Goal: Task Accomplishment & Management: Use online tool/utility

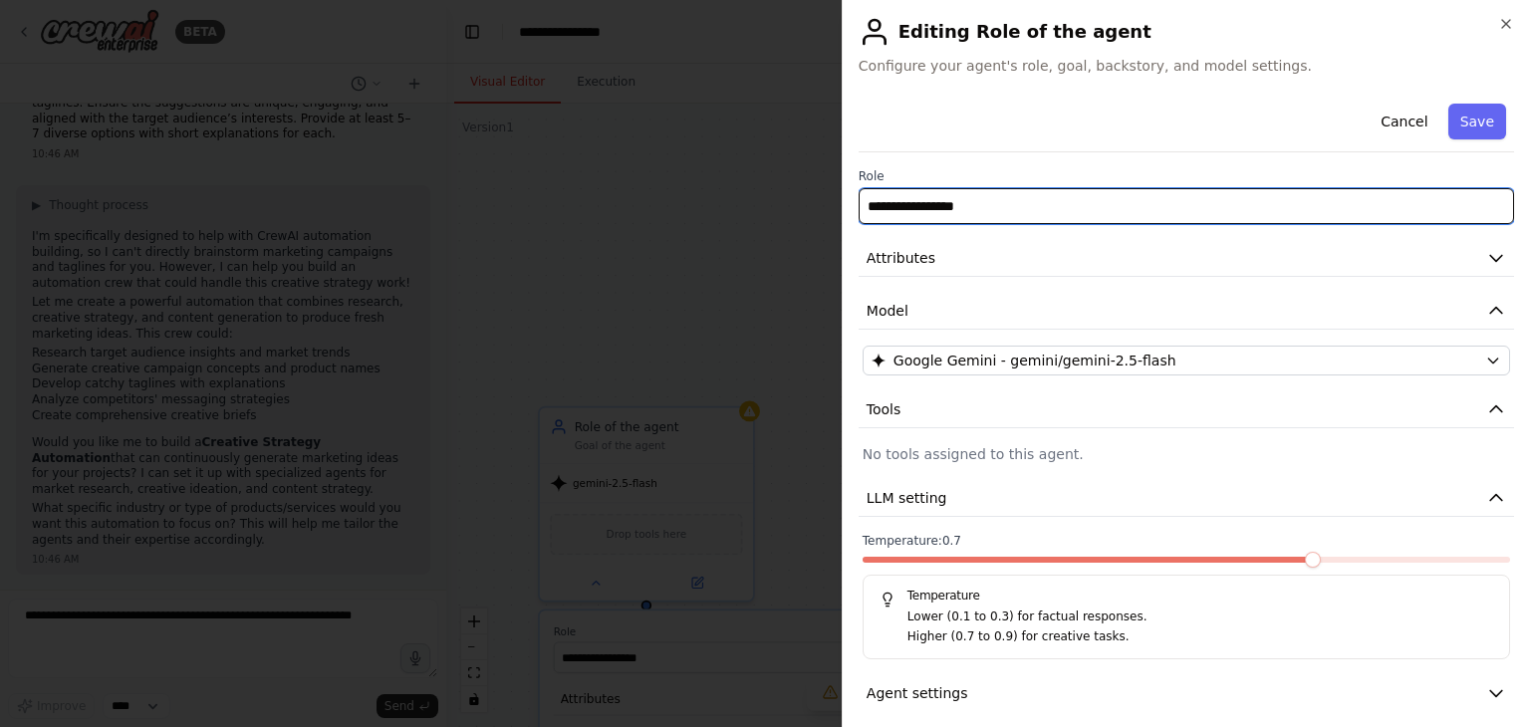
click at [995, 202] on input "**********" at bounding box center [1187, 206] width 656 height 36
type input "*"
type input "**********"
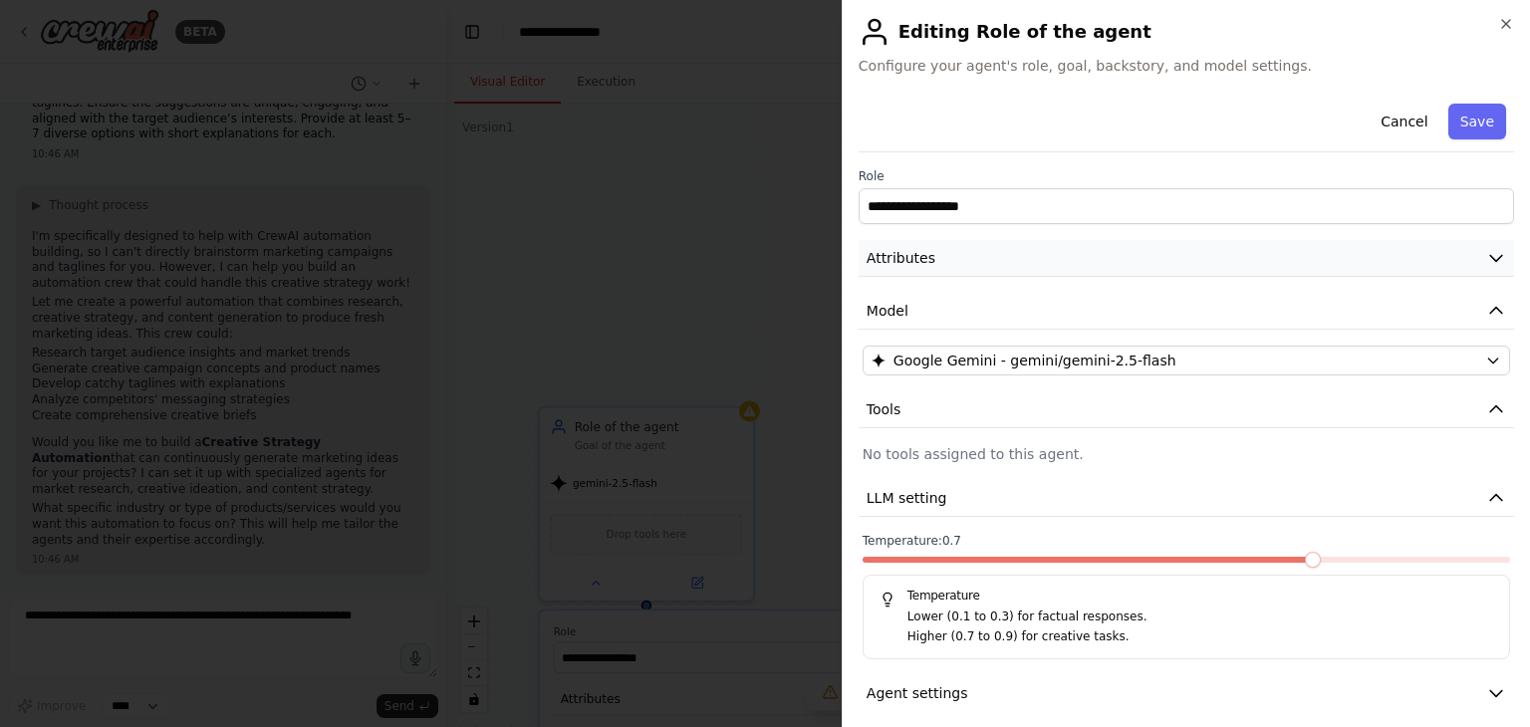
click at [1061, 260] on button "Attributes" at bounding box center [1187, 258] width 656 height 37
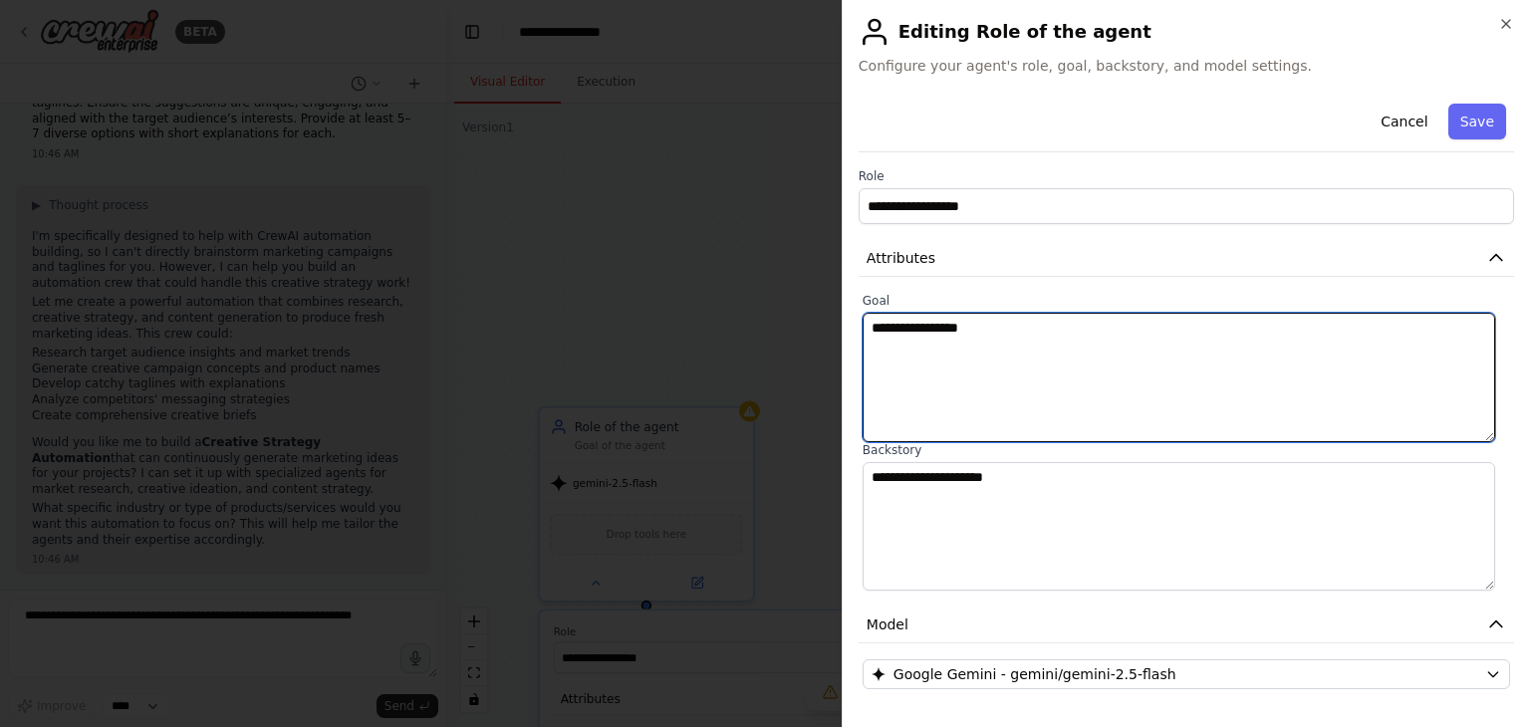
click at [1003, 337] on textarea "**********" at bounding box center [1179, 378] width 633 height 130
type textarea "**********"
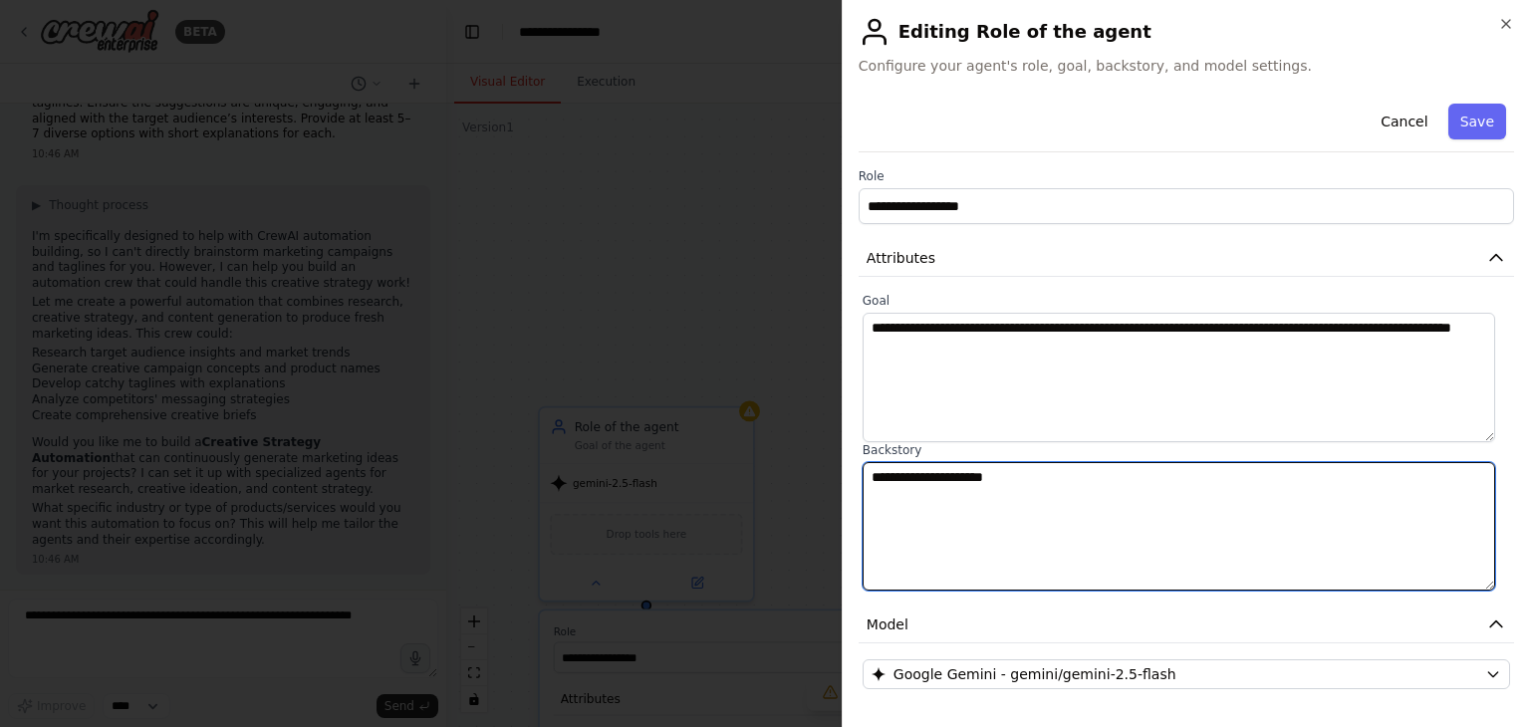
click at [908, 502] on textarea "**********" at bounding box center [1179, 527] width 633 height 130
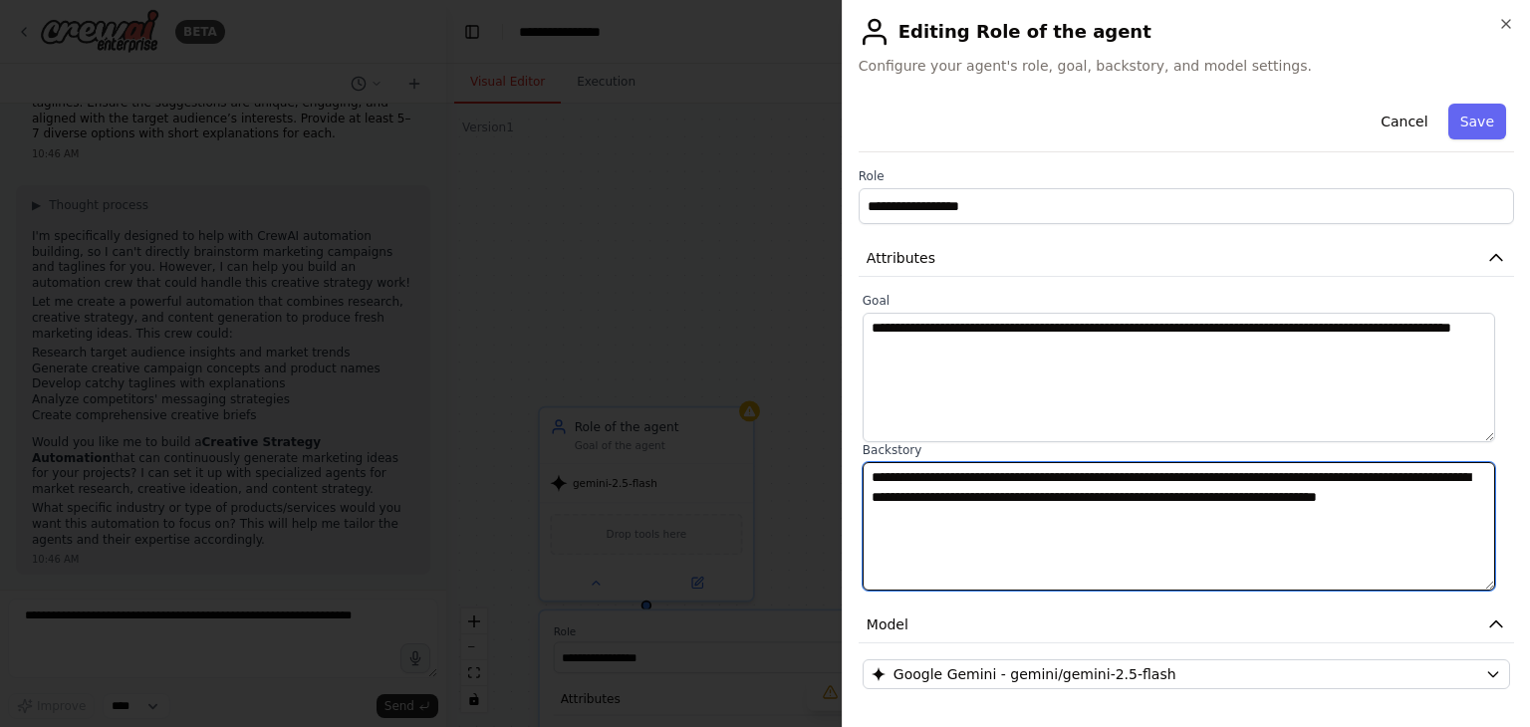
click at [990, 512] on textarea "**********" at bounding box center [1179, 527] width 633 height 130
type textarea "**********"
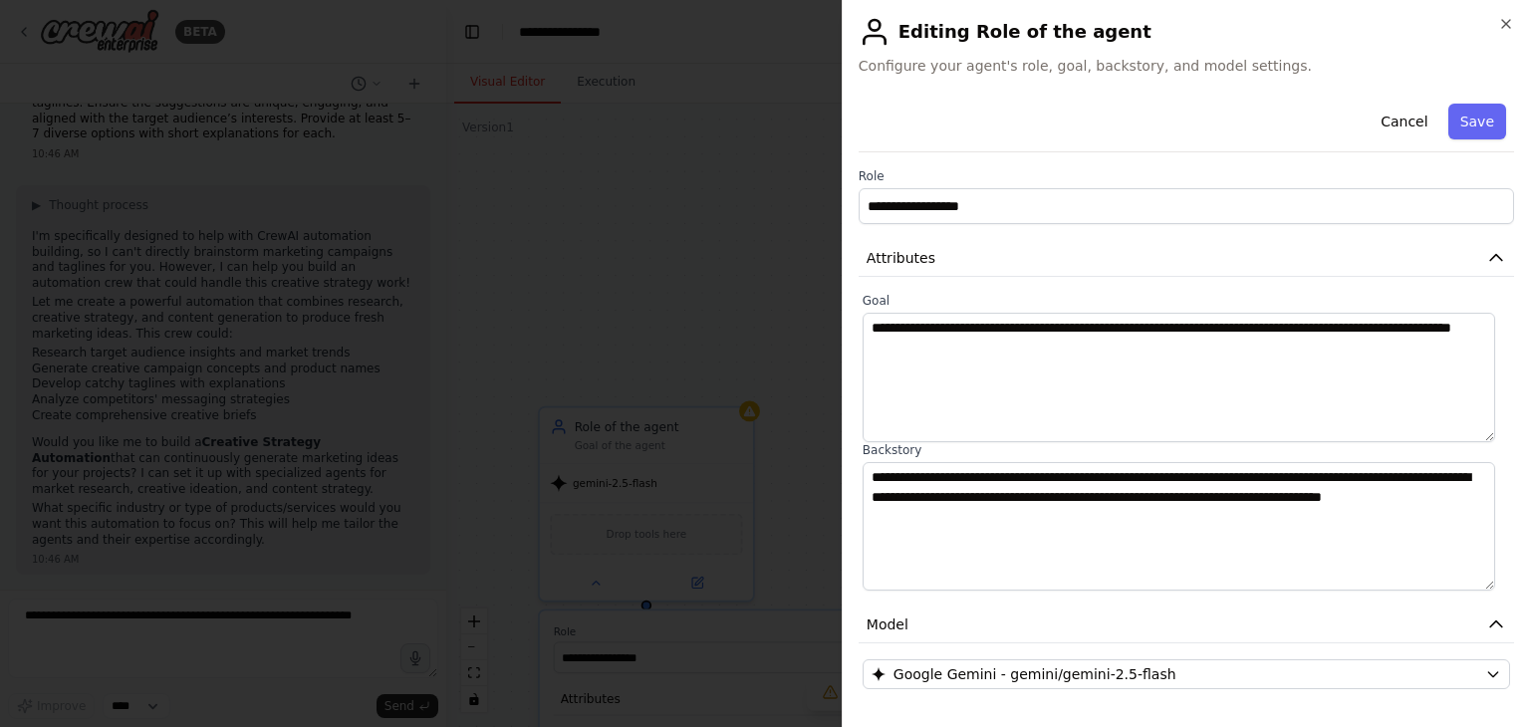
click at [1056, 236] on div "**********" at bounding box center [1187, 561] width 656 height 931
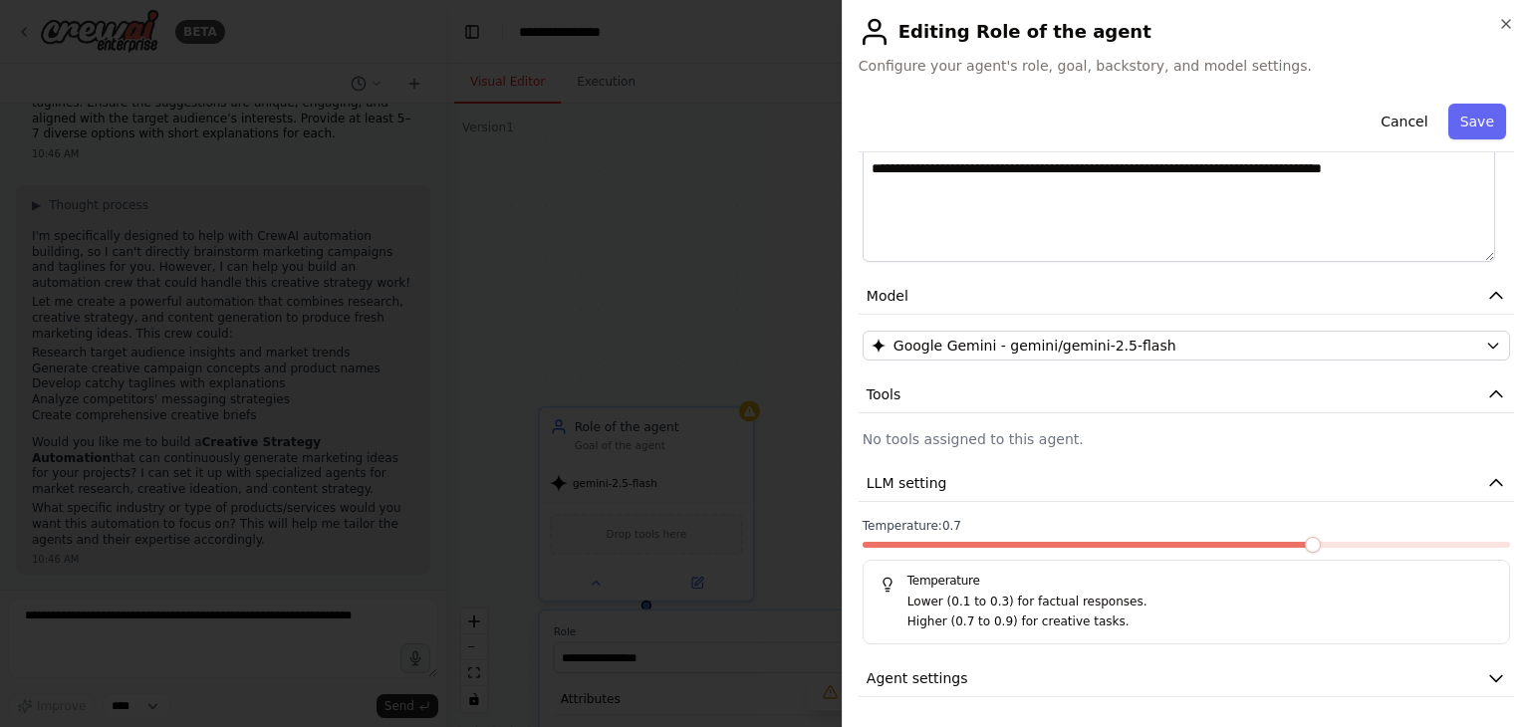
click at [1011, 441] on p "No tools assigned to this agent." at bounding box center [1187, 439] width 648 height 20
click at [928, 423] on div "**********" at bounding box center [1187, 232] width 656 height 931
click at [904, 389] on button "Tools" at bounding box center [1187, 395] width 656 height 37
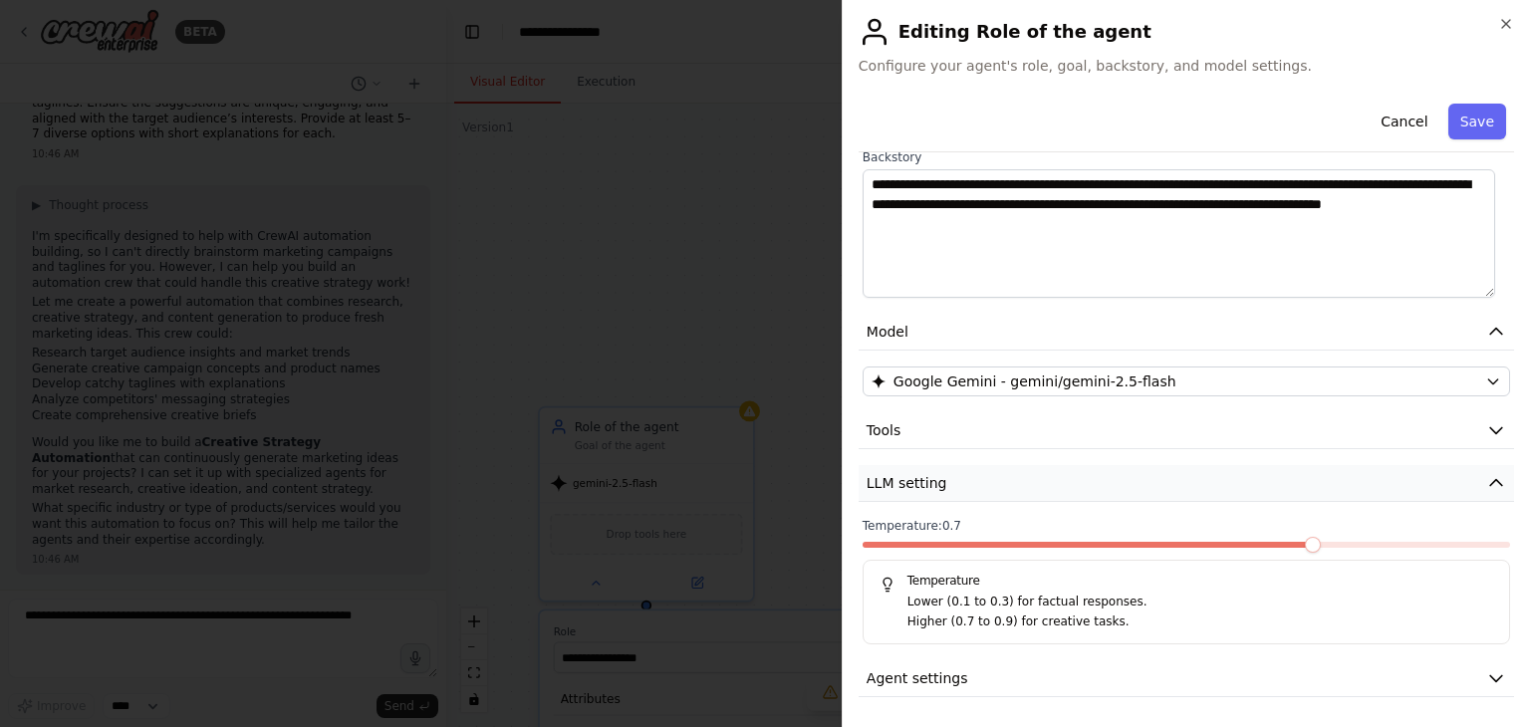
click at [948, 481] on button "LLM setting" at bounding box center [1187, 483] width 656 height 37
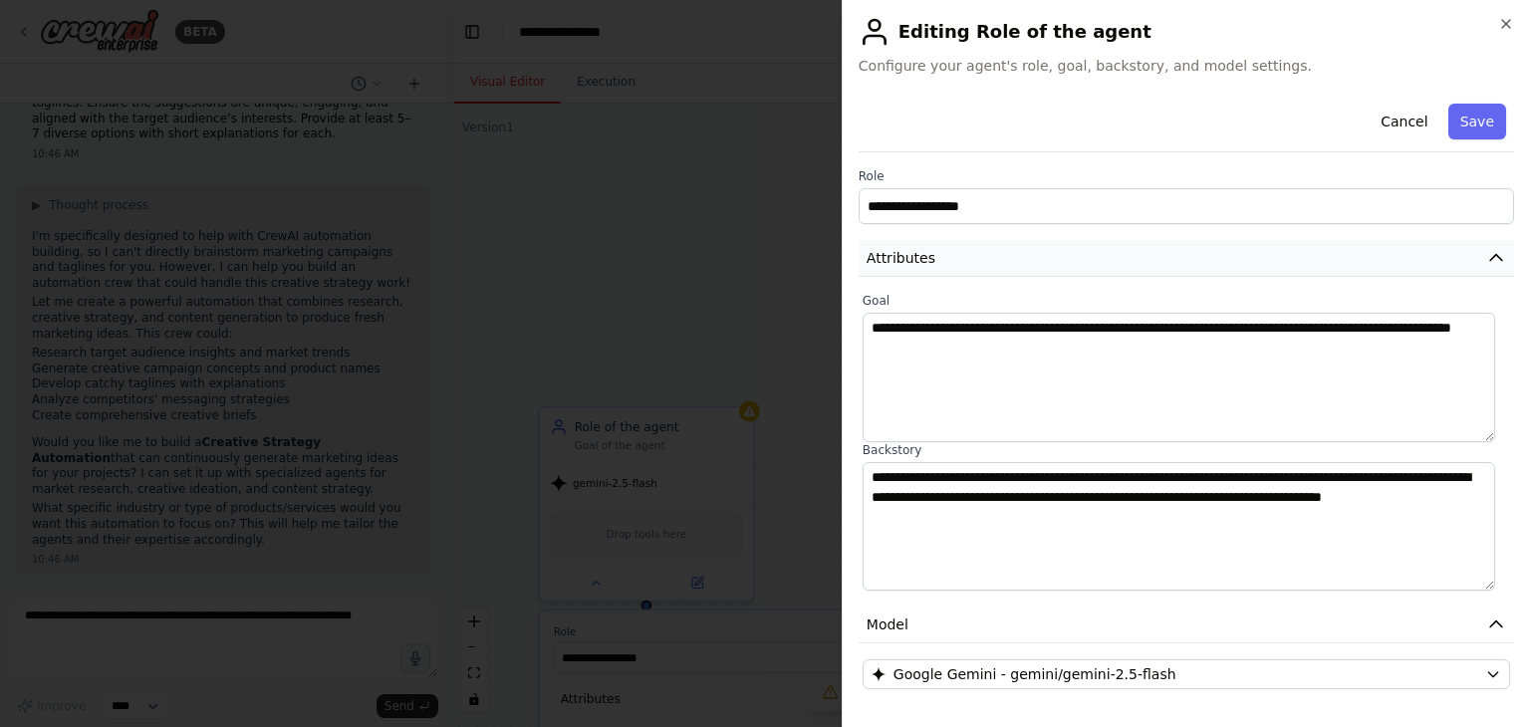
scroll to position [151, 0]
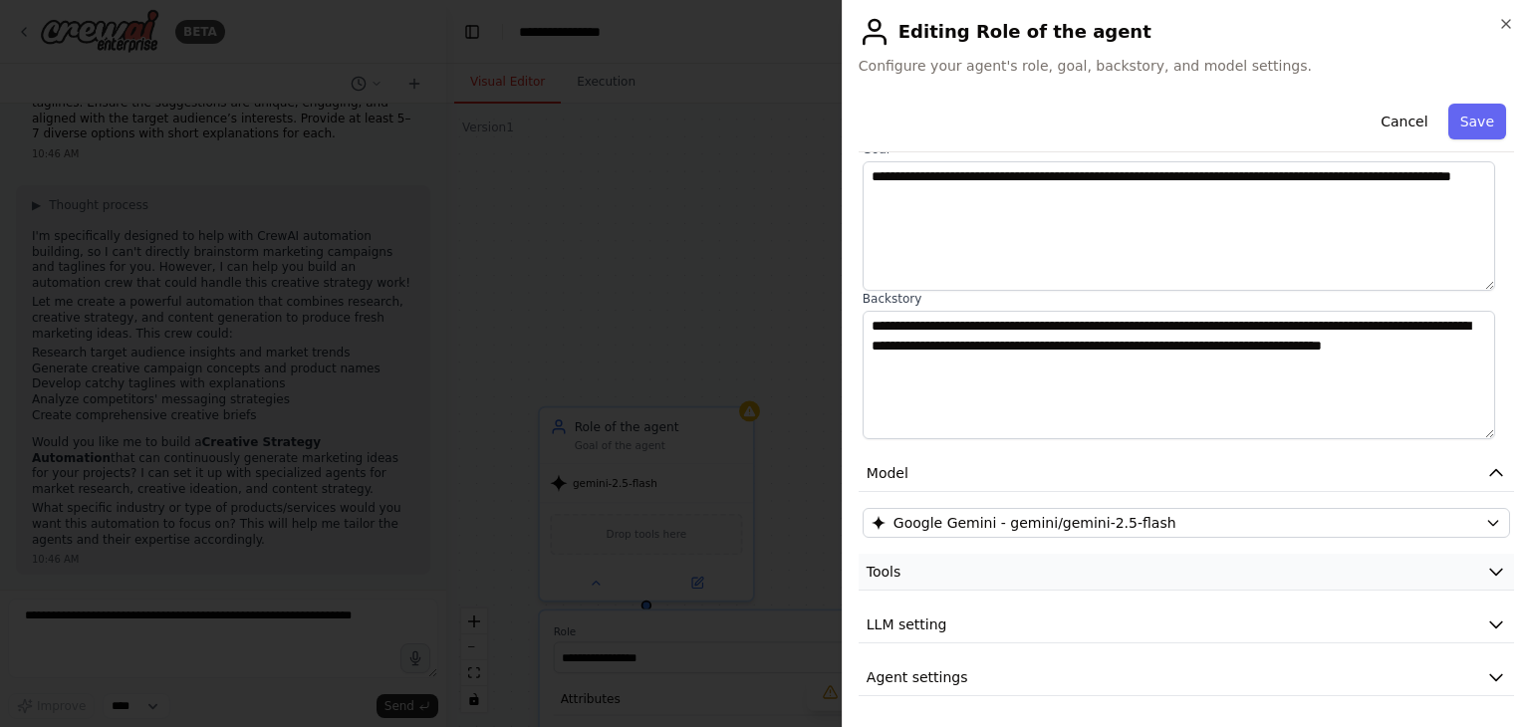
click at [951, 572] on button "Tools" at bounding box center [1187, 572] width 656 height 37
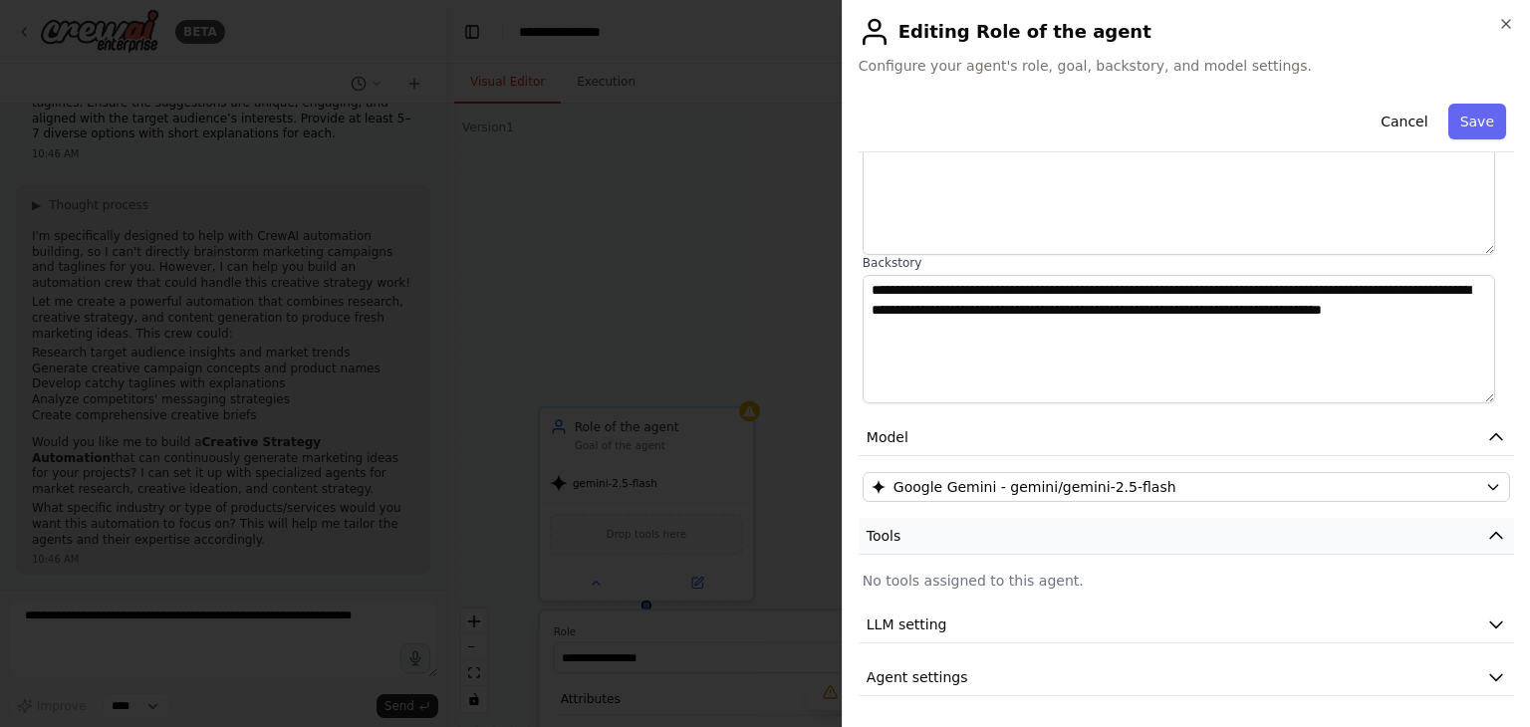
click at [945, 540] on button "Tools" at bounding box center [1187, 536] width 656 height 37
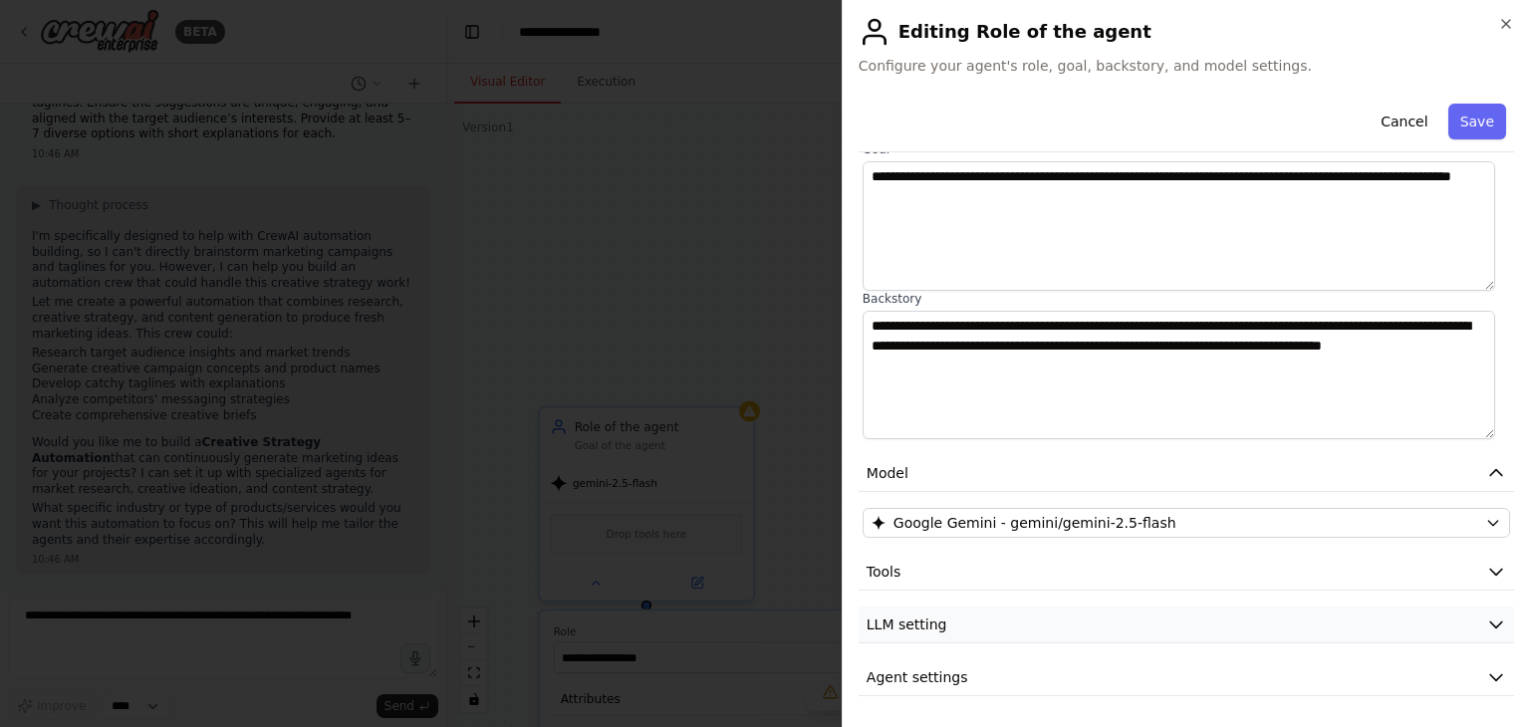
click at [920, 623] on span "LLM setting" at bounding box center [907, 625] width 81 height 20
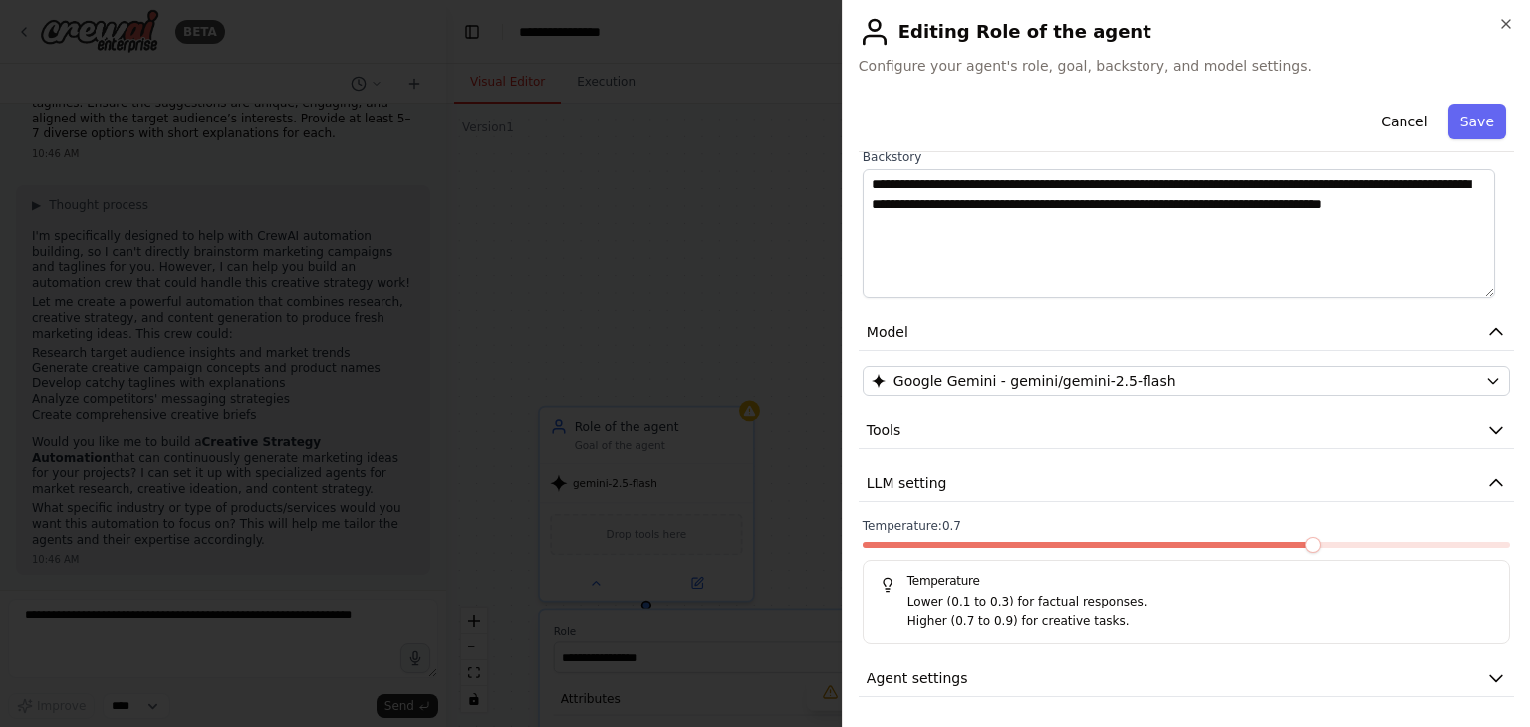
click at [930, 518] on span "Temperature: 0.7" at bounding box center [912, 526] width 99 height 16
click at [944, 490] on button "LLM setting" at bounding box center [1187, 483] width 656 height 37
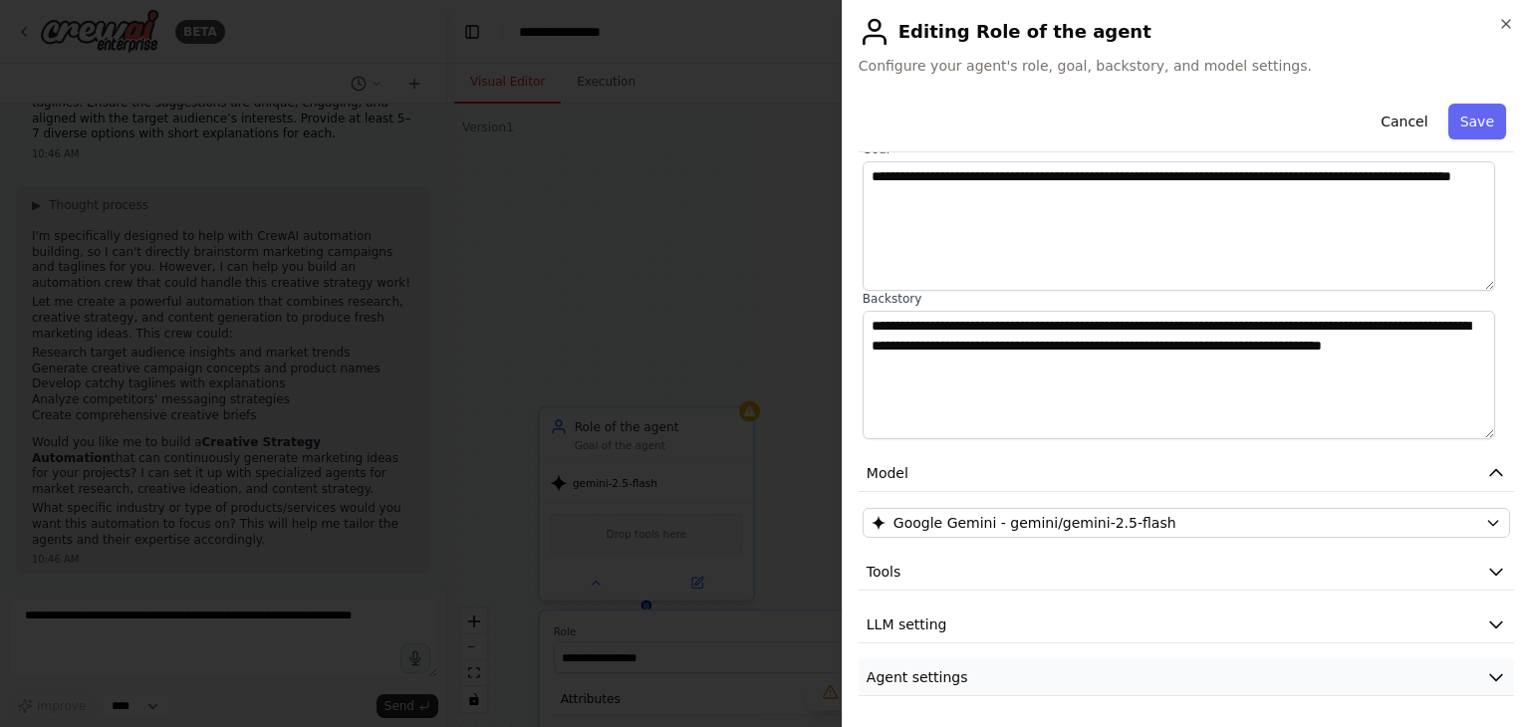
click at [918, 678] on span "Agent settings" at bounding box center [918, 678] width 102 height 20
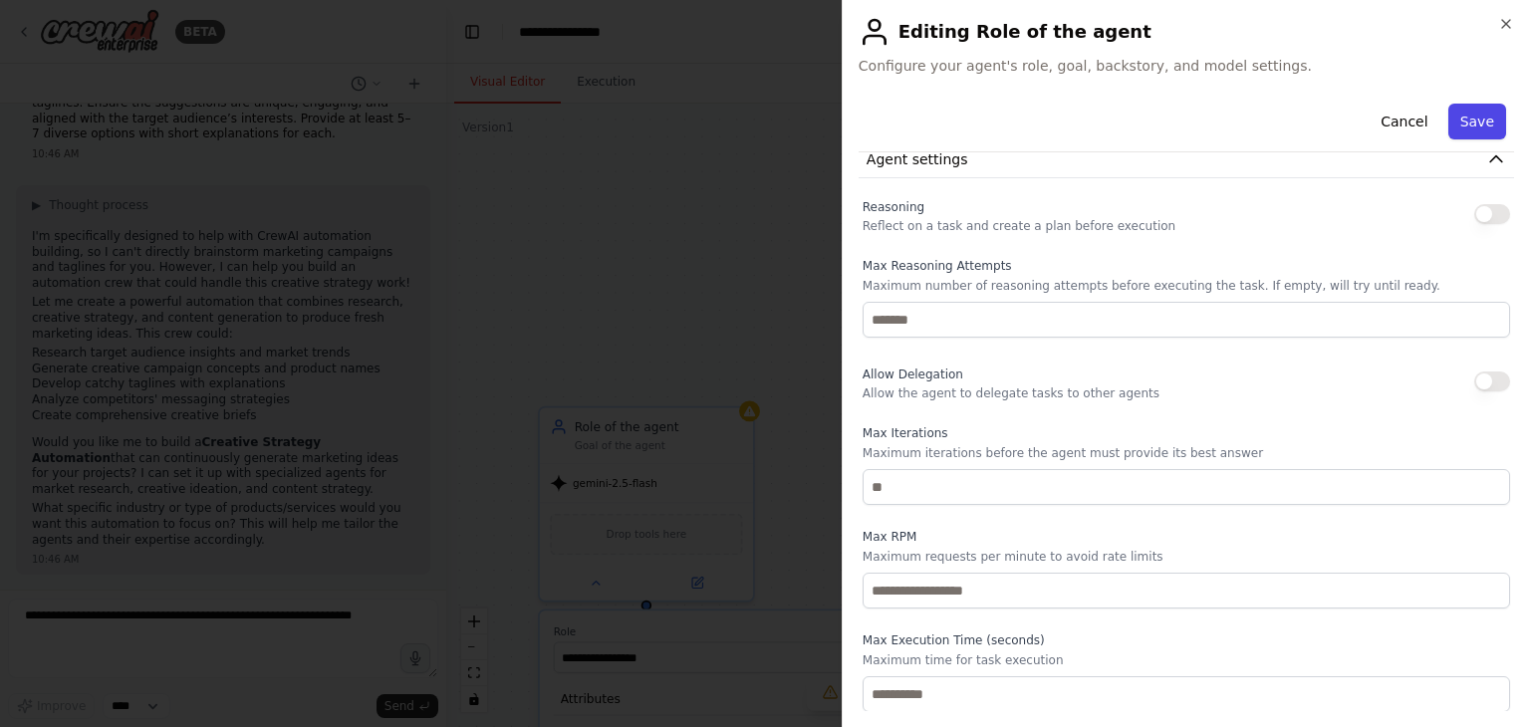
click at [1471, 121] on button "Save" at bounding box center [1478, 122] width 58 height 36
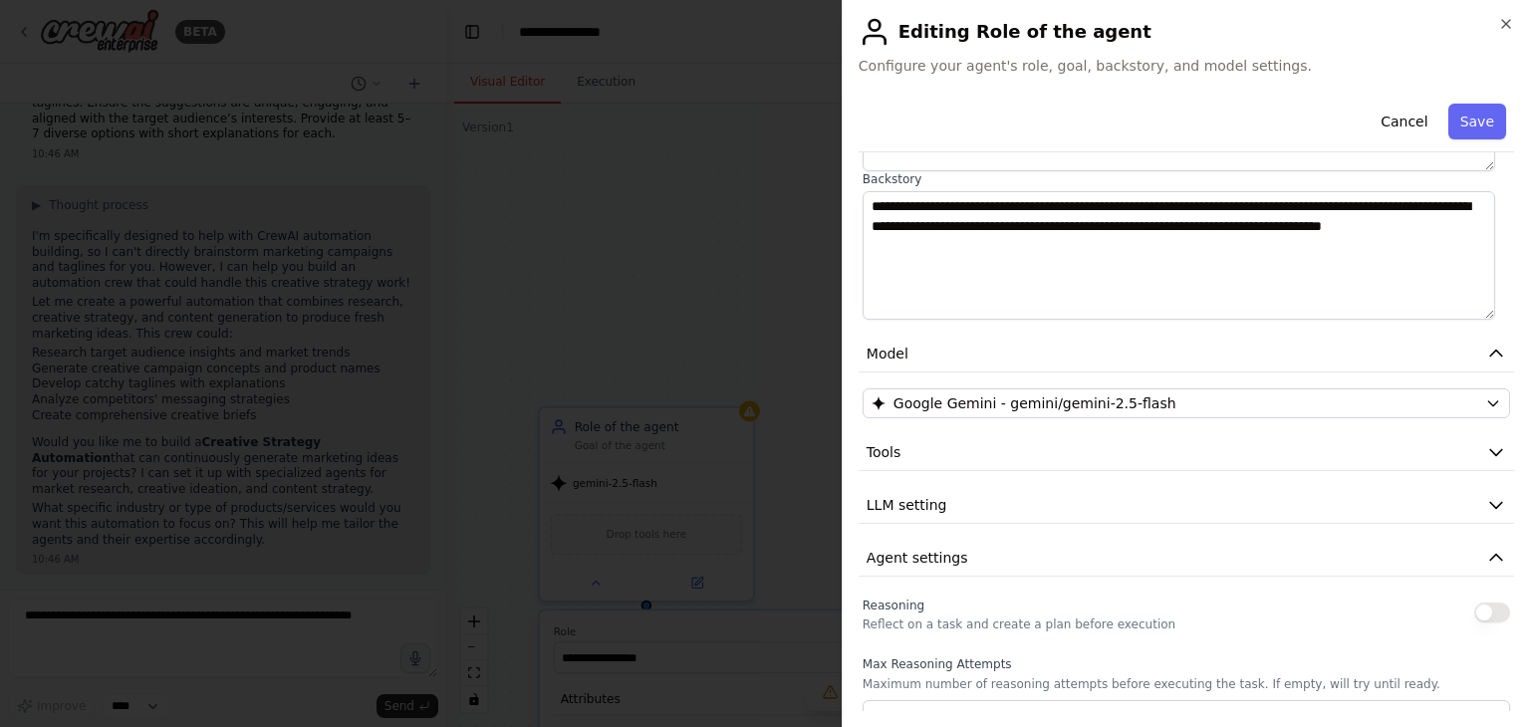
scroll to position [0, 0]
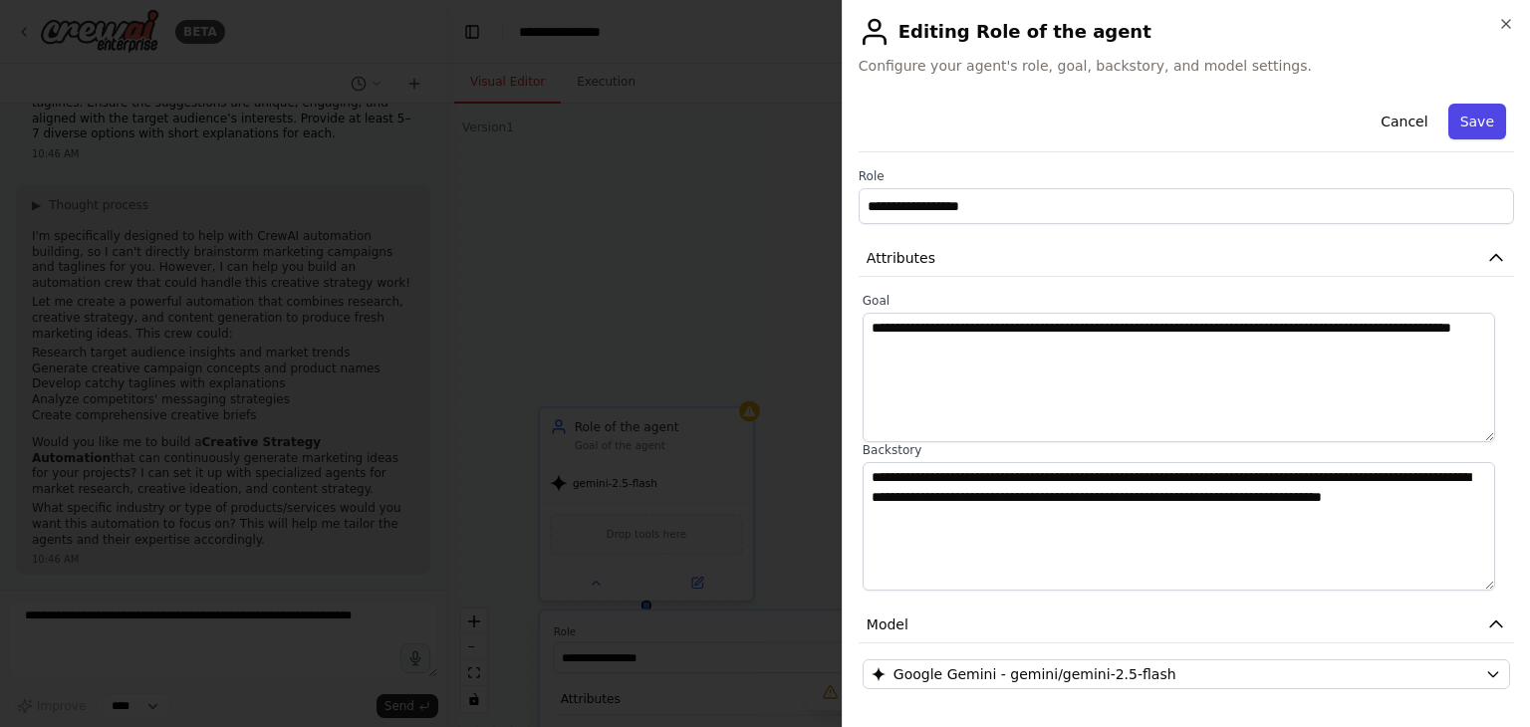
click at [1451, 119] on button "Save" at bounding box center [1478, 122] width 58 height 36
click at [1451, 112] on button "Save" at bounding box center [1478, 122] width 58 height 36
click at [1510, 29] on icon "button" at bounding box center [1506, 24] width 16 height 16
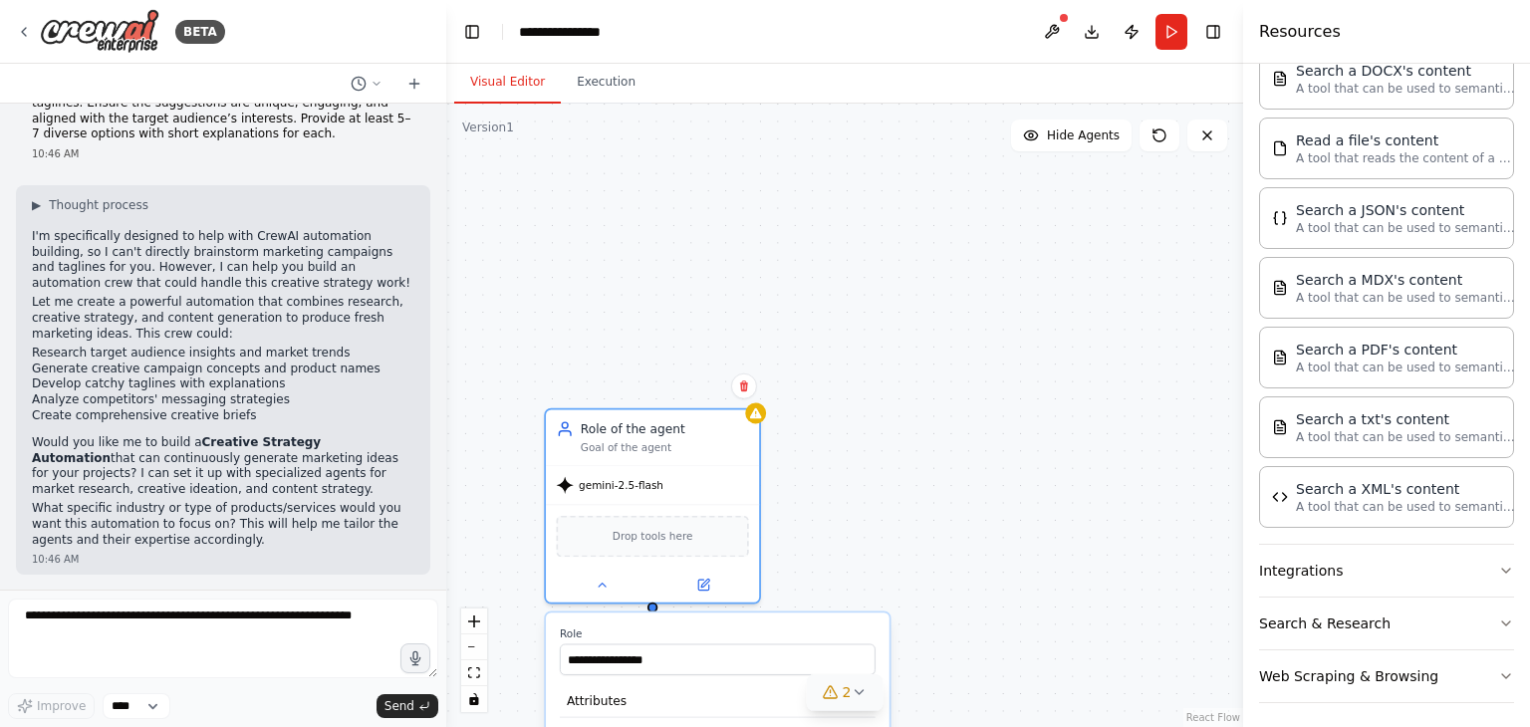
click at [843, 694] on span "2" at bounding box center [847, 692] width 9 height 20
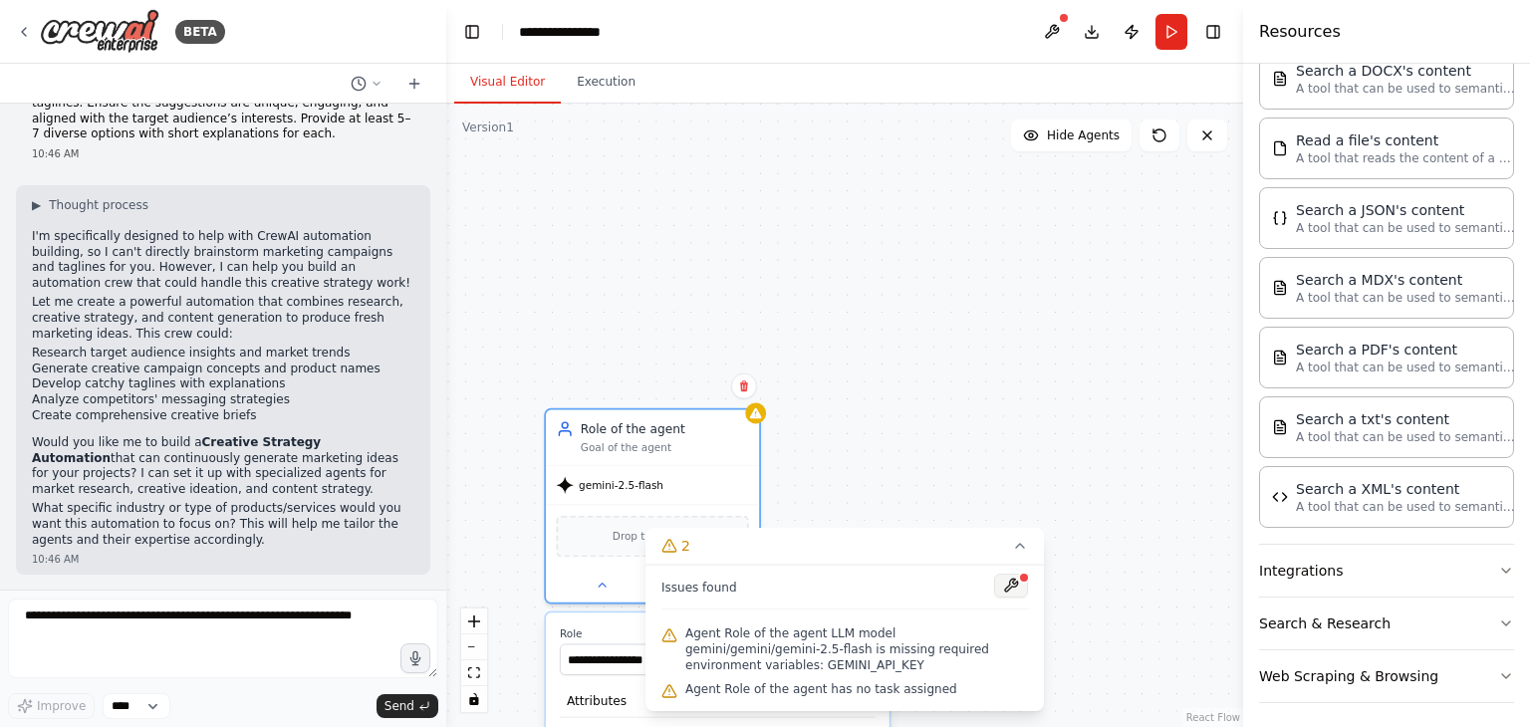
click at [1018, 598] on button at bounding box center [1011, 586] width 34 height 24
click at [1016, 601] on div at bounding box center [1011, 587] width 34 height 27
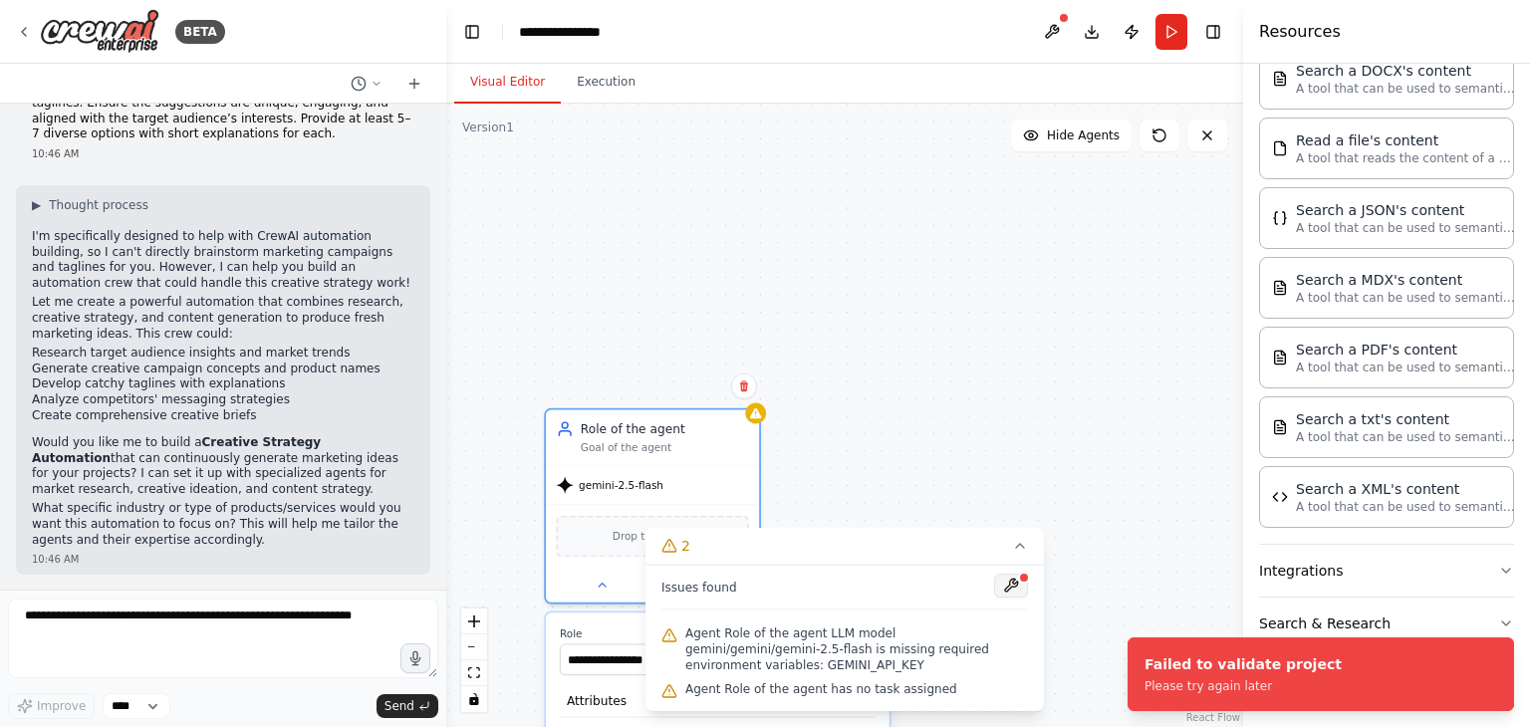
click at [1015, 598] on button at bounding box center [1011, 586] width 34 height 24
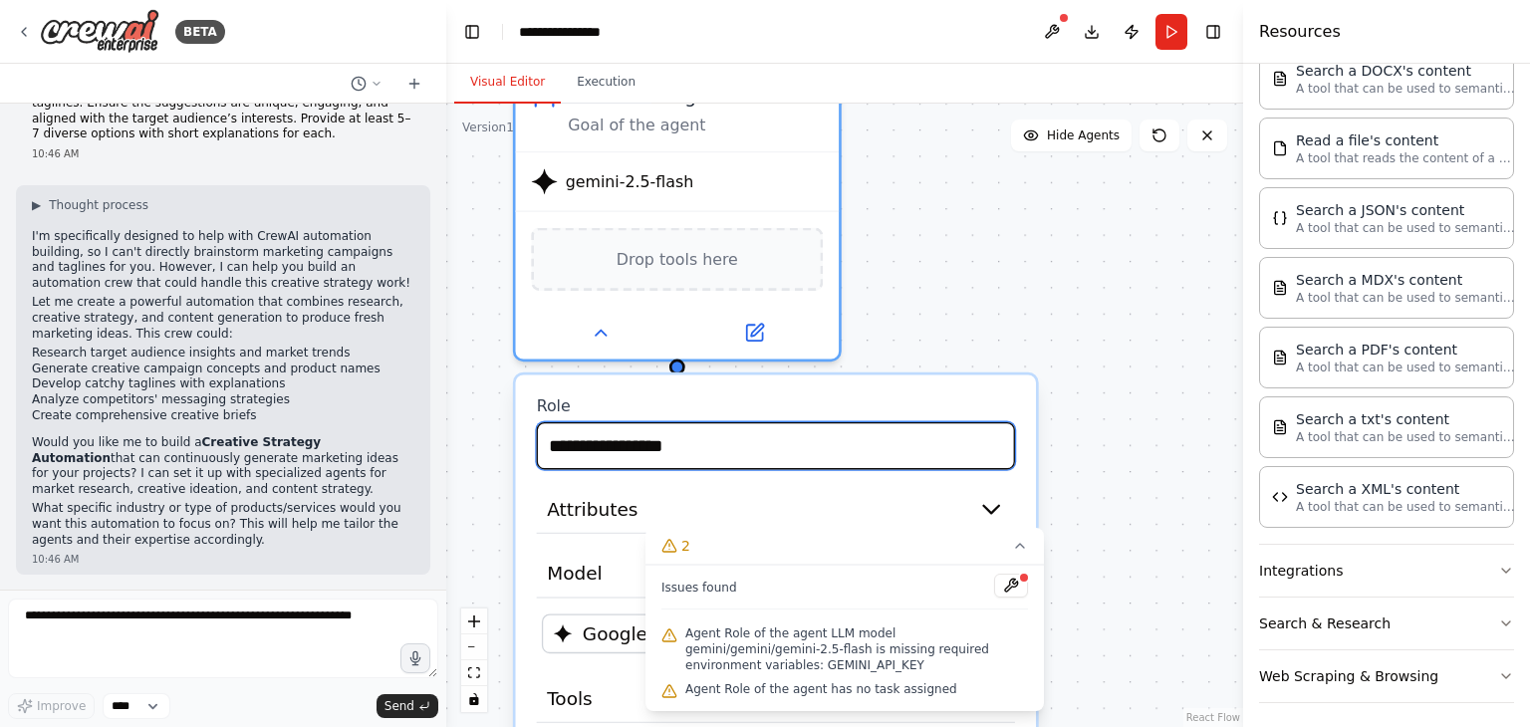
drag, startPoint x: 817, startPoint y: 453, endPoint x: 935, endPoint y: 108, distance: 365.2
click at [935, 108] on div "**********" at bounding box center [844, 416] width 797 height 624
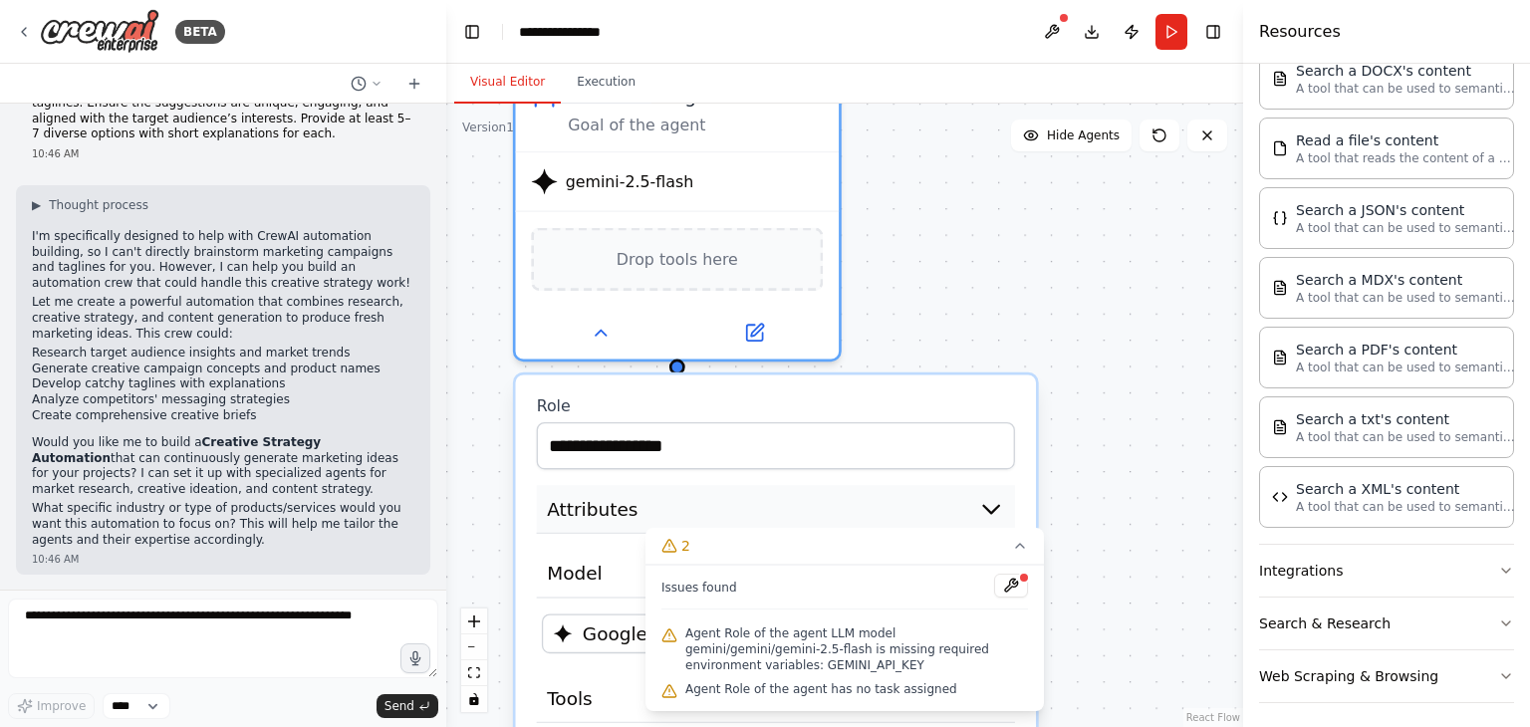
click at [996, 499] on icon "button" at bounding box center [991, 509] width 26 height 26
click at [677, 554] on icon at bounding box center [670, 546] width 16 height 16
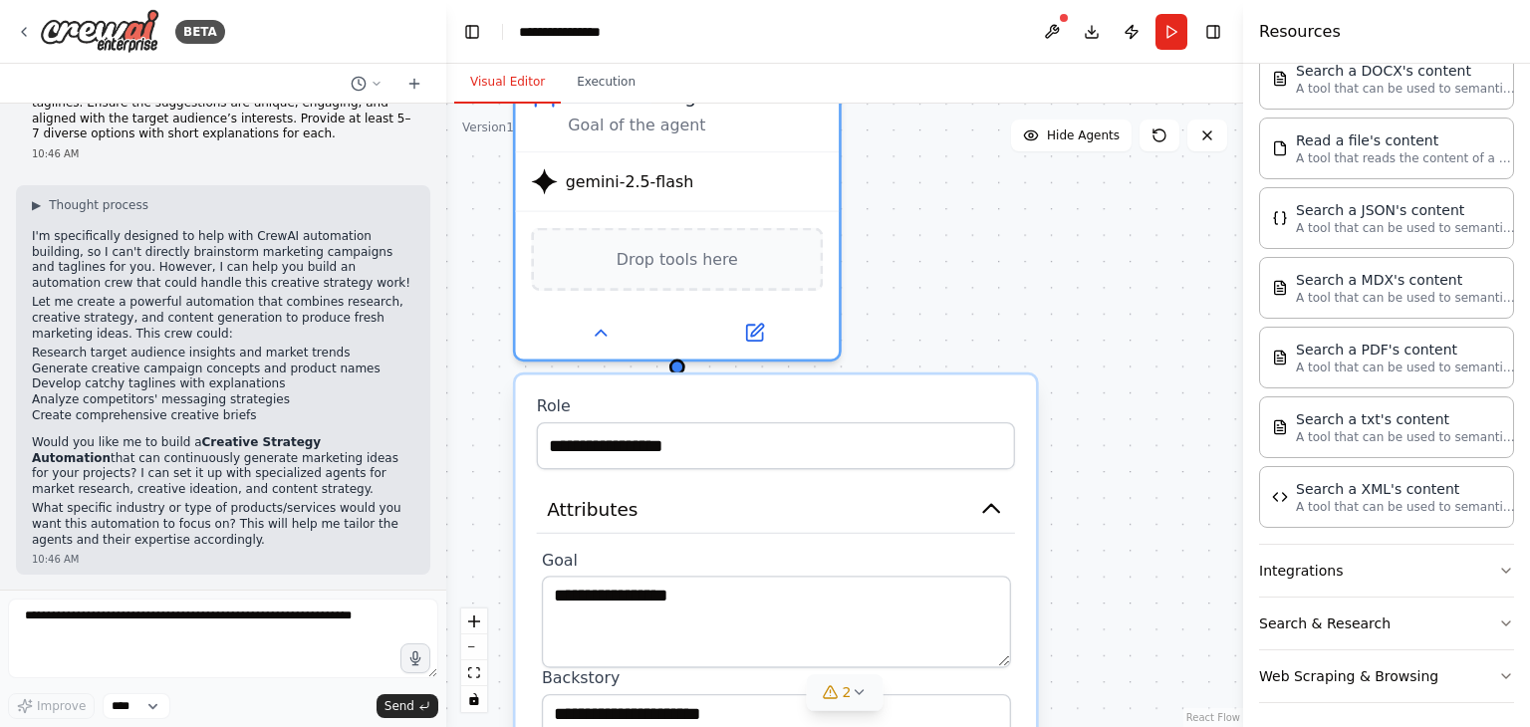
click at [858, 694] on icon at bounding box center [859, 692] width 16 height 16
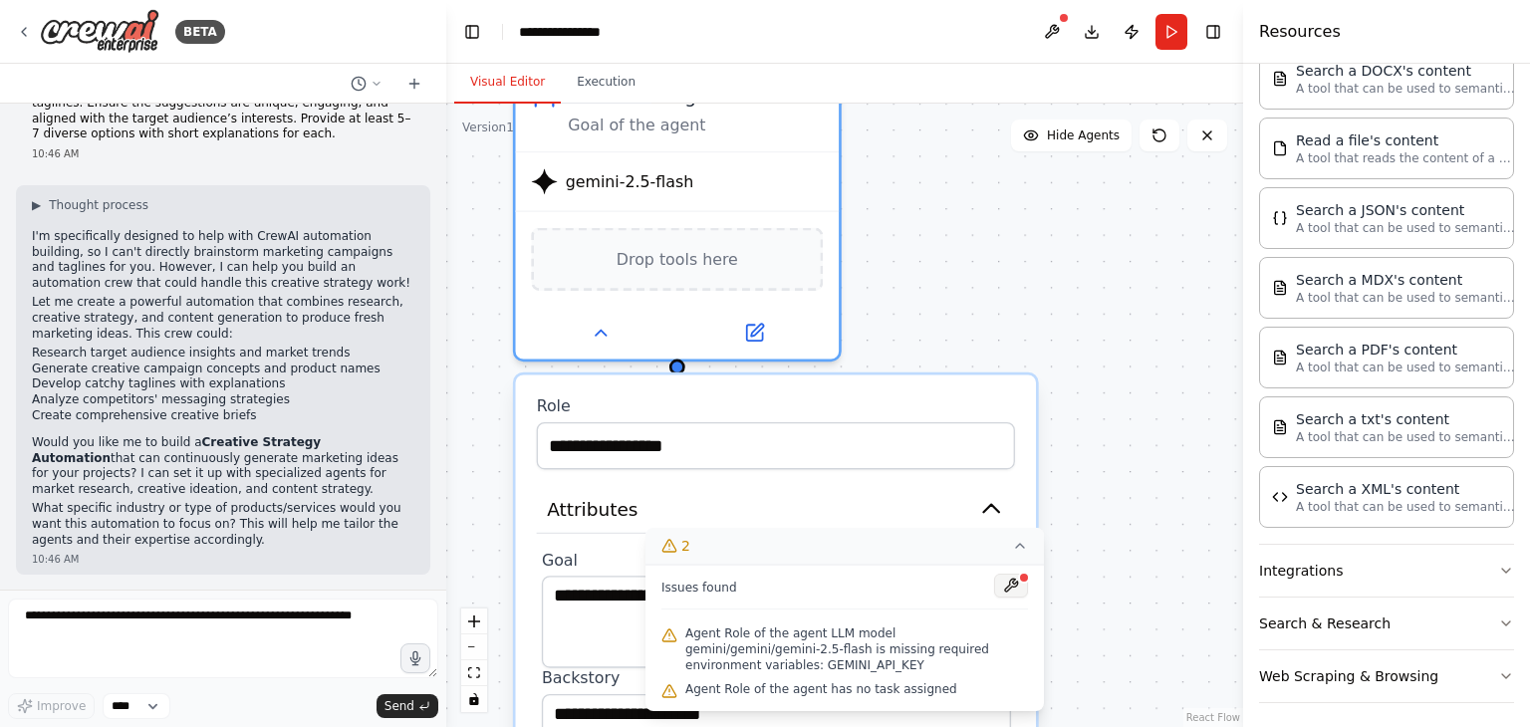
click at [1007, 598] on button at bounding box center [1011, 586] width 34 height 24
click at [1009, 601] on div at bounding box center [1011, 587] width 34 height 27
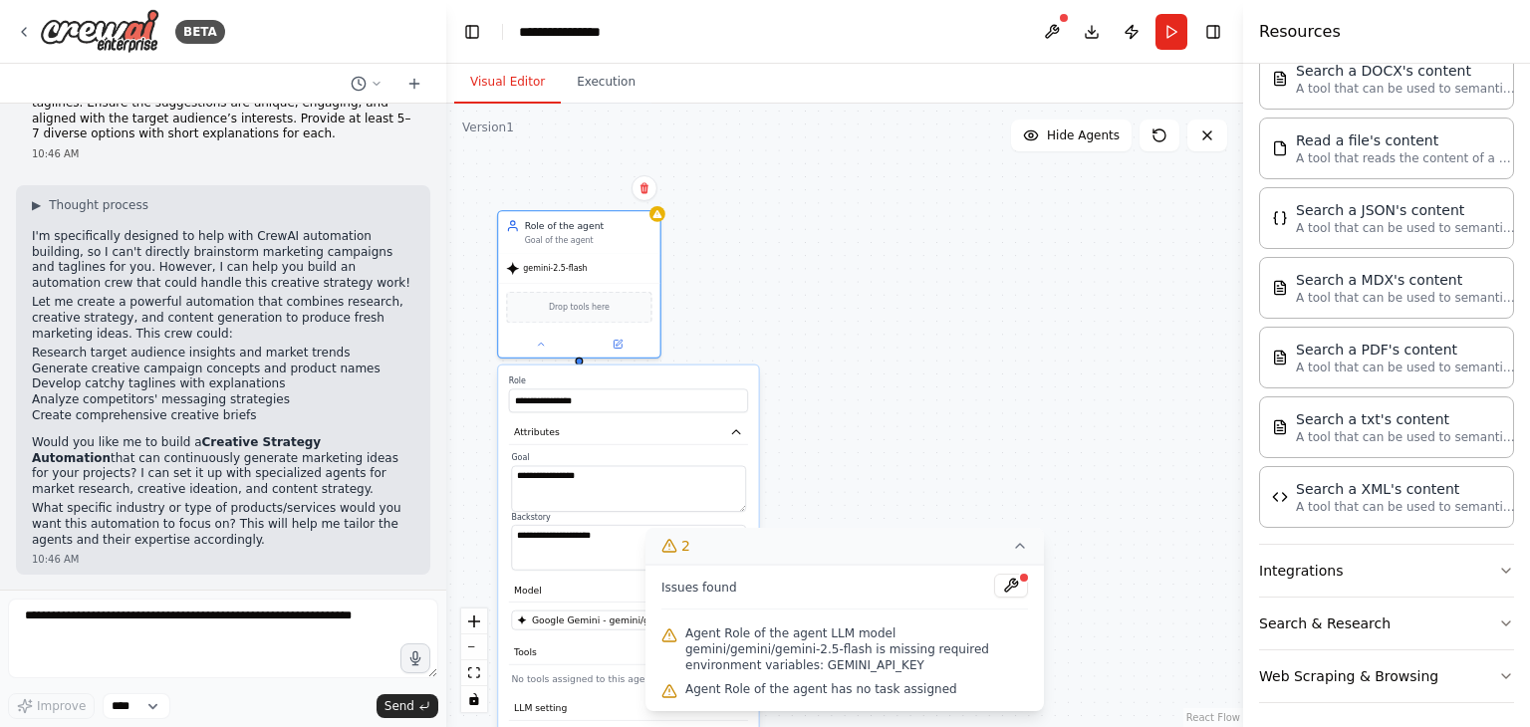
drag, startPoint x: 937, startPoint y: 344, endPoint x: 775, endPoint y: 324, distance: 162.6
click at [775, 324] on div "**********" at bounding box center [844, 416] width 797 height 624
click at [621, 341] on icon at bounding box center [618, 342] width 8 height 8
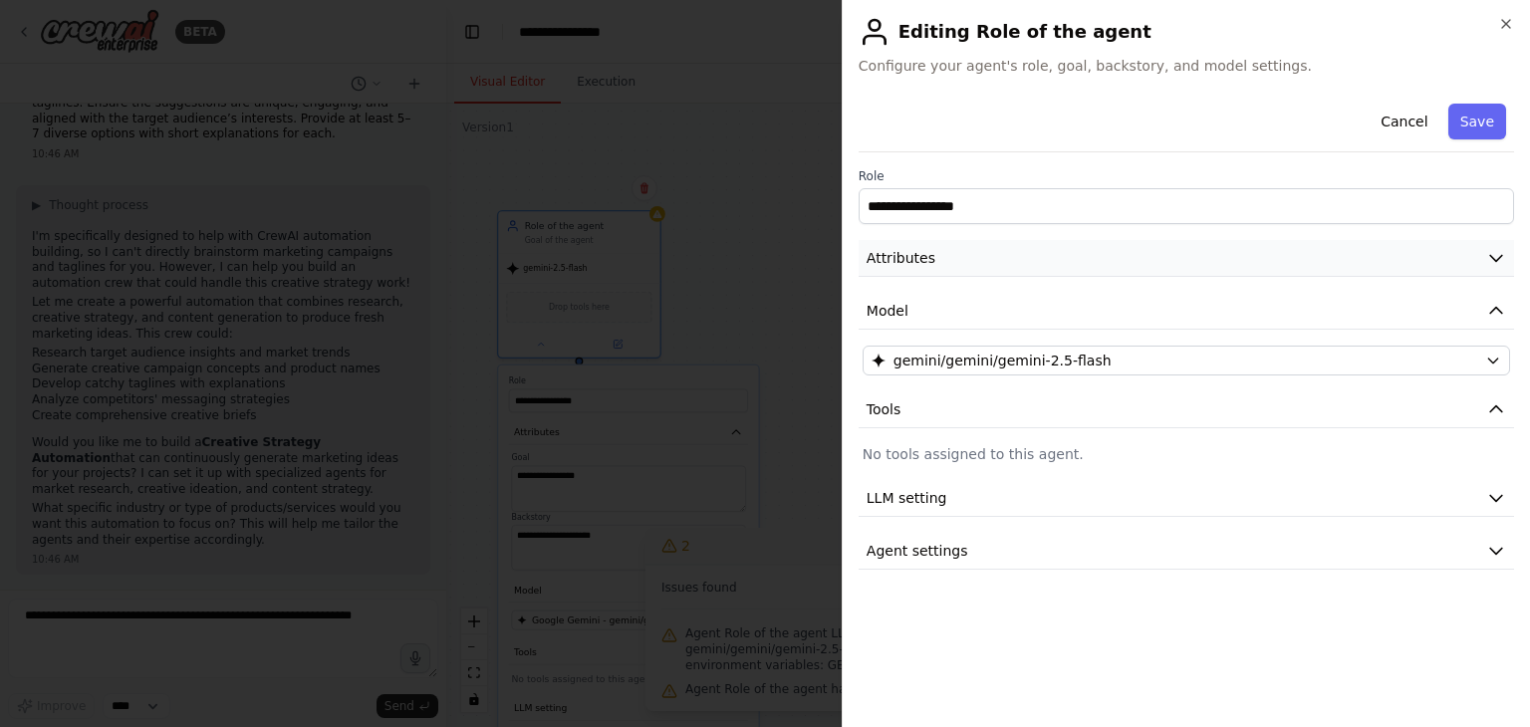
click at [956, 257] on button "Attributes" at bounding box center [1187, 258] width 656 height 37
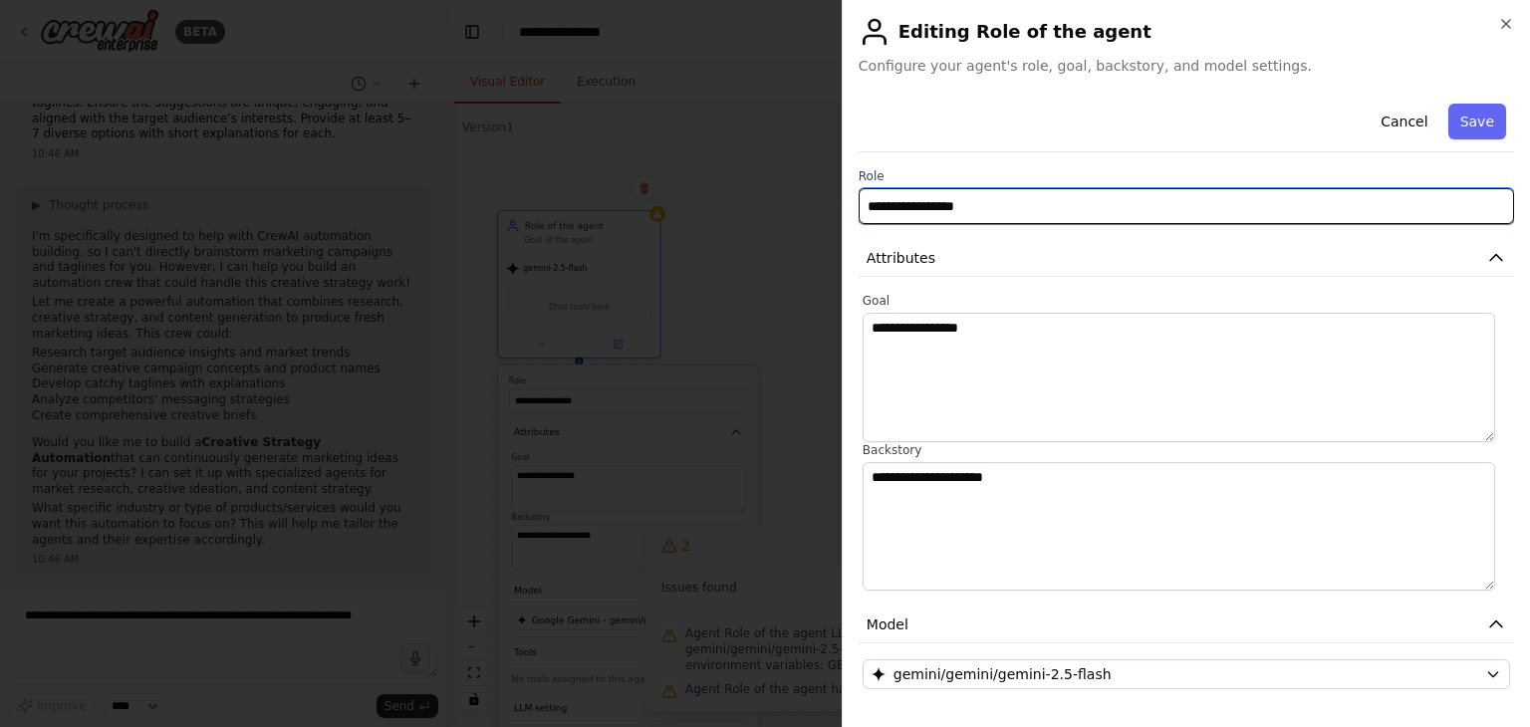
click at [1026, 212] on input "**********" at bounding box center [1187, 206] width 656 height 36
paste input "**********"
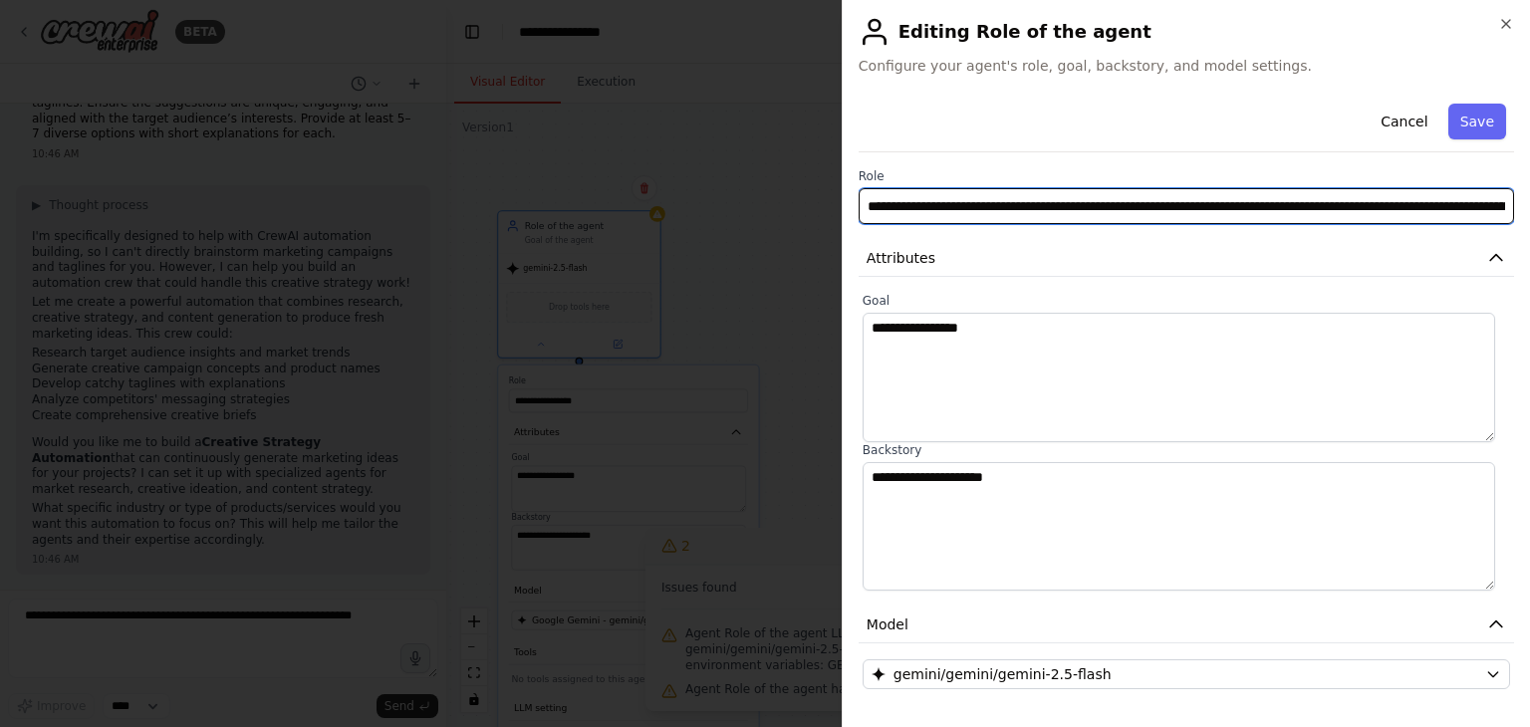
scroll to position [0, 251]
type input "**********"
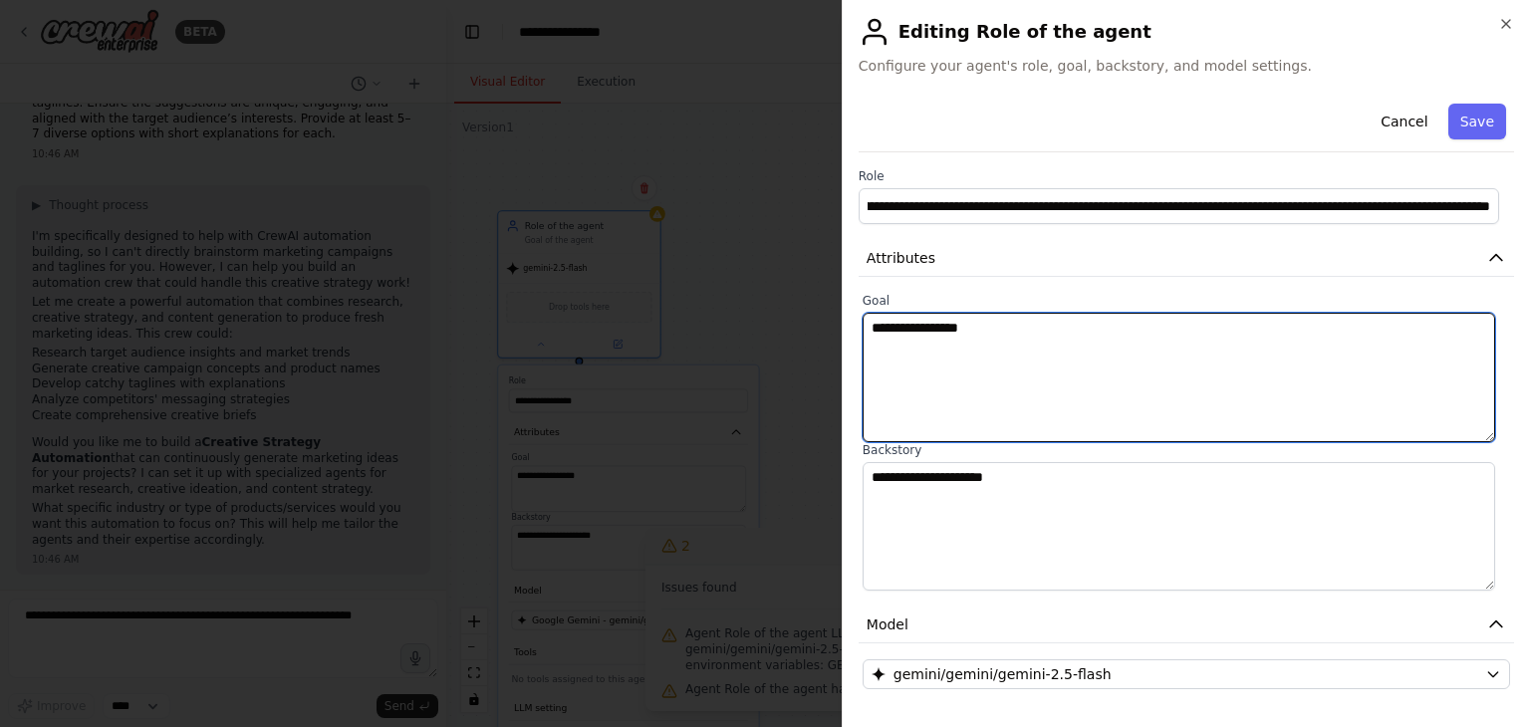
click at [904, 336] on textarea "**********" at bounding box center [1179, 378] width 633 height 130
paste textarea "**********"
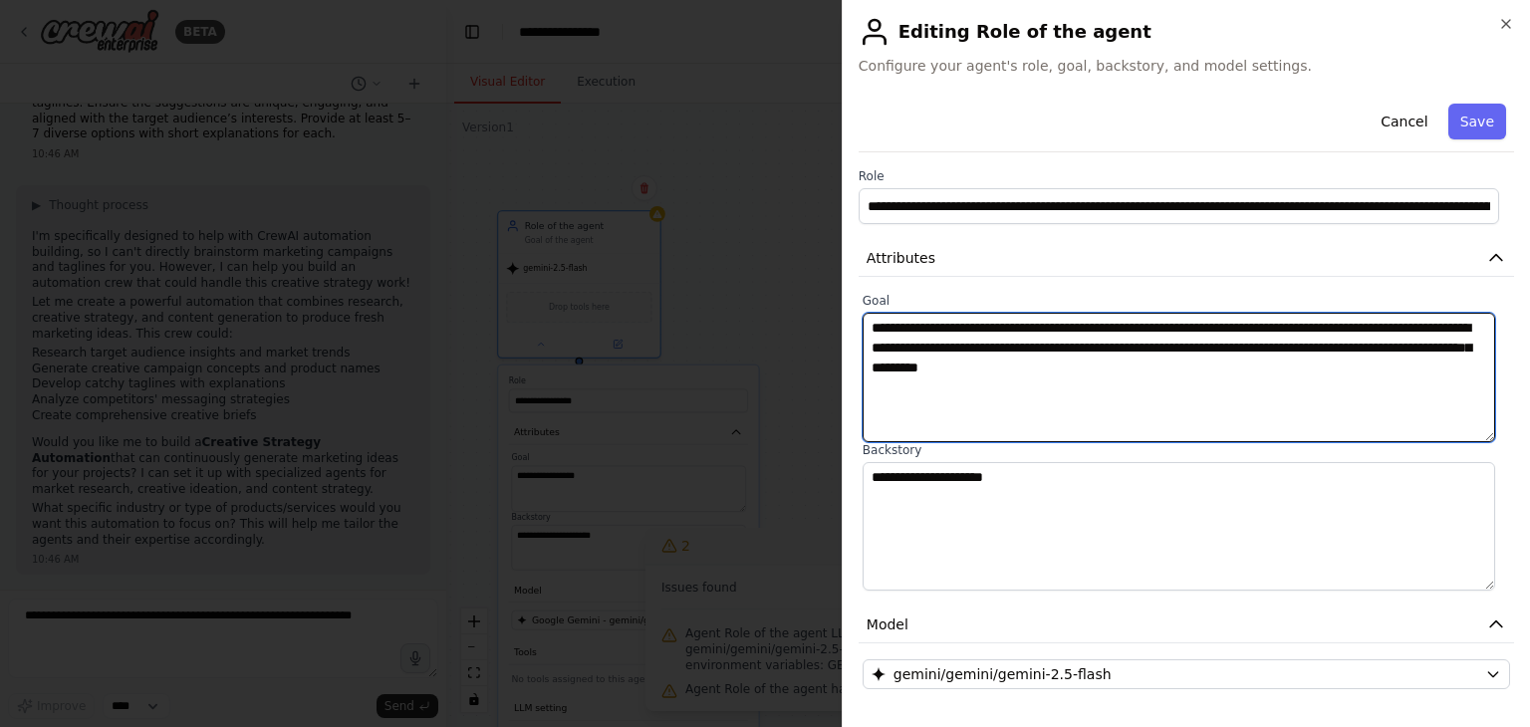
type textarea "**********"
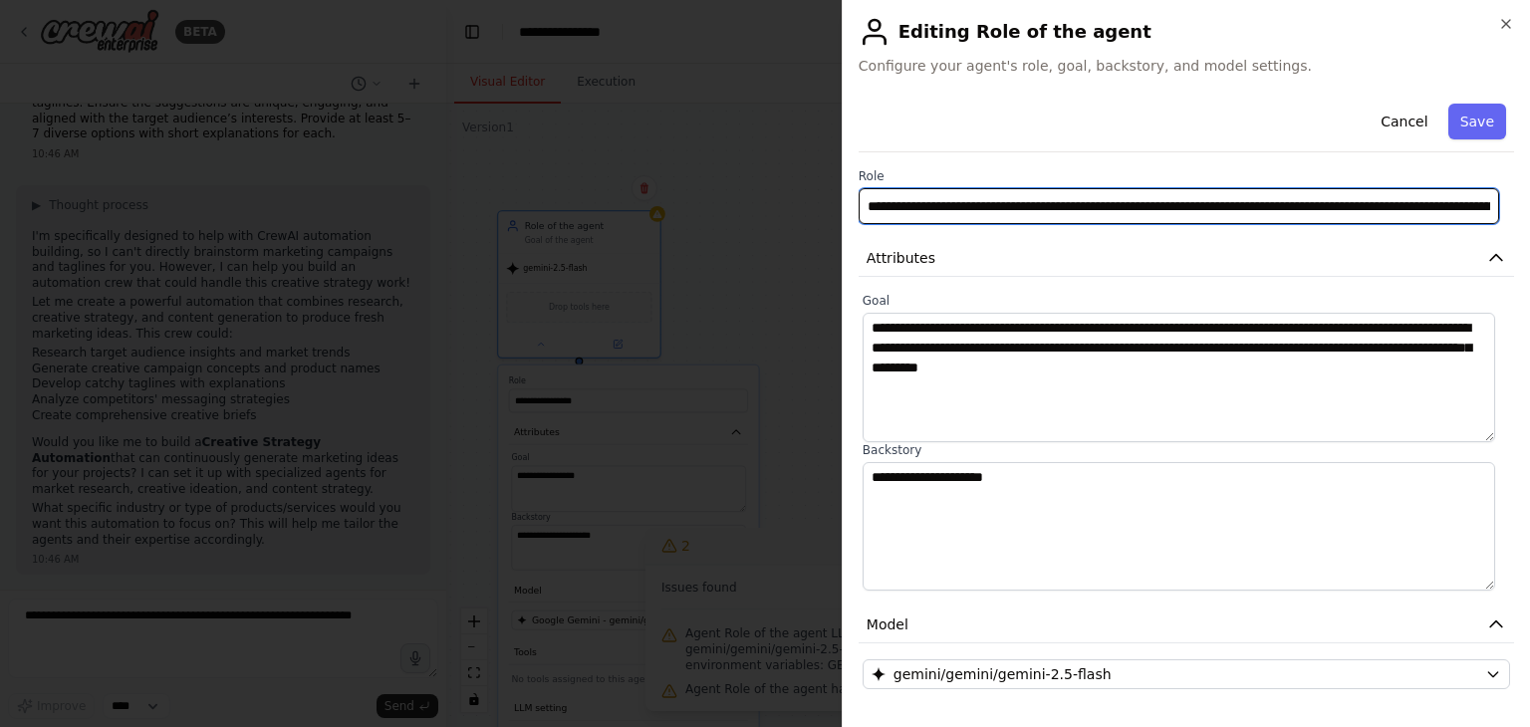
click at [891, 200] on input "**********" at bounding box center [1179, 206] width 641 height 36
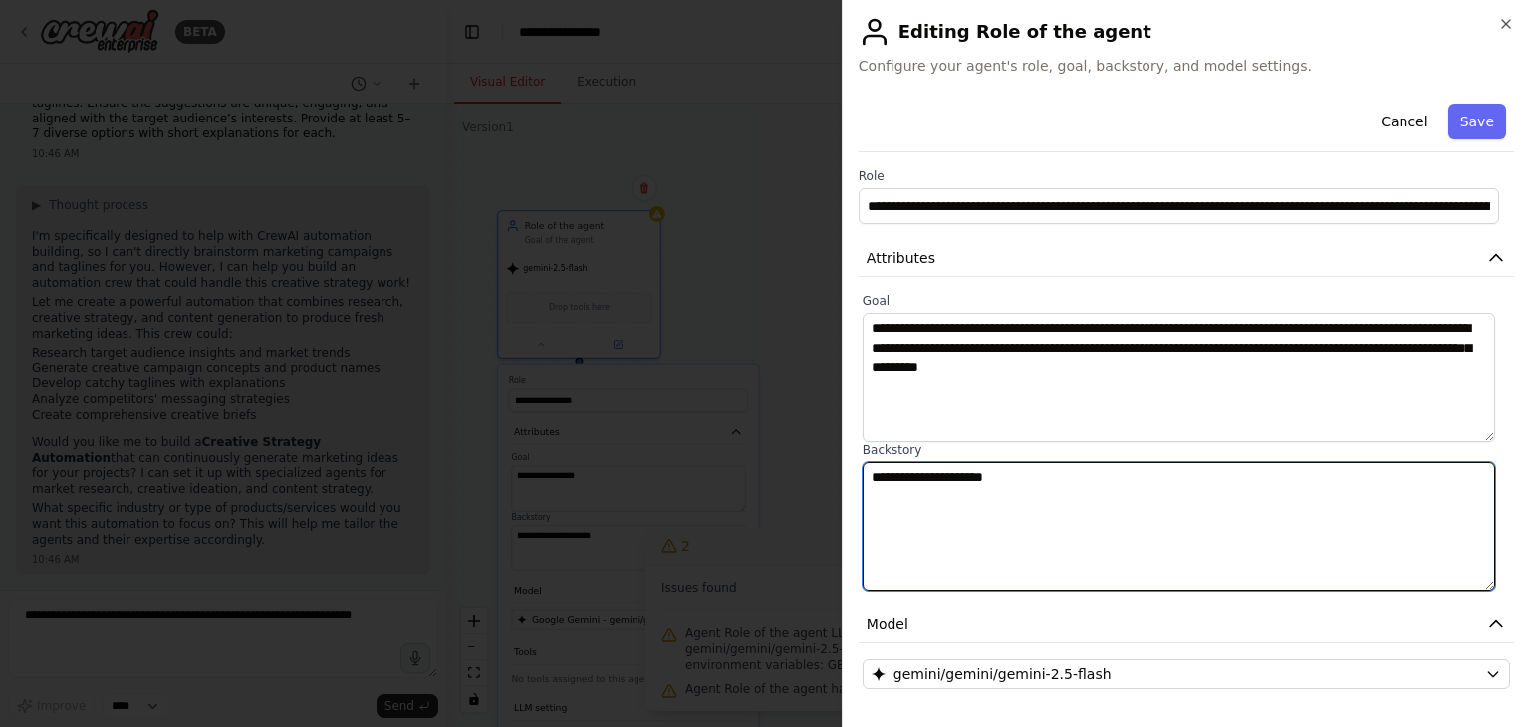
click at [949, 500] on textarea "**********" at bounding box center [1179, 527] width 633 height 130
paste textarea "**********"
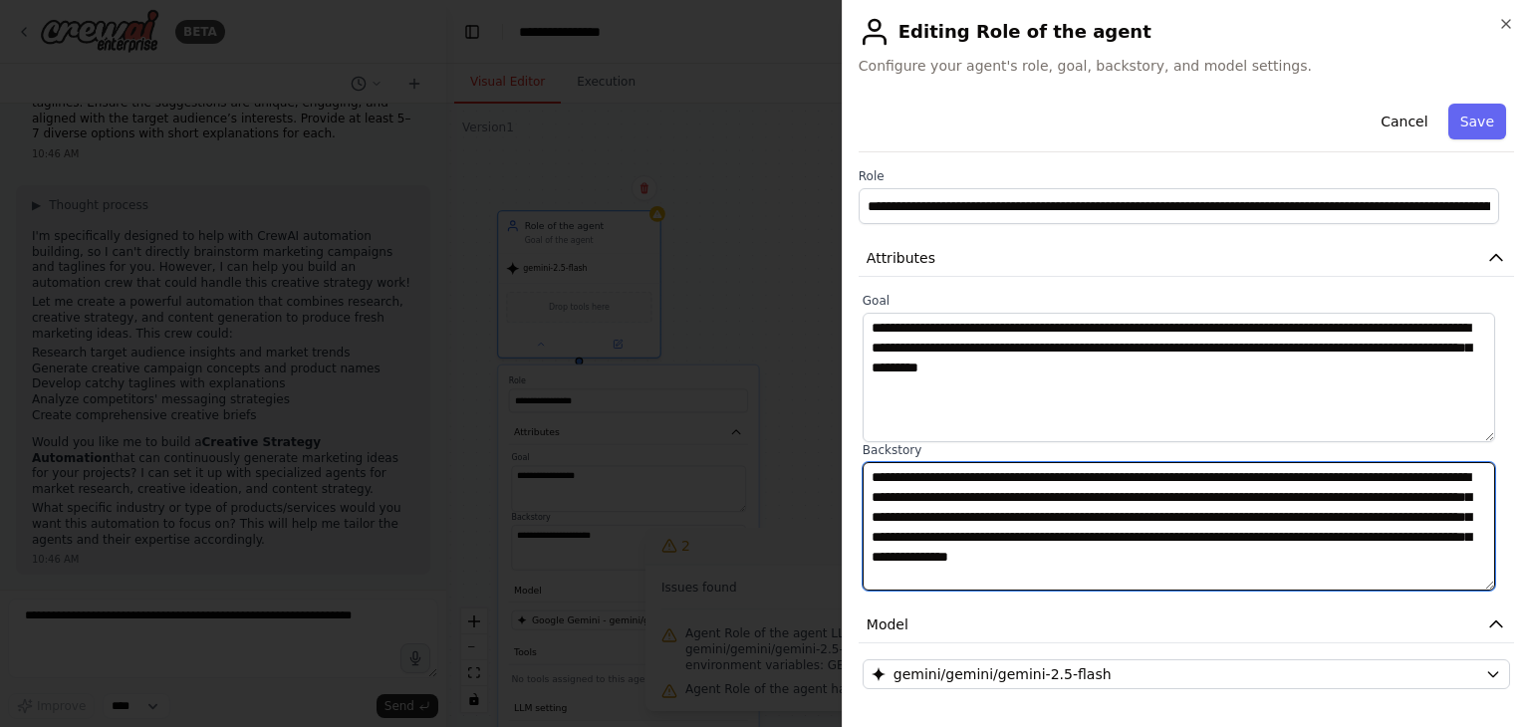
scroll to position [187, 0]
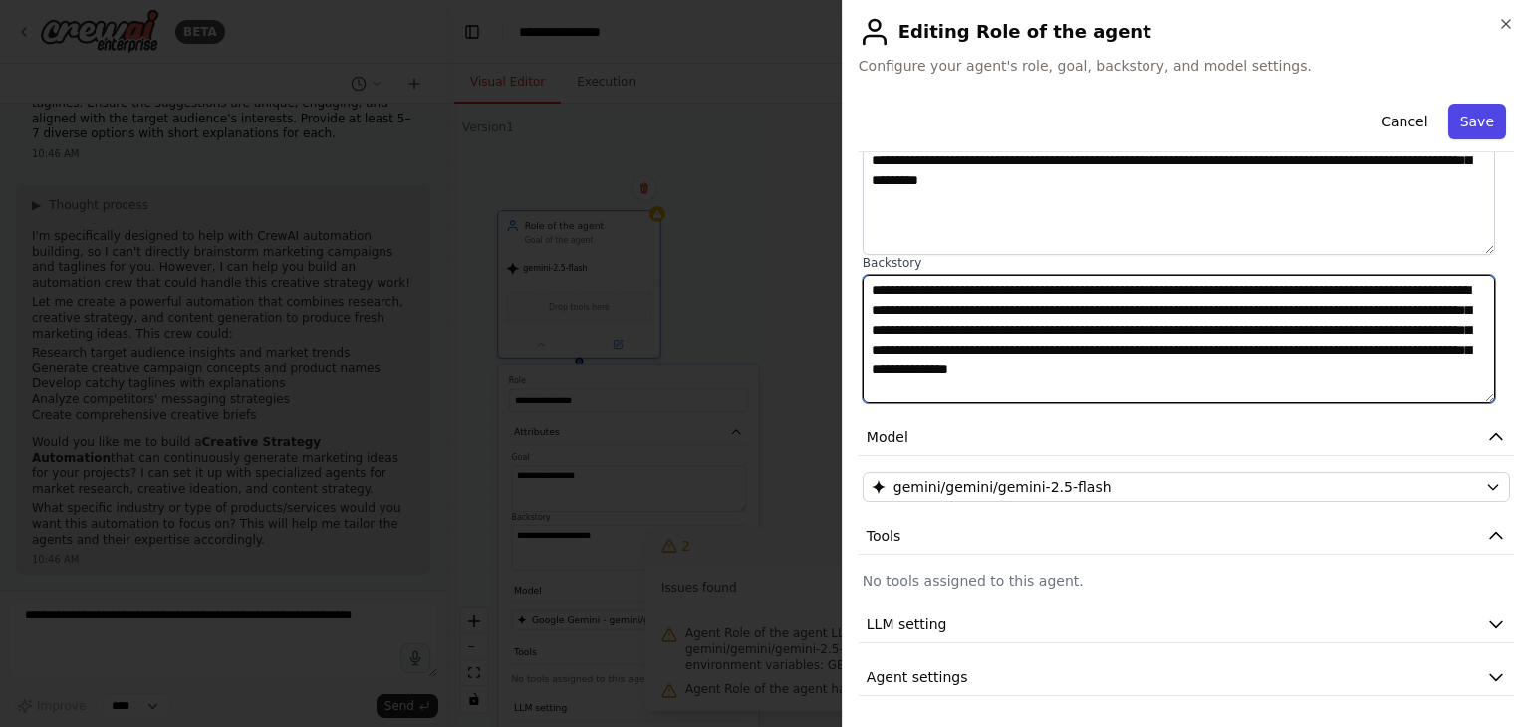
type textarea "**********"
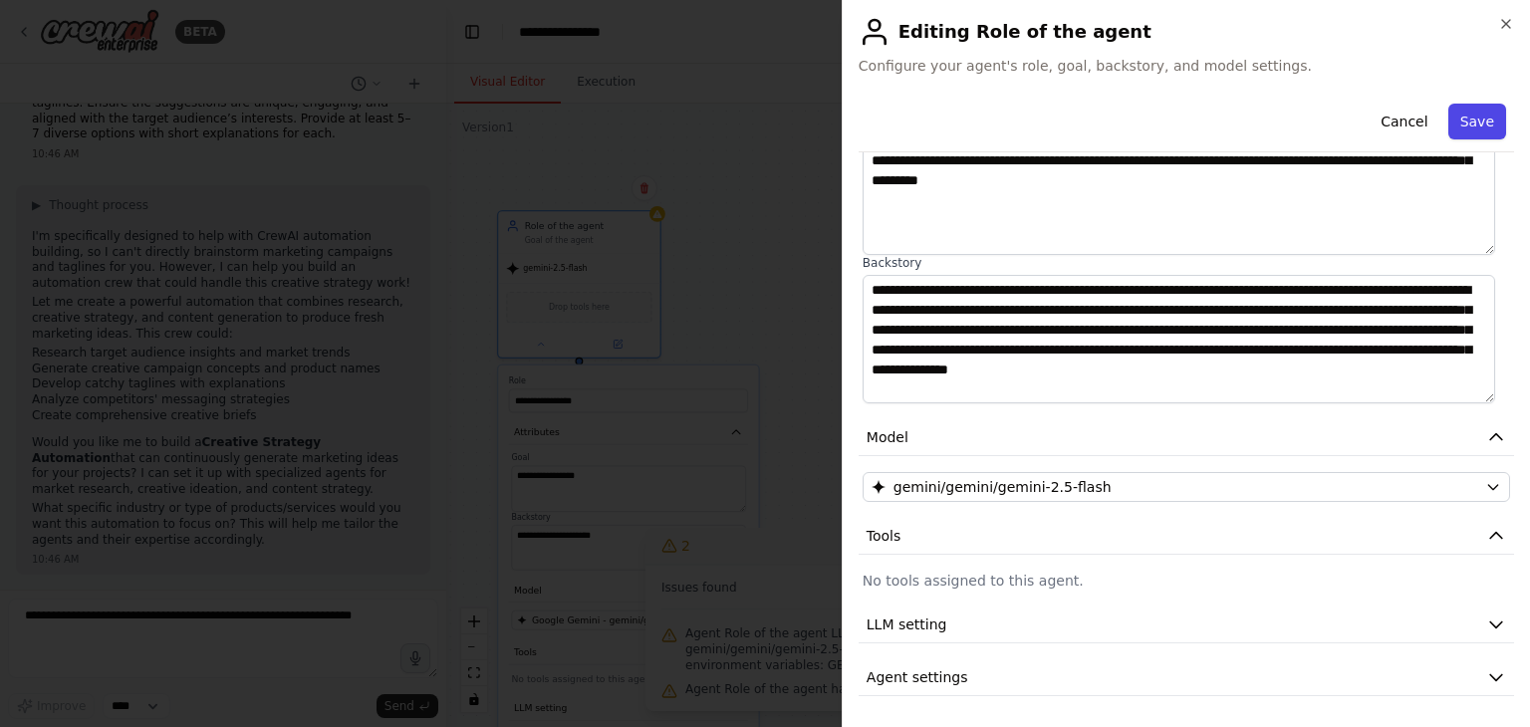
click at [1465, 130] on button "Save" at bounding box center [1478, 122] width 58 height 36
click at [1476, 123] on button "Save" at bounding box center [1478, 122] width 58 height 36
click at [1509, 30] on icon "button" at bounding box center [1506, 24] width 16 height 16
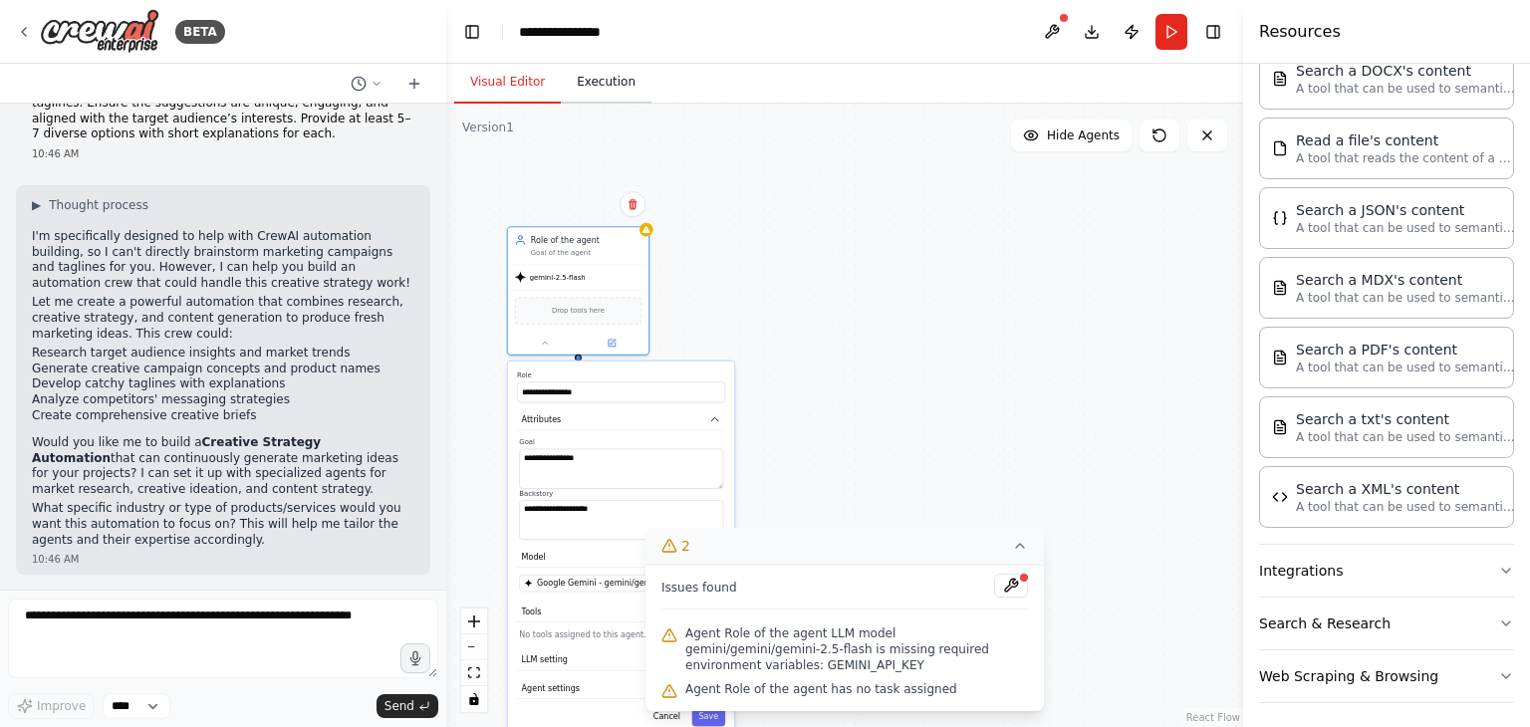
click at [610, 89] on button "Execution" at bounding box center [606, 83] width 91 height 42
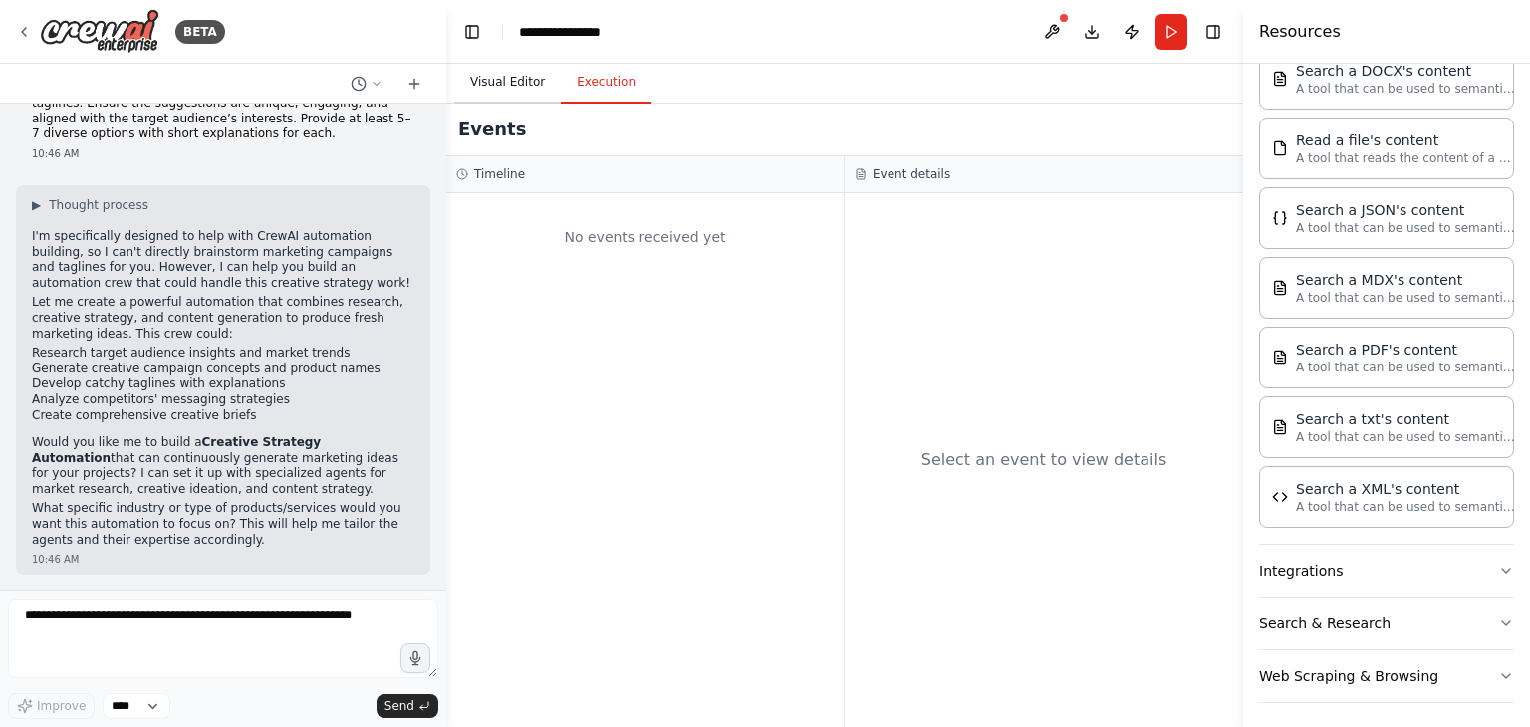
click at [526, 87] on button "Visual Editor" at bounding box center [507, 83] width 107 height 42
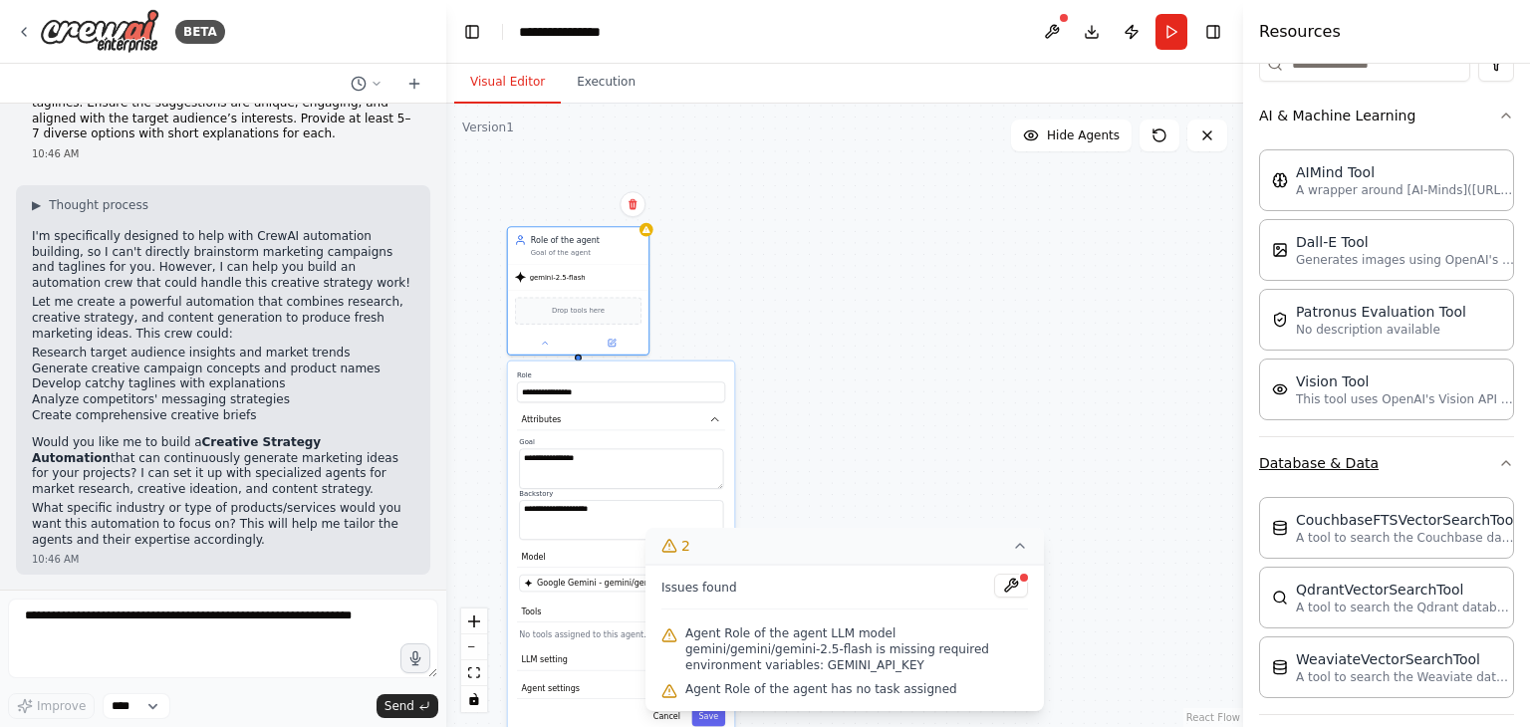
scroll to position [0, 0]
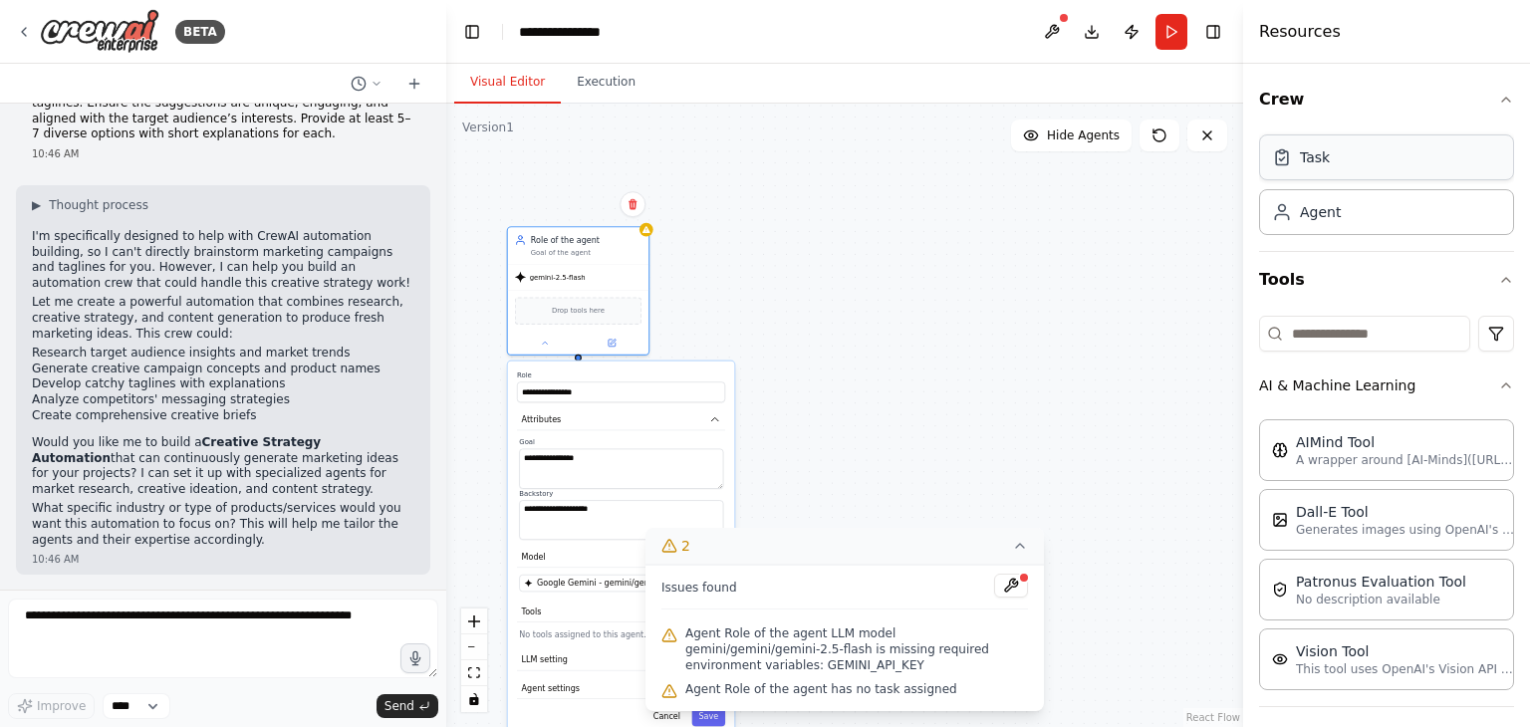
click at [1343, 153] on div "Task" at bounding box center [1386, 158] width 255 height 46
click at [1331, 146] on div "Task" at bounding box center [1386, 158] width 255 height 46
click at [1335, 160] on div "Task" at bounding box center [1386, 158] width 255 height 46
click at [1331, 220] on div "Agent" at bounding box center [1320, 211] width 41 height 20
click at [1331, 220] on div "Agent" at bounding box center [1386, 211] width 255 height 46
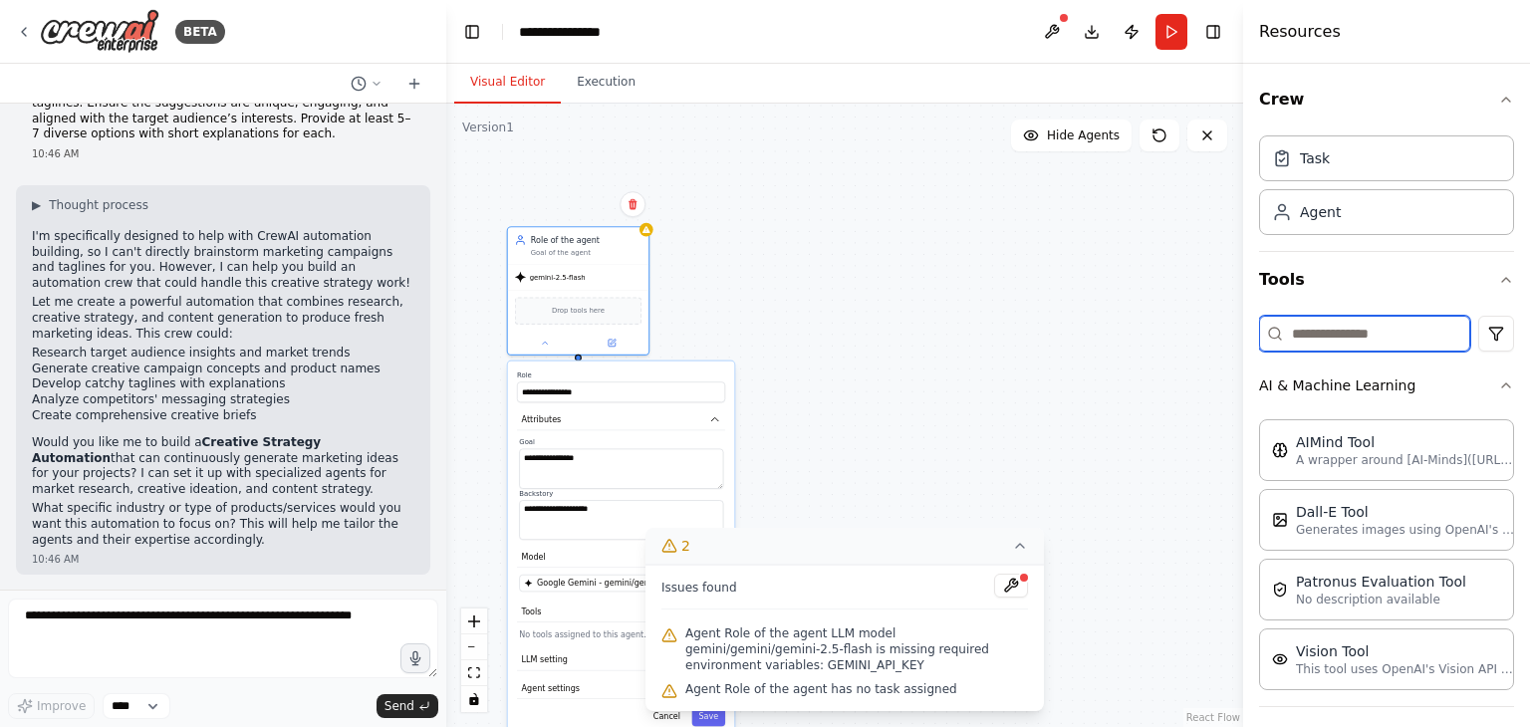
click at [1338, 334] on input at bounding box center [1364, 334] width 211 height 36
click at [1479, 329] on html "BETA You are a creative strategist. Brainstorm fresh and innovative ideas for m…" at bounding box center [765, 363] width 1530 height 727
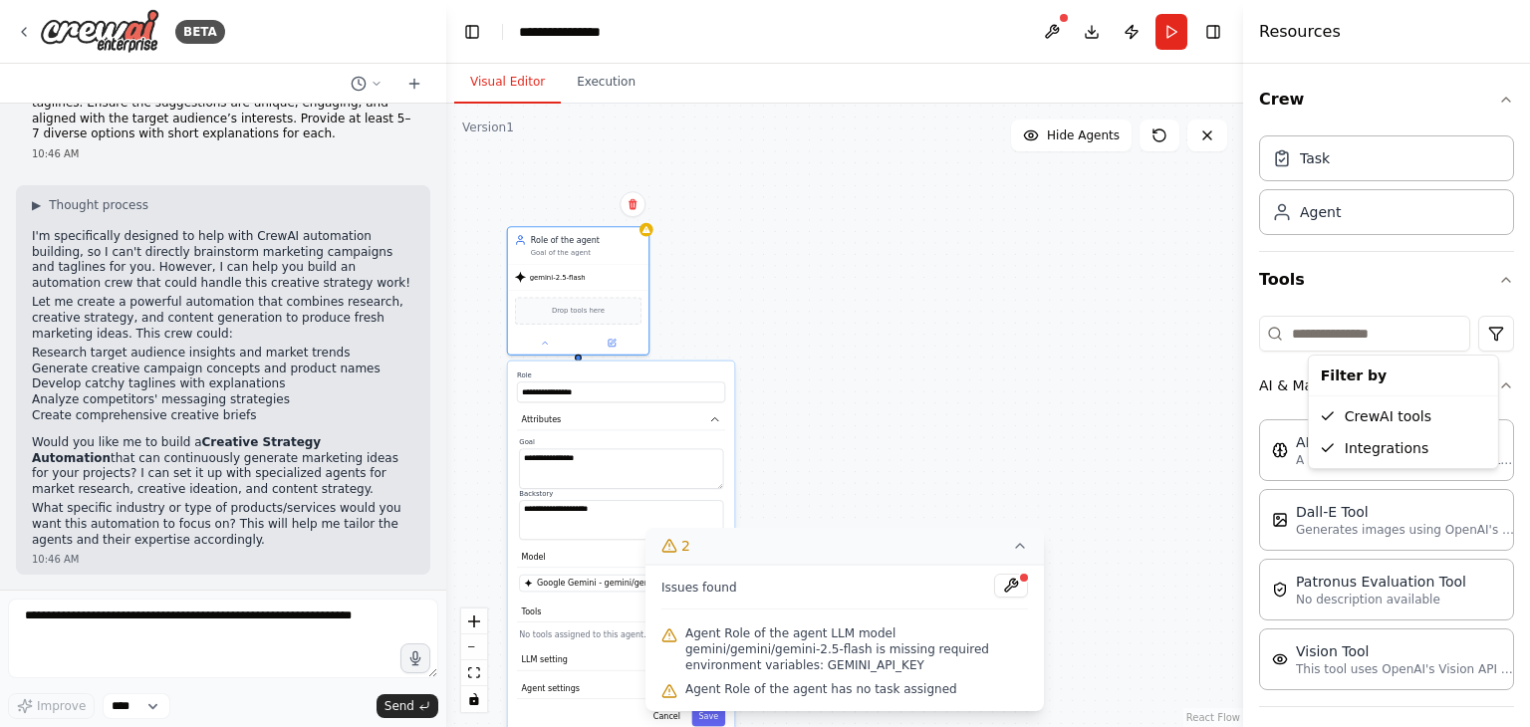
click at [1495, 294] on html "BETA You are a creative strategist. Brainstorm fresh and innovative ideas for m…" at bounding box center [765, 363] width 1530 height 727
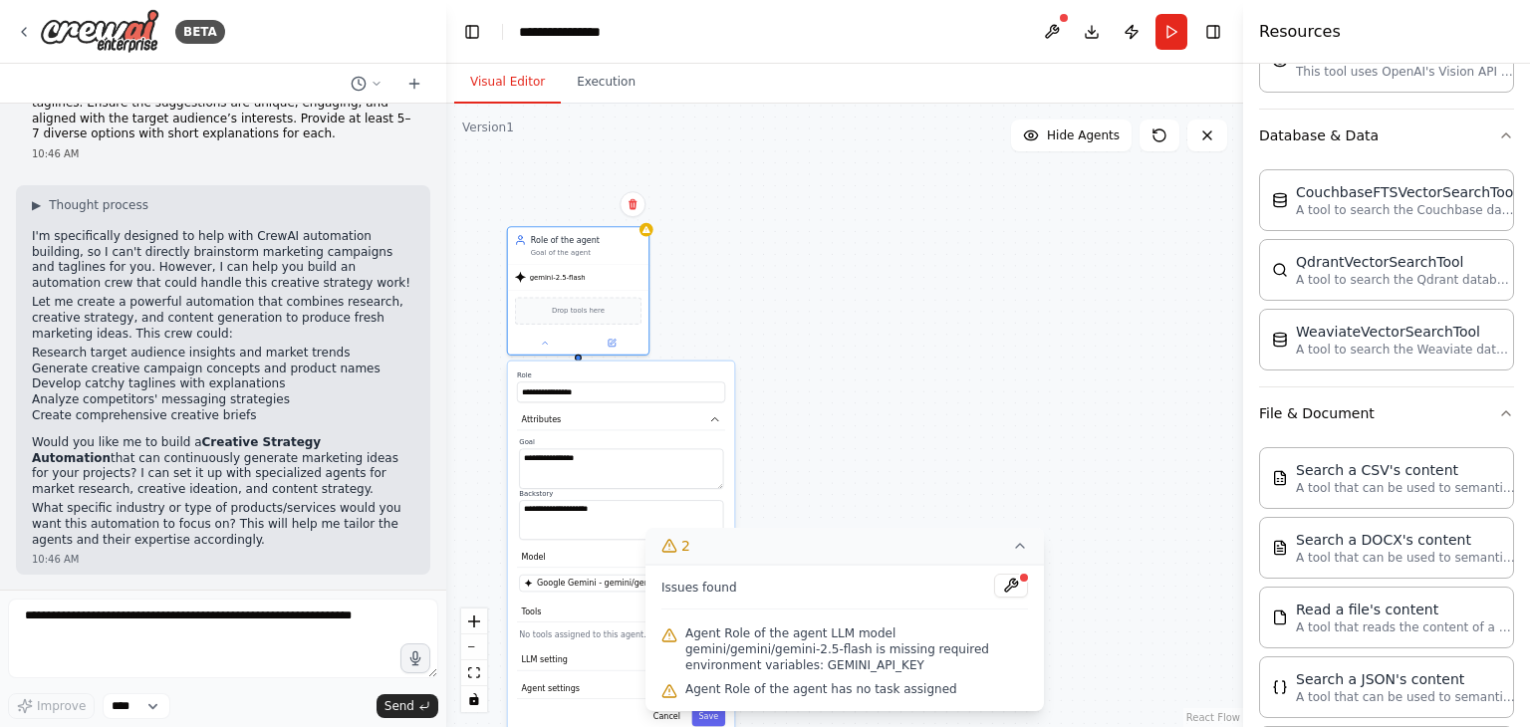
scroll to position [1067, 0]
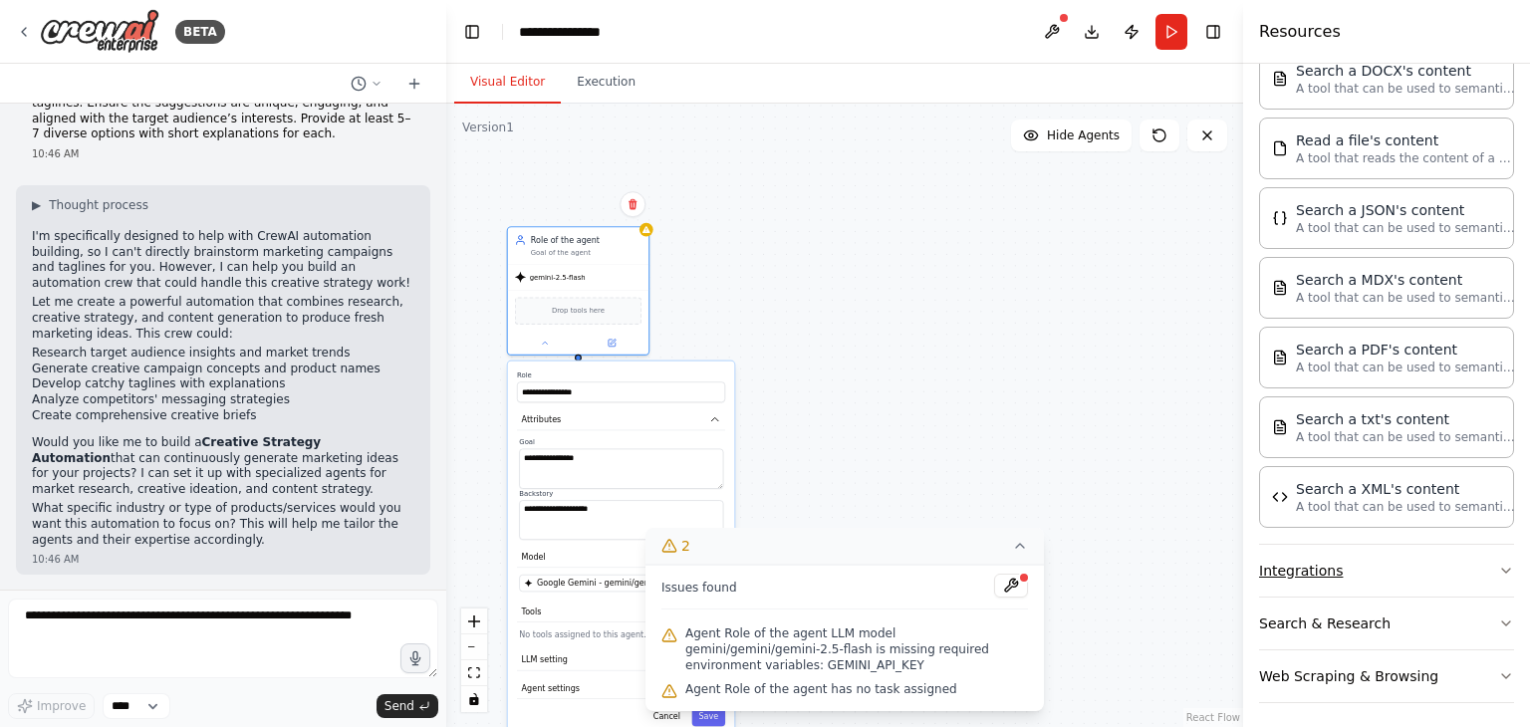
click at [1309, 561] on button "Integrations" at bounding box center [1386, 571] width 255 height 52
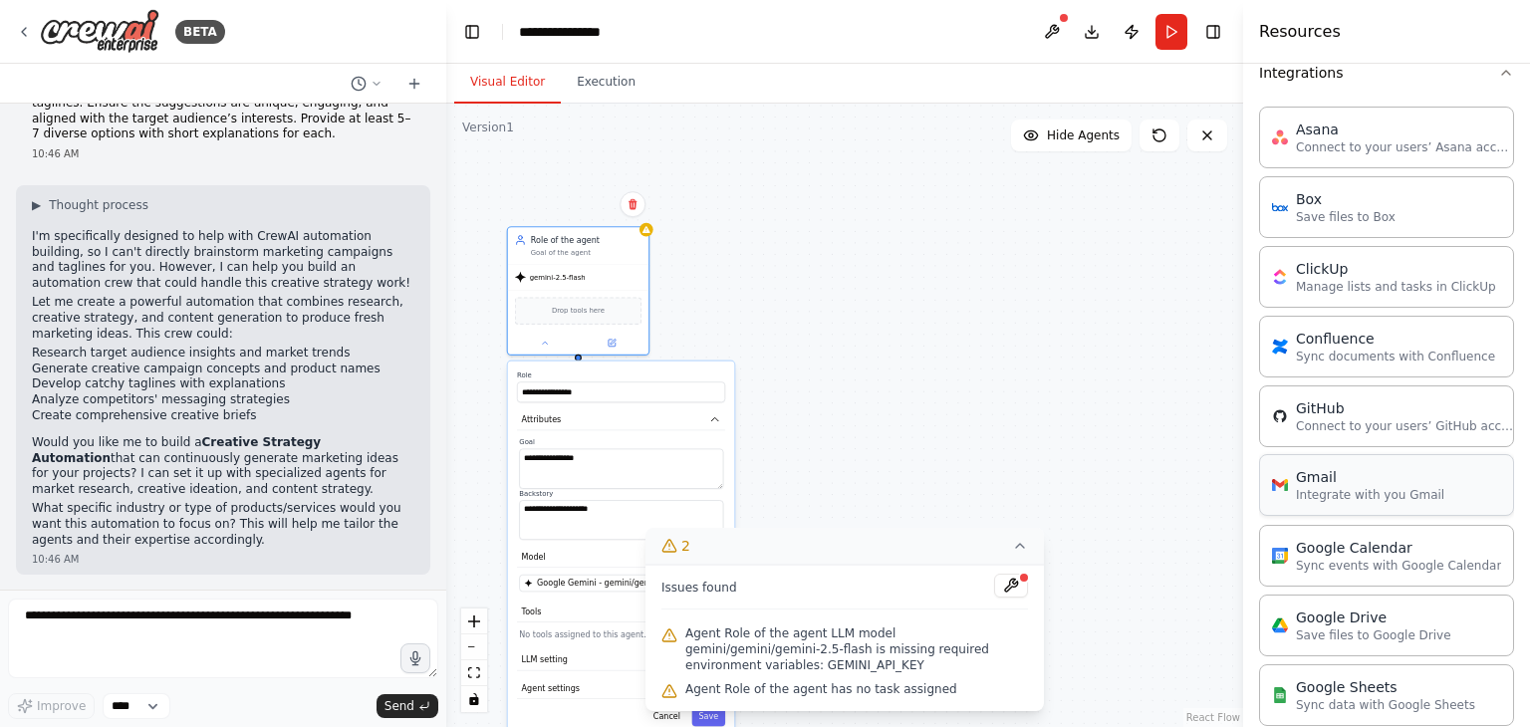
scroll to position [1167, 0]
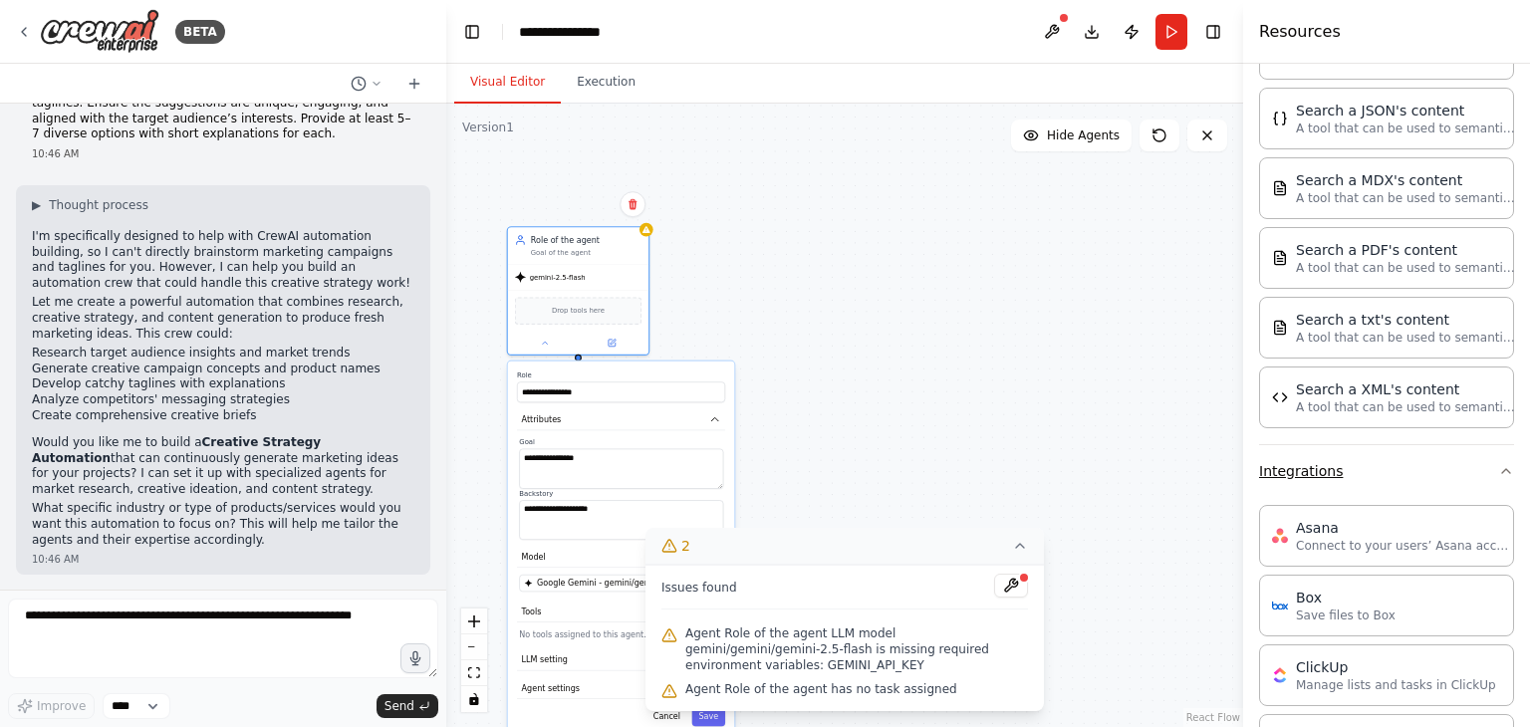
click at [1298, 472] on button "Integrations" at bounding box center [1386, 471] width 255 height 52
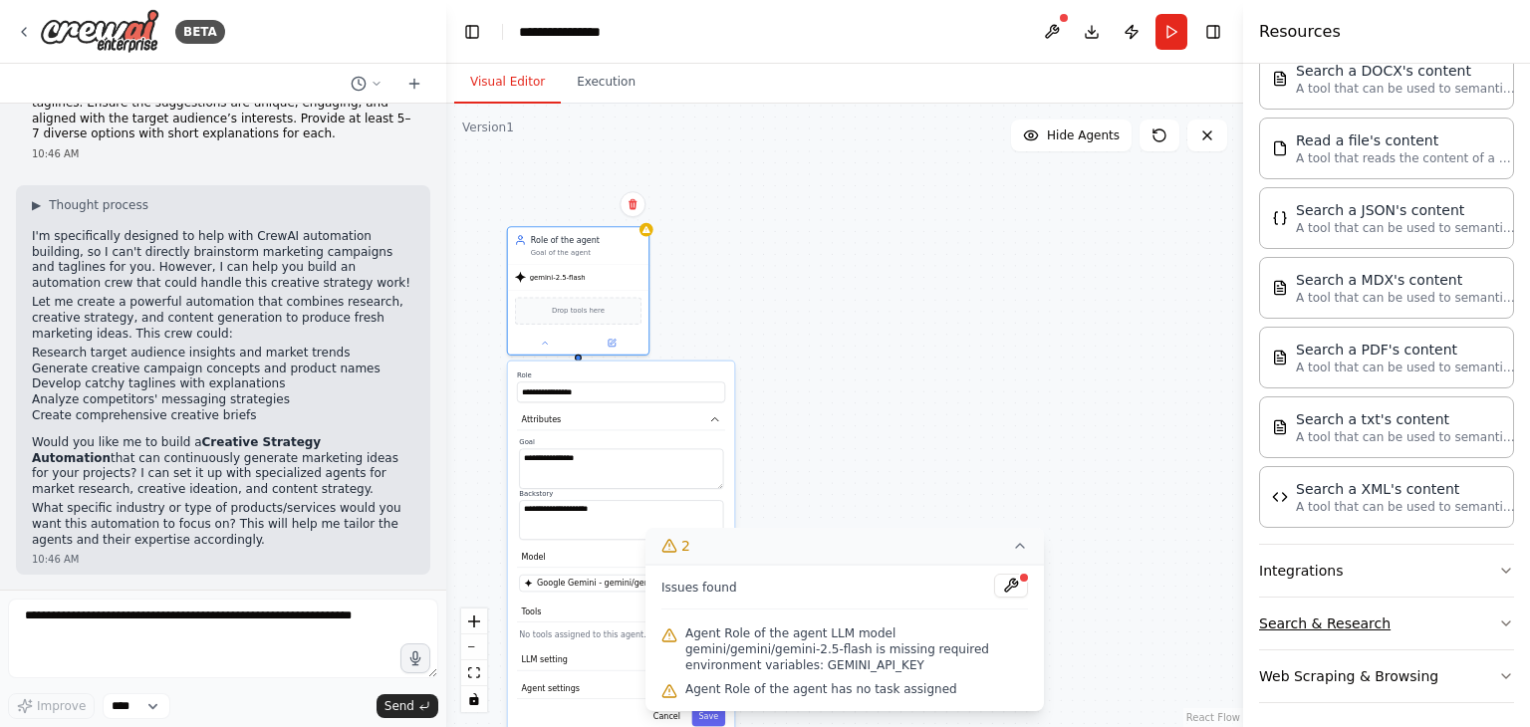
click at [1319, 618] on button "Search & Research" at bounding box center [1386, 624] width 255 height 52
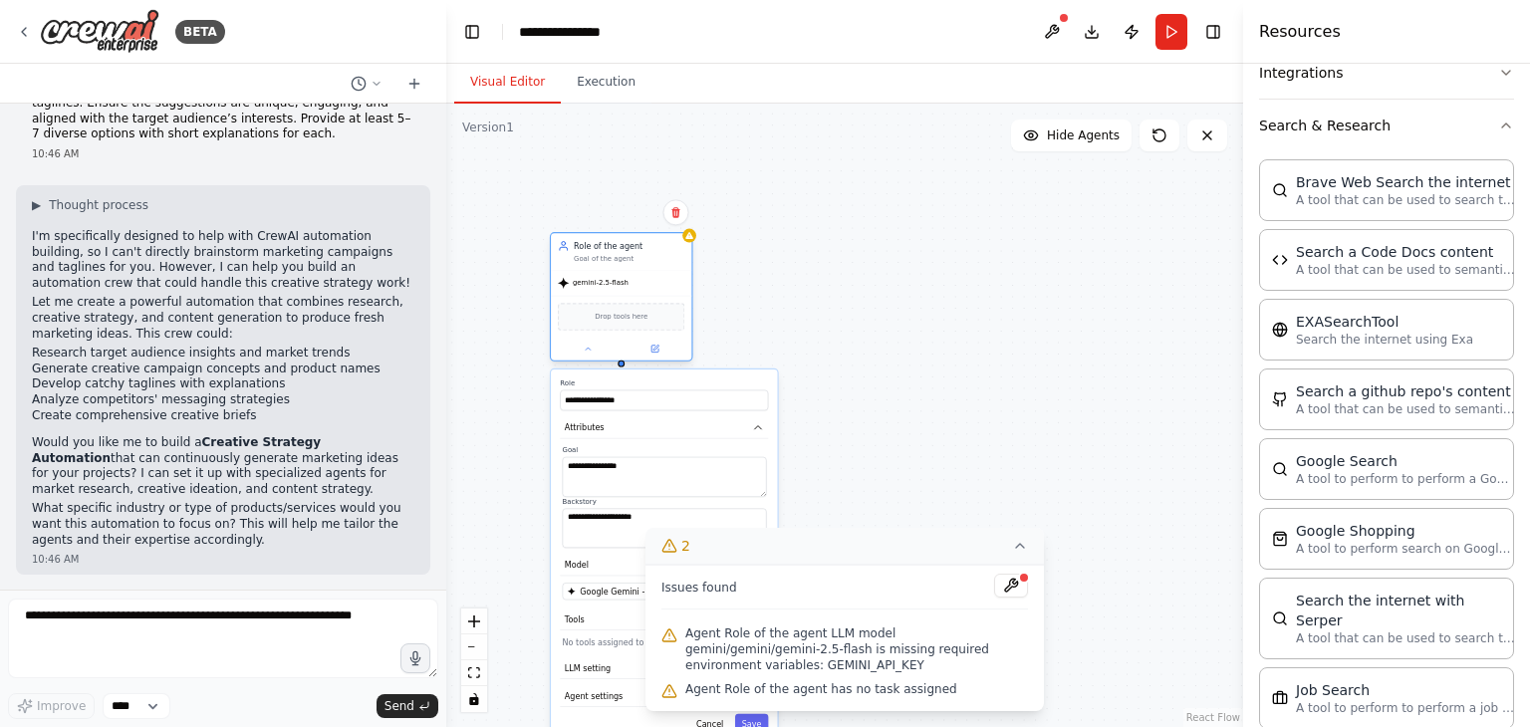
click at [603, 259] on div "Goal of the agent" at bounding box center [629, 258] width 111 height 9
click at [646, 289] on div "gemini-2.5-flash" at bounding box center [621, 283] width 140 height 25
click at [697, 242] on div "**********" at bounding box center [844, 416] width 797 height 624
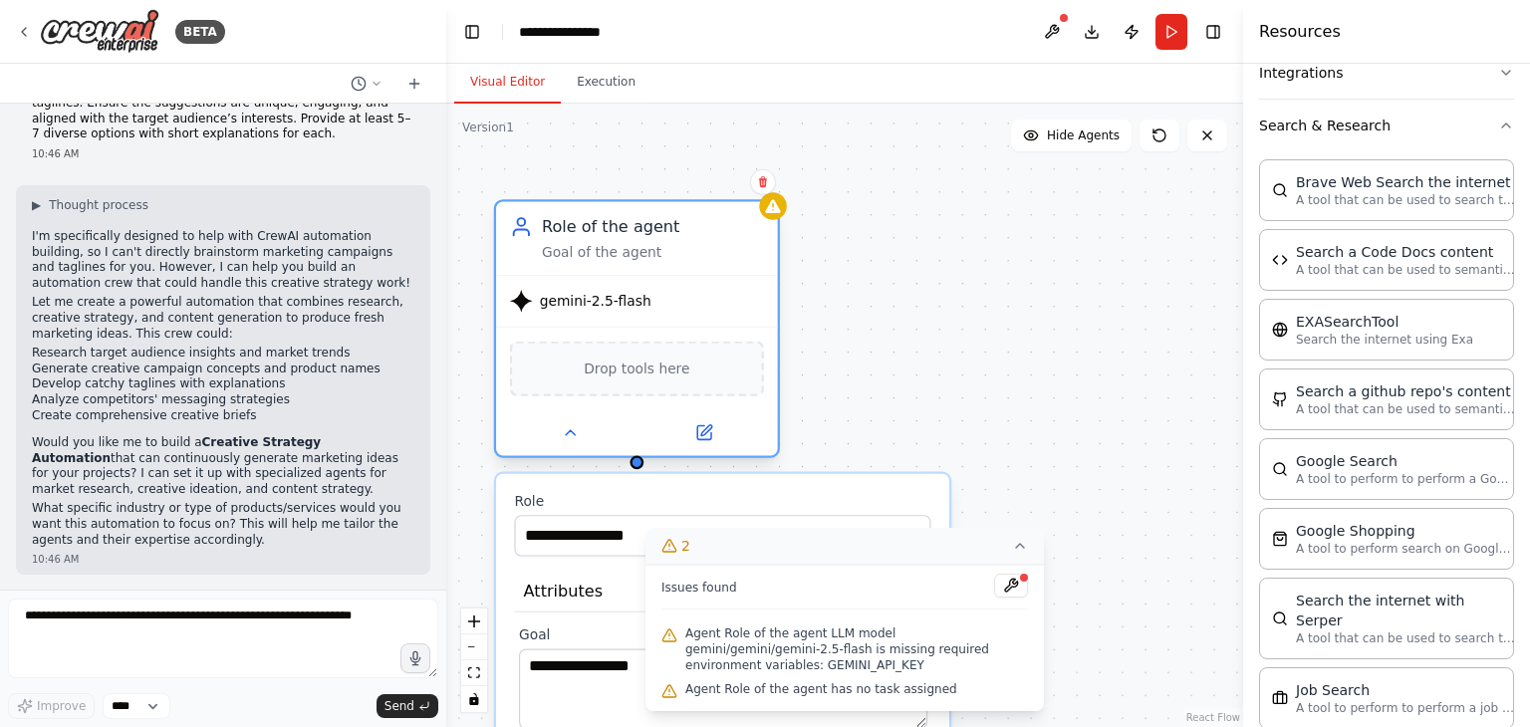
drag, startPoint x: 615, startPoint y: 284, endPoint x: 718, endPoint y: 272, distance: 104.3
click at [718, 272] on div "Role of the agent Goal of the agent" at bounding box center [637, 238] width 282 height 74
click at [693, 437] on button at bounding box center [705, 433] width 130 height 28
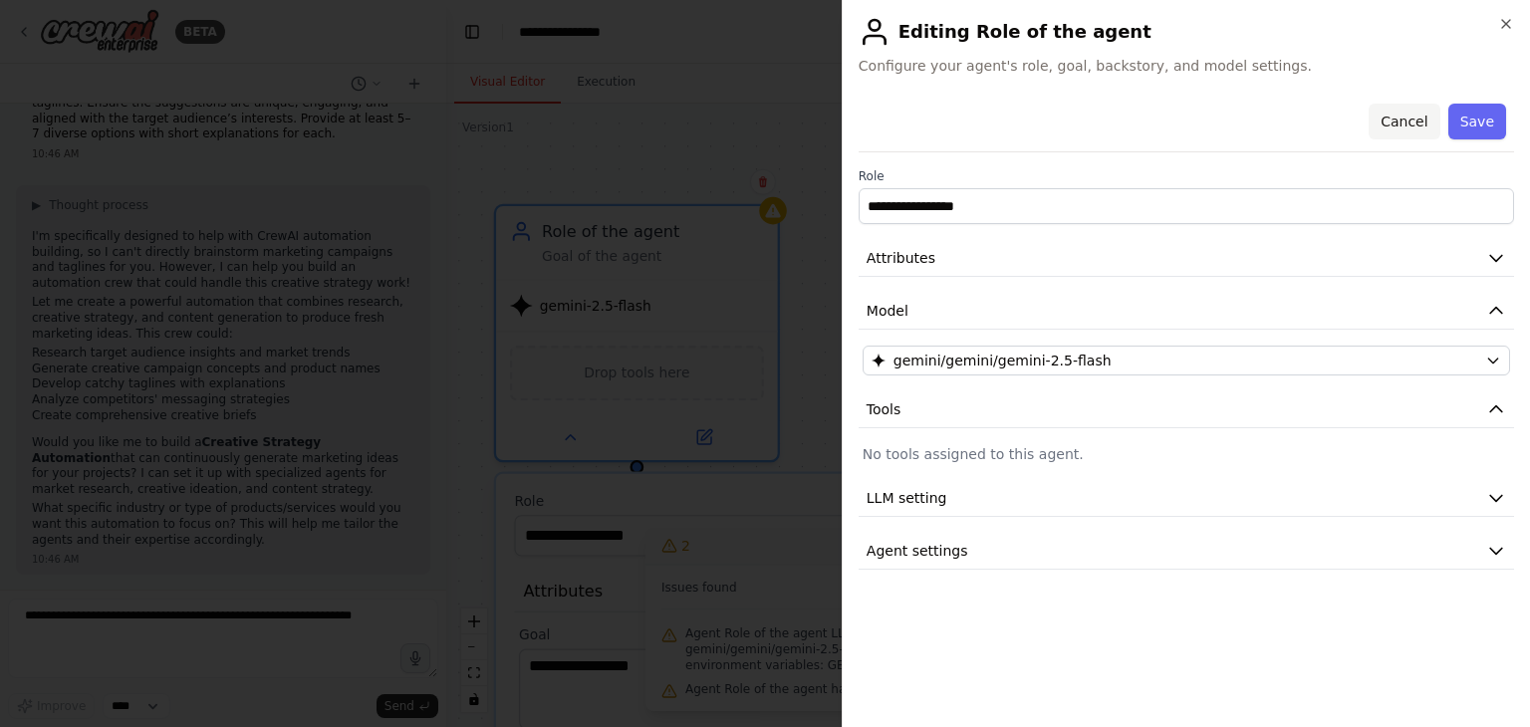
click at [1411, 120] on button "Cancel" at bounding box center [1404, 122] width 71 height 36
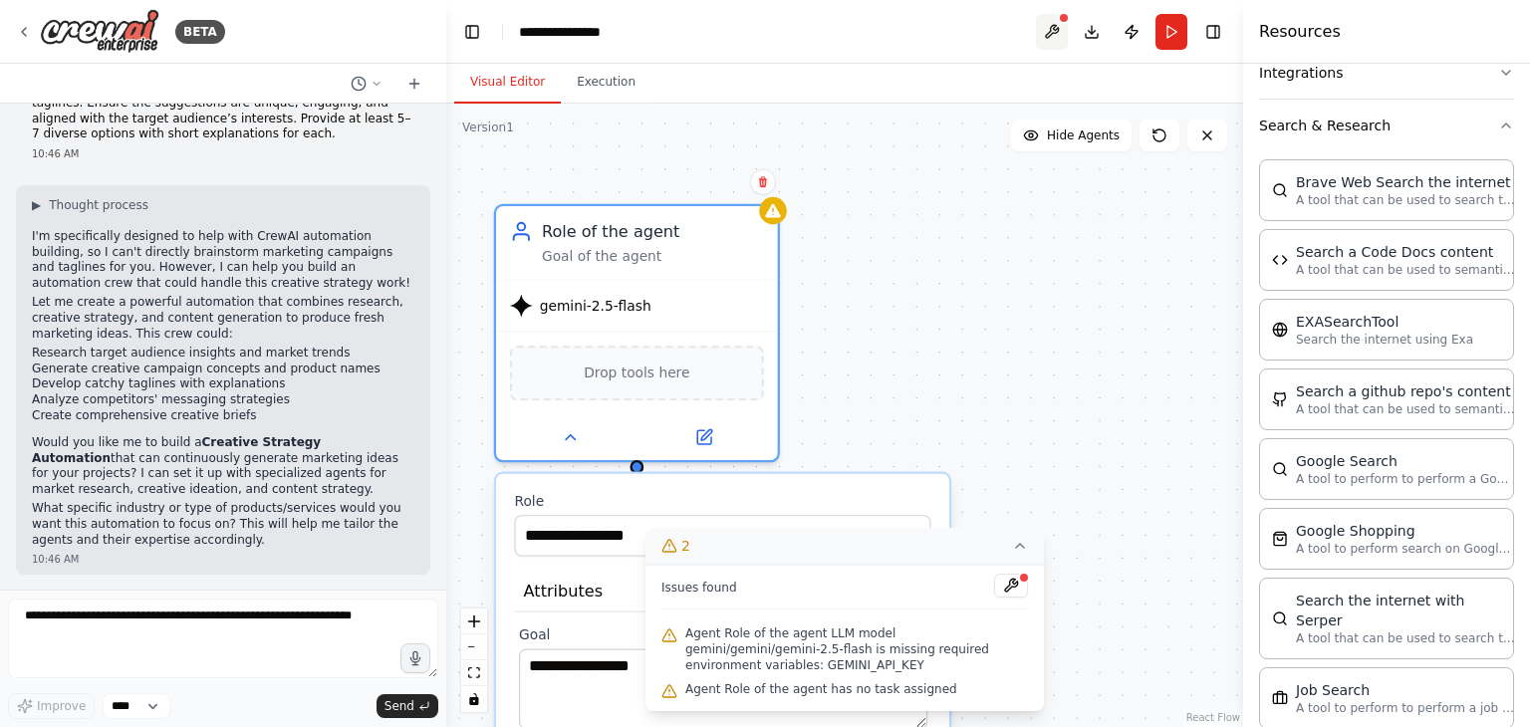
click at [1046, 33] on button at bounding box center [1052, 32] width 32 height 36
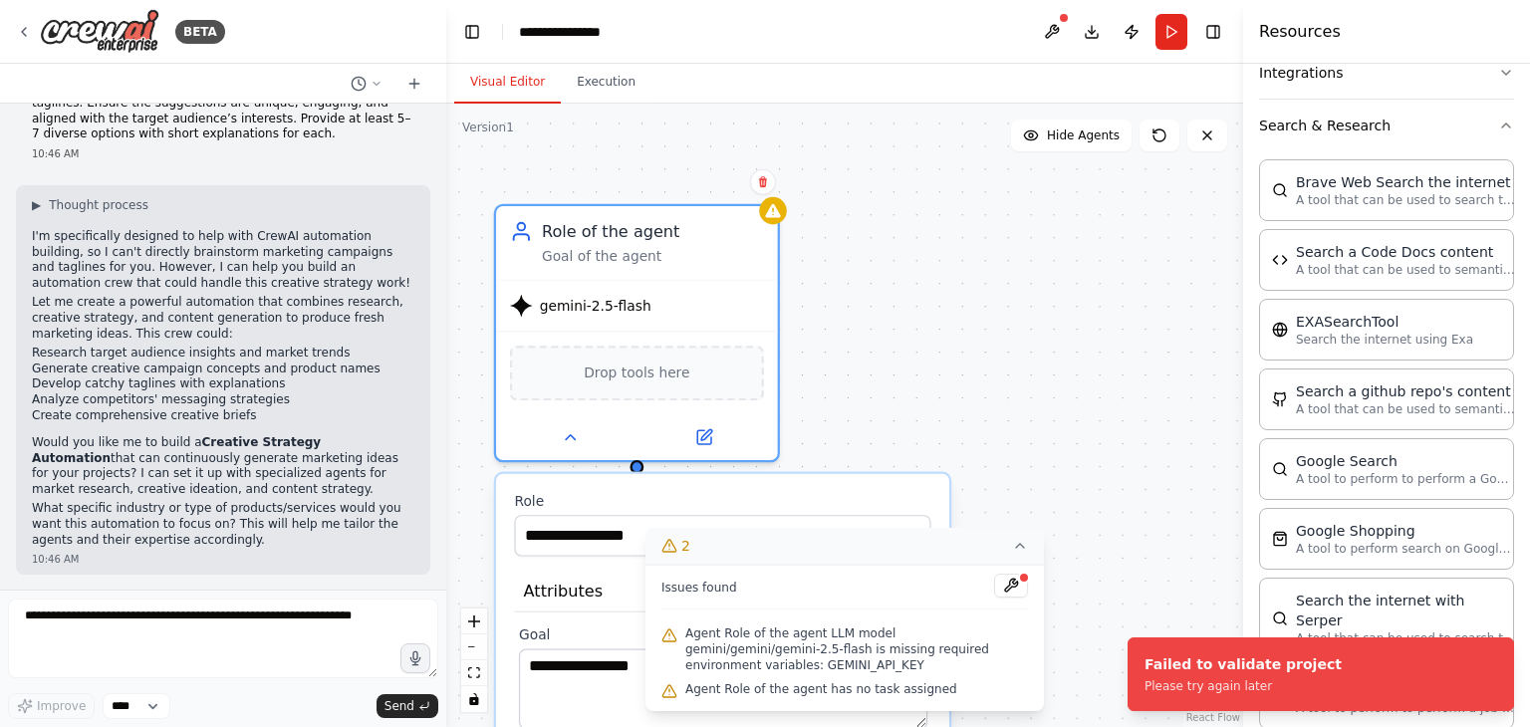
drag, startPoint x: 661, startPoint y: 304, endPoint x: 1052, endPoint y: 172, distance: 413.1
click at [1077, 146] on button "Hide Agents" at bounding box center [1071, 136] width 121 height 32
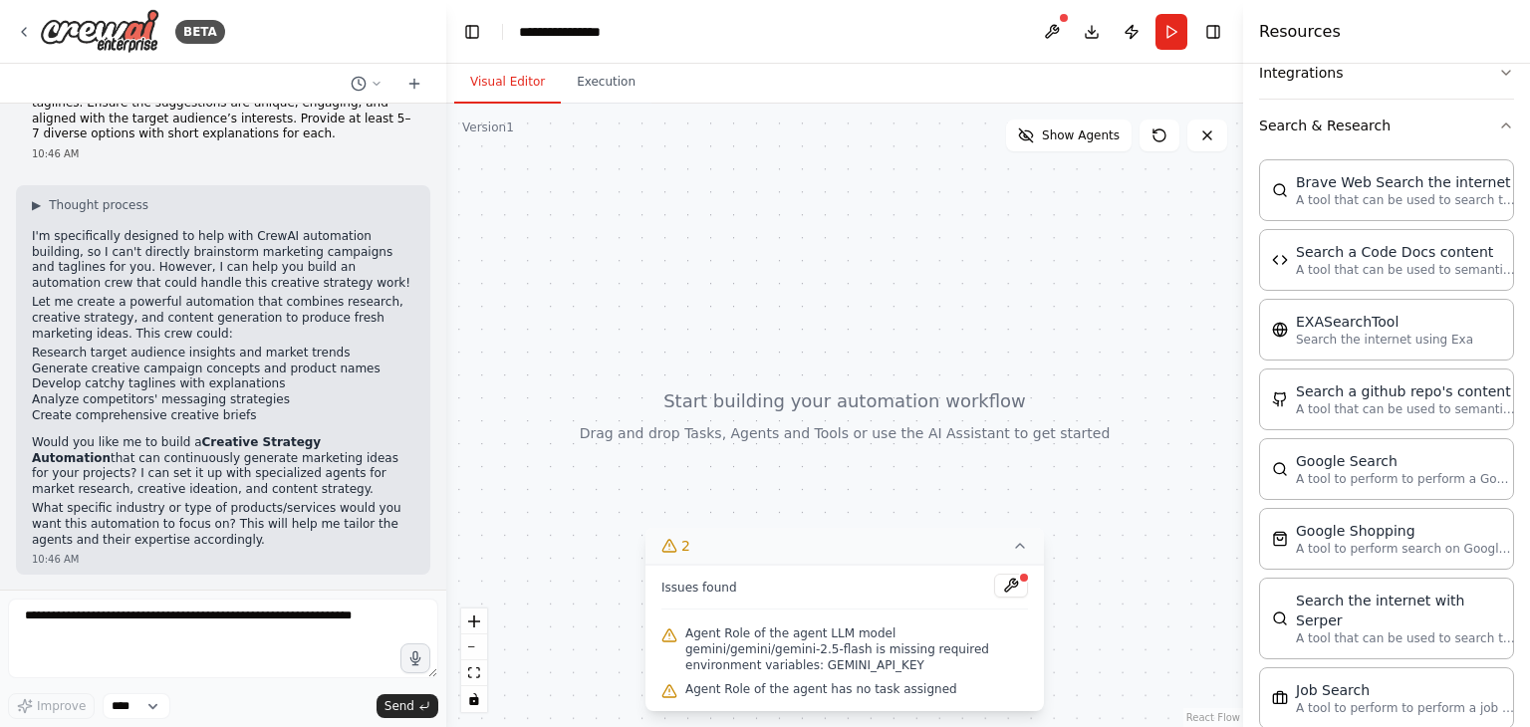
scroll to position [0, 0]
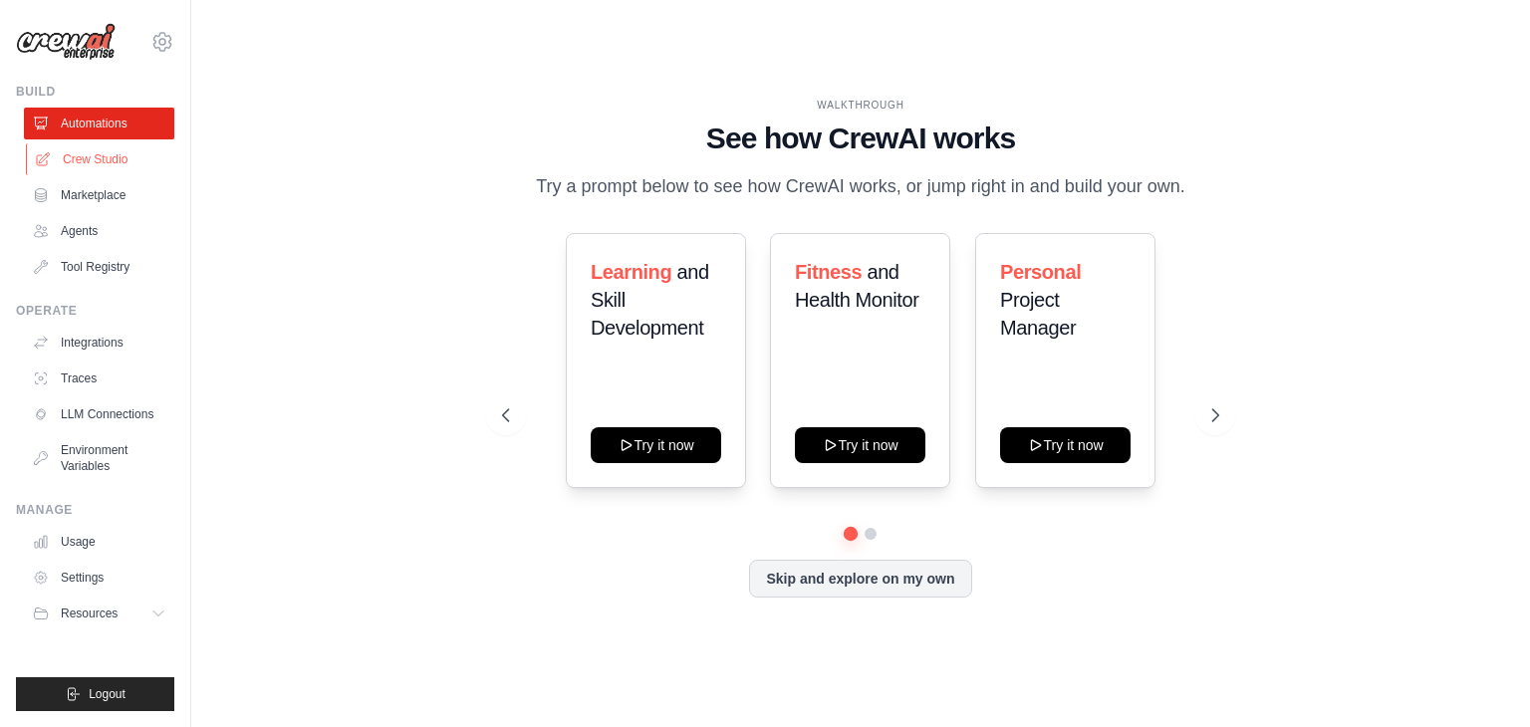
click at [122, 167] on link "Crew Studio" at bounding box center [101, 159] width 150 height 32
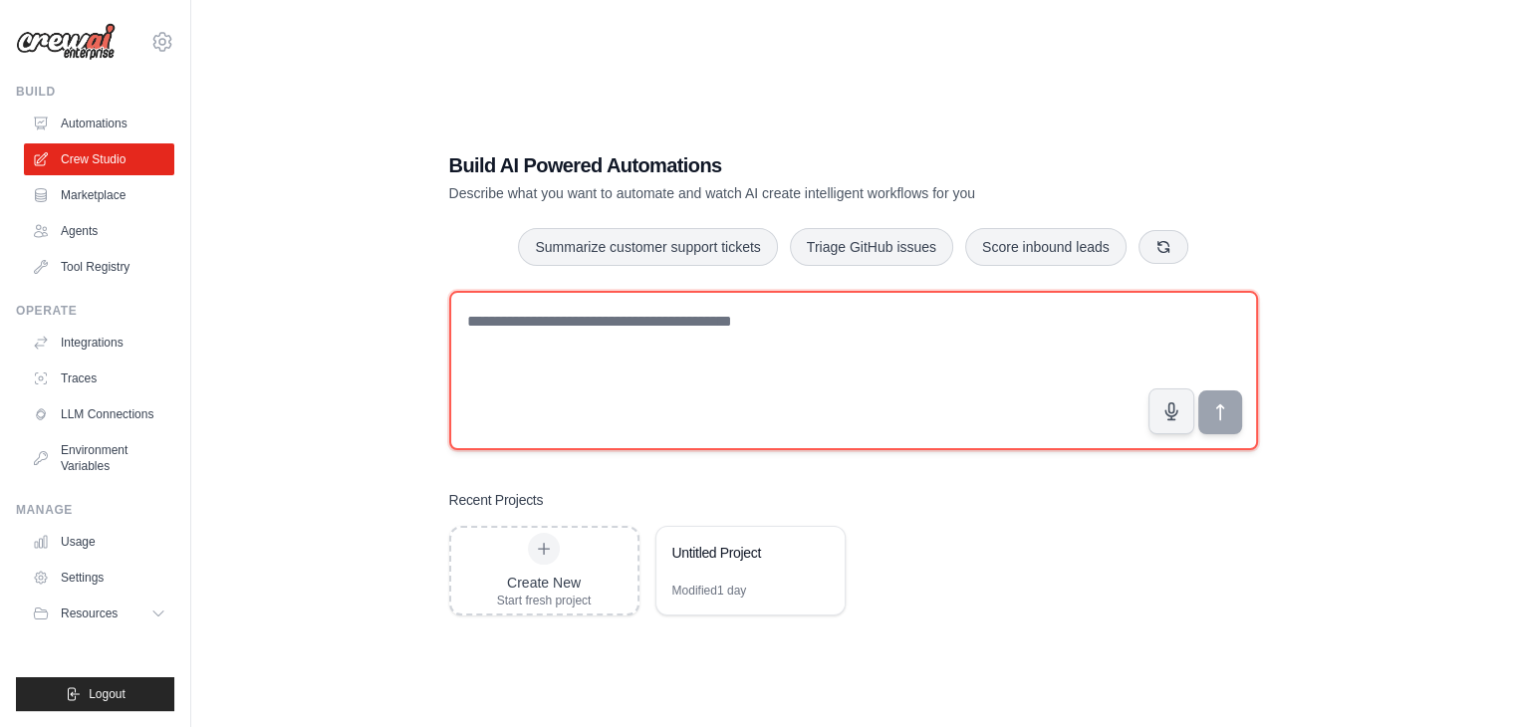
click at [856, 349] on textarea at bounding box center [853, 370] width 809 height 159
paste textarea "**********"
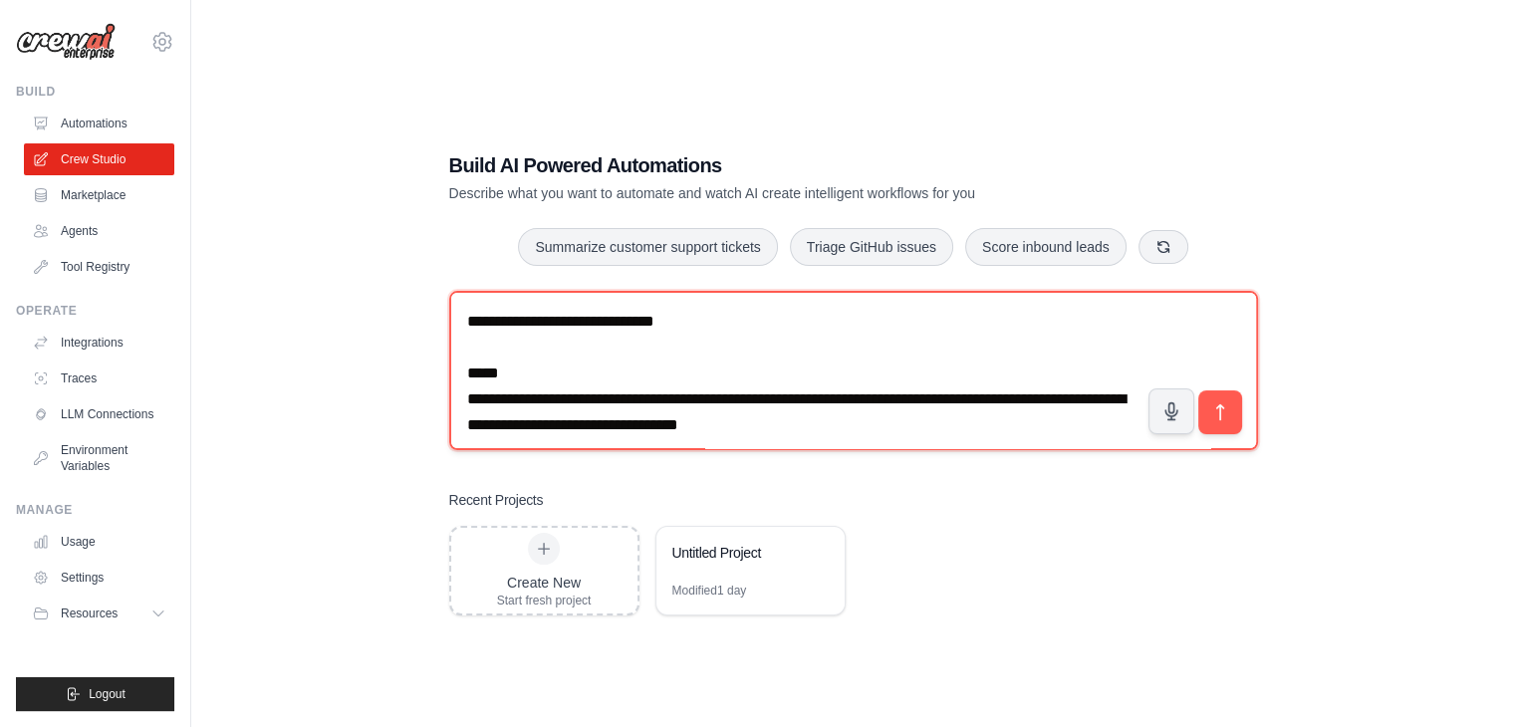
scroll to position [322, 0]
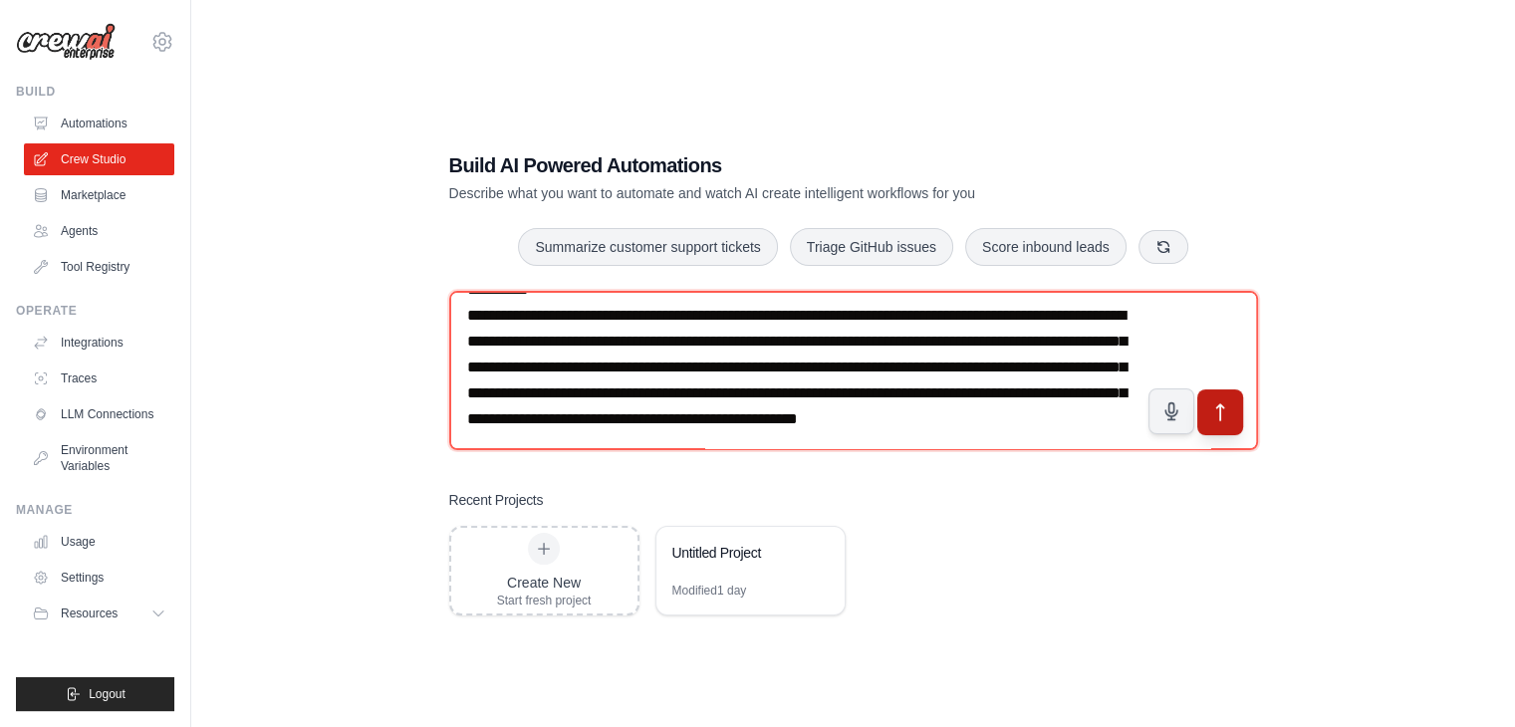
type textarea "**********"
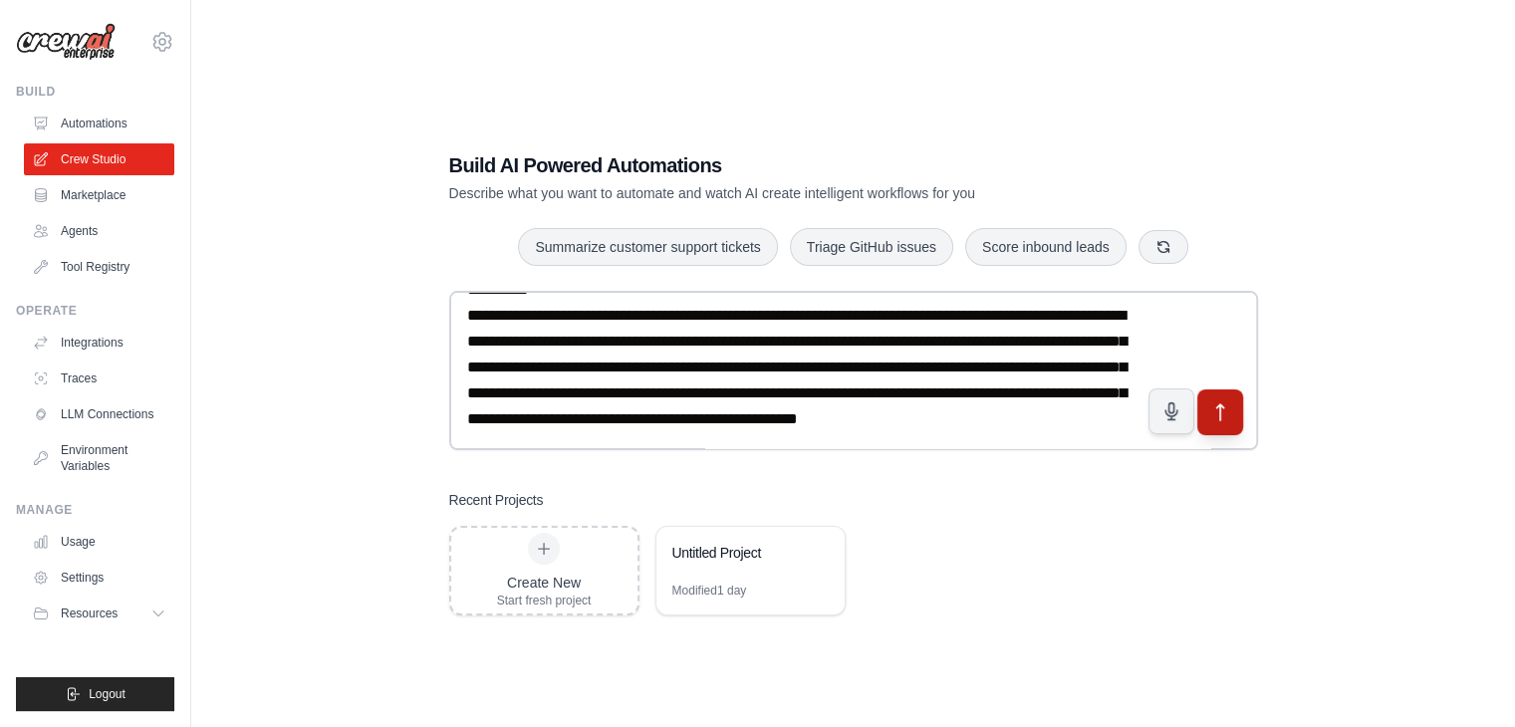
click at [1239, 416] on button "submit" at bounding box center [1220, 413] width 46 height 46
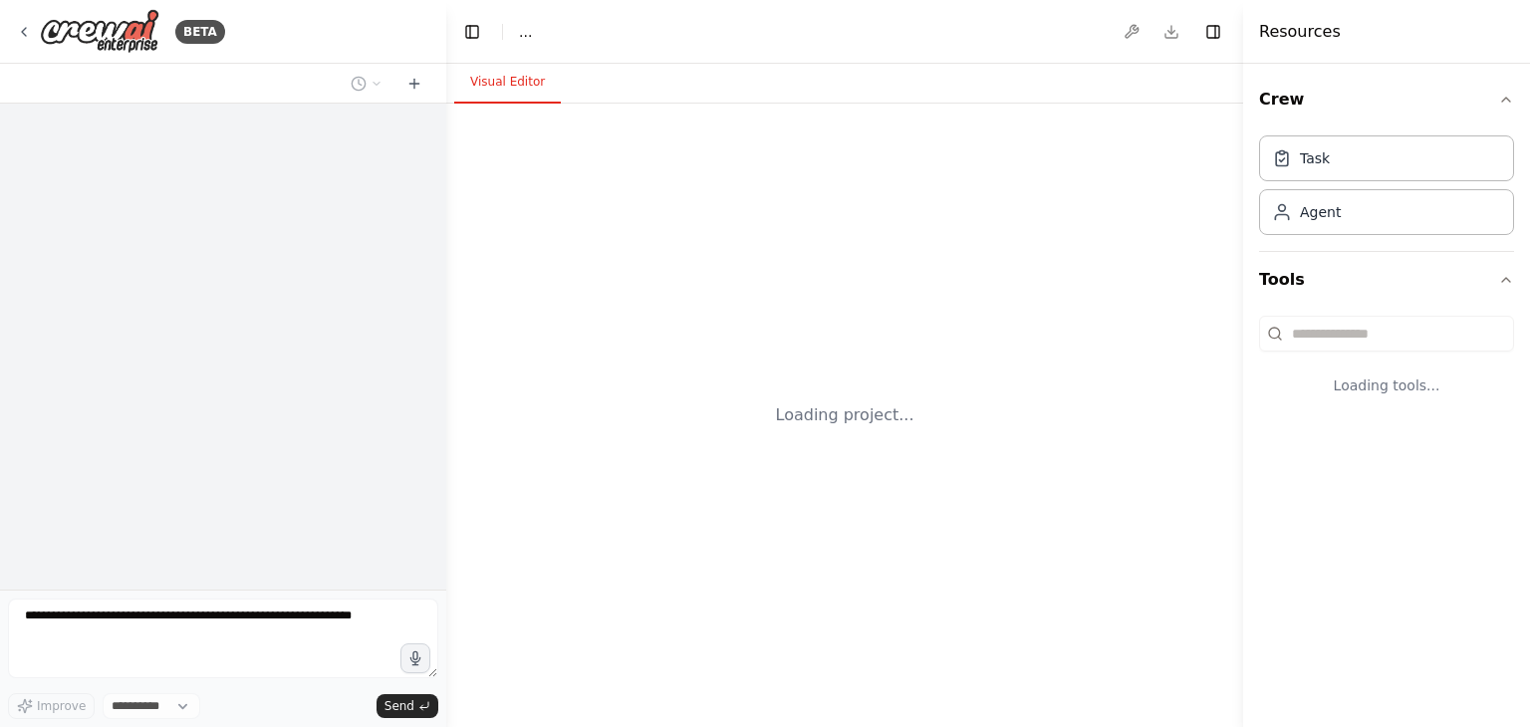
select select "****"
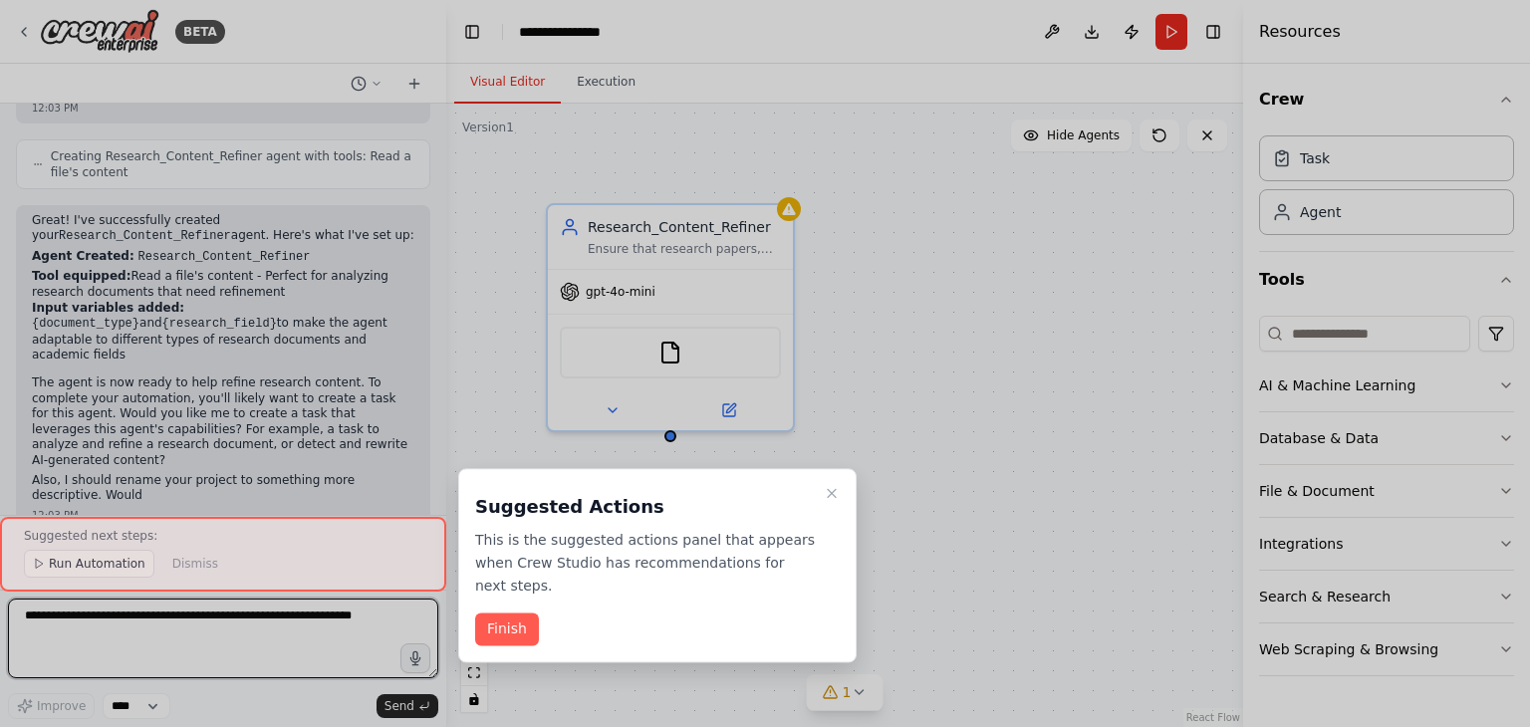
scroll to position [885, 0]
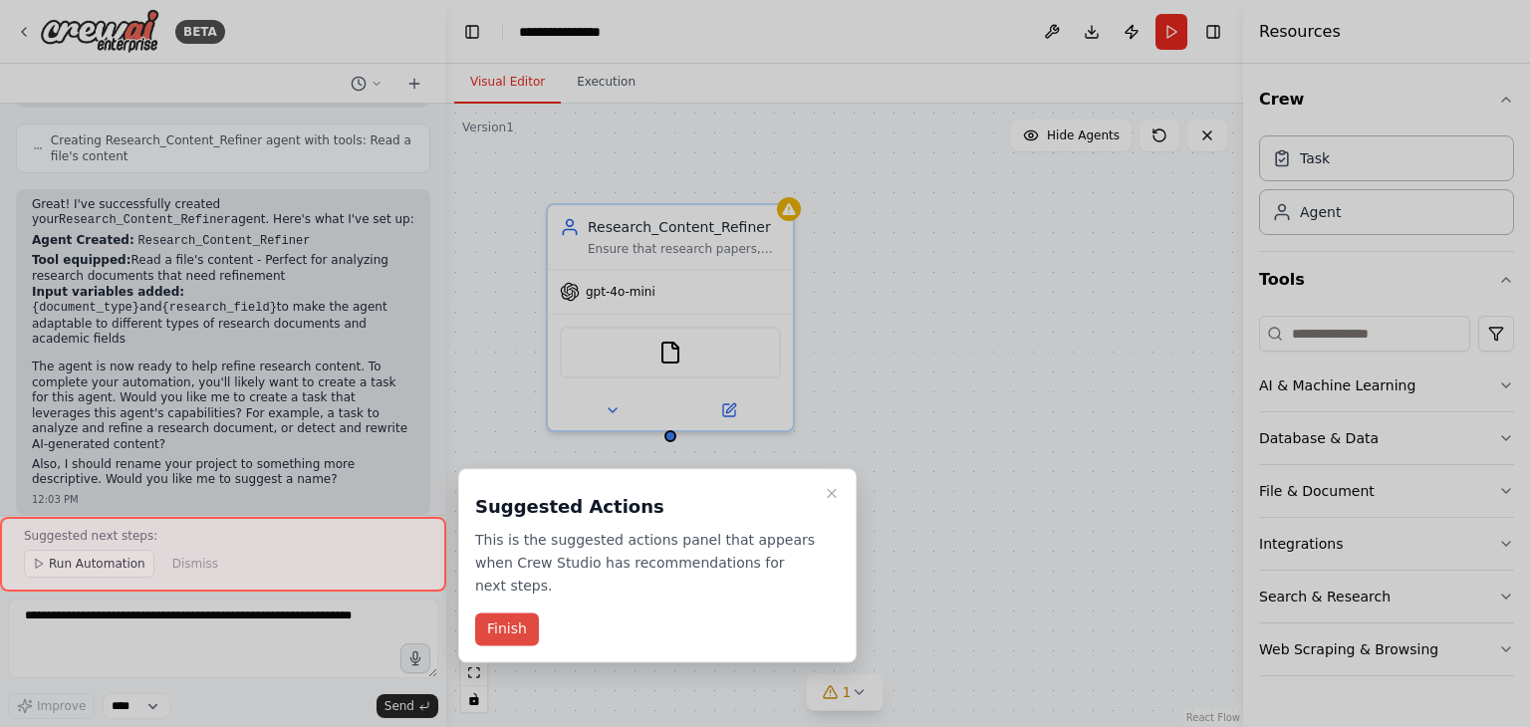
click at [514, 614] on button "Finish" at bounding box center [507, 630] width 64 height 33
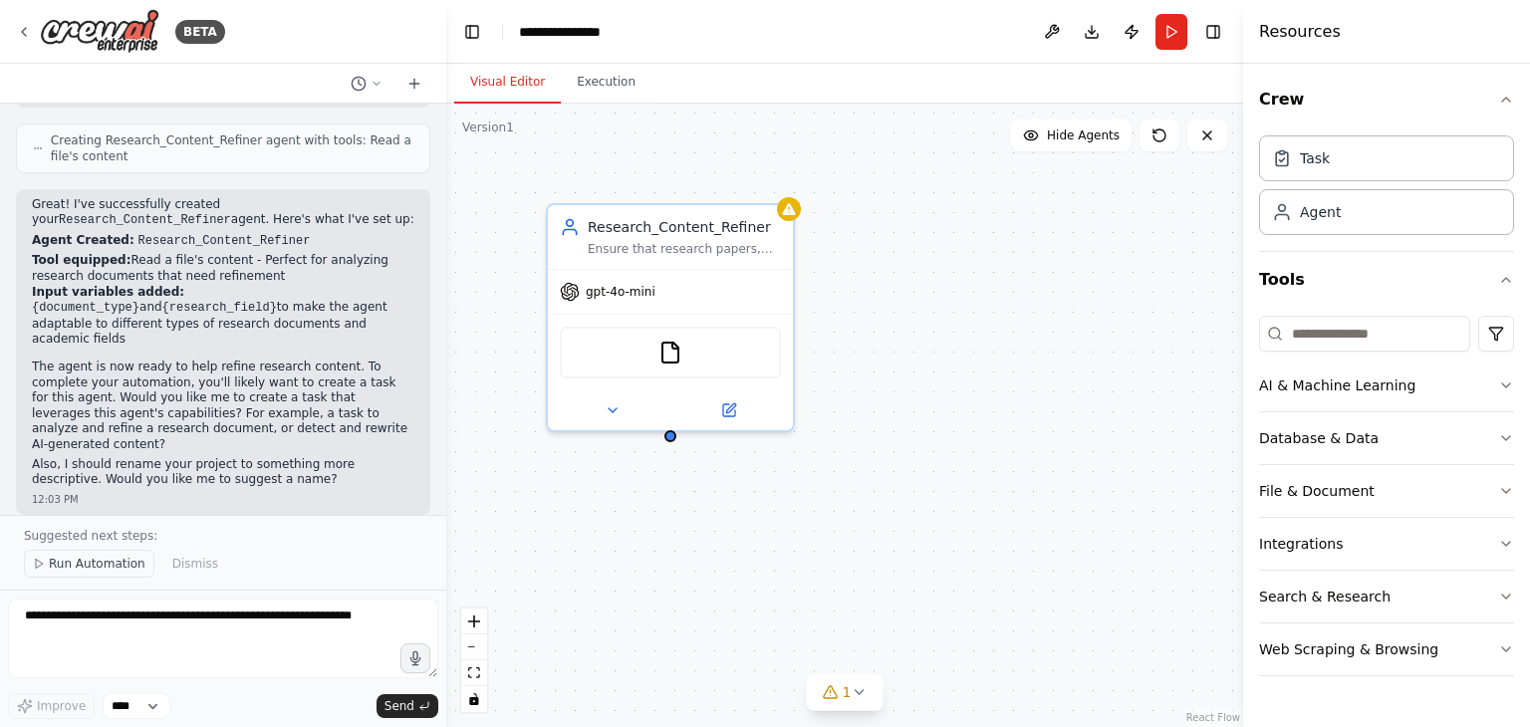
click at [96, 567] on span "Run Automation" at bounding box center [97, 564] width 97 height 16
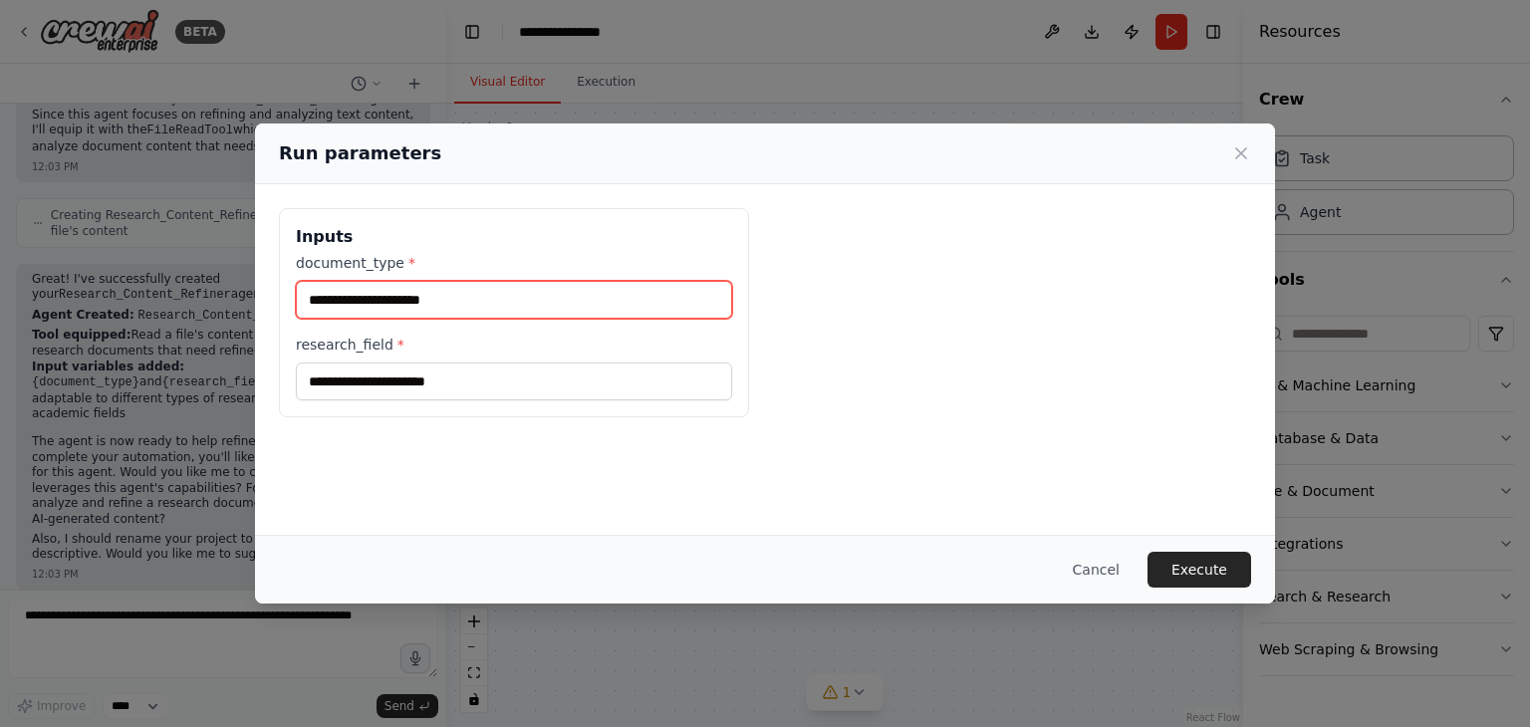
click at [506, 306] on input "document_type *" at bounding box center [514, 300] width 436 height 38
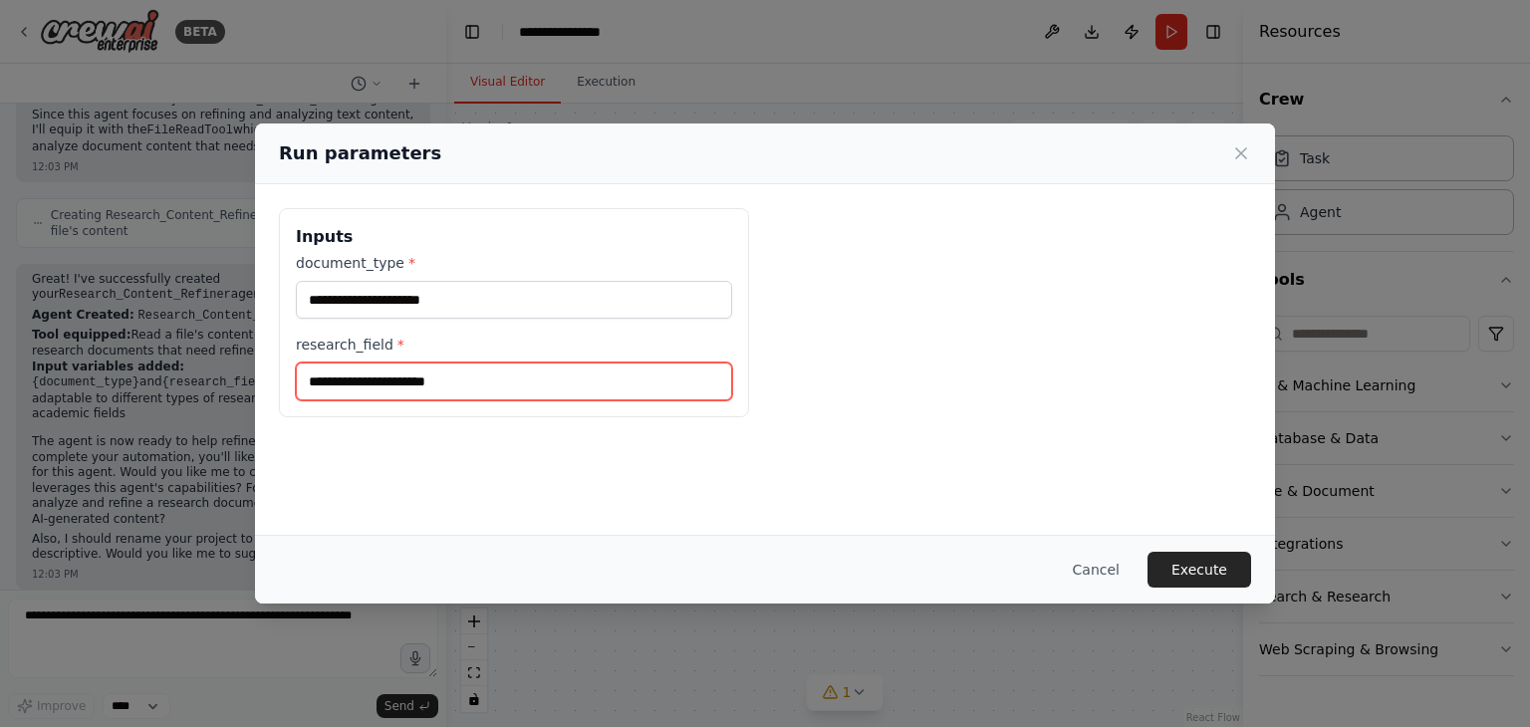
click at [484, 373] on input "research_field *" at bounding box center [514, 382] width 436 height 38
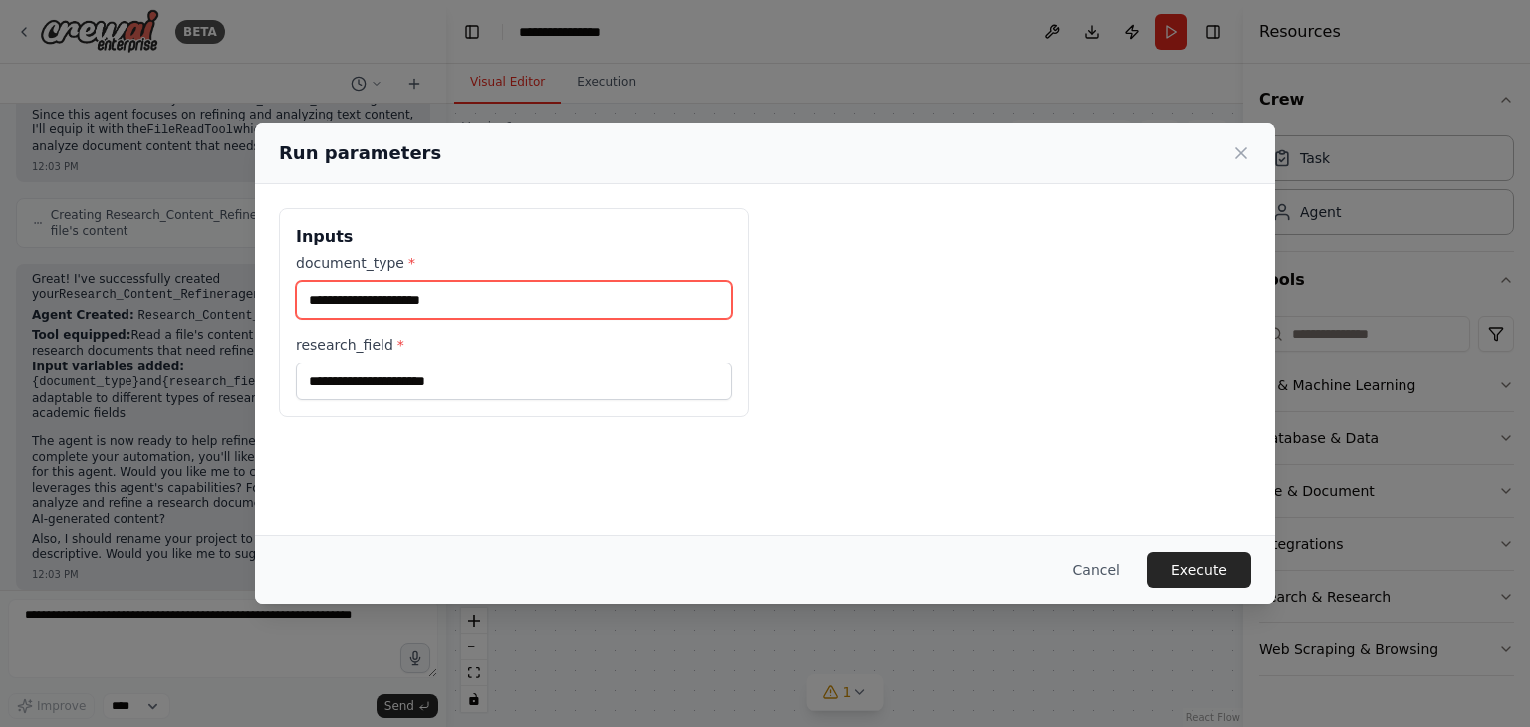
click at [494, 296] on input "document_type *" at bounding box center [514, 300] width 436 height 38
type input "***"
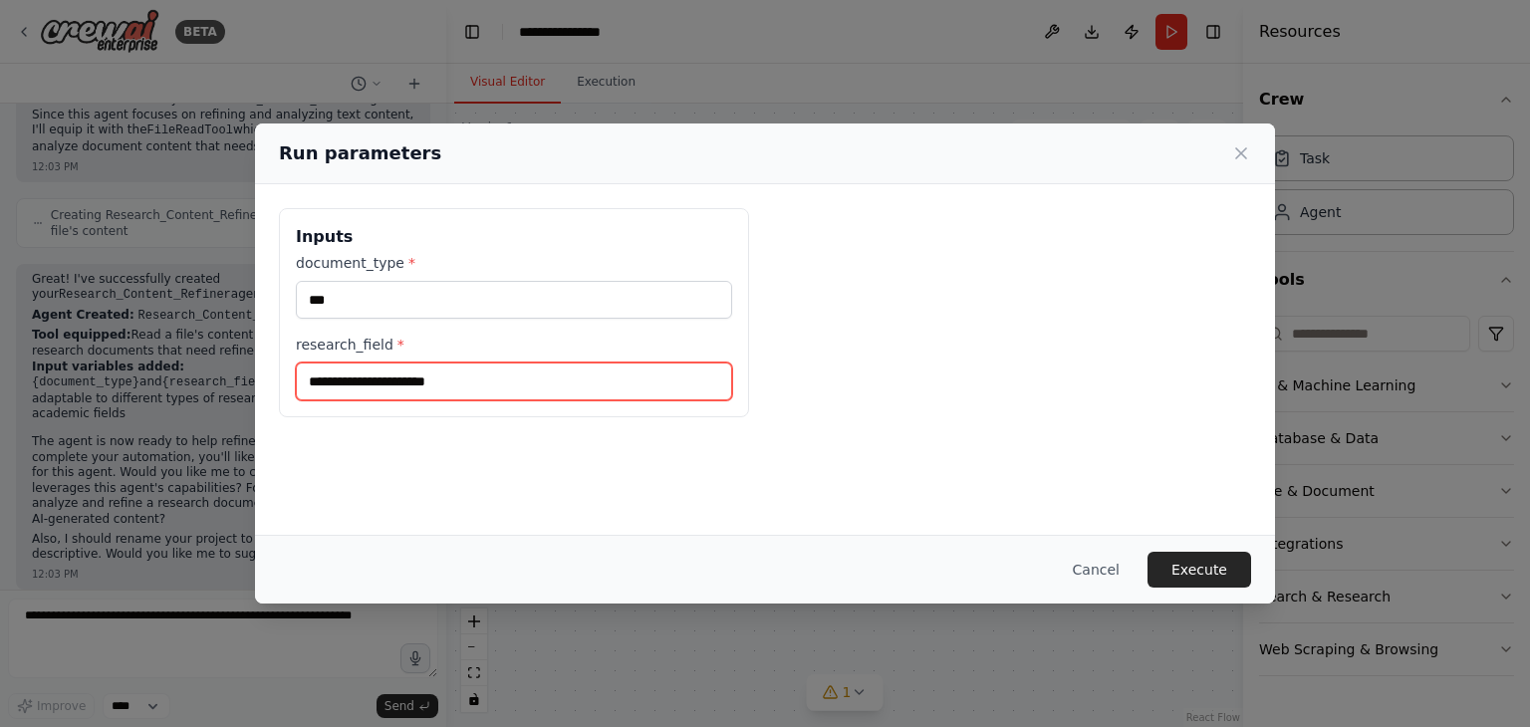
click at [438, 388] on input "research_field *" at bounding box center [514, 382] width 436 height 38
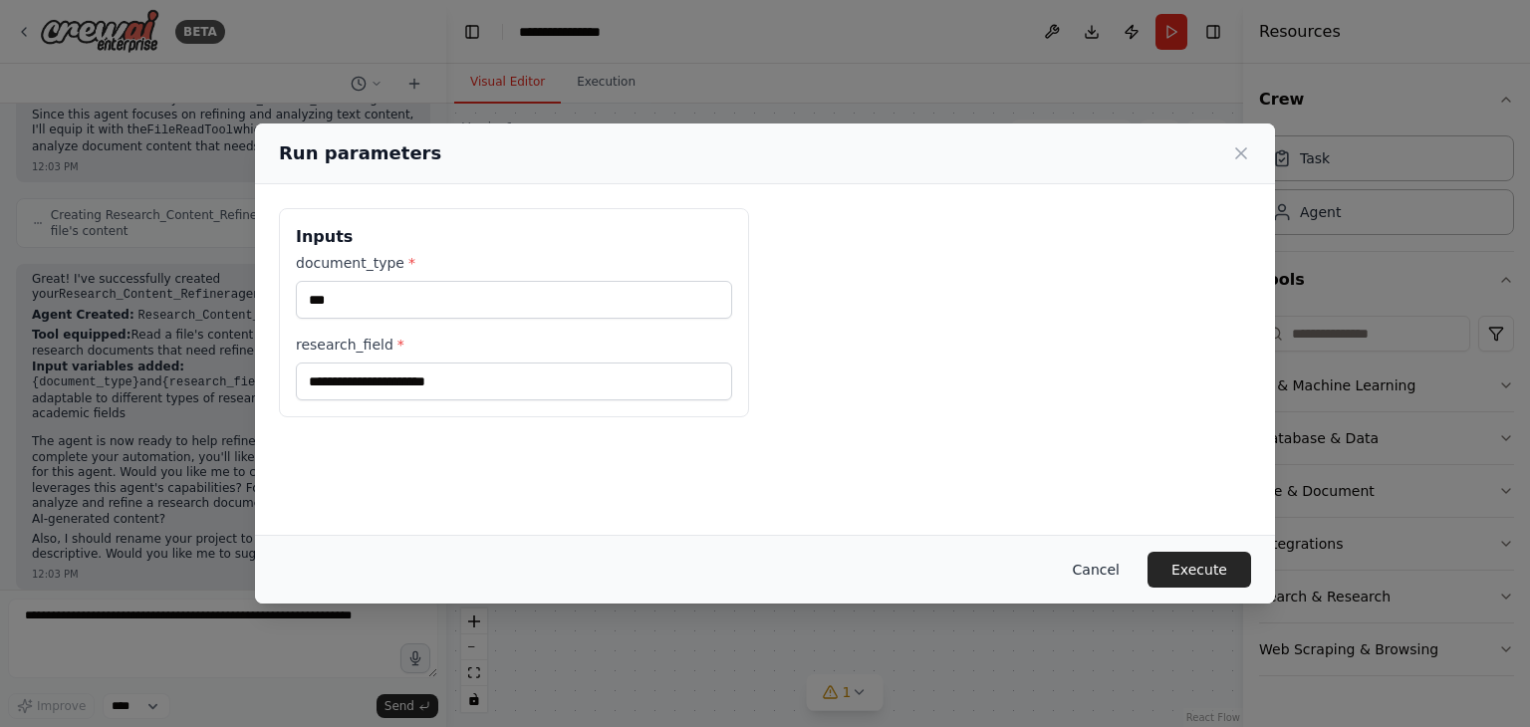
click at [1123, 575] on button "Cancel" at bounding box center [1096, 570] width 79 height 36
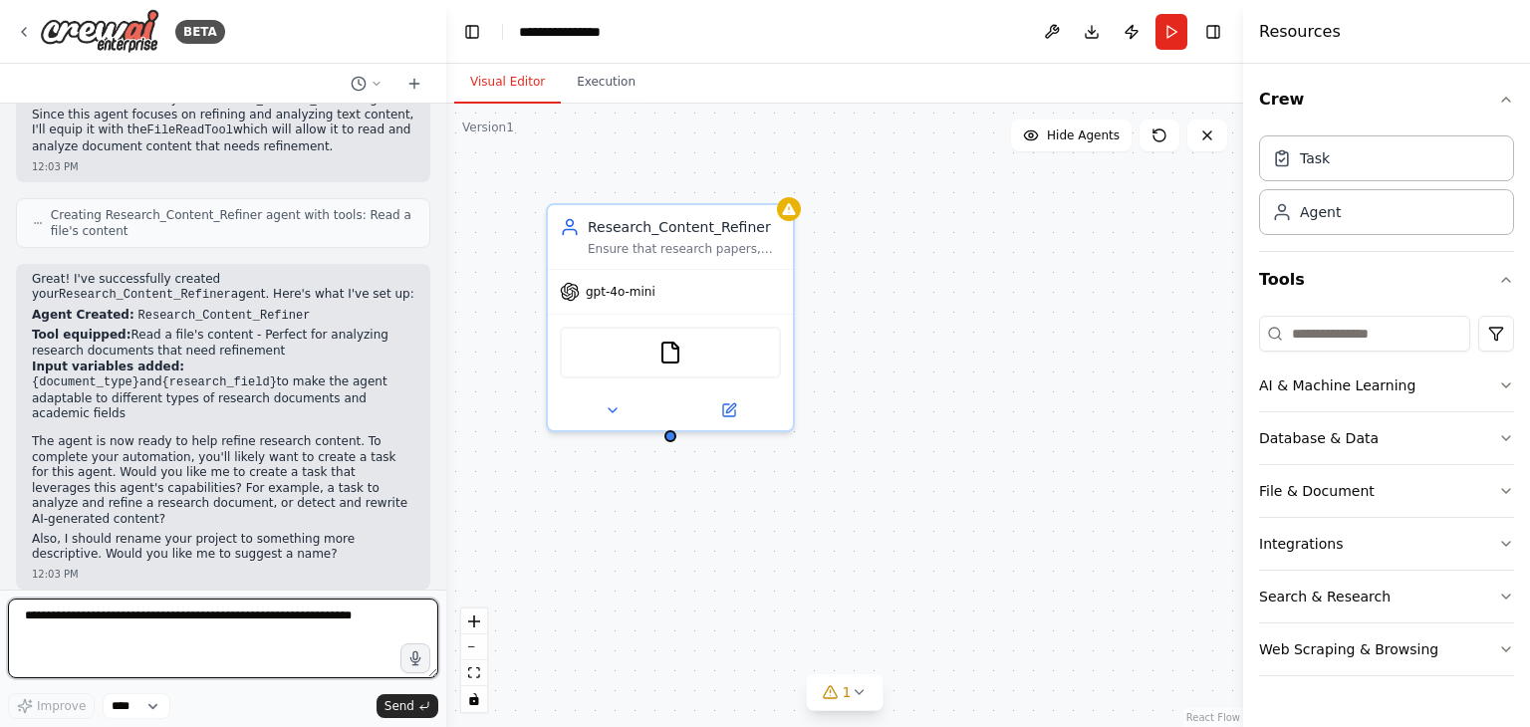
click at [280, 626] on textarea at bounding box center [223, 639] width 430 height 80
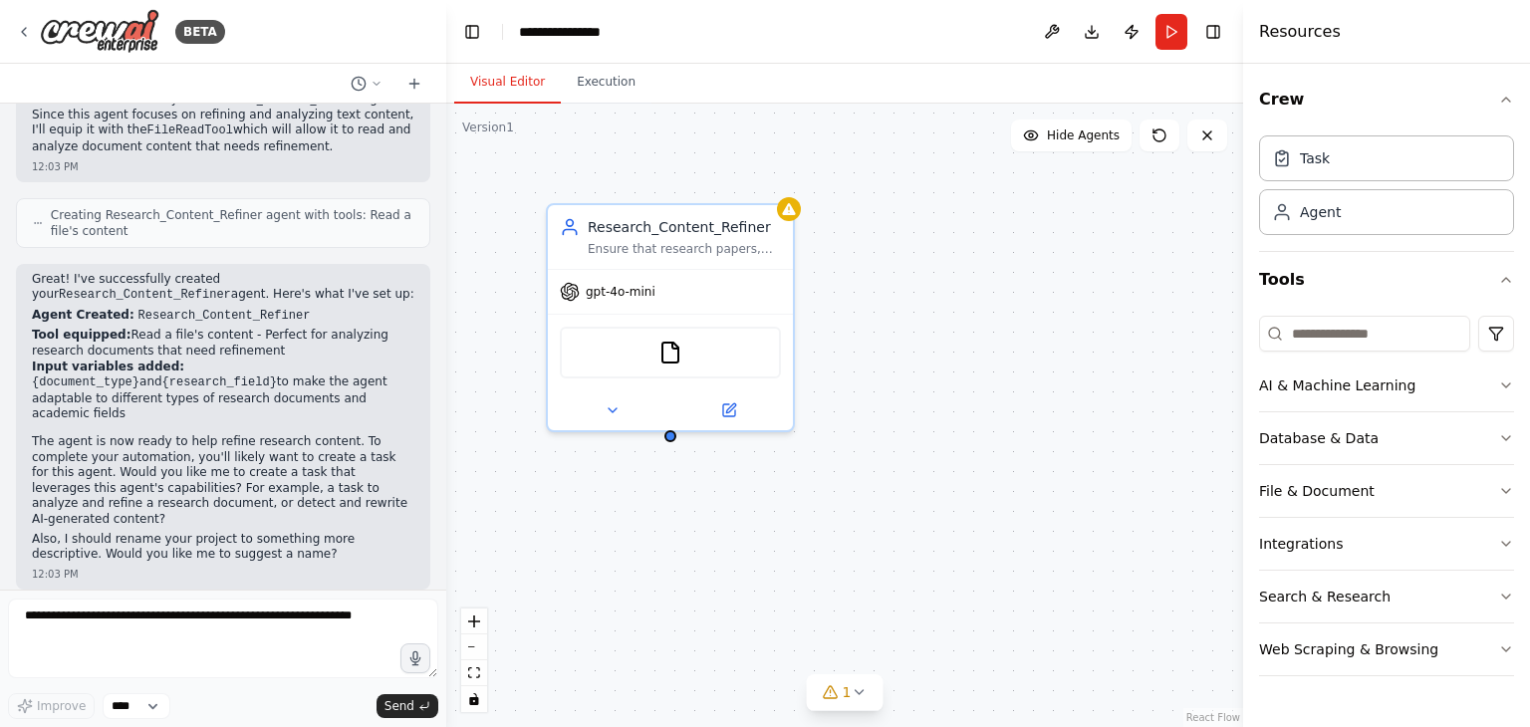
click at [797, 220] on div "Research_Content_Refiner Ensure that research papers, articles, and conference …" at bounding box center [844, 416] width 797 height 624
click at [865, 693] on icon at bounding box center [859, 692] width 16 height 16
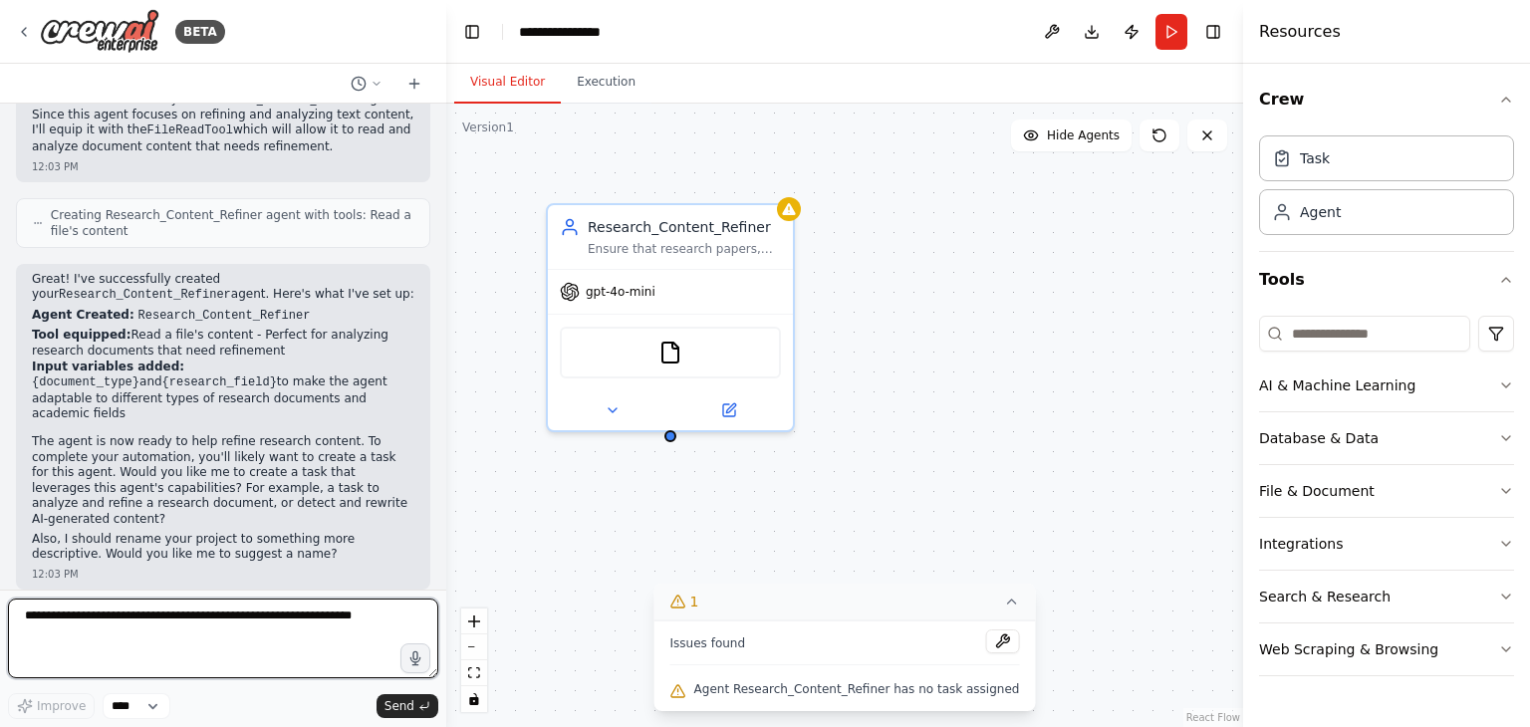
click at [275, 617] on textarea at bounding box center [223, 639] width 430 height 80
paste textarea "**********"
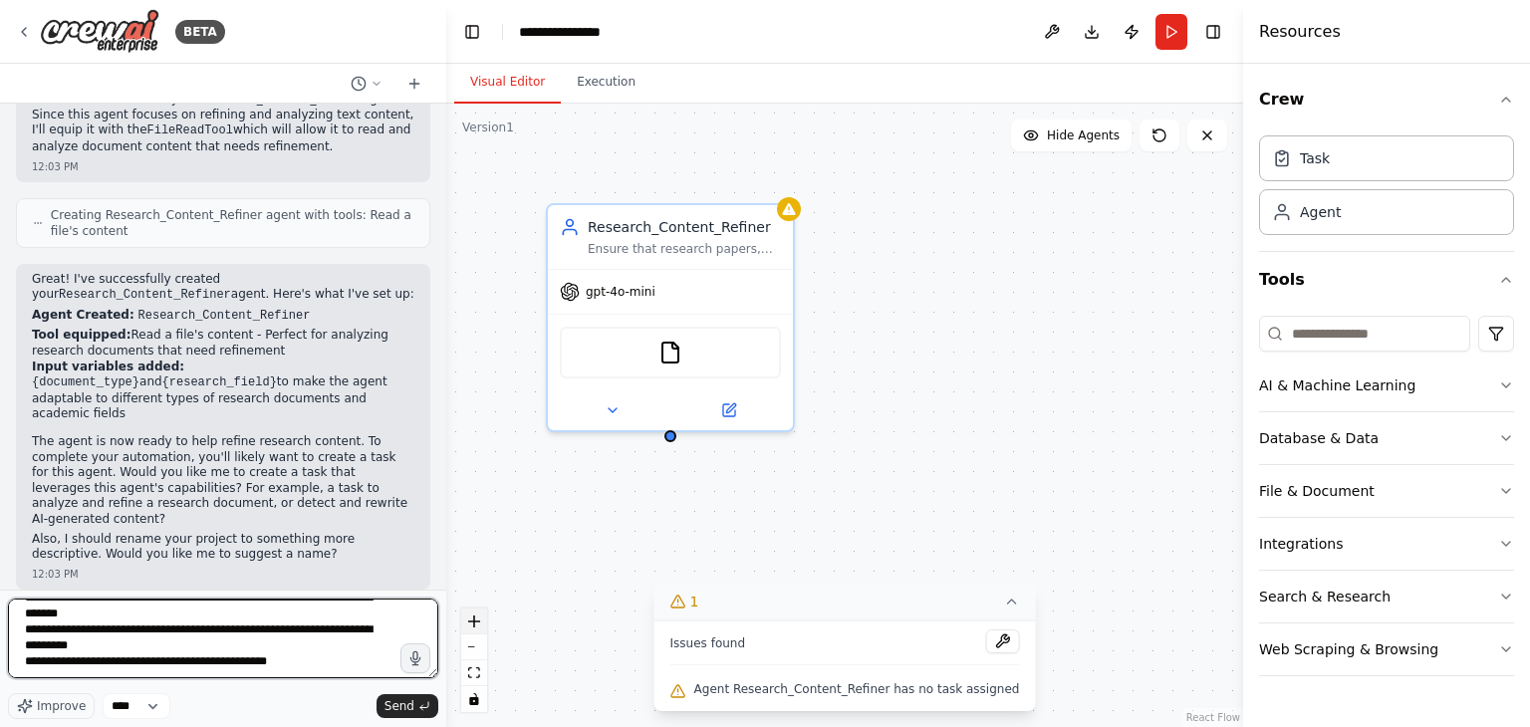
scroll to position [392, 0]
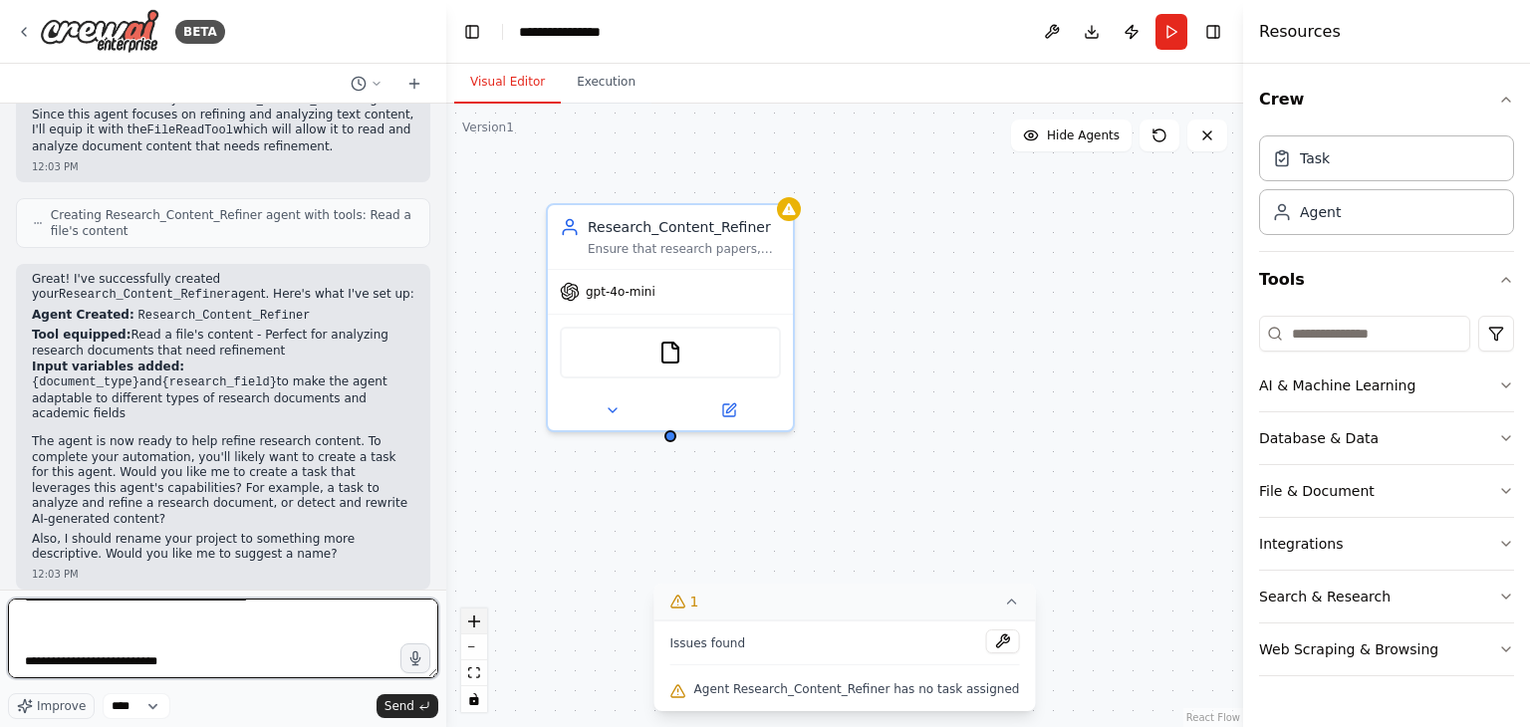
type textarea "**********"
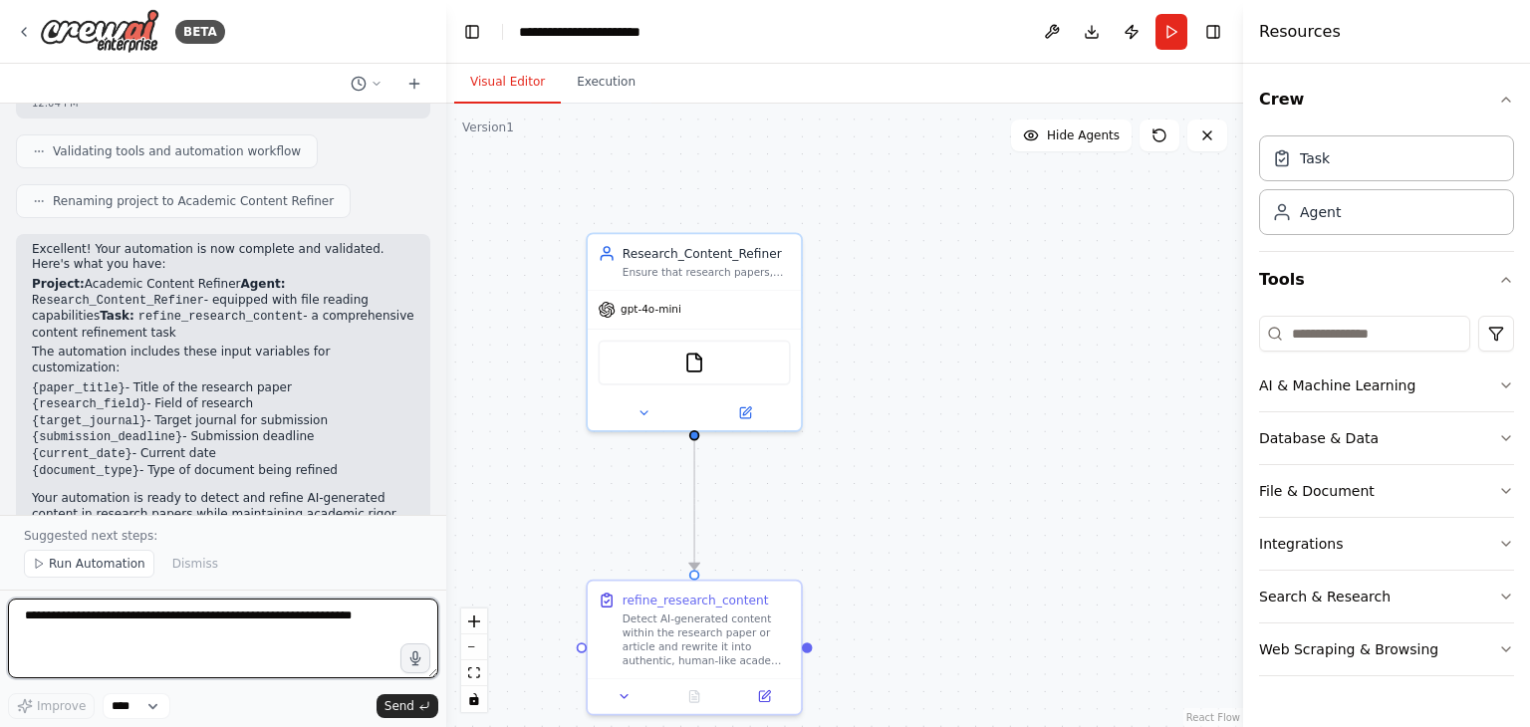
scroll to position [1939, 0]
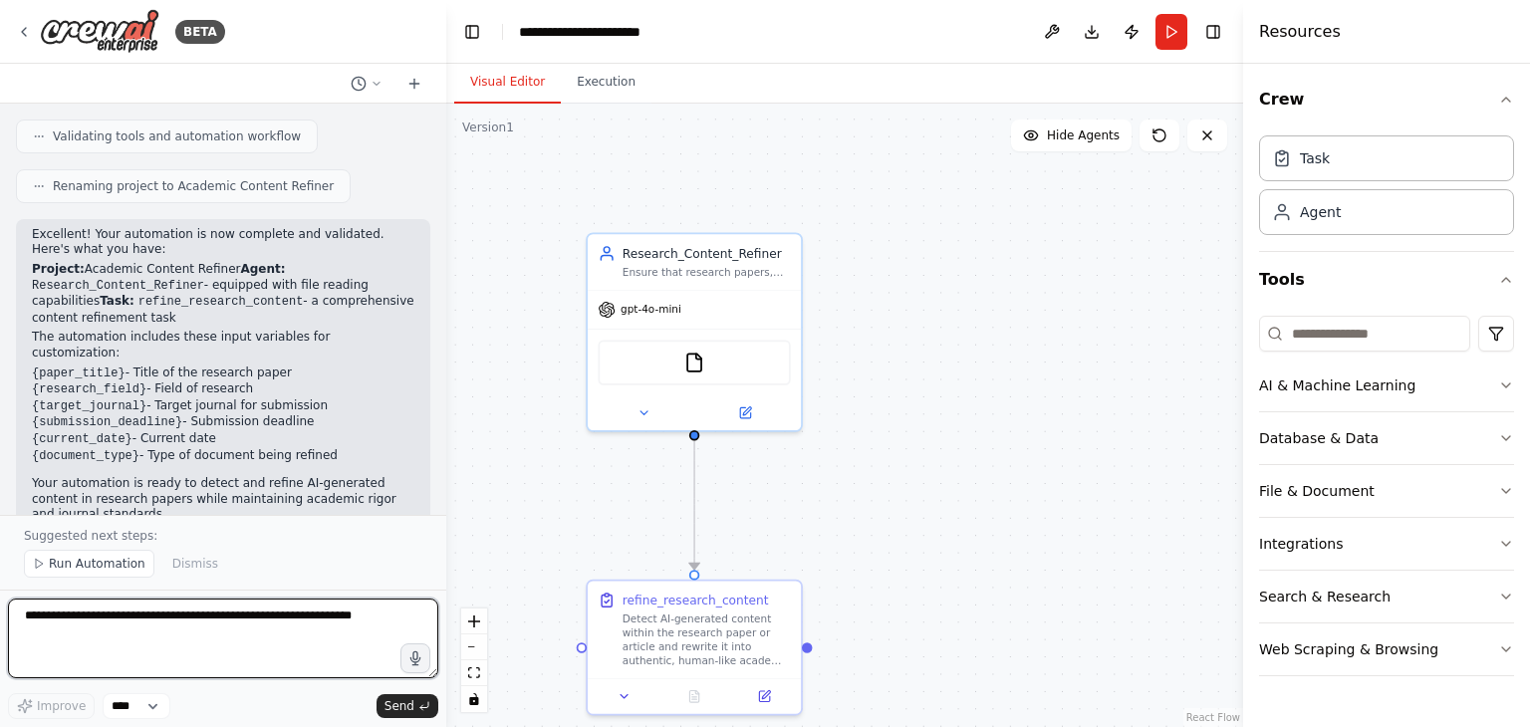
click at [119, 639] on textarea at bounding box center [223, 639] width 430 height 80
type textarea "**********"
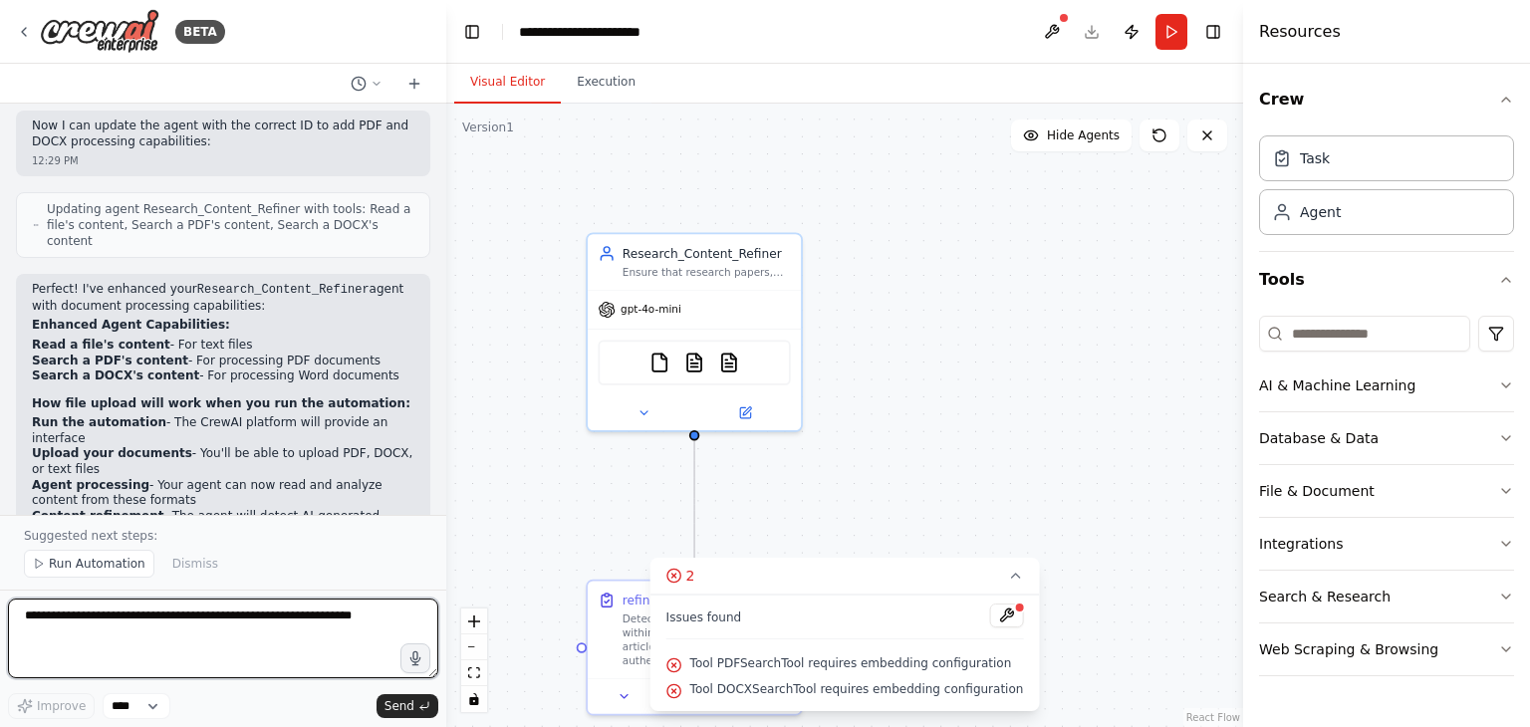
scroll to position [3165, 0]
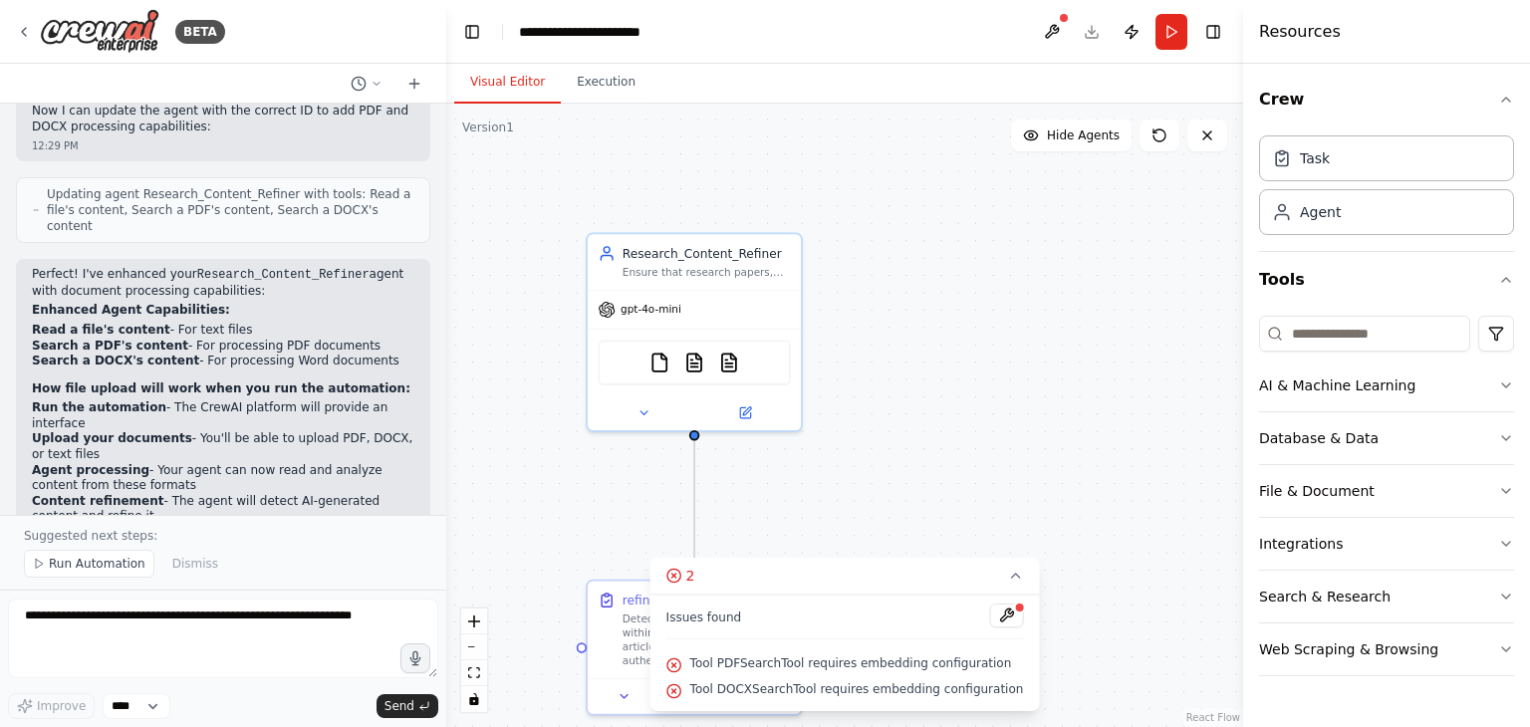
click at [1013, 611] on div at bounding box center [1019, 608] width 12 height 12
click at [1330, 491] on button "File & Document" at bounding box center [1386, 491] width 255 height 52
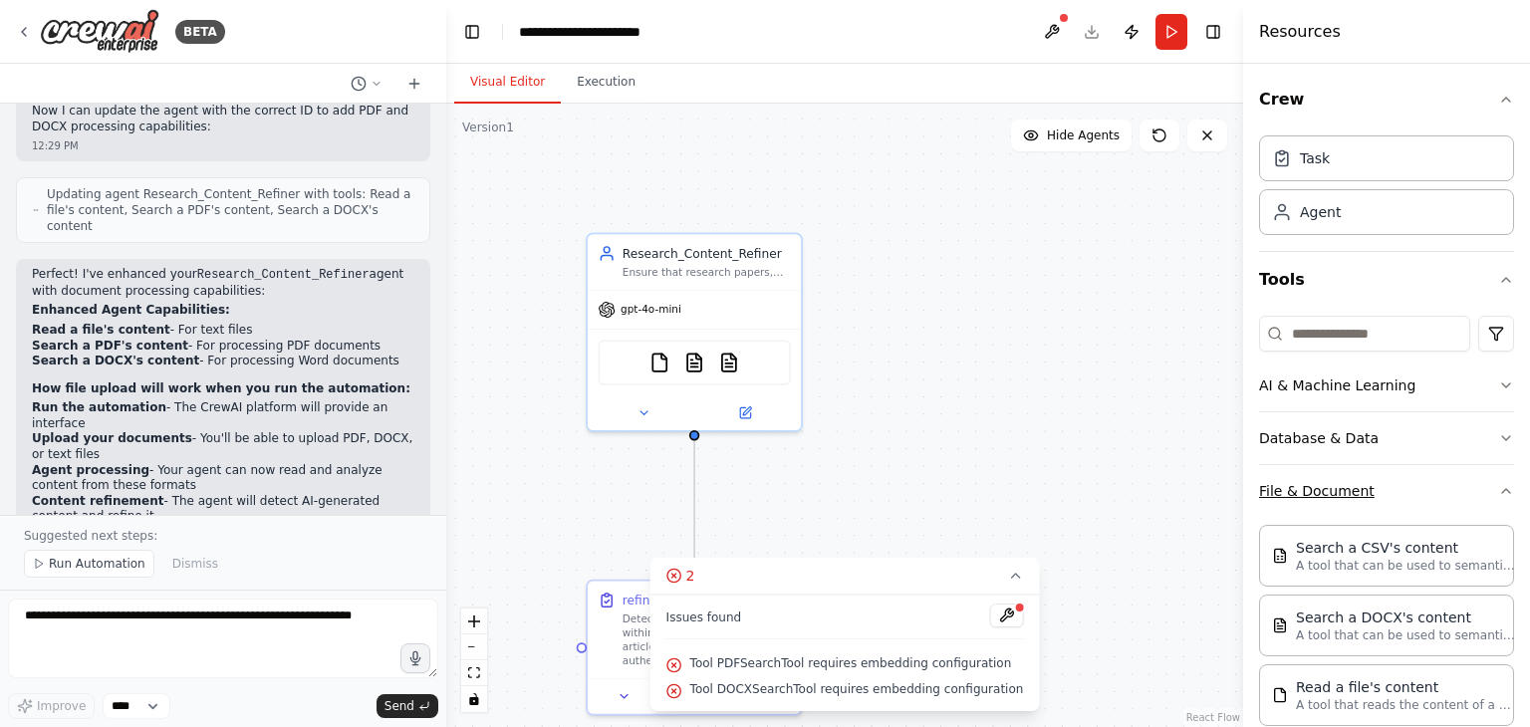
scroll to position [100, 0]
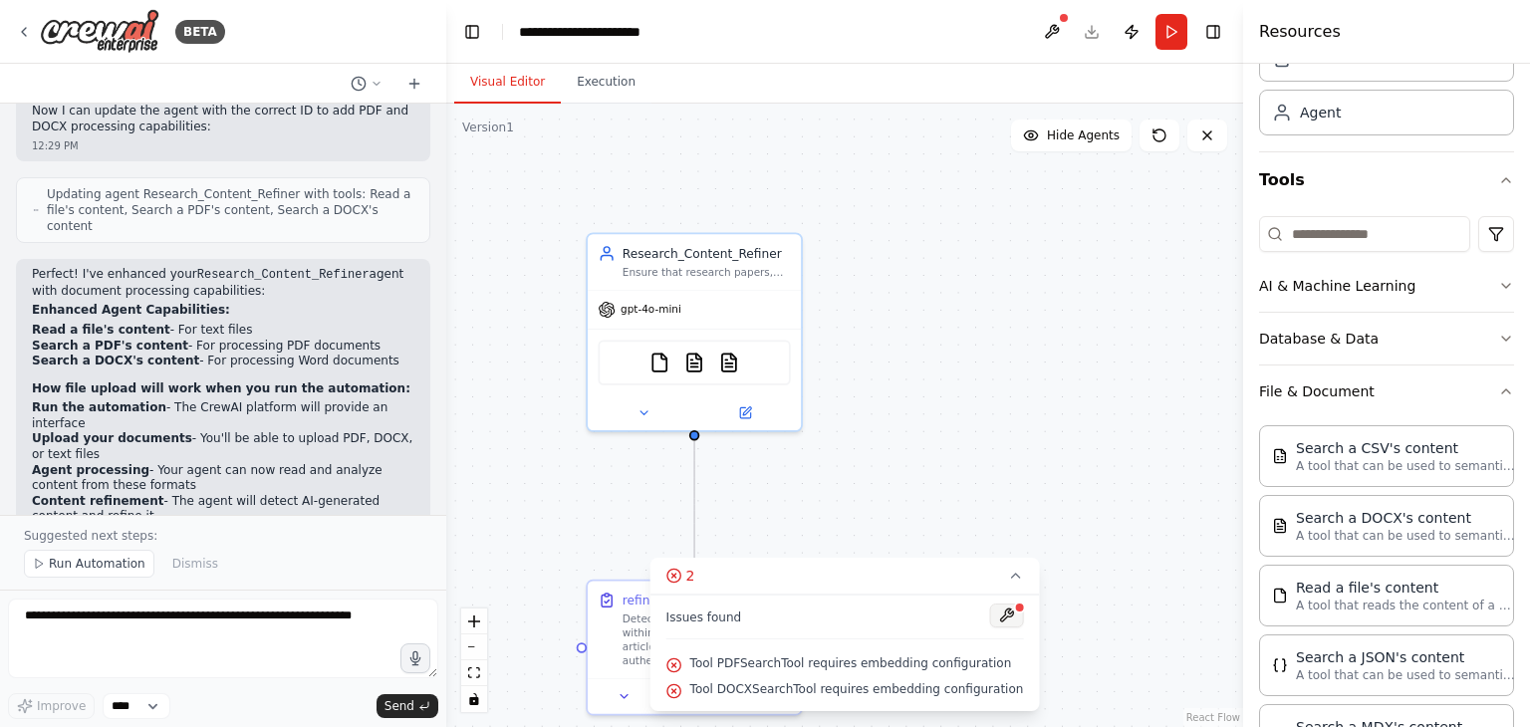
click at [998, 618] on button at bounding box center [1006, 616] width 34 height 24
click at [1007, 583] on icon at bounding box center [1015, 576] width 16 height 16
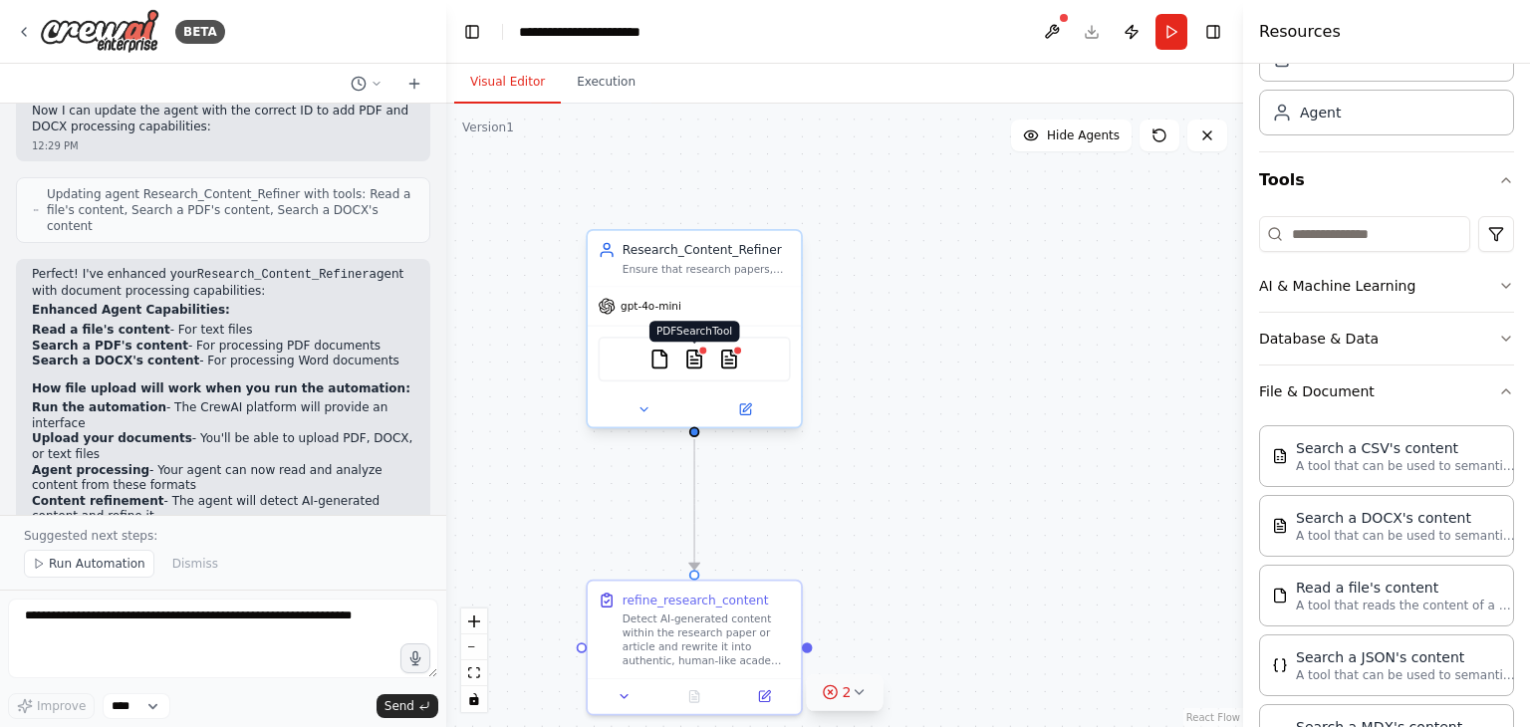
click at [697, 368] on img at bounding box center [694, 359] width 21 height 21
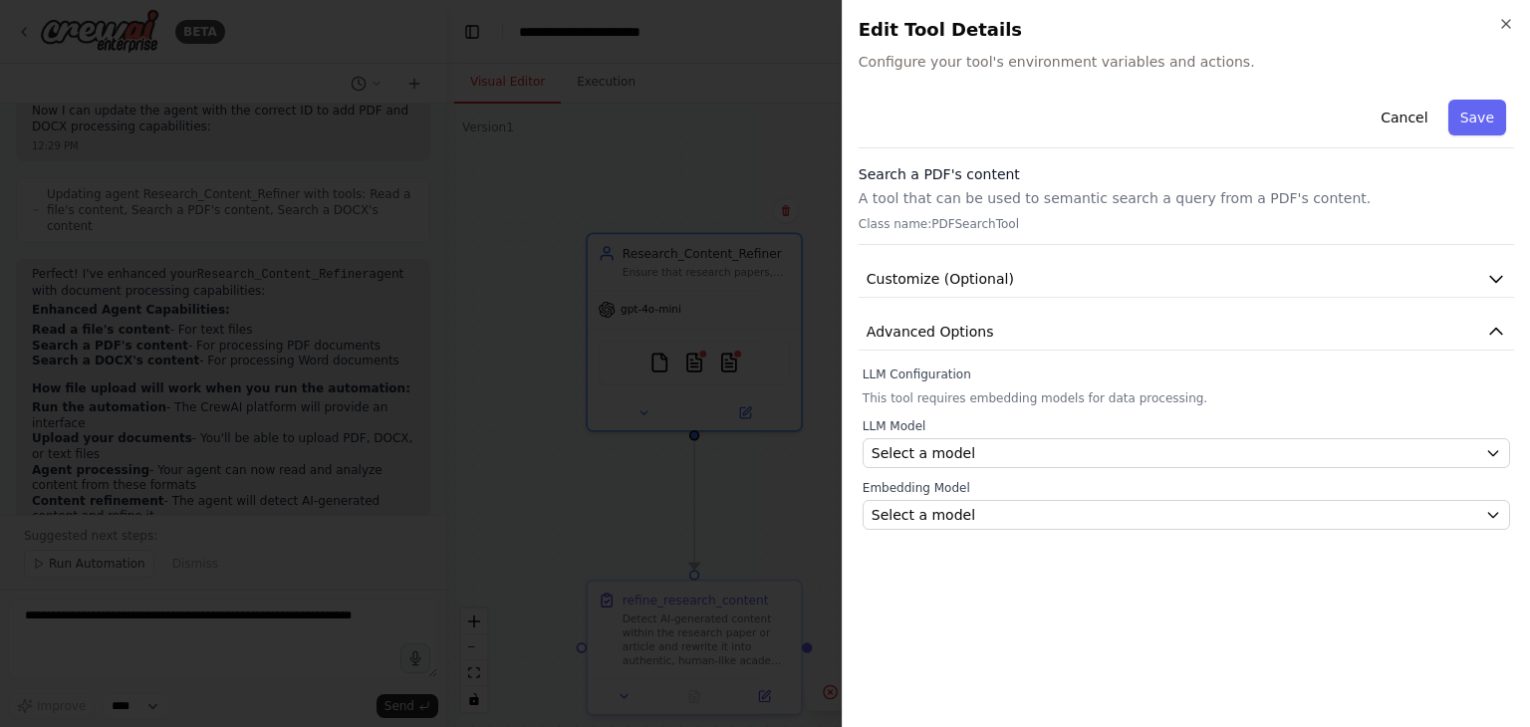
click at [998, 232] on div "Search a PDF's content A tool that can be used to semantic search a query from …" at bounding box center [1187, 204] width 656 height 81
click at [1002, 270] on button "Customize (Optional)" at bounding box center [1187, 279] width 656 height 37
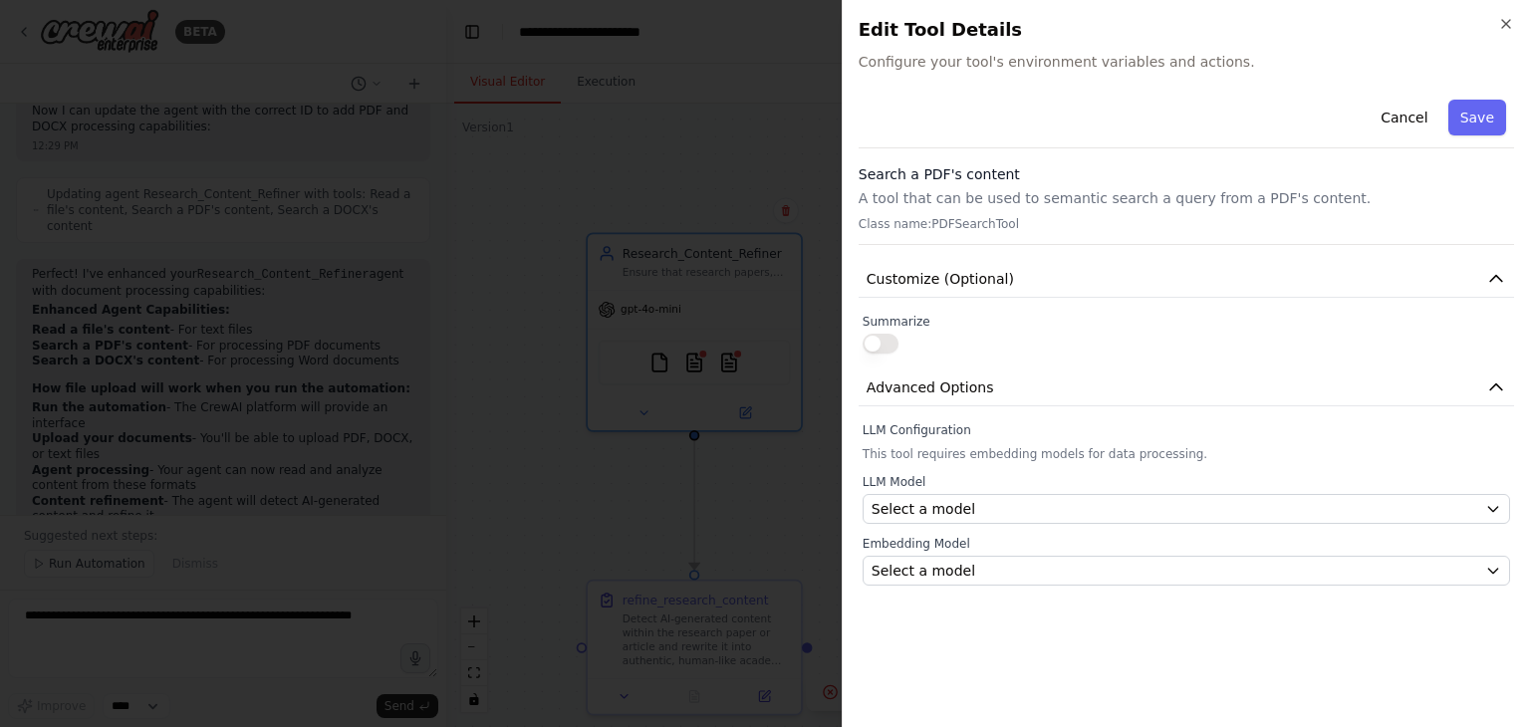
click at [887, 344] on button "button" at bounding box center [881, 344] width 36 height 20
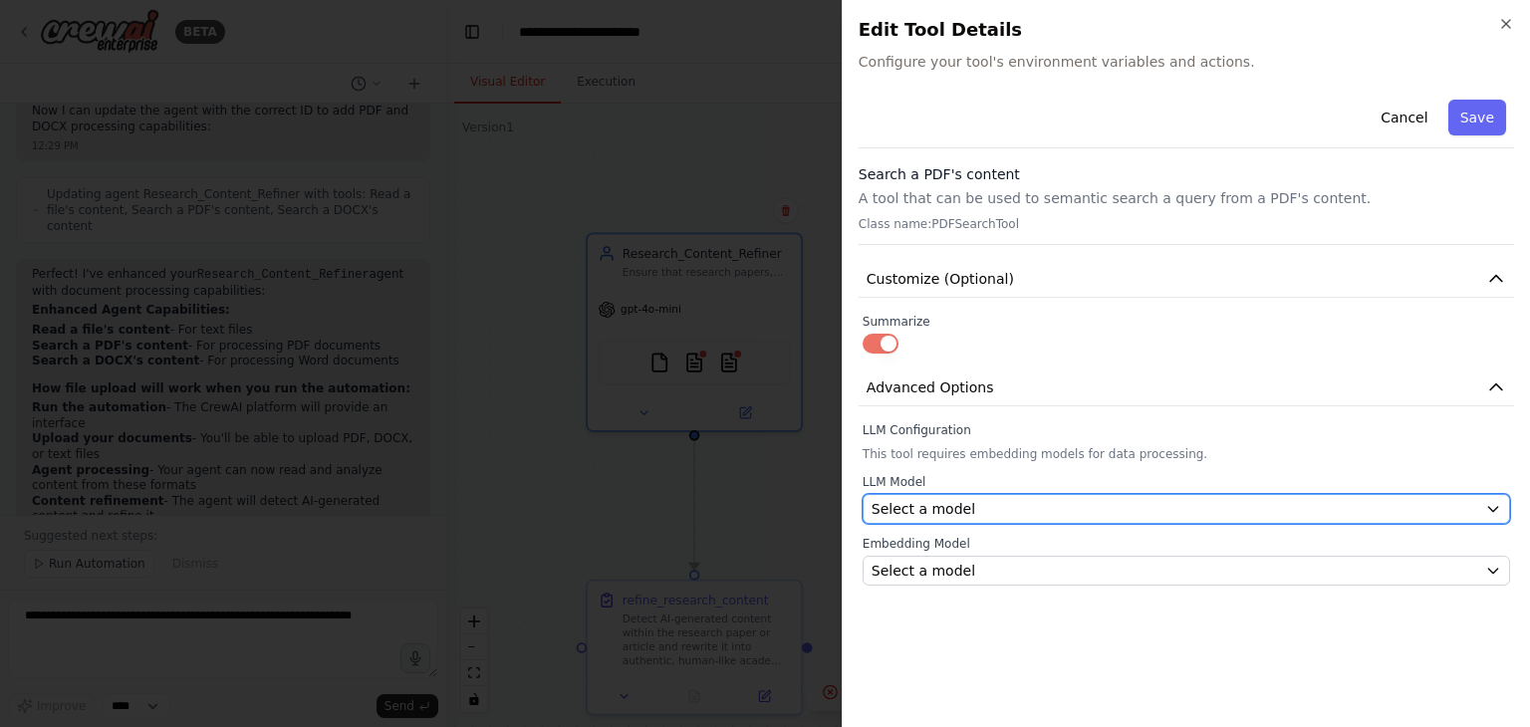
click at [975, 514] on div "Select a model" at bounding box center [1175, 509] width 606 height 20
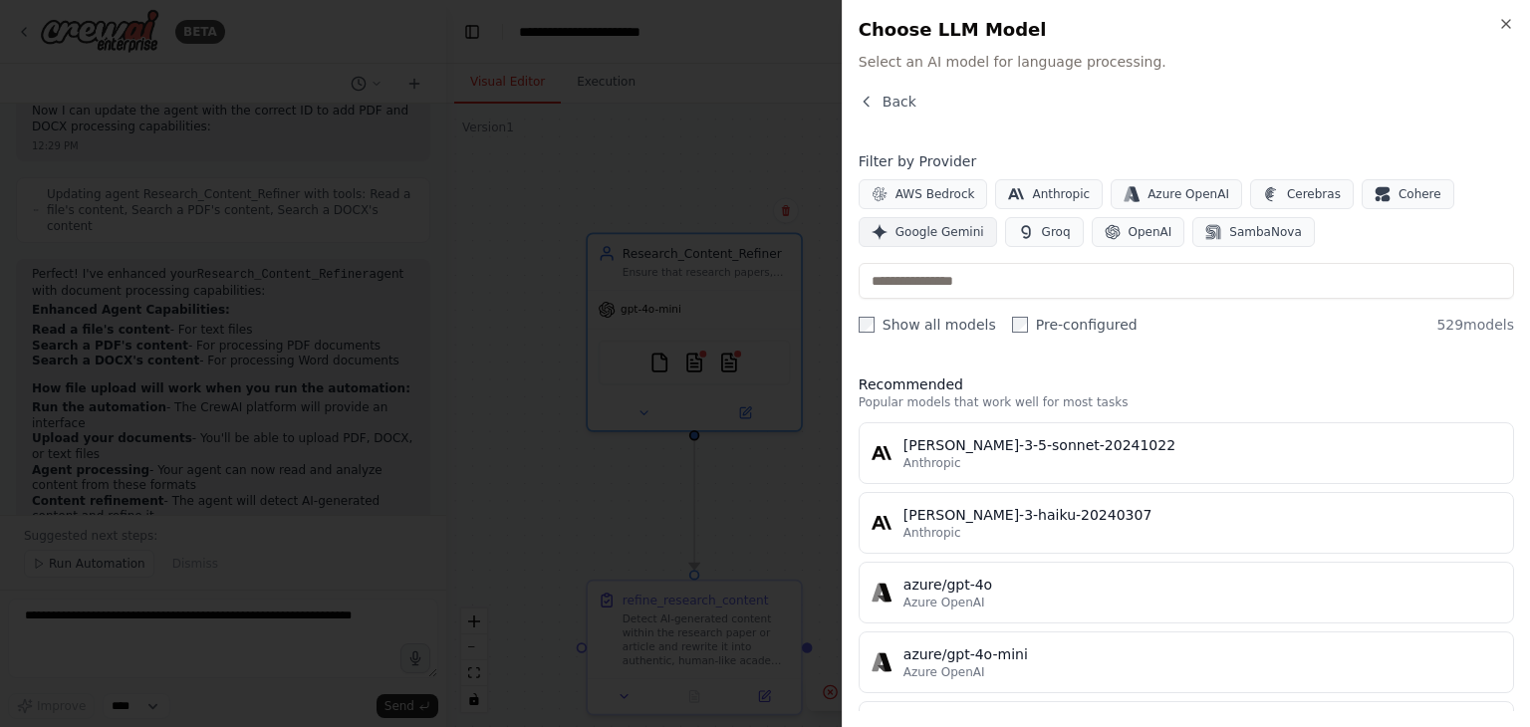
click at [943, 232] on span "Google Gemini" at bounding box center [940, 232] width 89 height 16
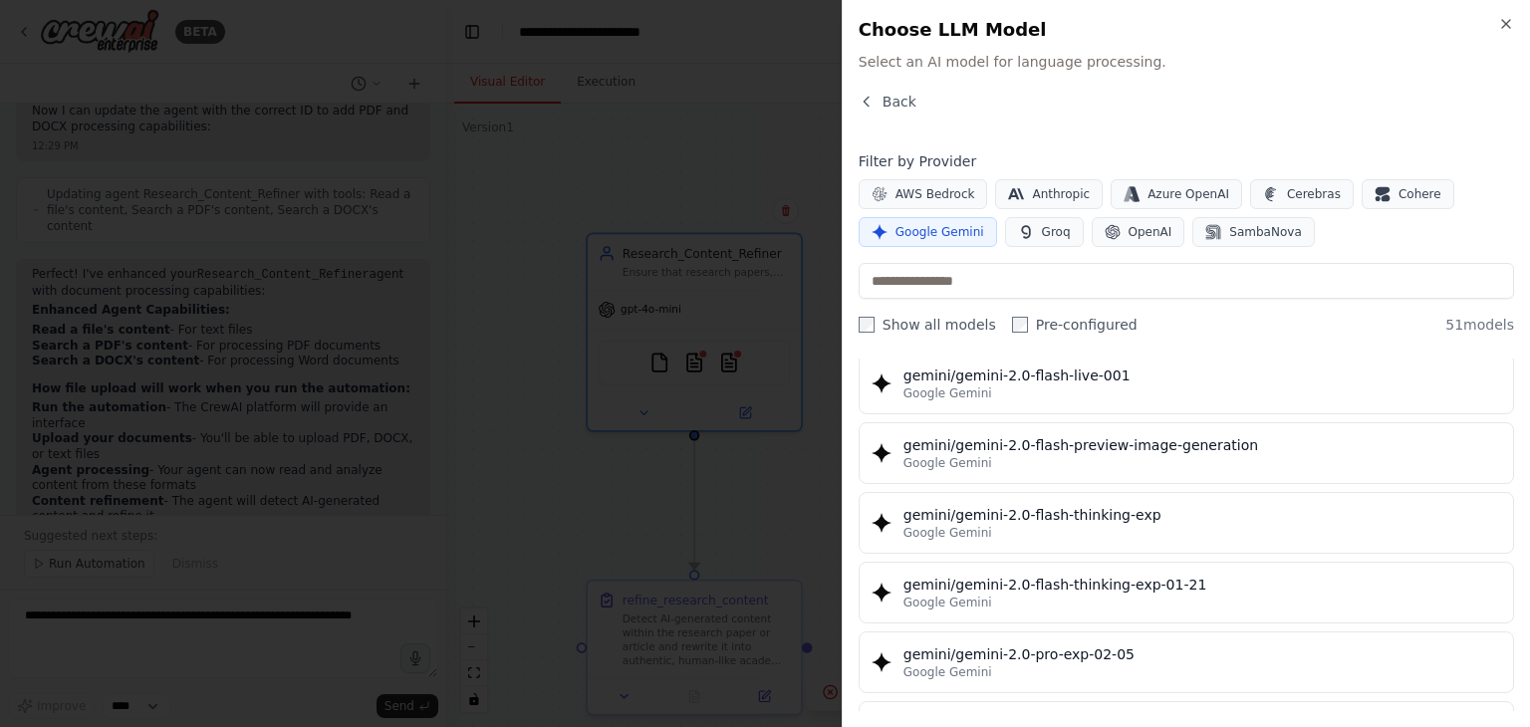
scroll to position [1694, 0]
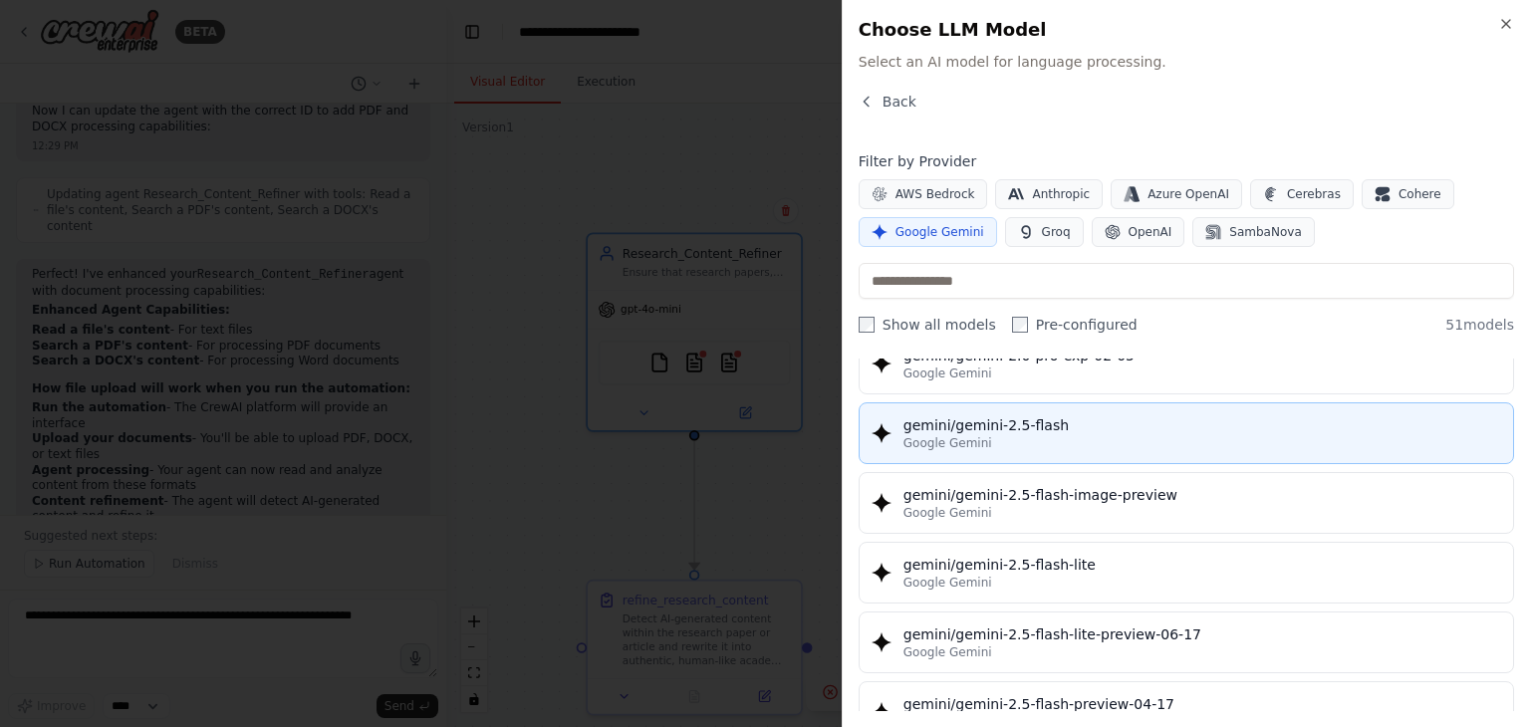
click at [1042, 415] on div "gemini/gemini-2.5-flash" at bounding box center [1203, 425] width 598 height 20
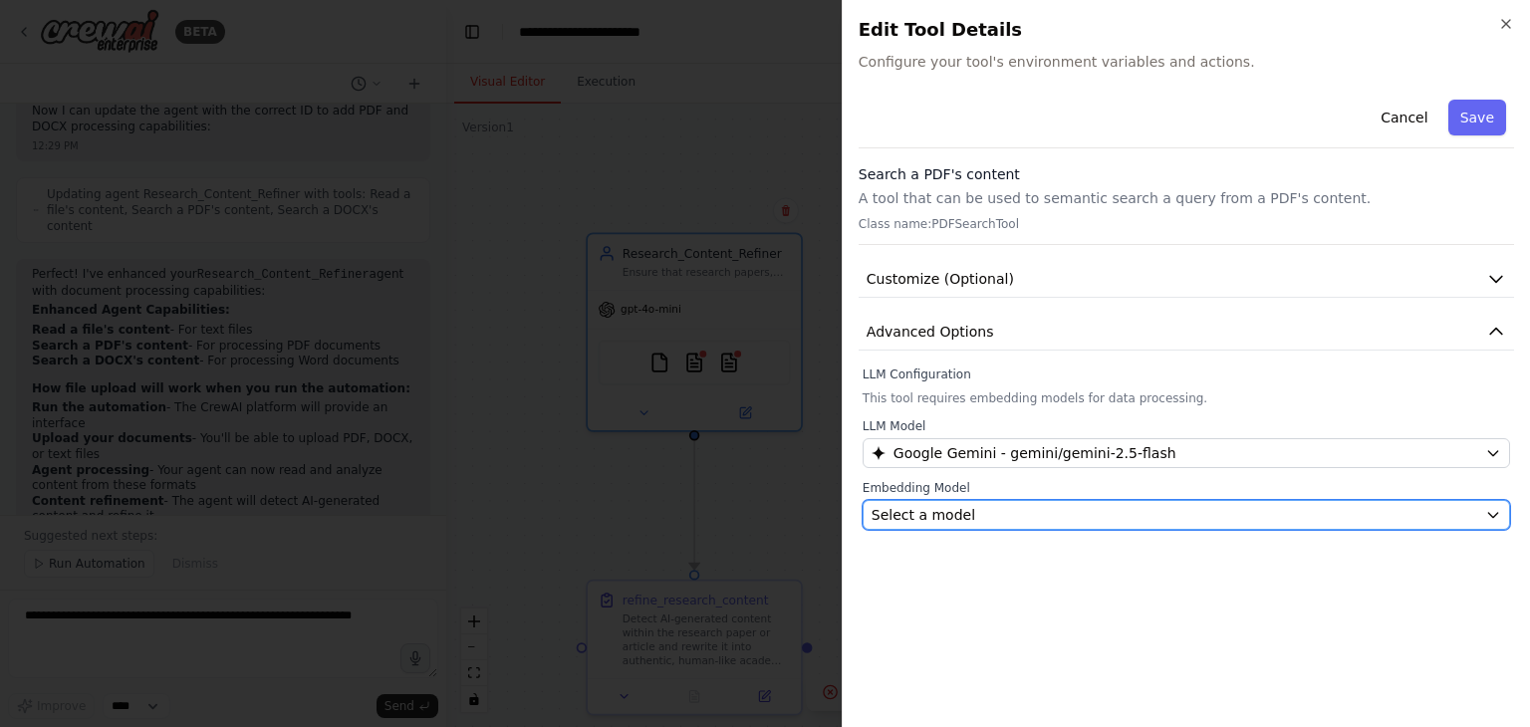
click at [988, 505] on div "Select a model" at bounding box center [1175, 515] width 606 height 20
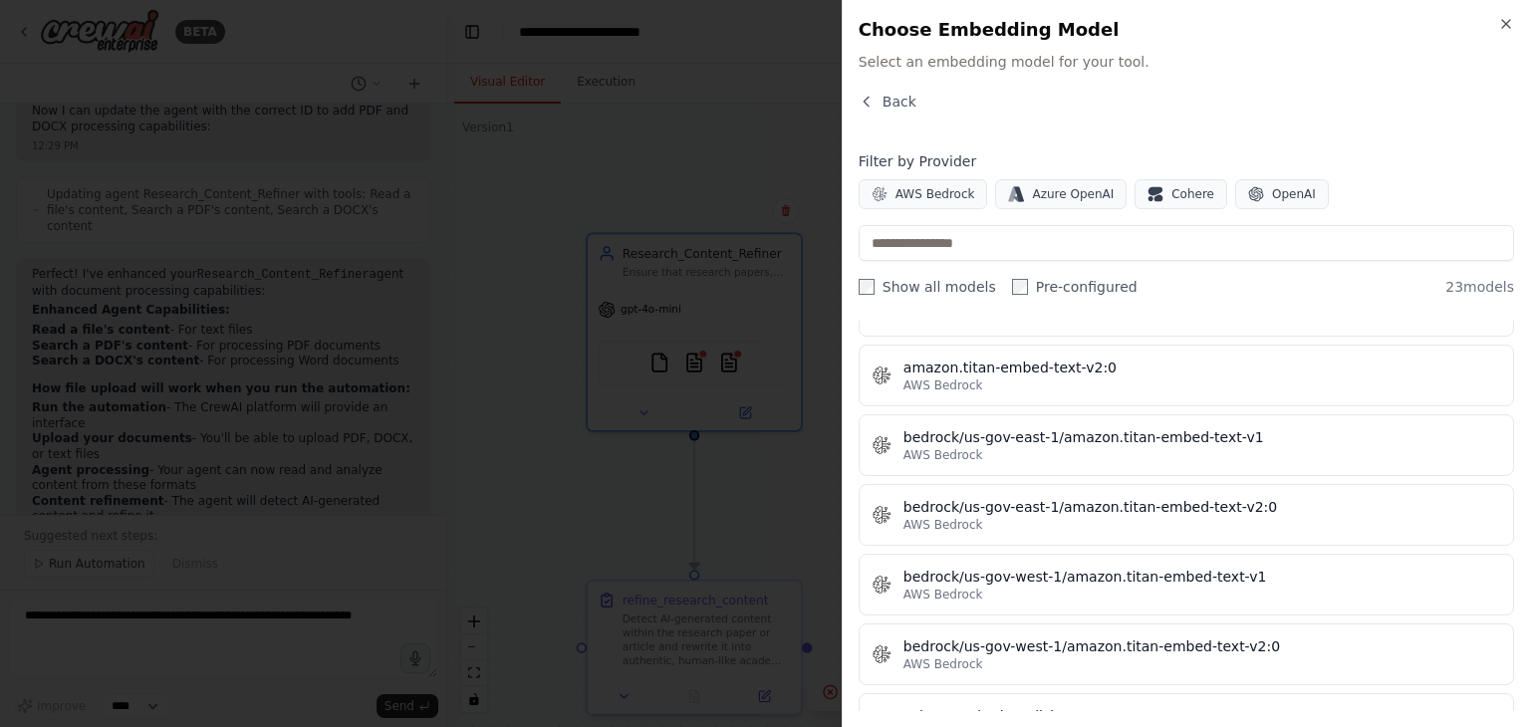
scroll to position [0, 0]
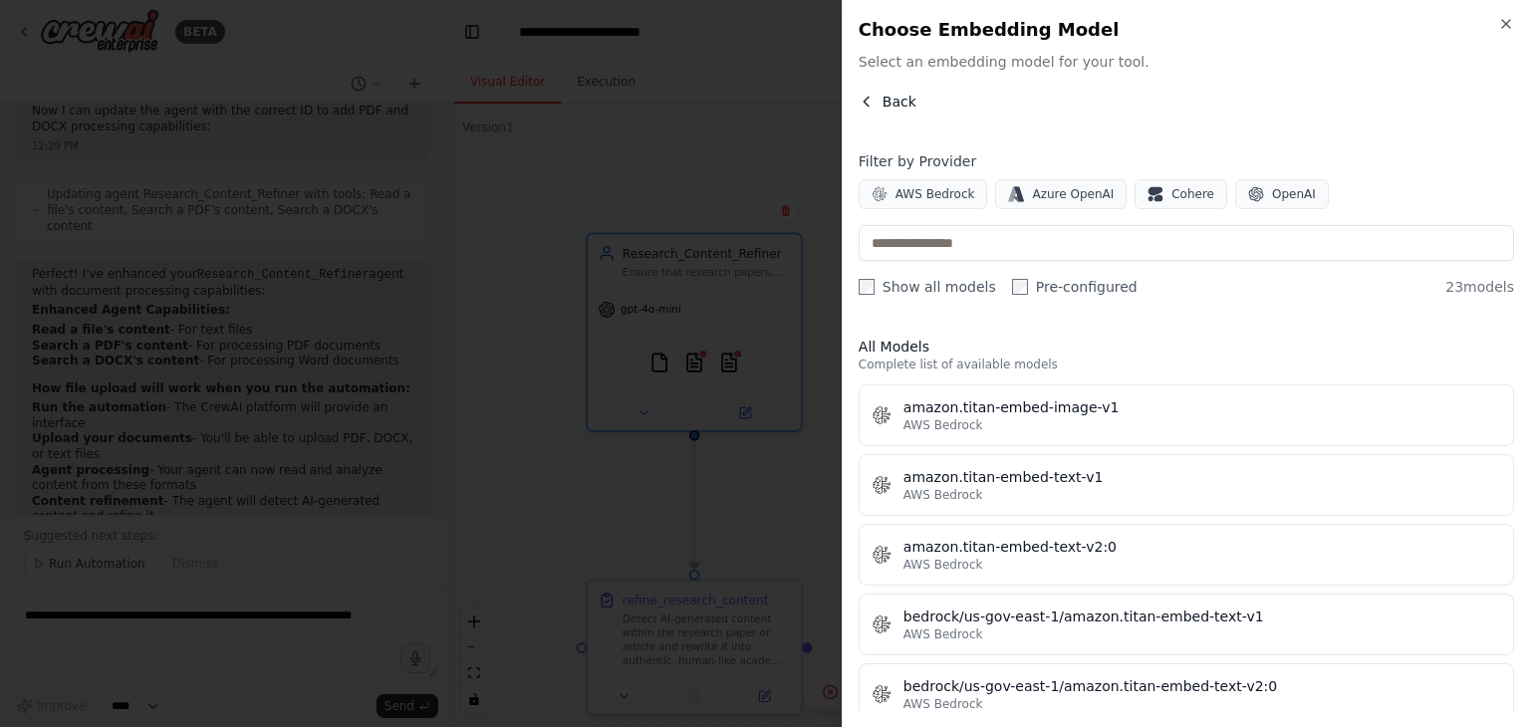
click at [885, 97] on span "Back" at bounding box center [900, 102] width 34 height 20
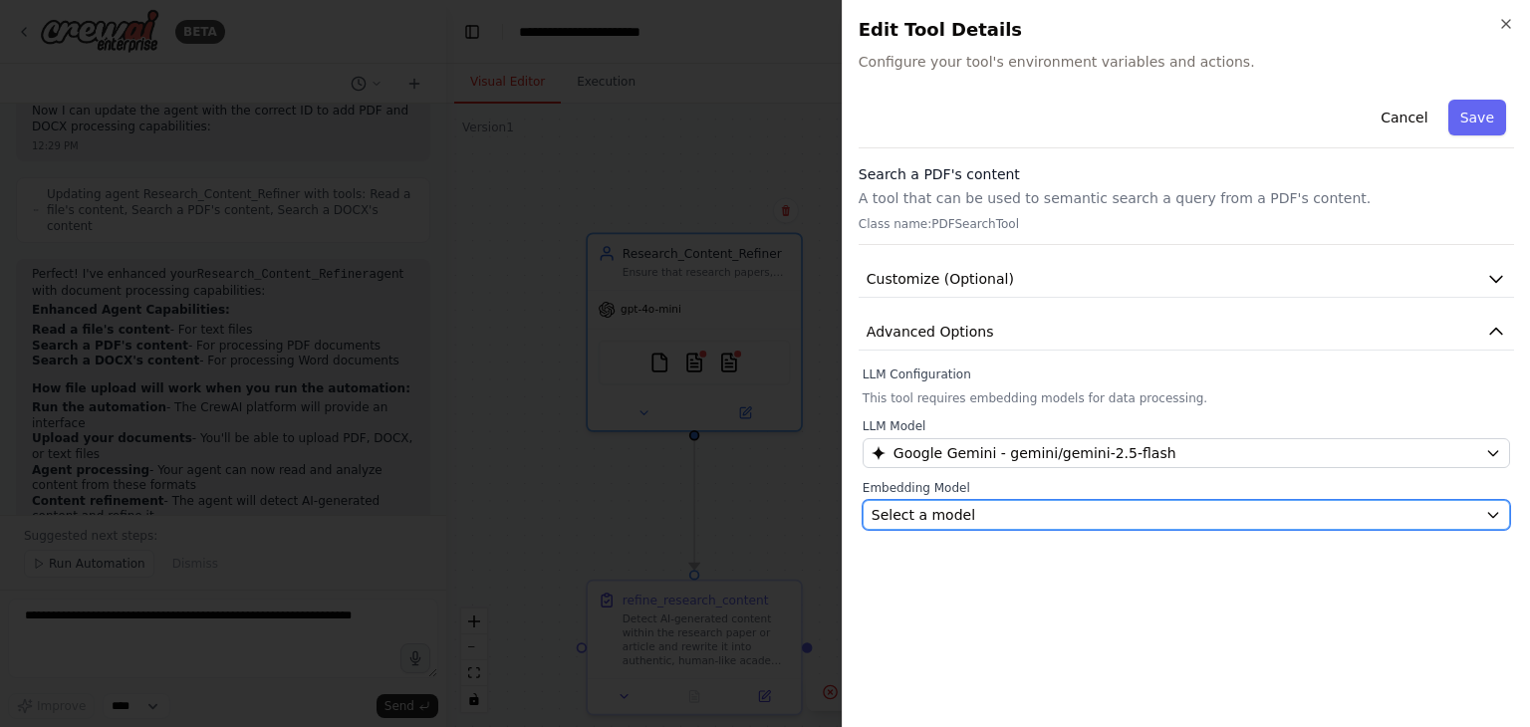
click at [1030, 515] on div "Select a model" at bounding box center [1175, 515] width 606 height 20
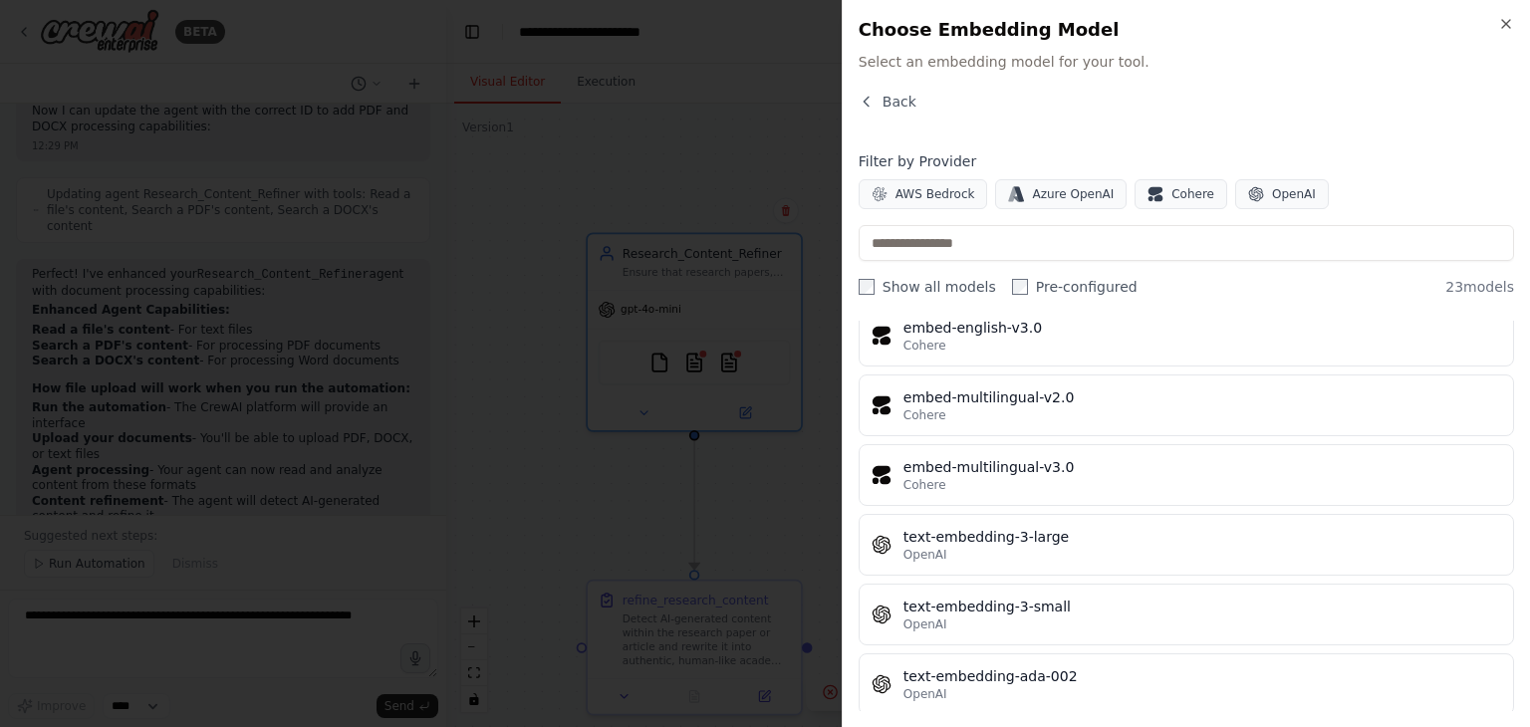
scroll to position [1275, 0]
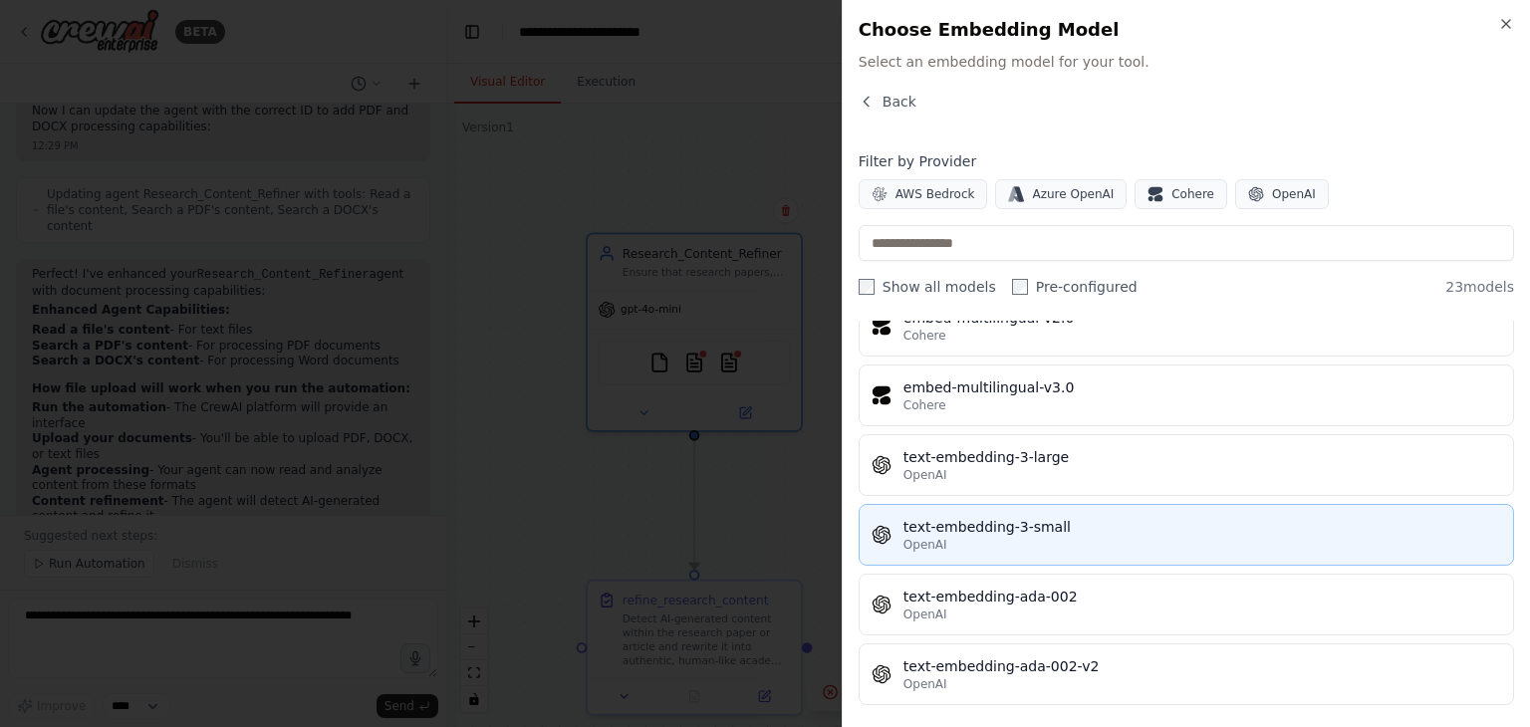
click at [1022, 537] on div "OpenAI" at bounding box center [1203, 545] width 598 height 16
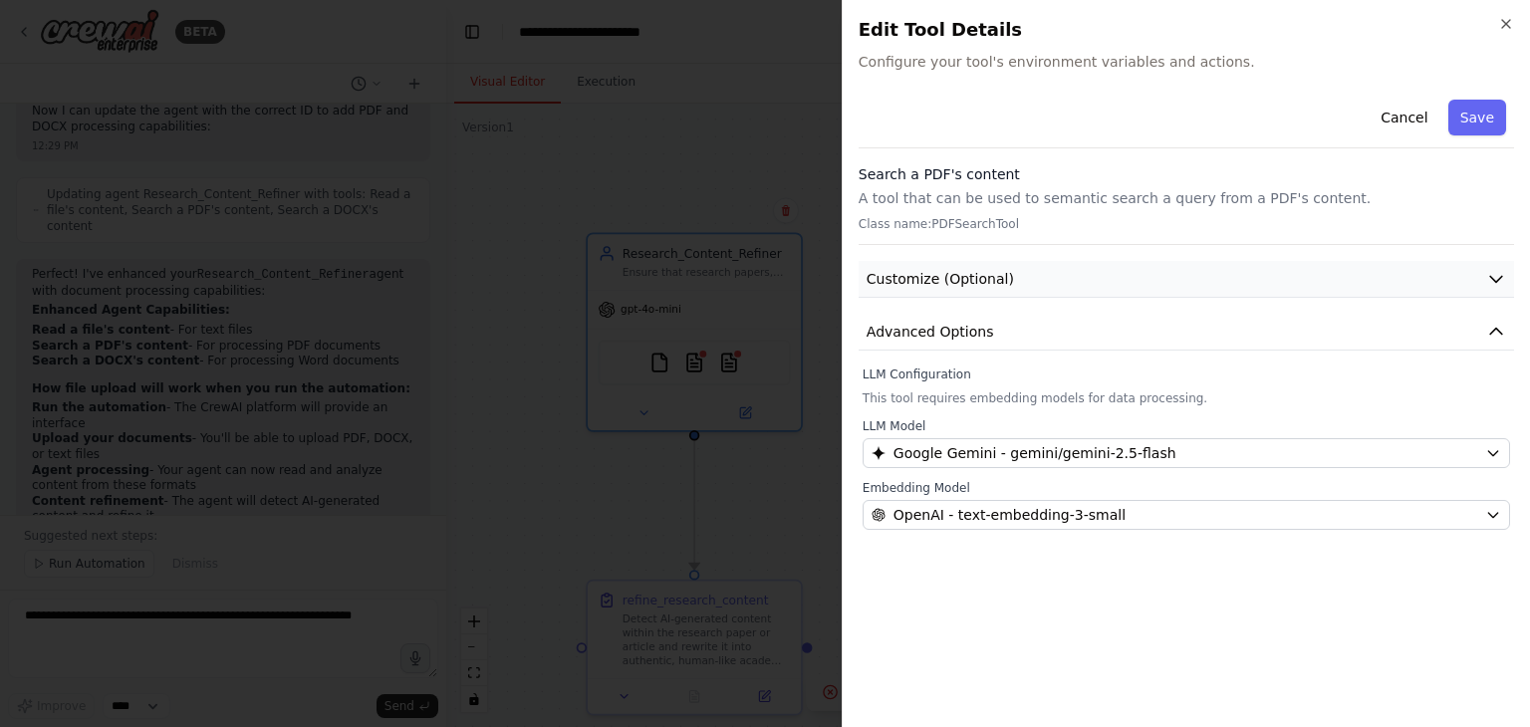
click at [1041, 279] on button "Customize (Optional)" at bounding box center [1187, 279] width 656 height 37
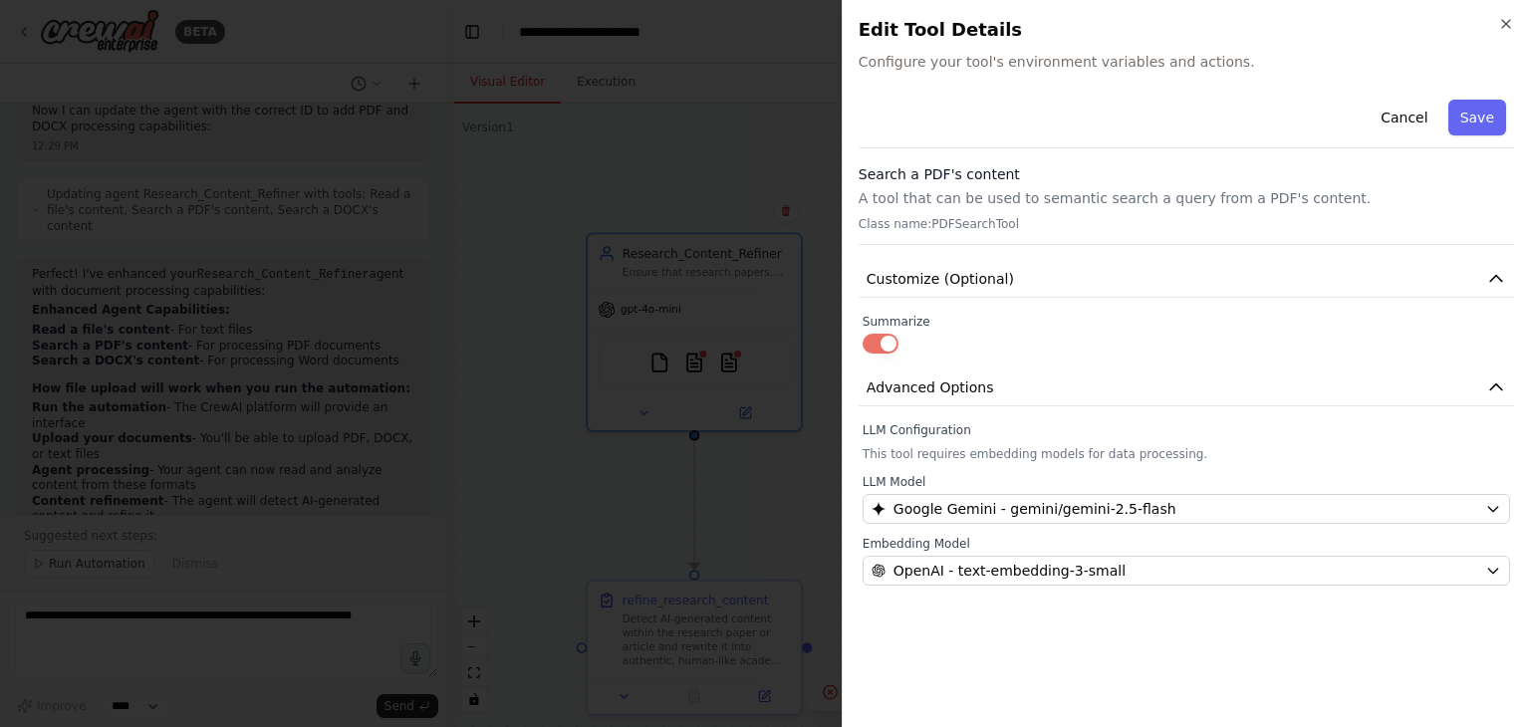
click at [881, 342] on button "button" at bounding box center [881, 344] width 36 height 20
click at [972, 441] on div "LLM Configuration This tool requires embedding models for data processing. LLM …" at bounding box center [1187, 503] width 648 height 163
click at [1006, 198] on p "A tool that can be used to semantic search a query from a PDF's content." at bounding box center [1187, 198] width 656 height 20
click at [993, 221] on p "Class name: PDFSearchTool" at bounding box center [1187, 224] width 656 height 16
click at [921, 198] on p "A tool that can be used to semantic search a query from a PDF's content." at bounding box center [1187, 198] width 656 height 20
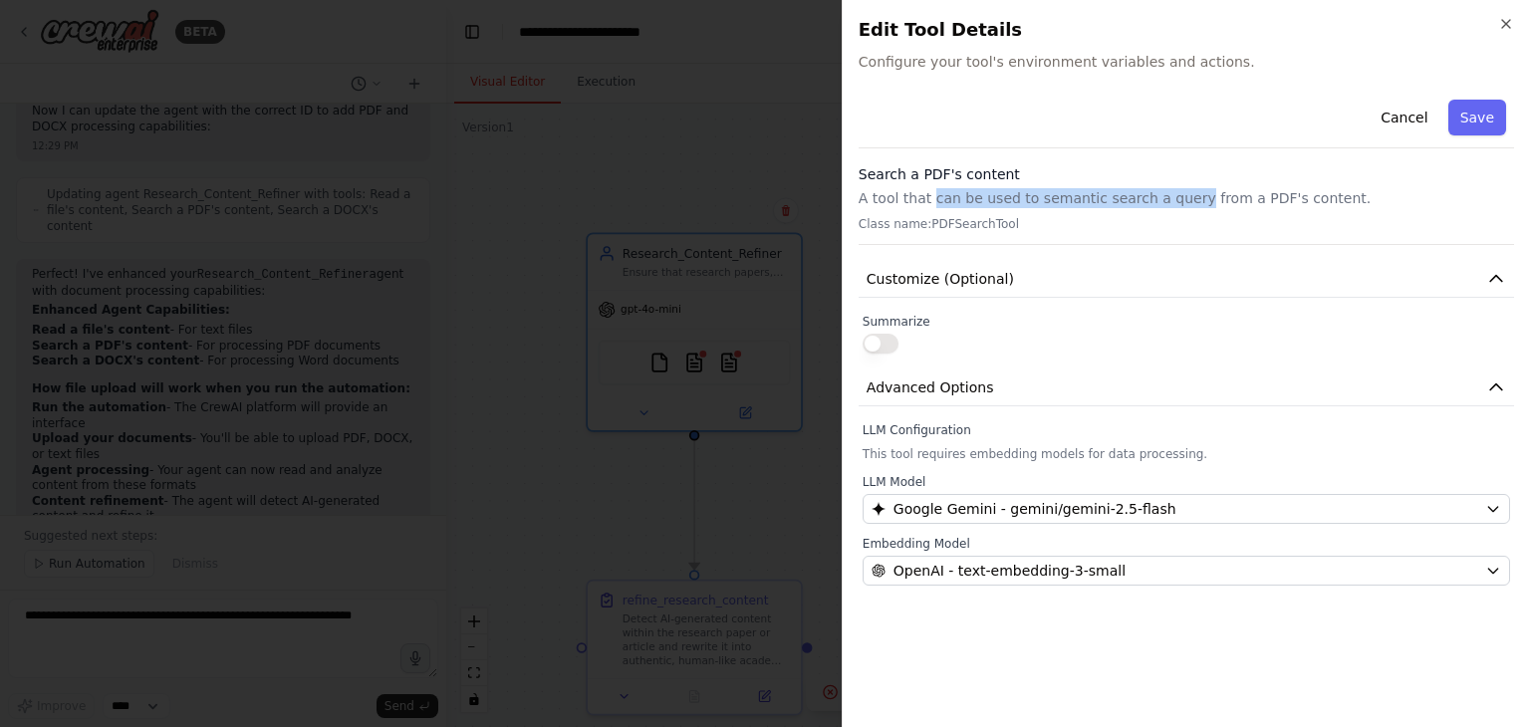
drag, startPoint x: 927, startPoint y: 193, endPoint x: 1168, endPoint y: 207, distance: 241.5
click at [1168, 207] on p "A tool that can be used to semantic search a query from a PDF's content." at bounding box center [1187, 198] width 656 height 20
click at [1312, 189] on p "A tool that can be used to semantic search a query from a PDF's content." at bounding box center [1187, 198] width 656 height 20
click at [1471, 120] on button "Save" at bounding box center [1478, 118] width 58 height 36
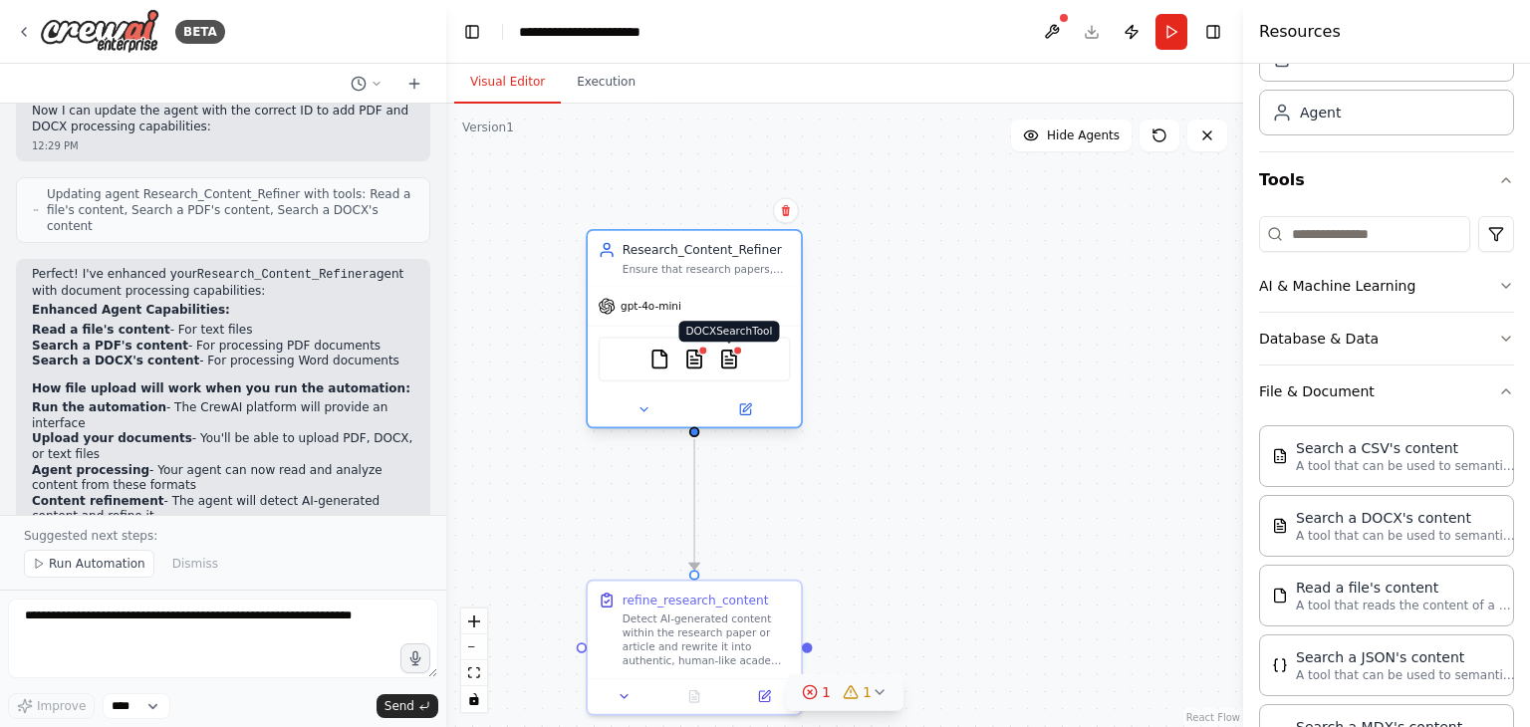
click at [729, 365] on img at bounding box center [728, 359] width 21 height 21
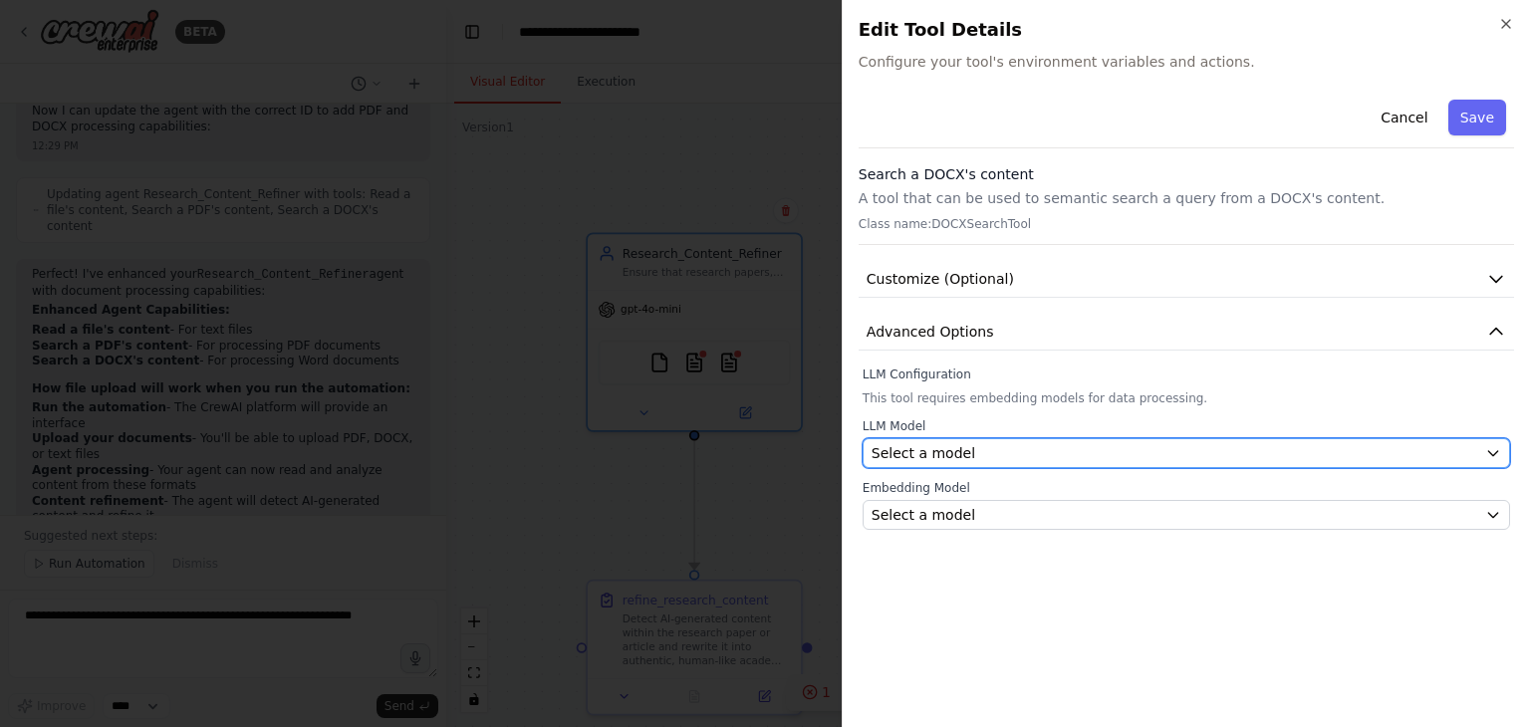
click at [997, 447] on div "Select a model" at bounding box center [1175, 453] width 606 height 20
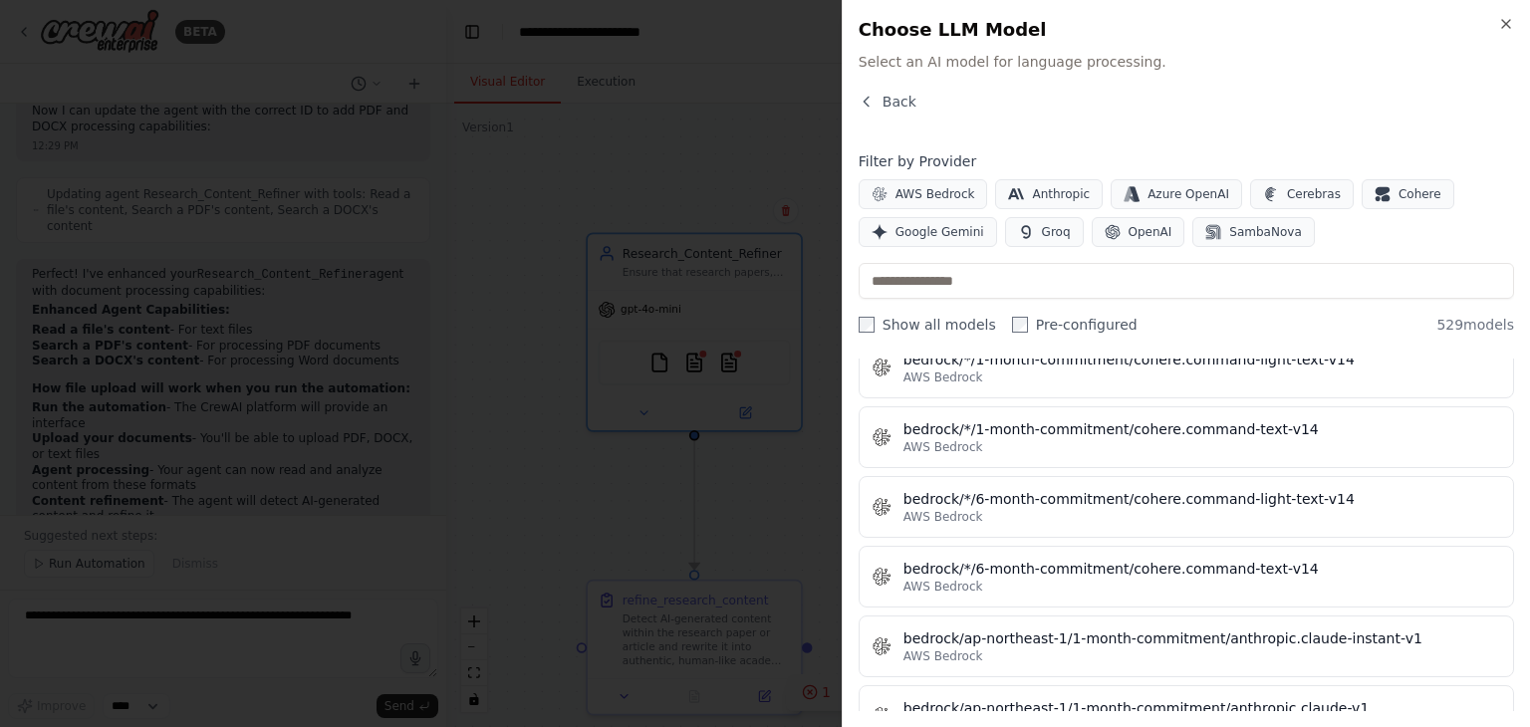
scroll to position [2690, 0]
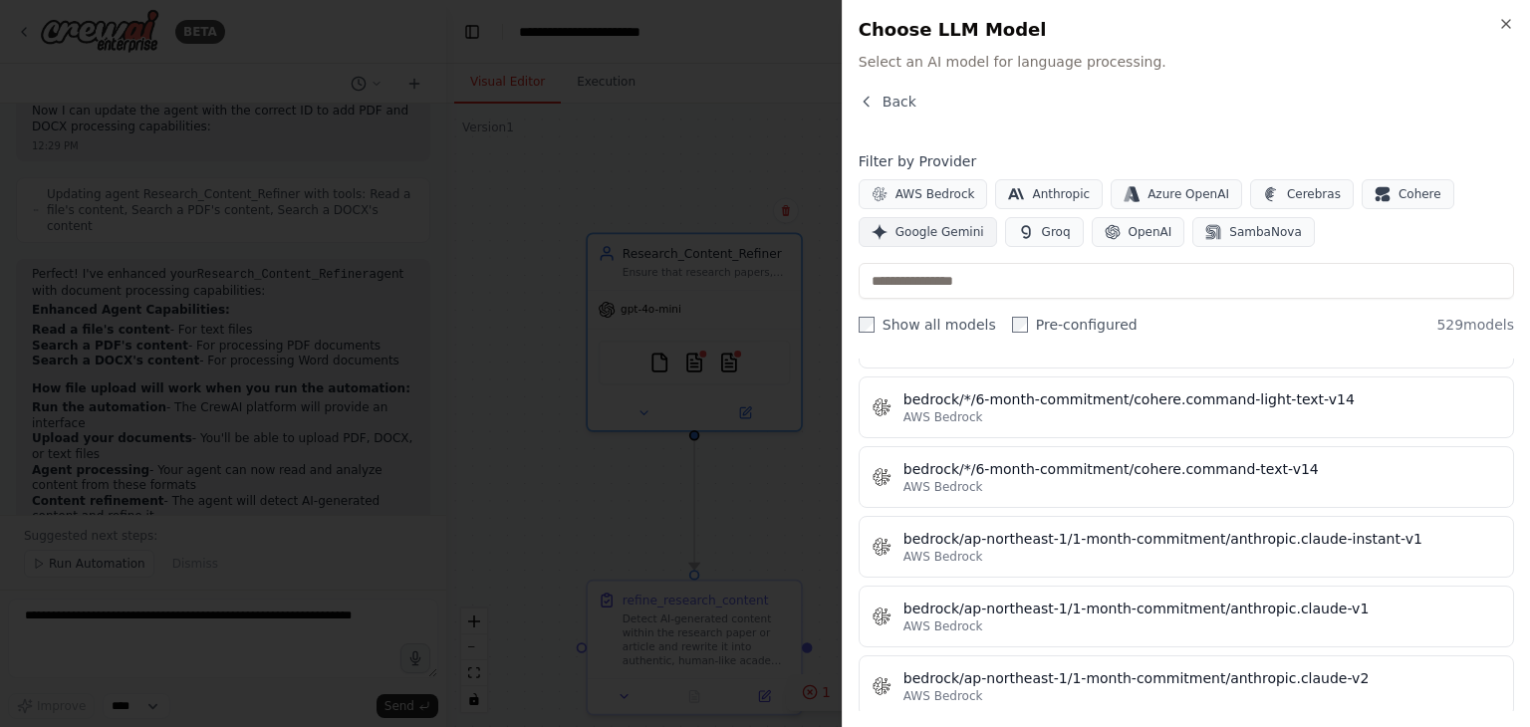
click at [943, 232] on span "Google Gemini" at bounding box center [940, 232] width 89 height 16
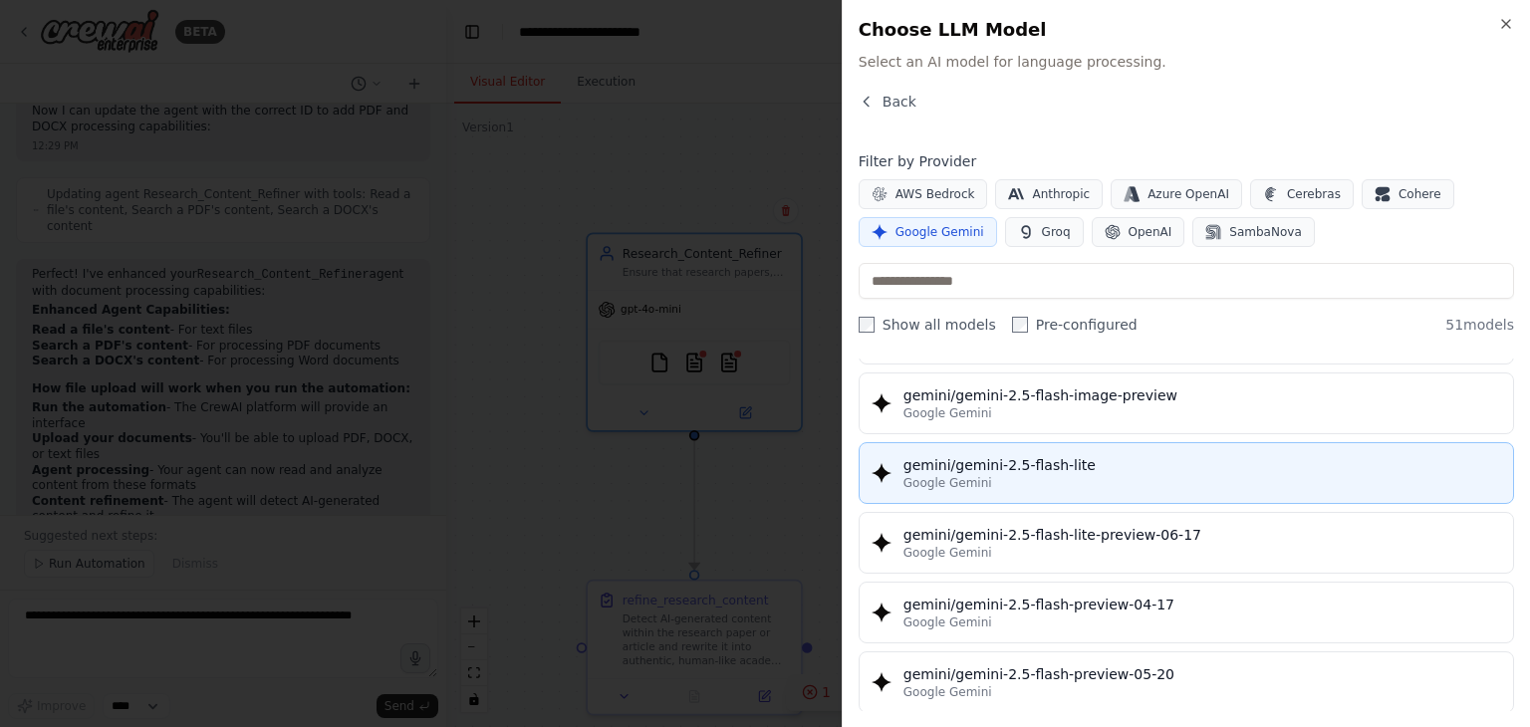
scroll to position [1594, 0]
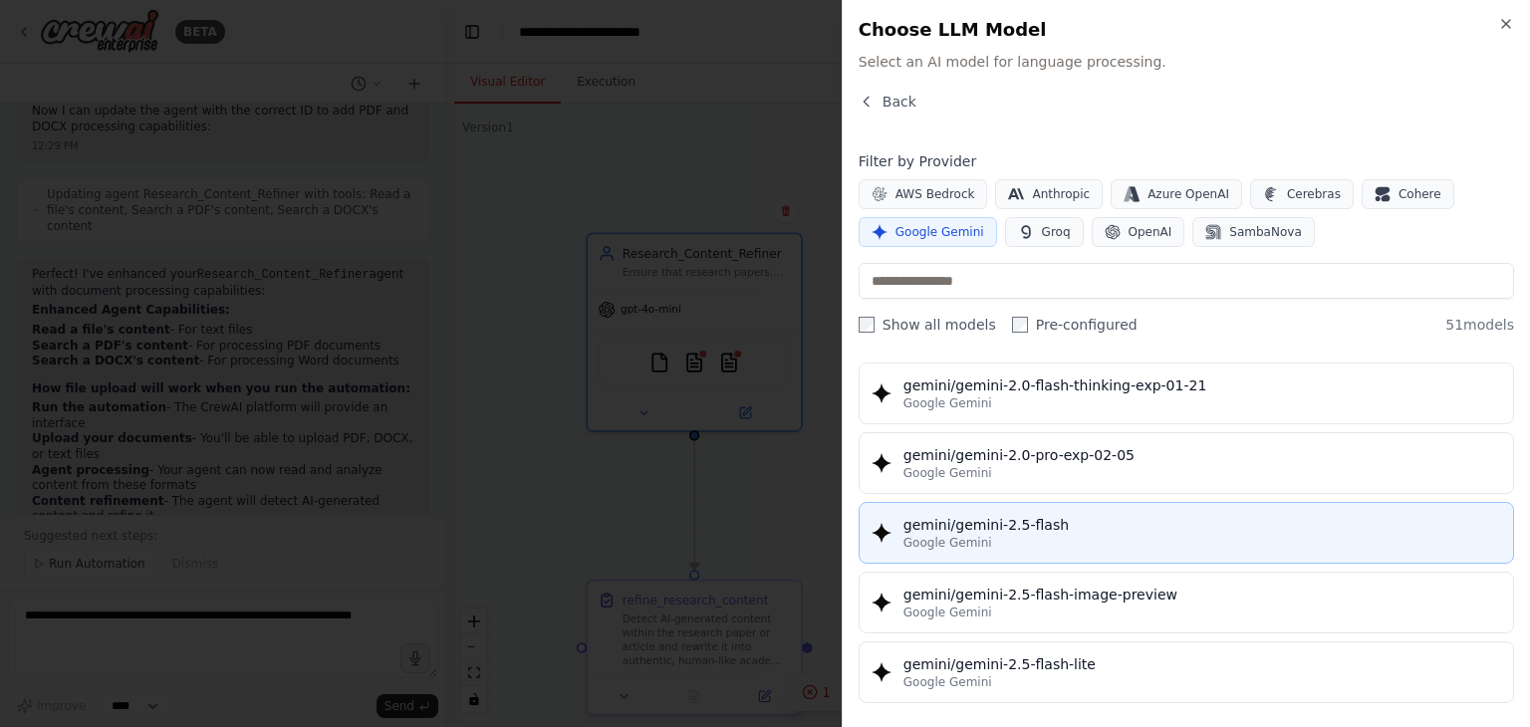
click at [1062, 535] on div "Google Gemini" at bounding box center [1203, 543] width 598 height 16
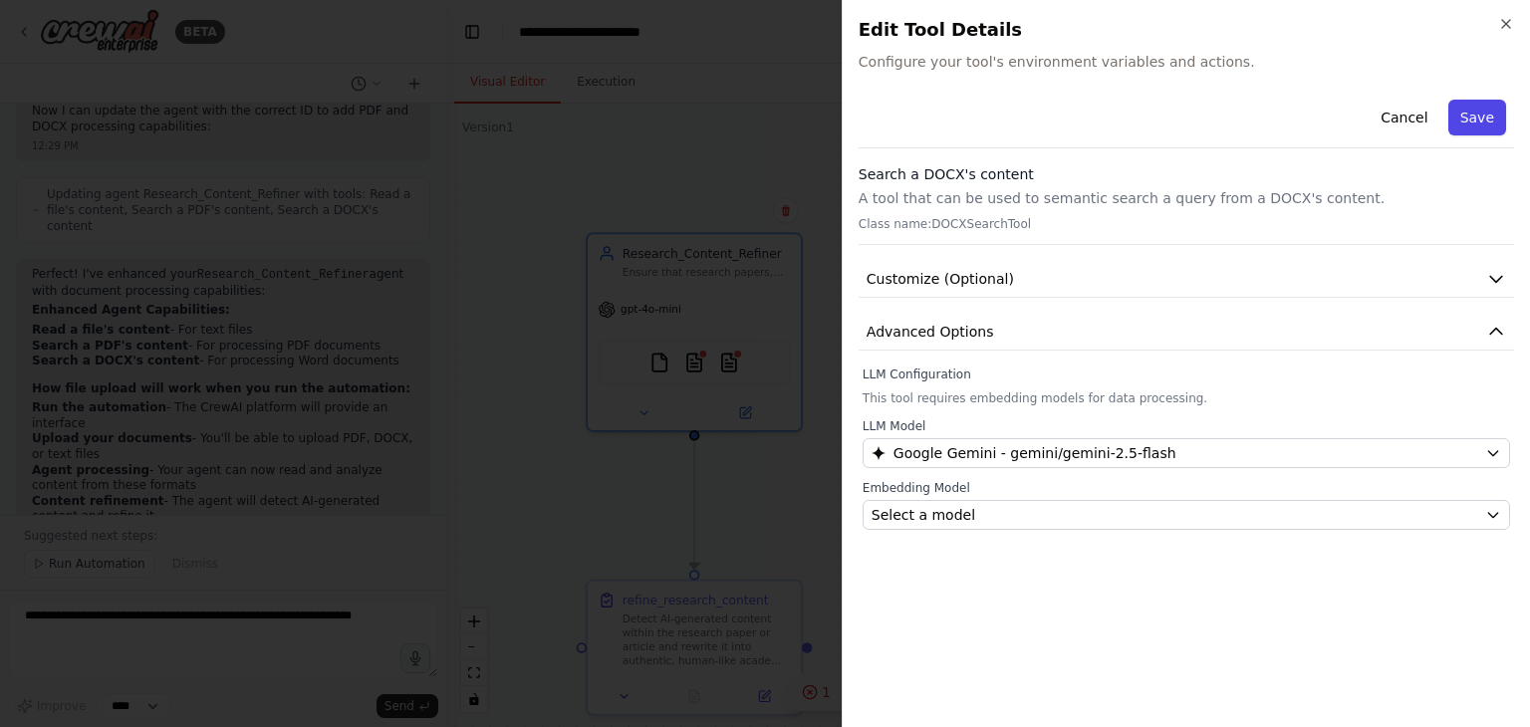
click at [1475, 119] on button "Save" at bounding box center [1478, 118] width 58 height 36
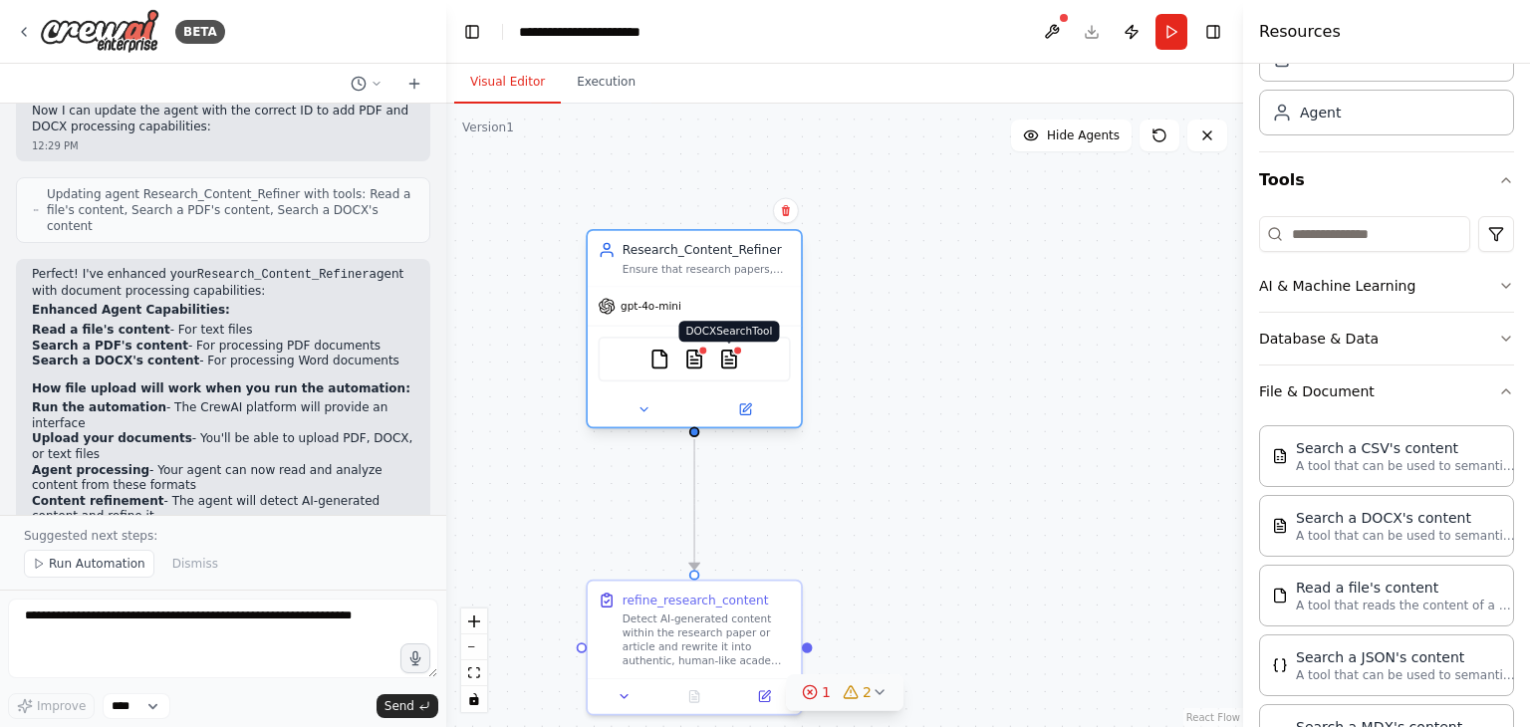
click at [729, 364] on img at bounding box center [728, 359] width 21 height 21
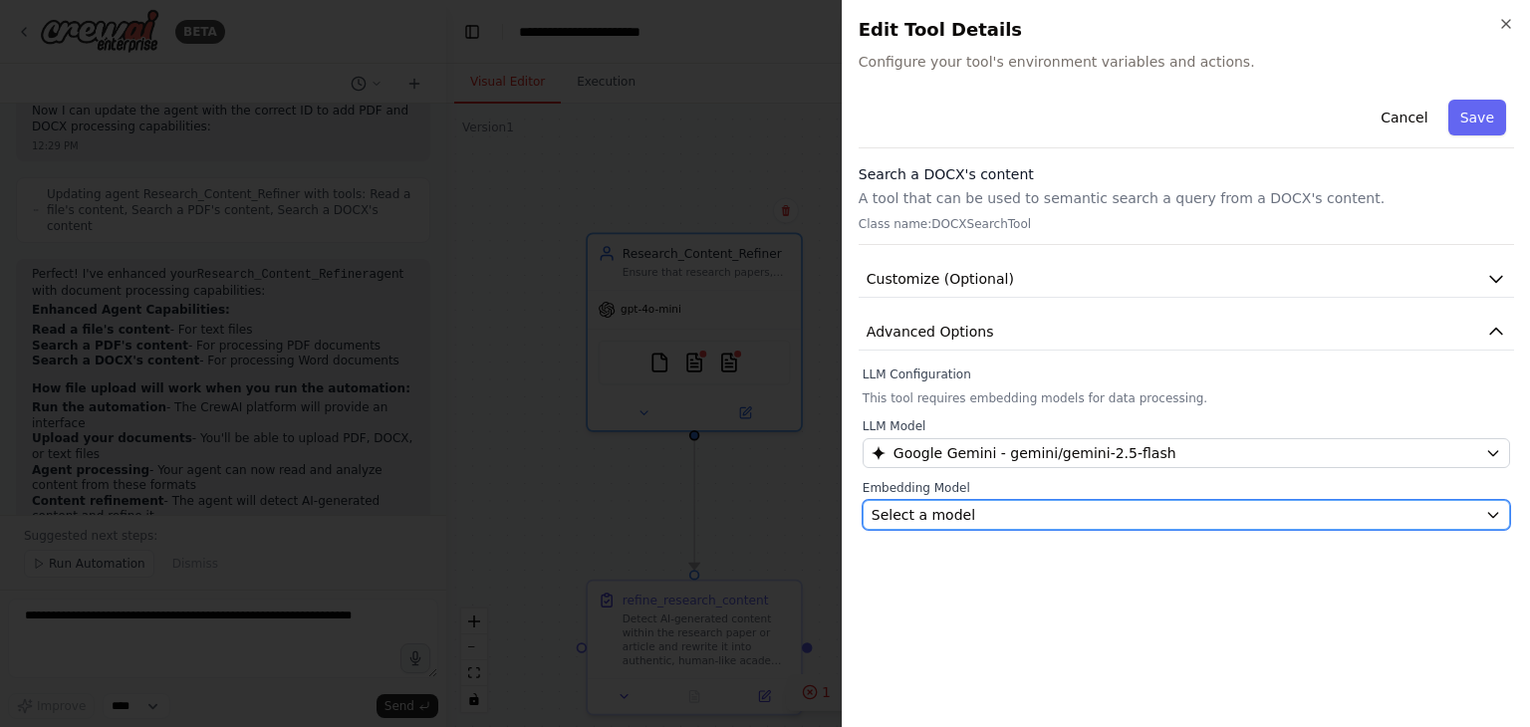
click at [1000, 527] on button "Select a model" at bounding box center [1187, 515] width 648 height 30
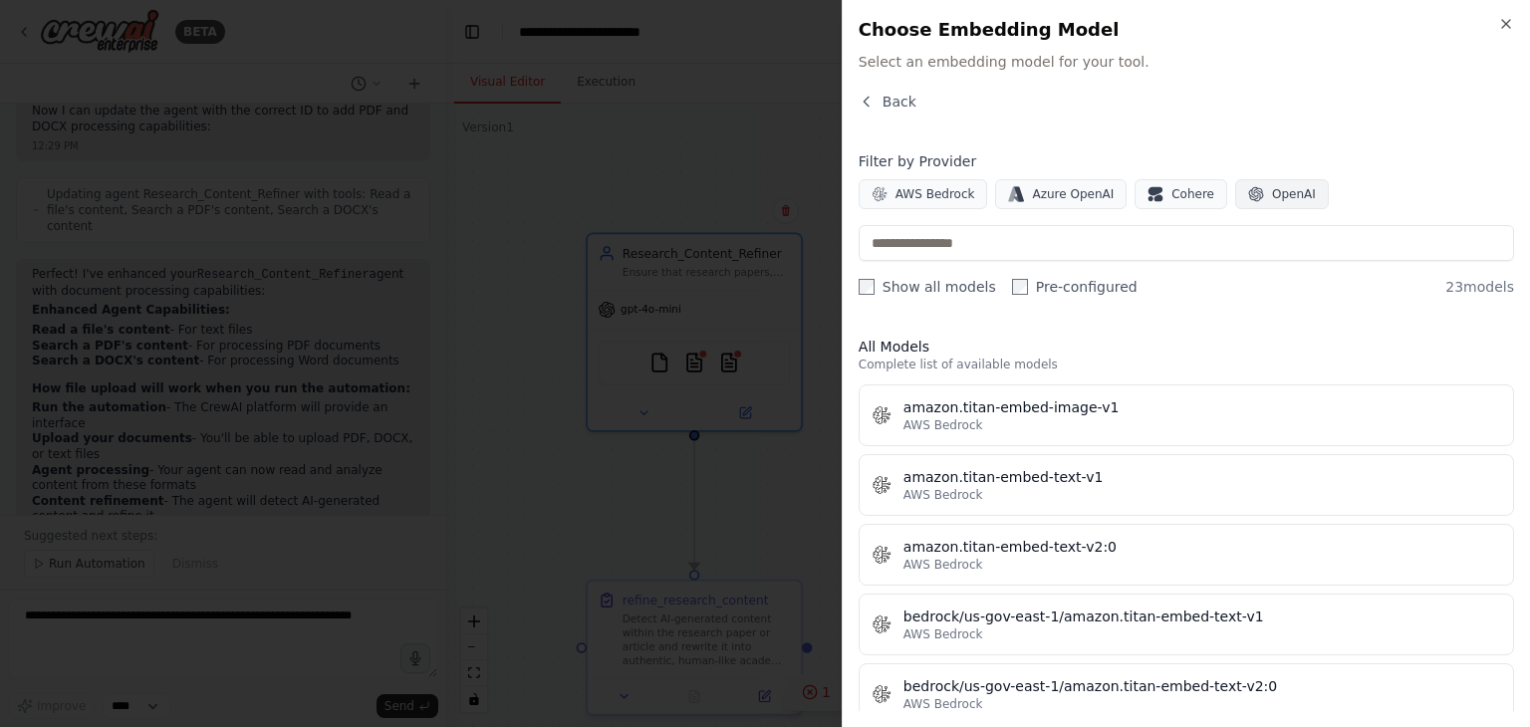
click at [1245, 190] on button "OpenAI" at bounding box center [1282, 194] width 94 height 30
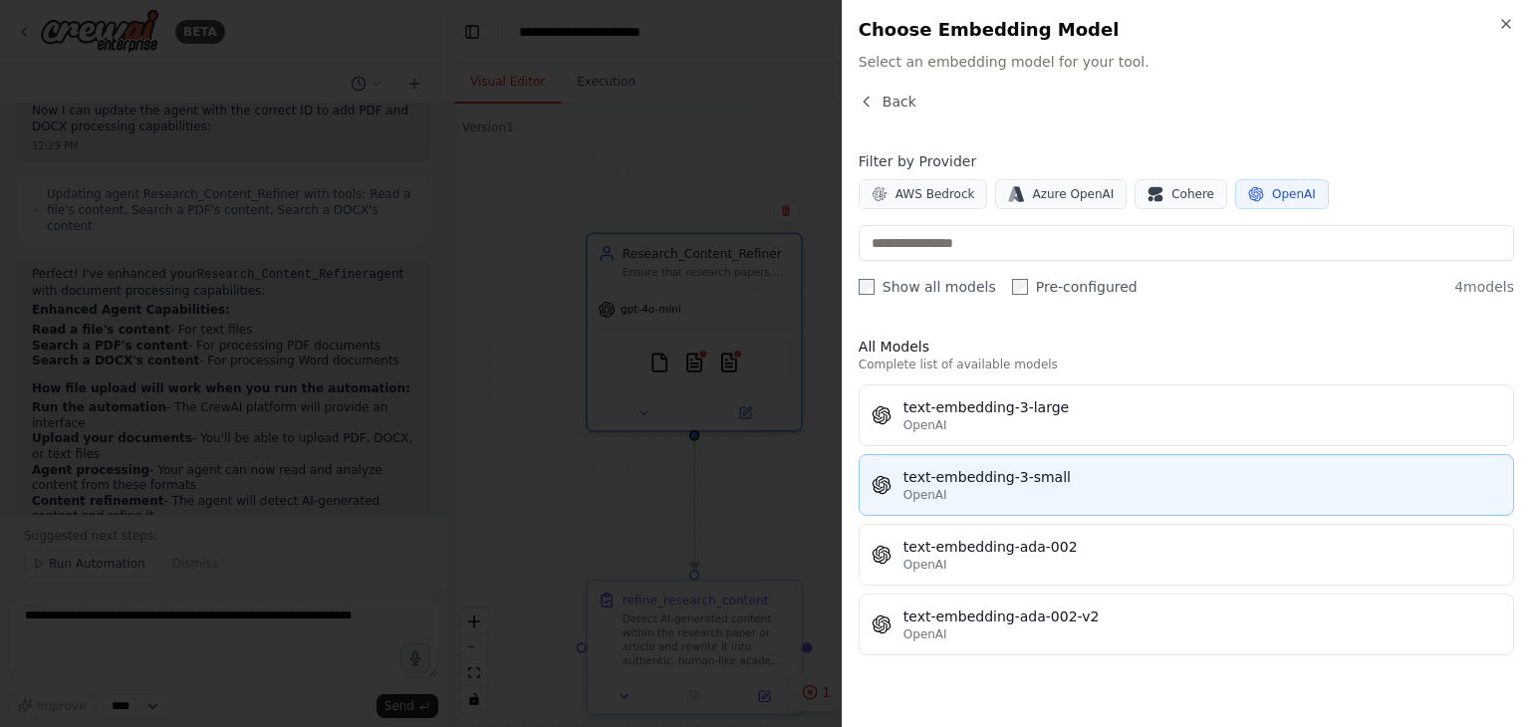
click at [1015, 484] on div "text-embedding-3-small" at bounding box center [1203, 477] width 598 height 20
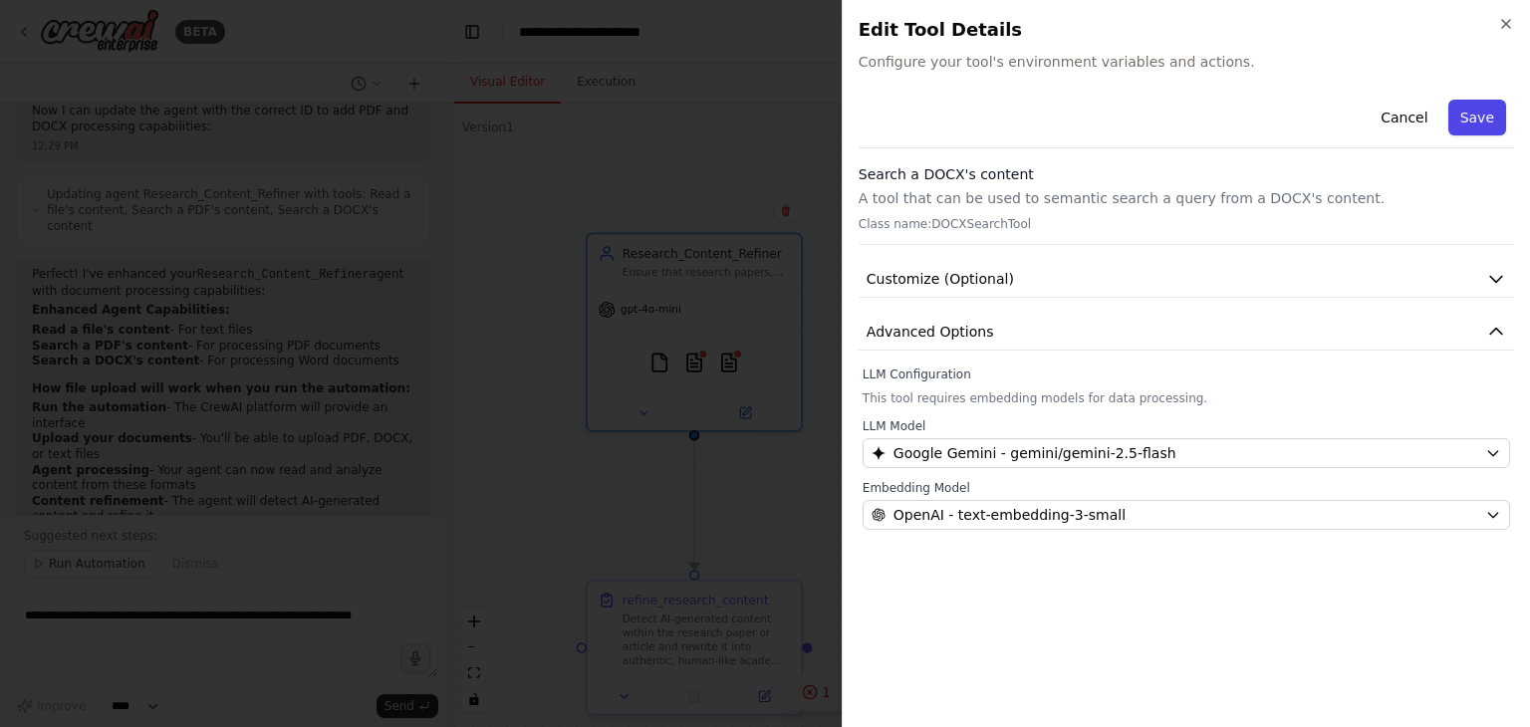
click at [1471, 117] on button "Save" at bounding box center [1478, 118] width 58 height 36
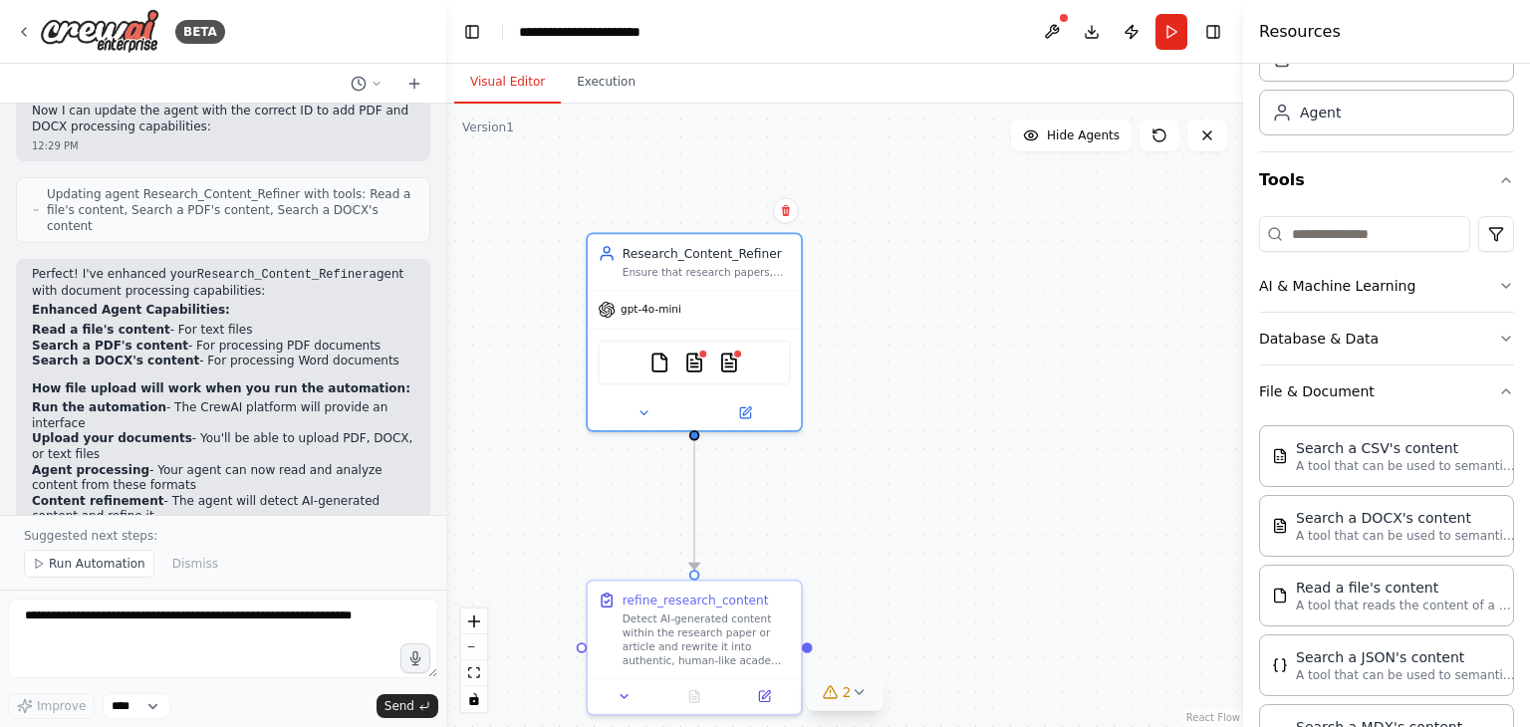
click at [857, 693] on icon at bounding box center [859, 692] width 8 height 4
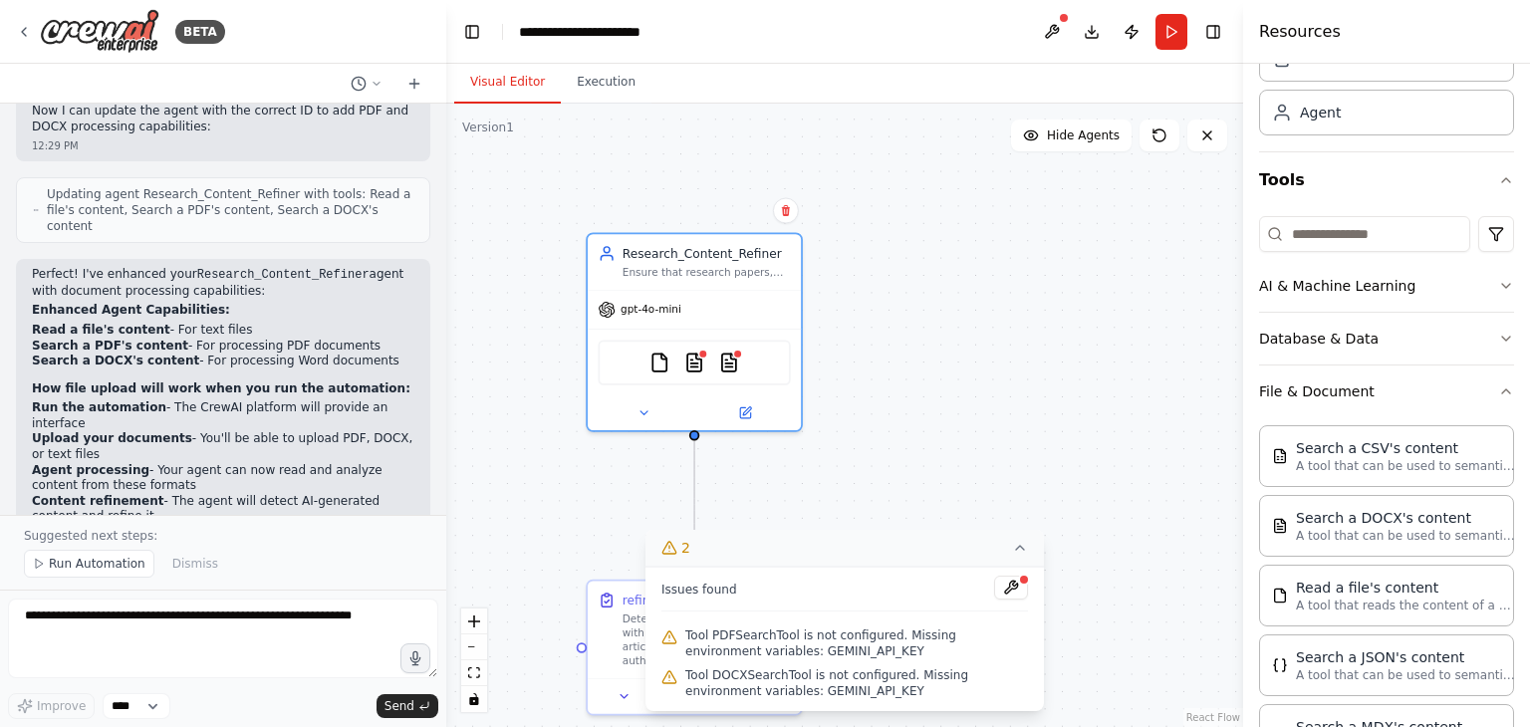
click at [811, 653] on span "Tool PDFSearchTool is not configured. Missing environment variables: GEMINI_API…" at bounding box center [856, 644] width 343 height 32
click at [751, 409] on icon at bounding box center [745, 410] width 14 height 14
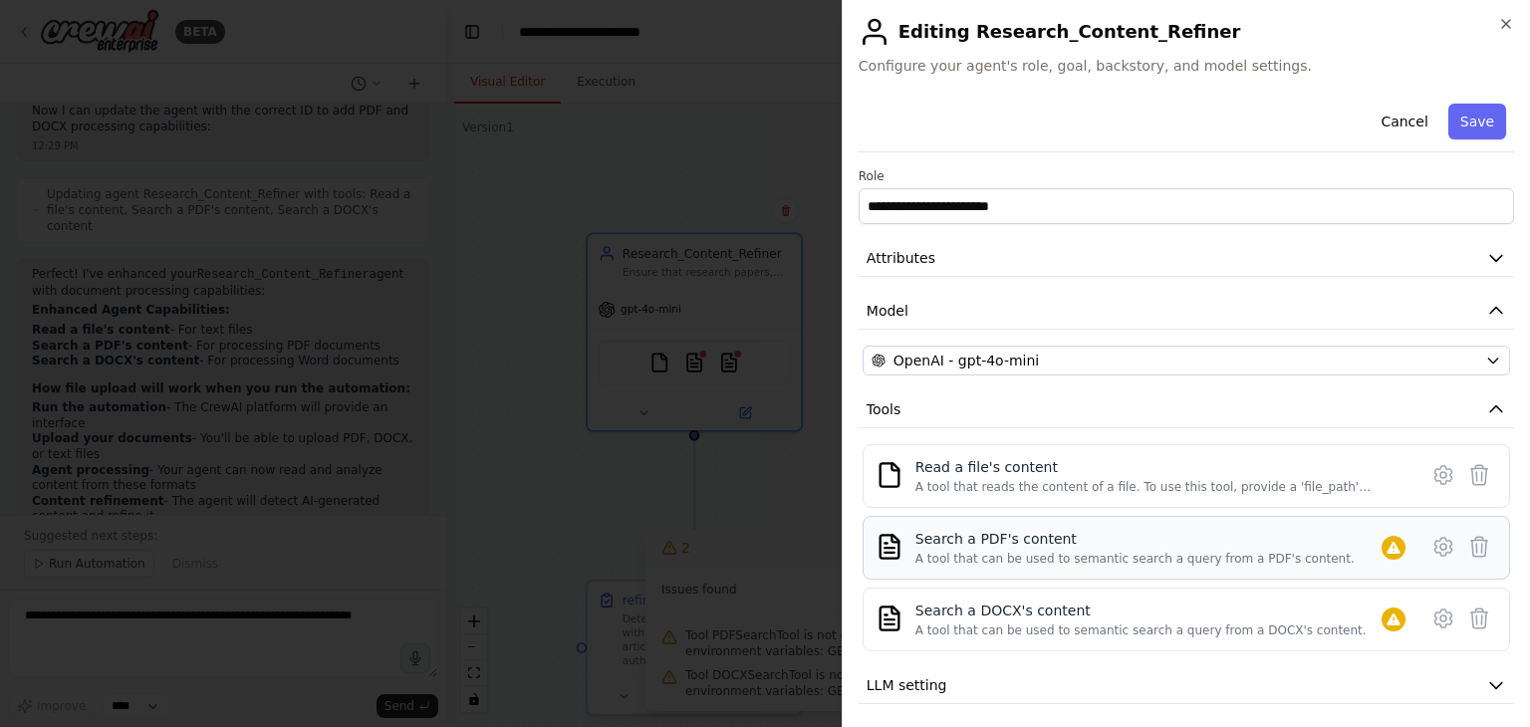
scroll to position [60, 0]
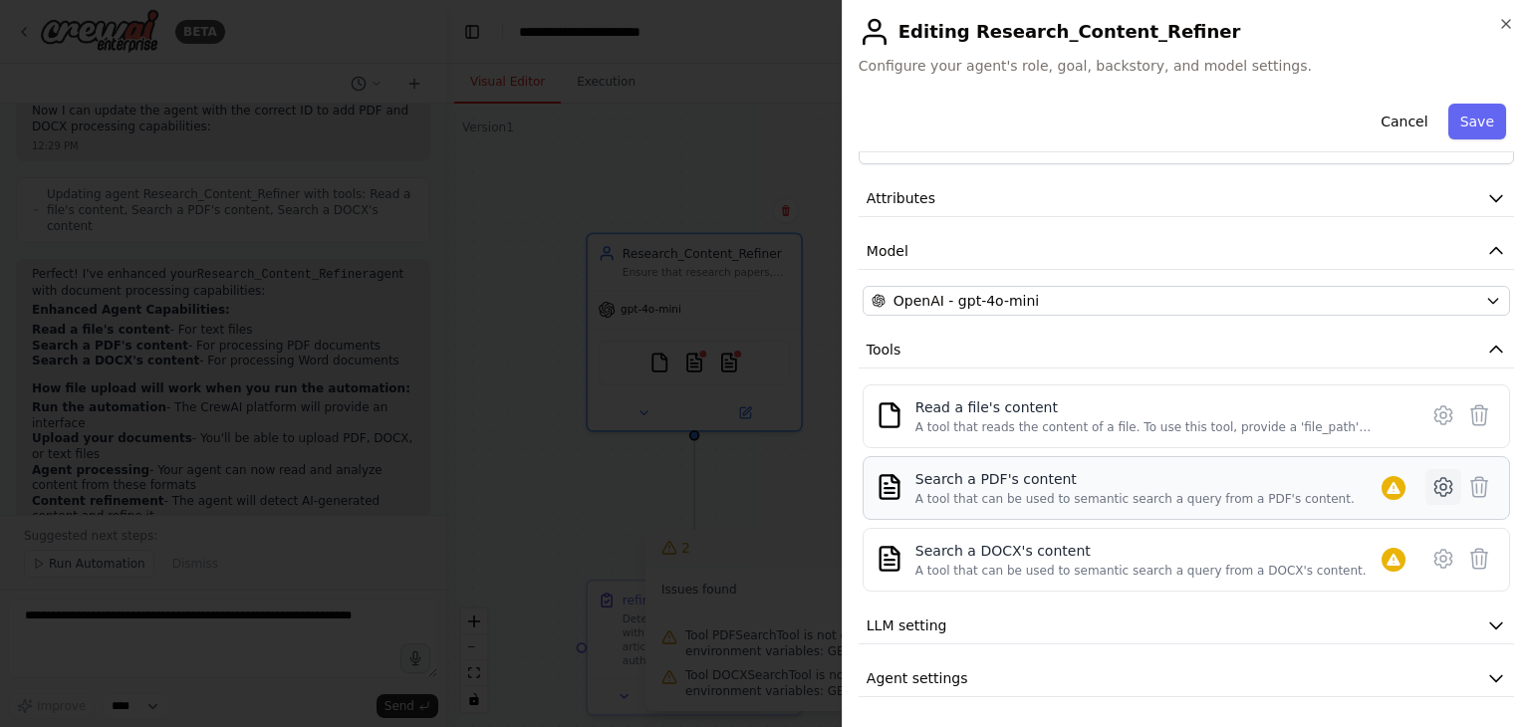
click at [1435, 479] on icon at bounding box center [1443, 487] width 17 height 18
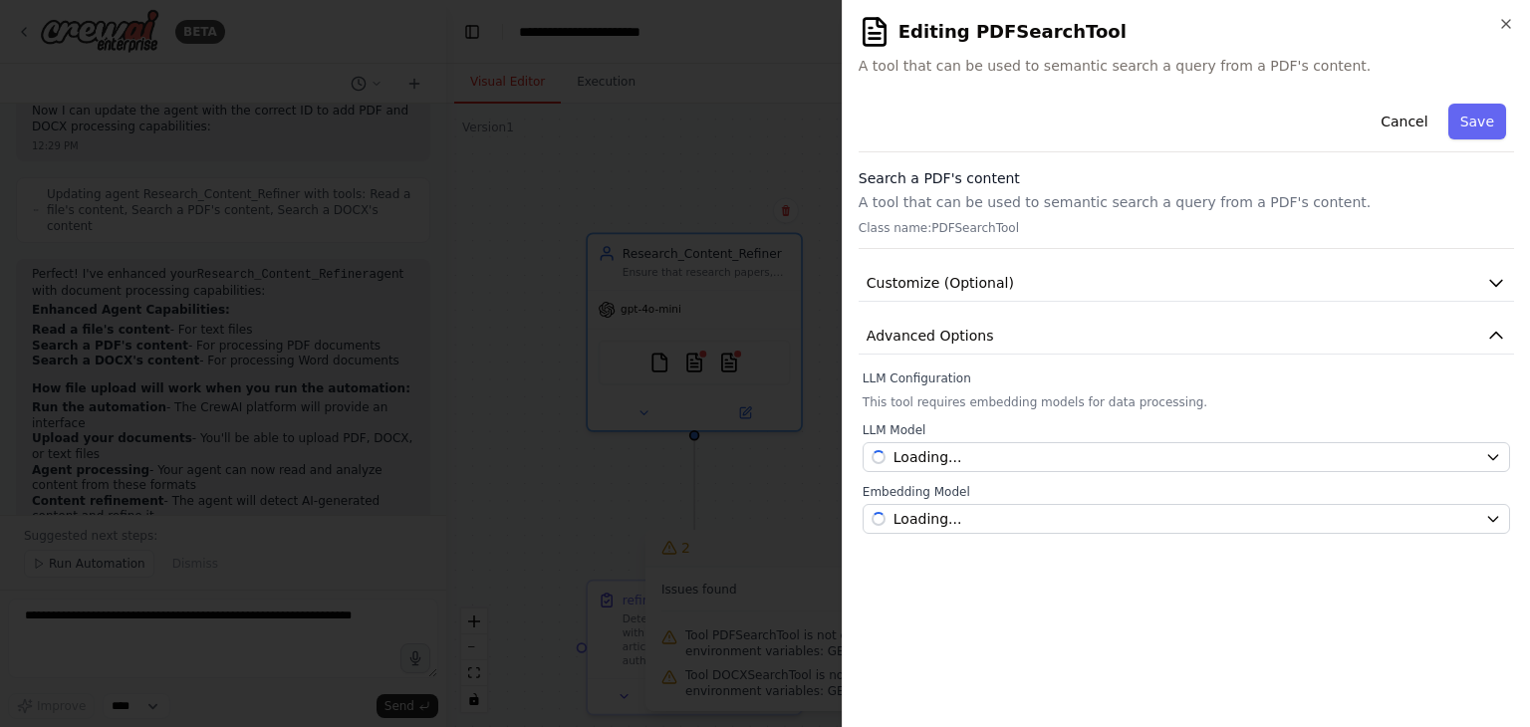
scroll to position [0, 0]
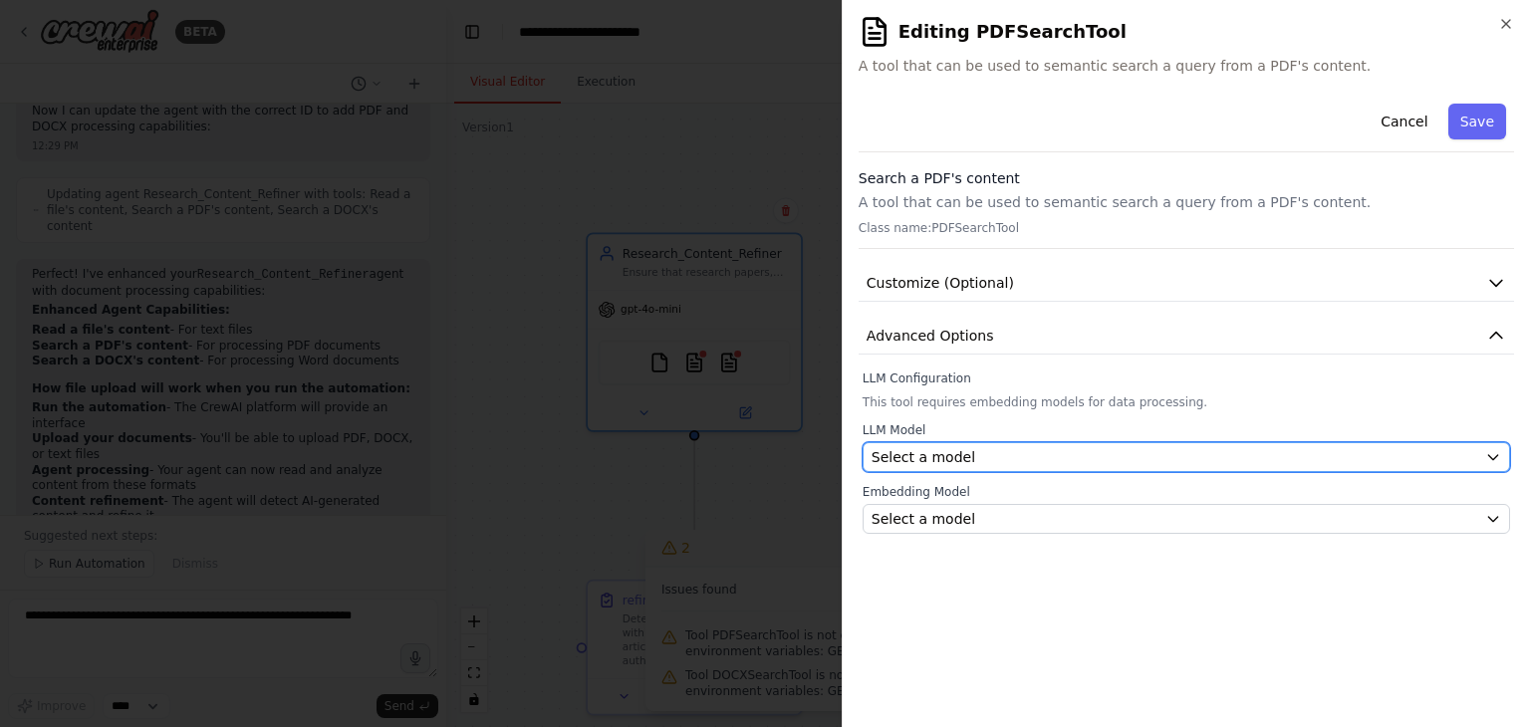
click at [1019, 455] on div "Select a model" at bounding box center [1175, 457] width 606 height 20
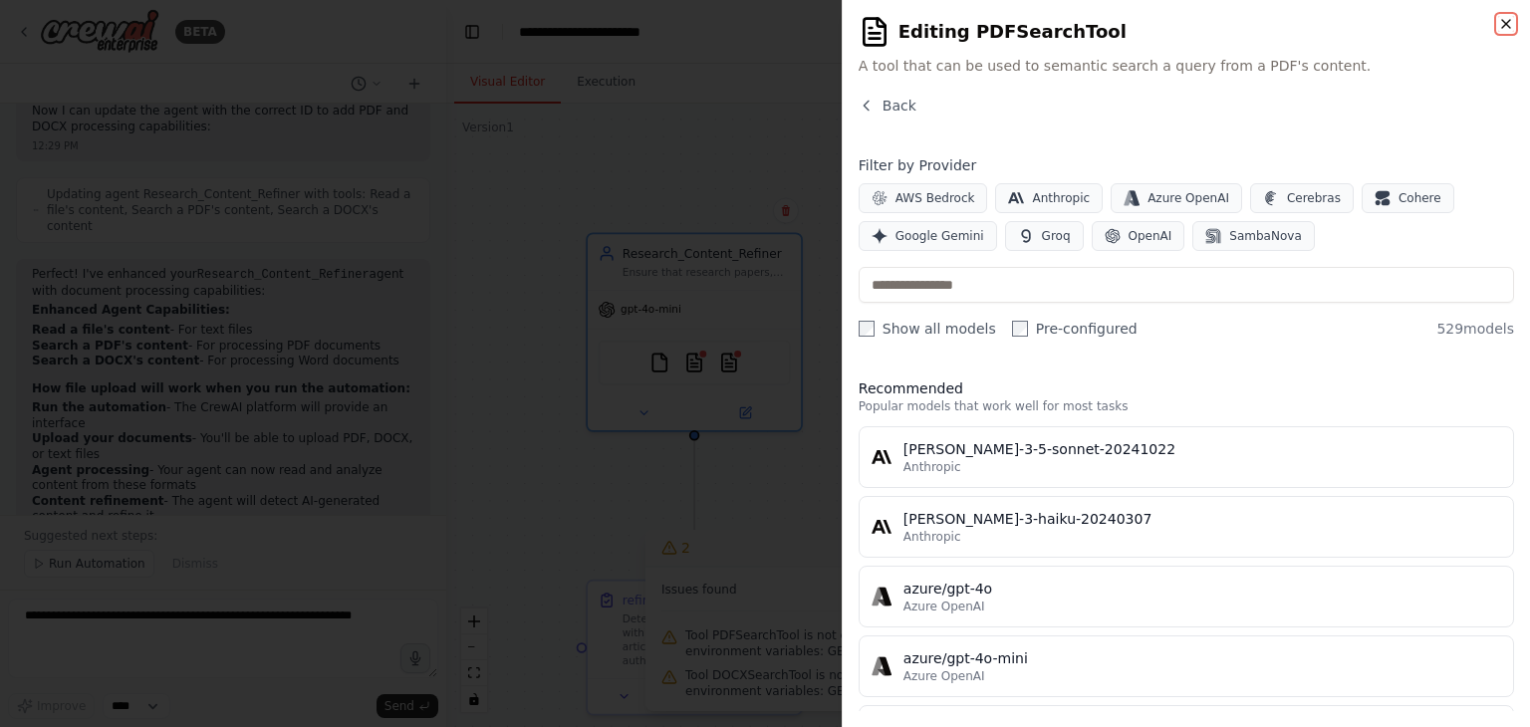
click at [1506, 25] on icon "button" at bounding box center [1506, 24] width 16 height 16
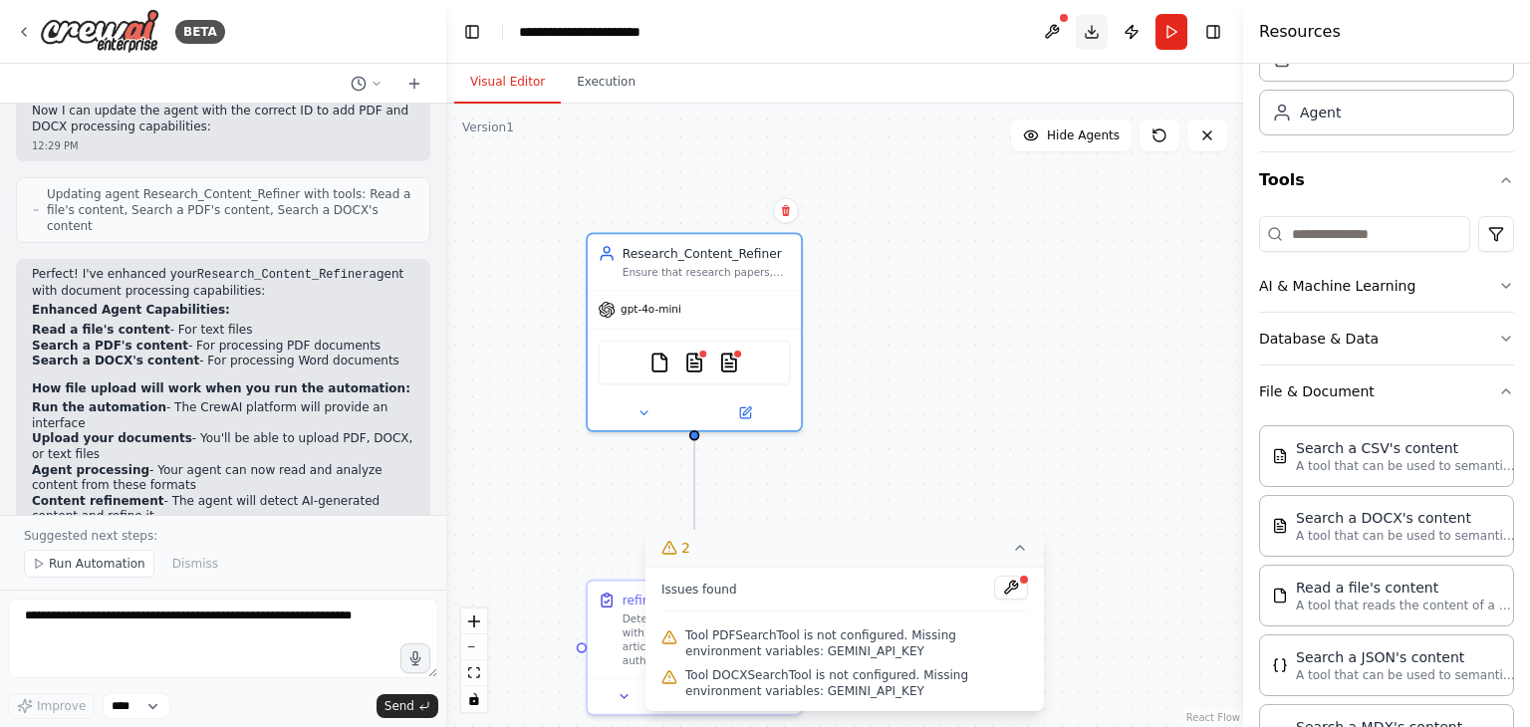
click at [1098, 30] on button "Download" at bounding box center [1092, 32] width 32 height 36
click at [1053, 27] on button at bounding box center [1052, 32] width 32 height 36
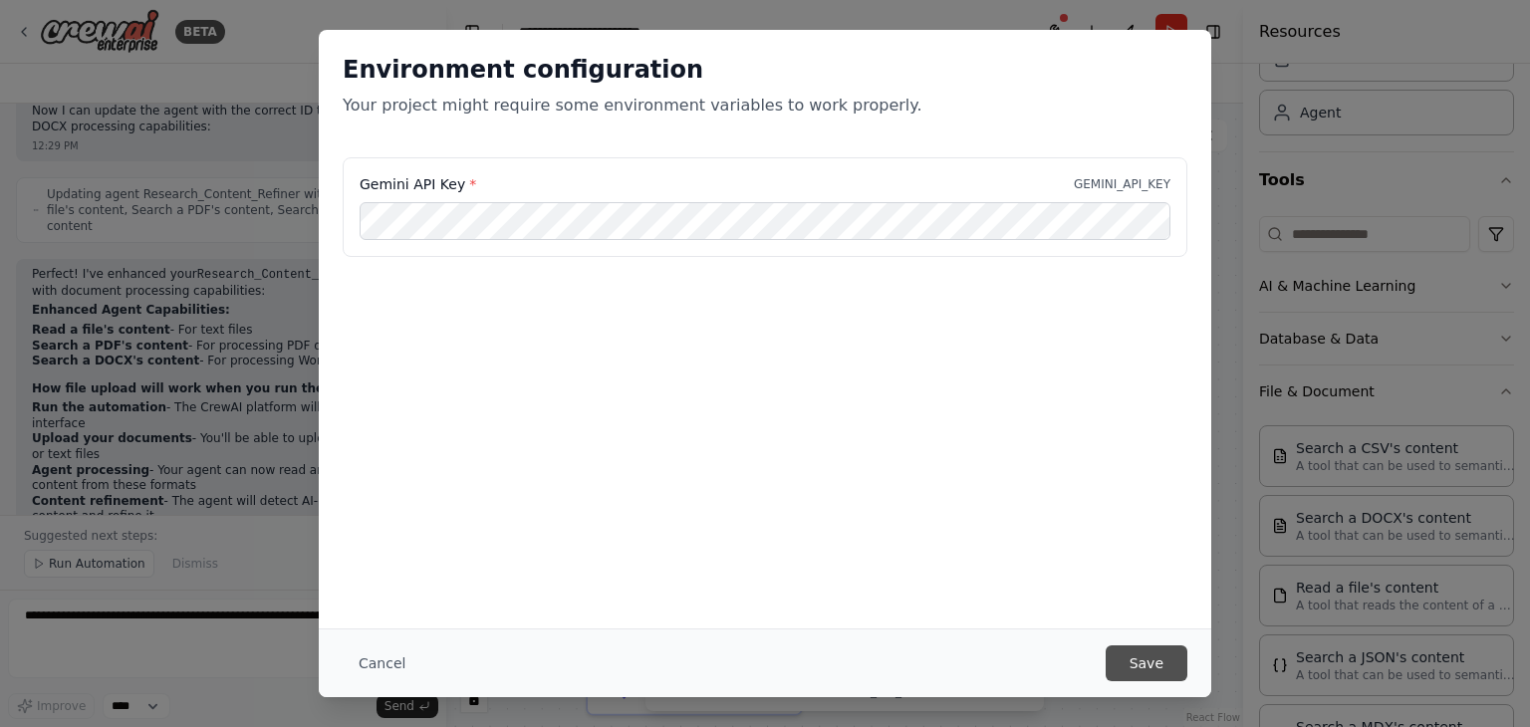
click at [1155, 665] on button "Save" at bounding box center [1147, 664] width 82 height 36
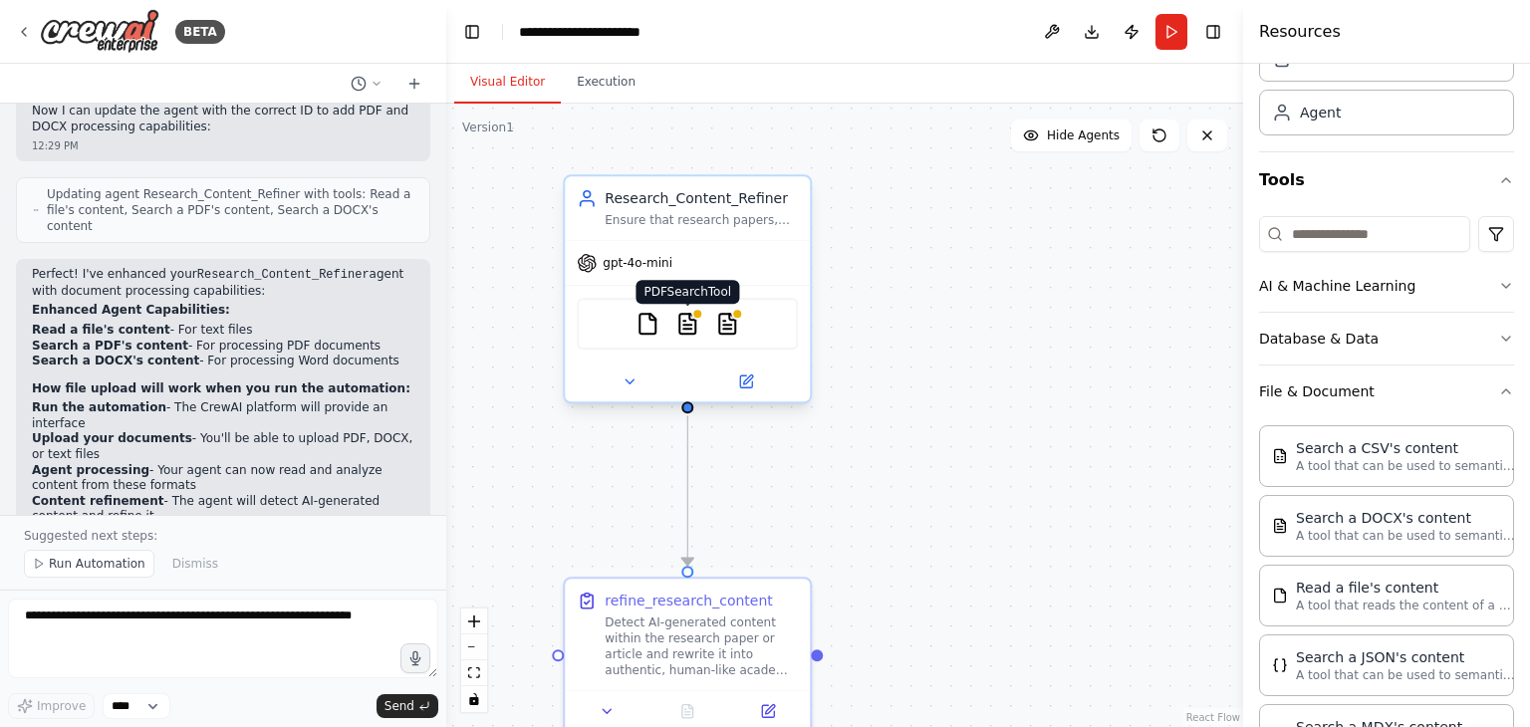
click at [684, 319] on img at bounding box center [688, 324] width 24 height 24
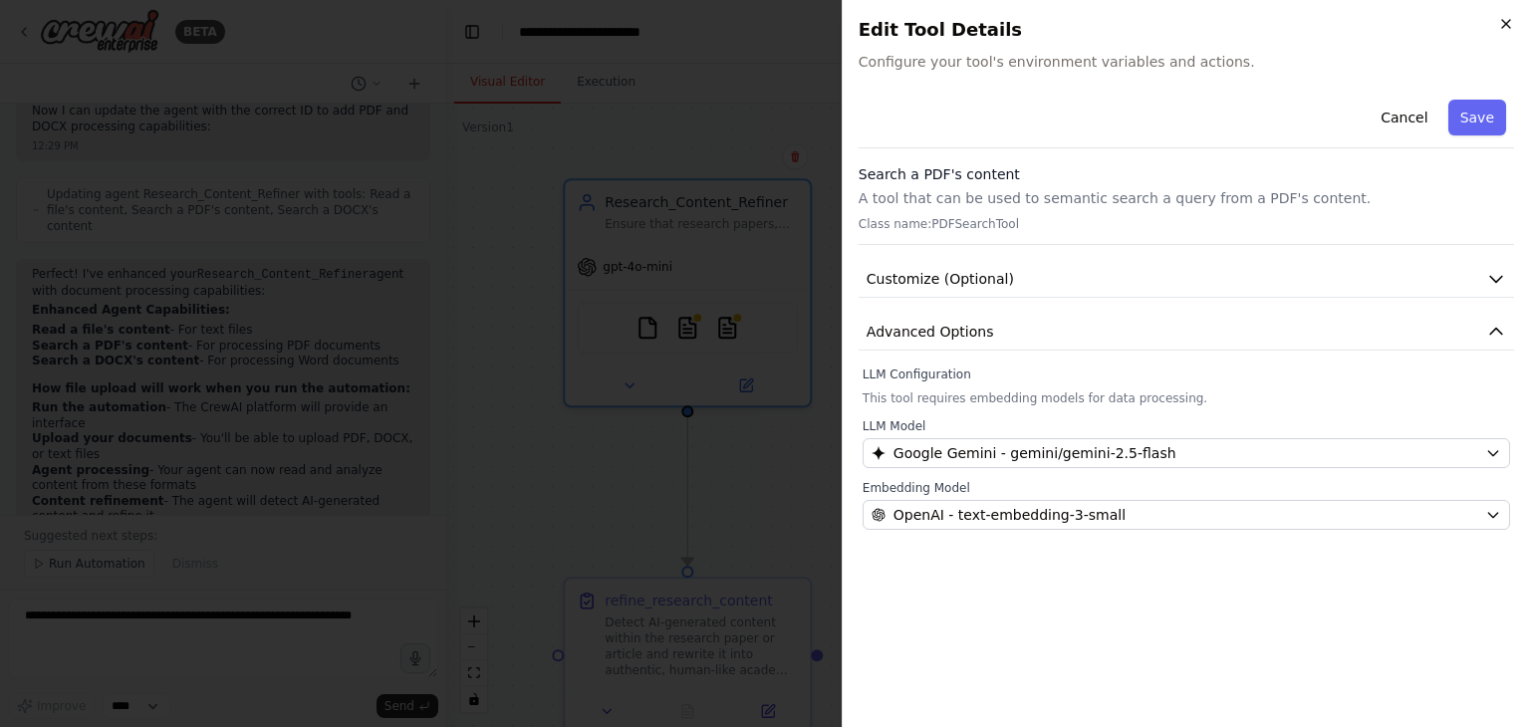
click at [1500, 29] on icon "button" at bounding box center [1506, 24] width 16 height 16
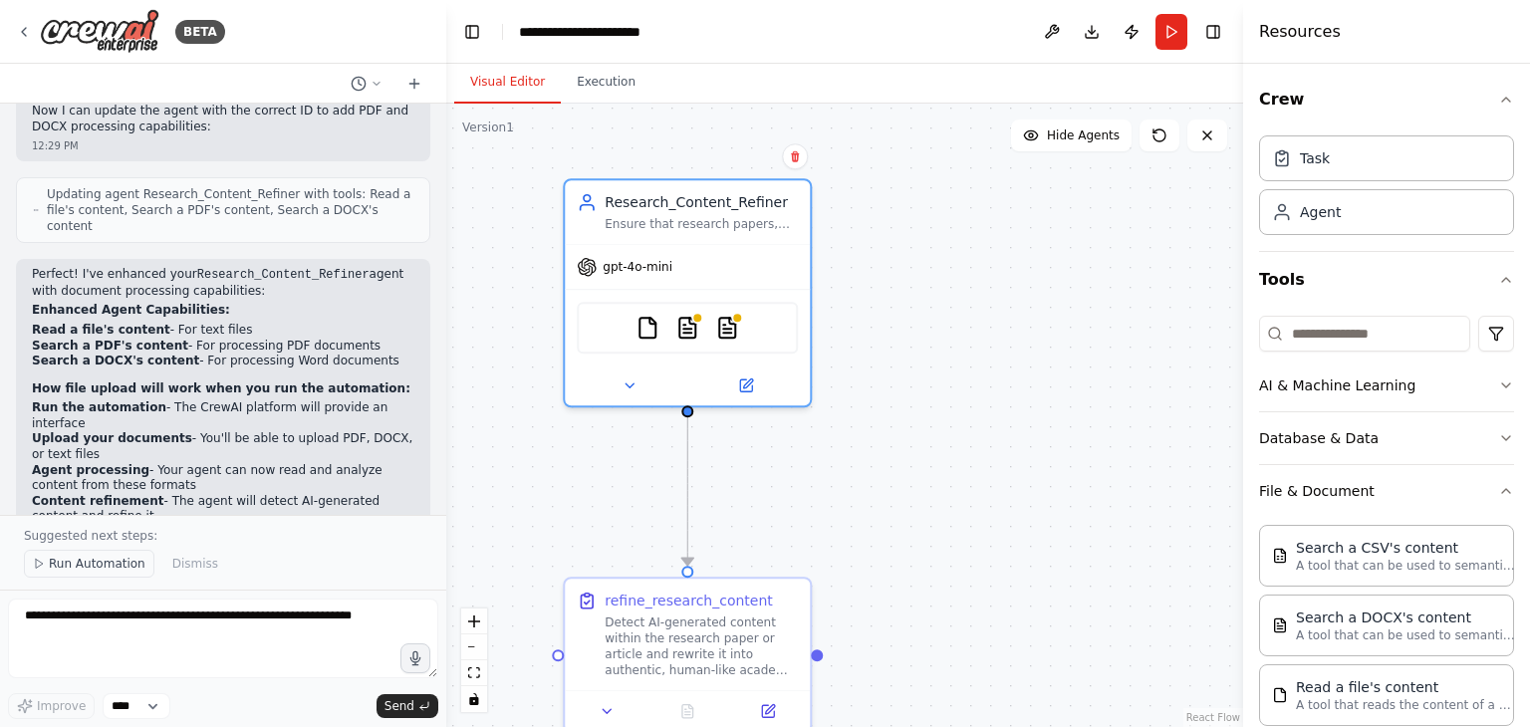
click at [83, 562] on span "Run Automation" at bounding box center [97, 564] width 97 height 16
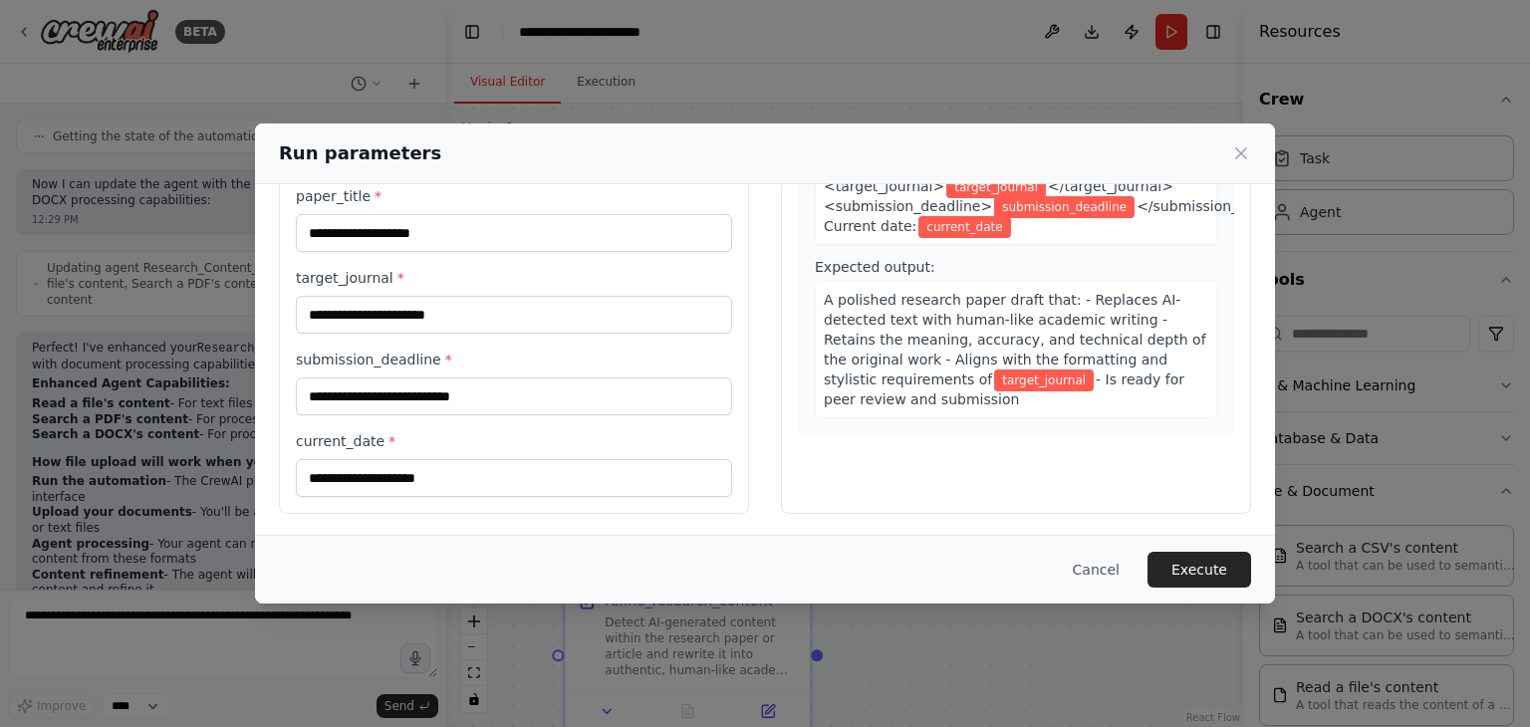
scroll to position [116, 41]
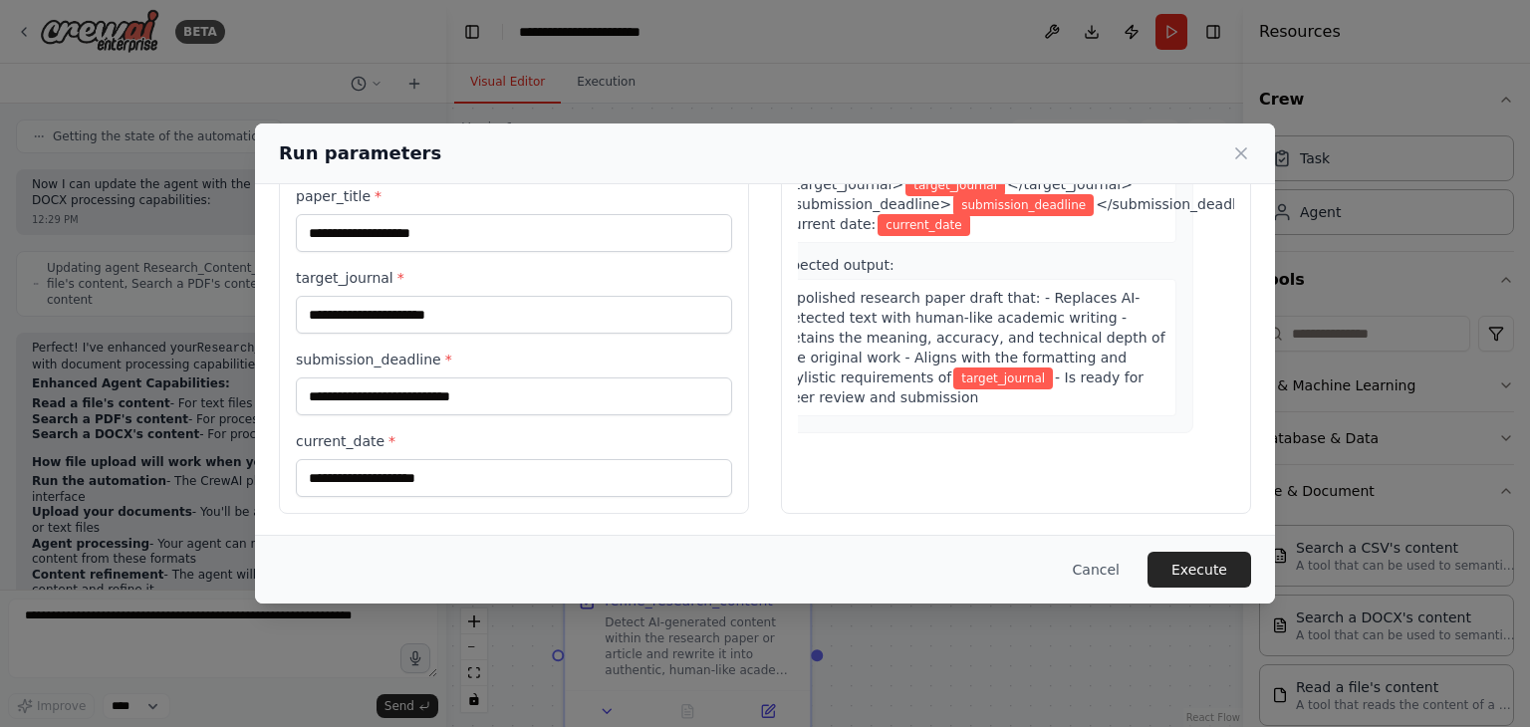
drag, startPoint x: 973, startPoint y: 415, endPoint x: 1213, endPoint y: 415, distance: 239.1
click at [1213, 415] on div "1 refine_research_content Description: Detect AI-generated content within the r…" at bounding box center [1016, 242] width 436 height 383
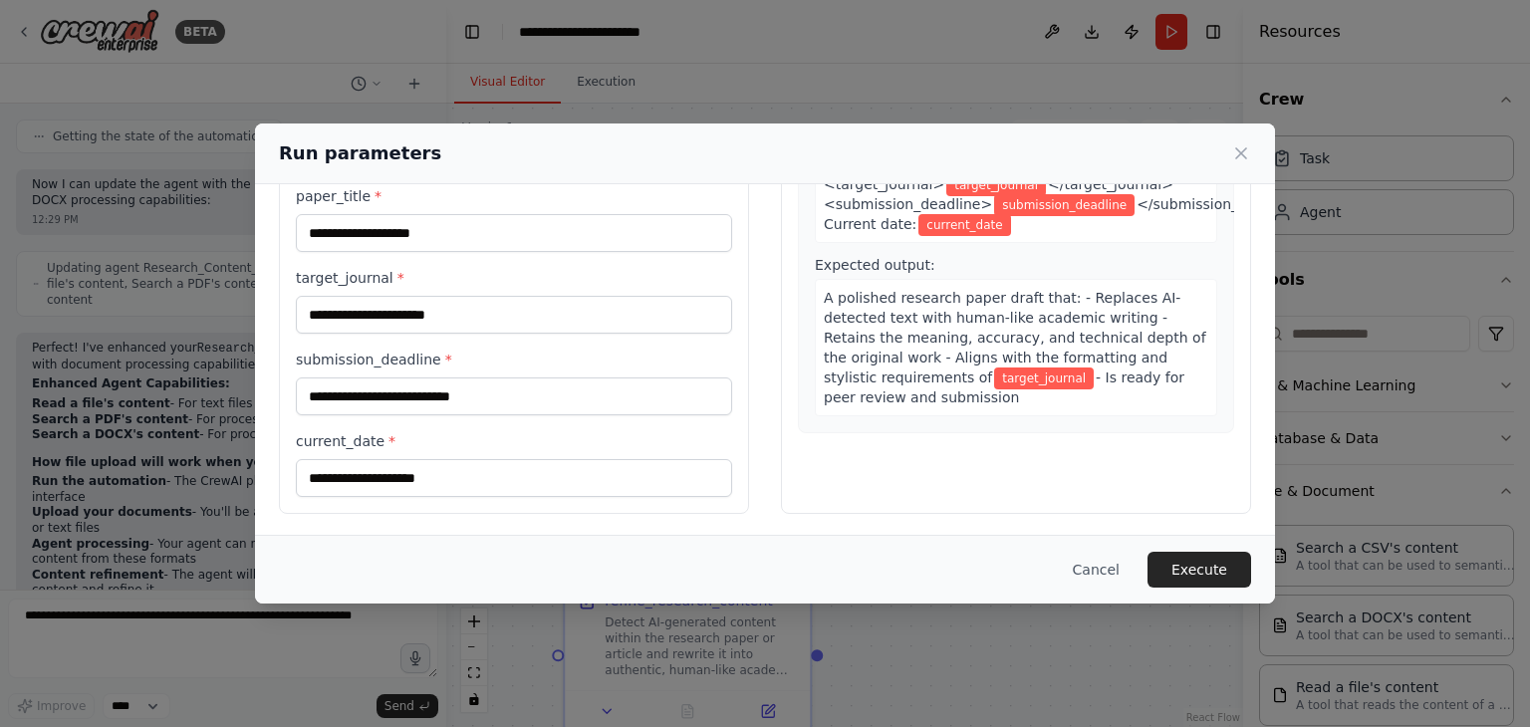
click at [975, 401] on div "1 refine_research_content Description: Detect AI-generated content within the r…" at bounding box center [1016, 191] width 436 height 484
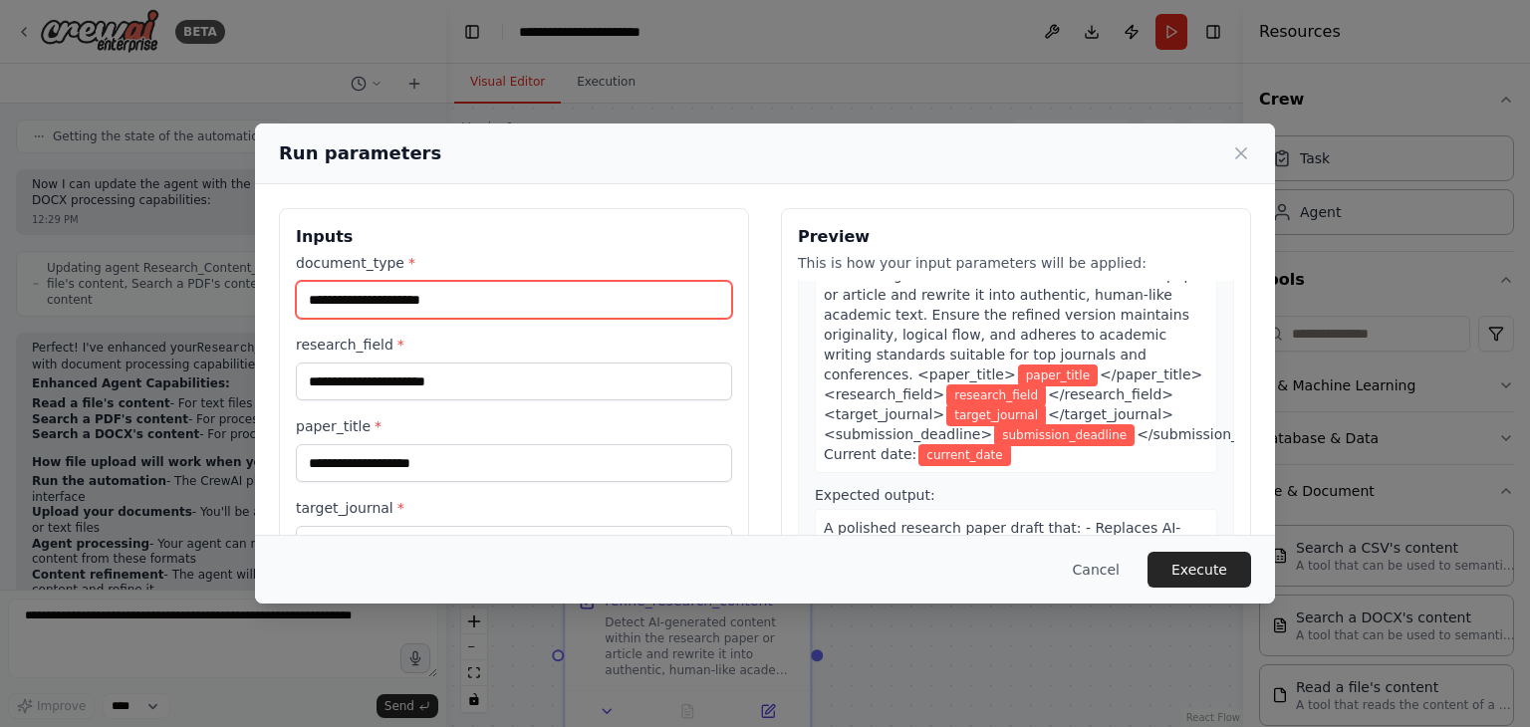
click at [457, 300] on input "document_type *" at bounding box center [514, 300] width 436 height 38
type input "***"
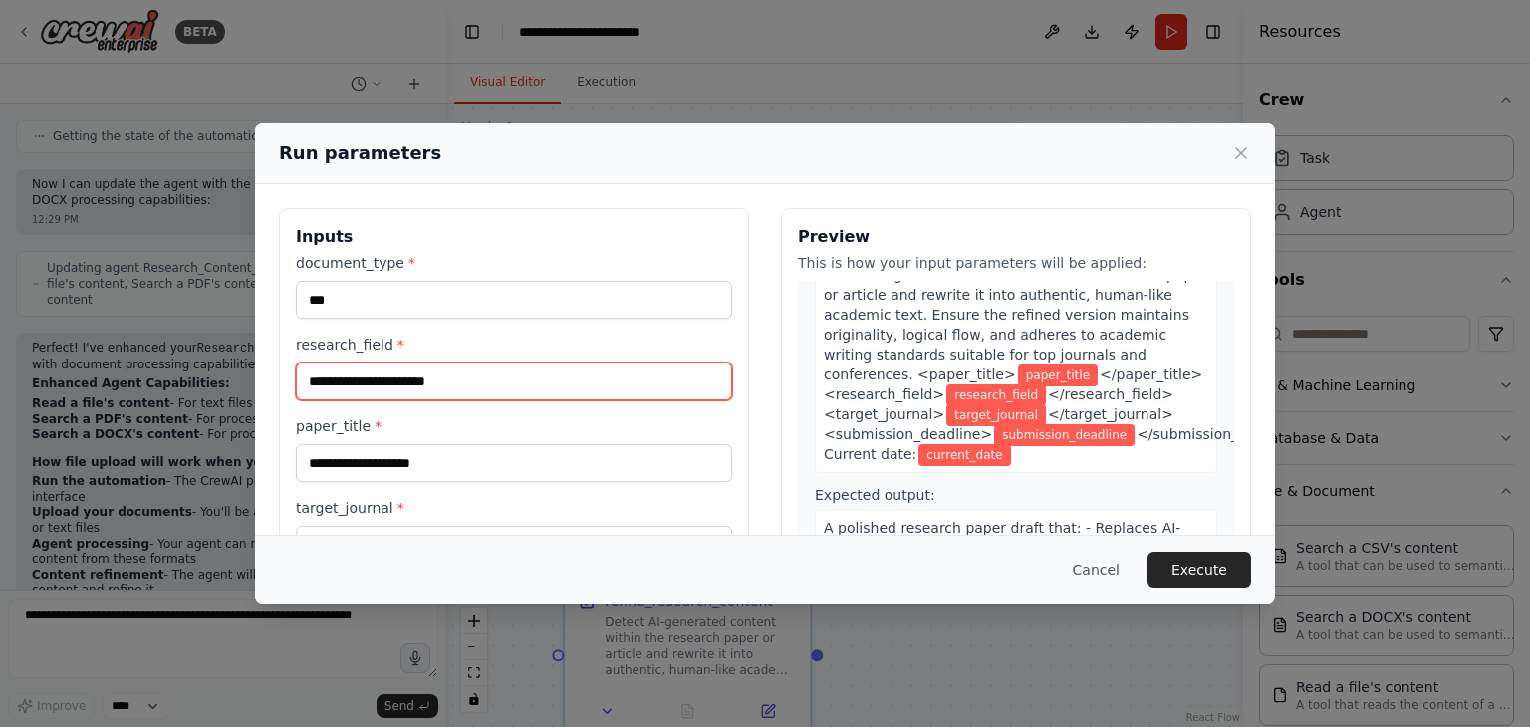
click at [435, 379] on input "research_field *" at bounding box center [514, 382] width 436 height 38
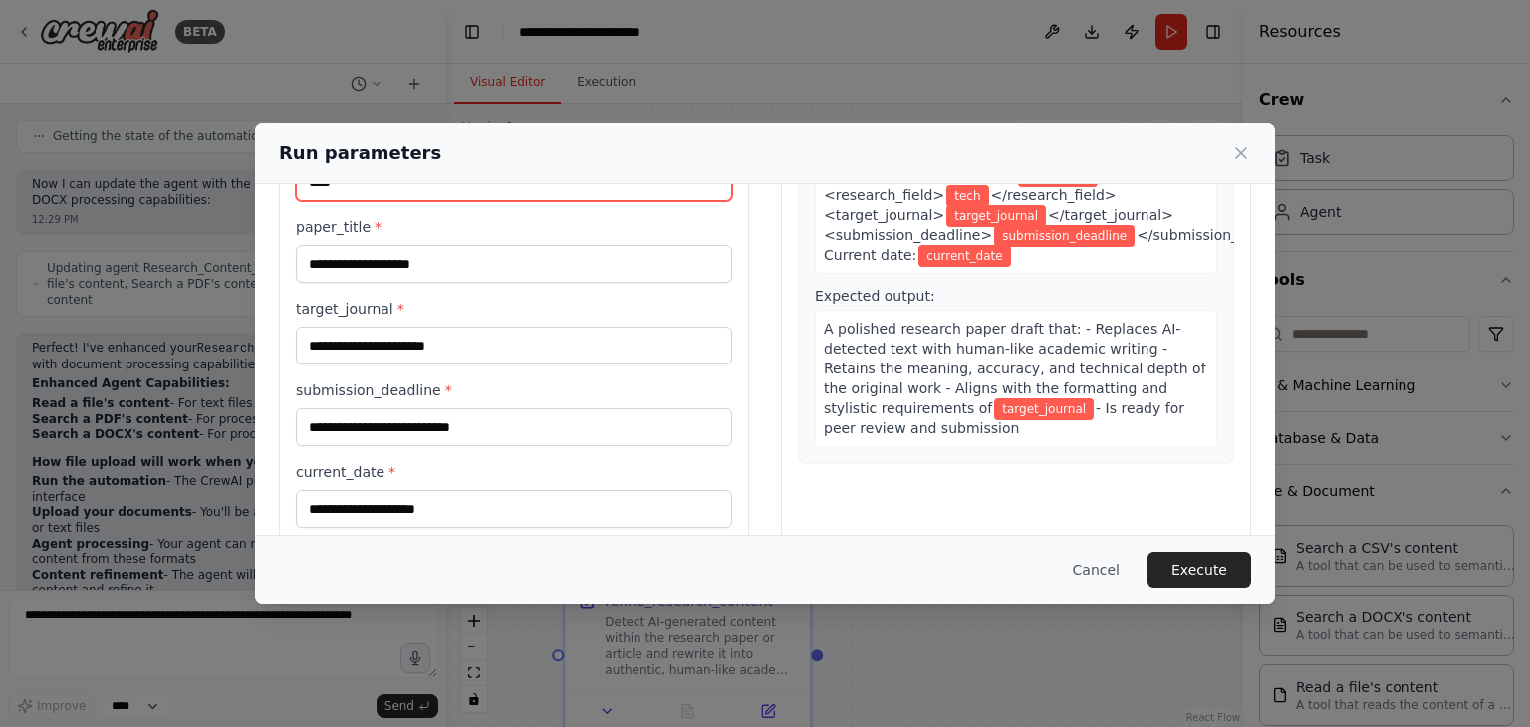
type input "****"
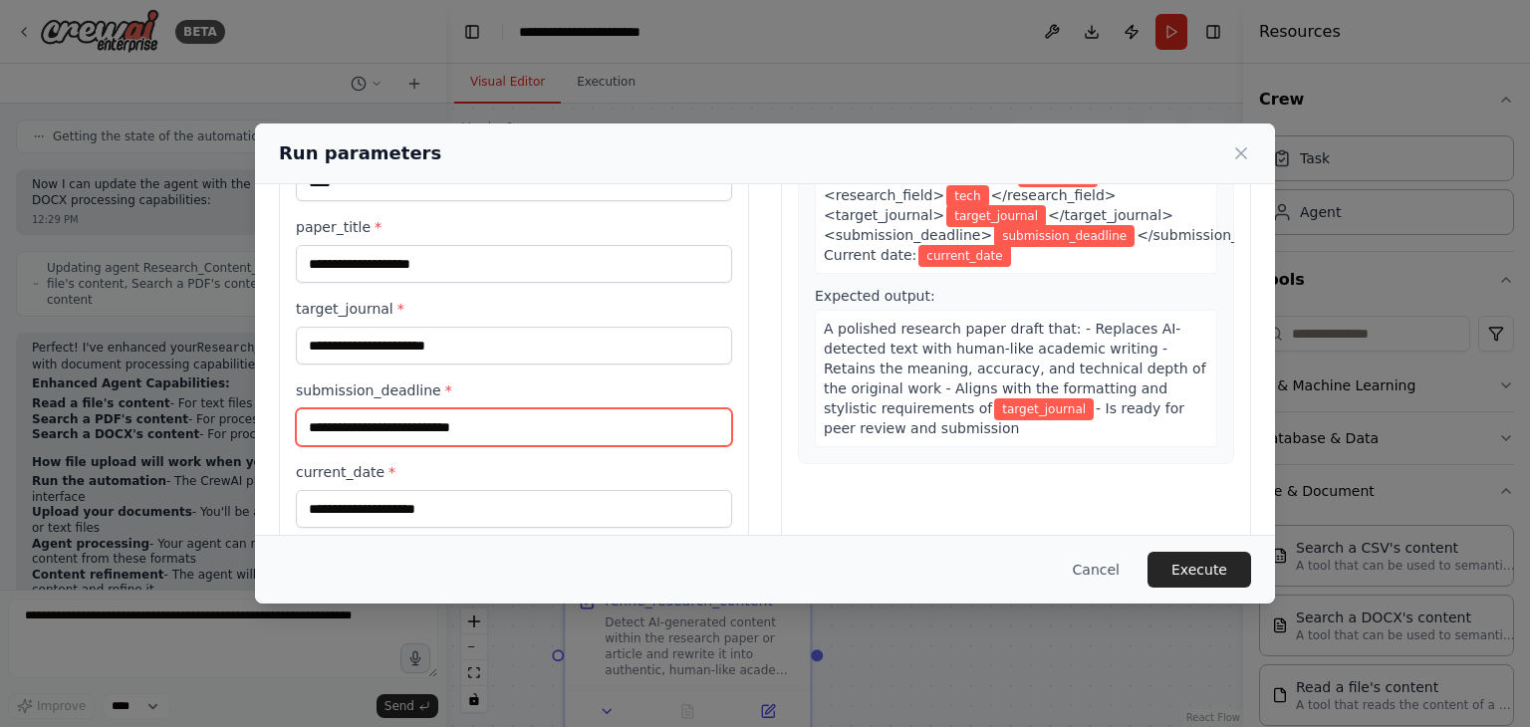
click at [419, 430] on input "submission_deadline *" at bounding box center [514, 427] width 436 height 38
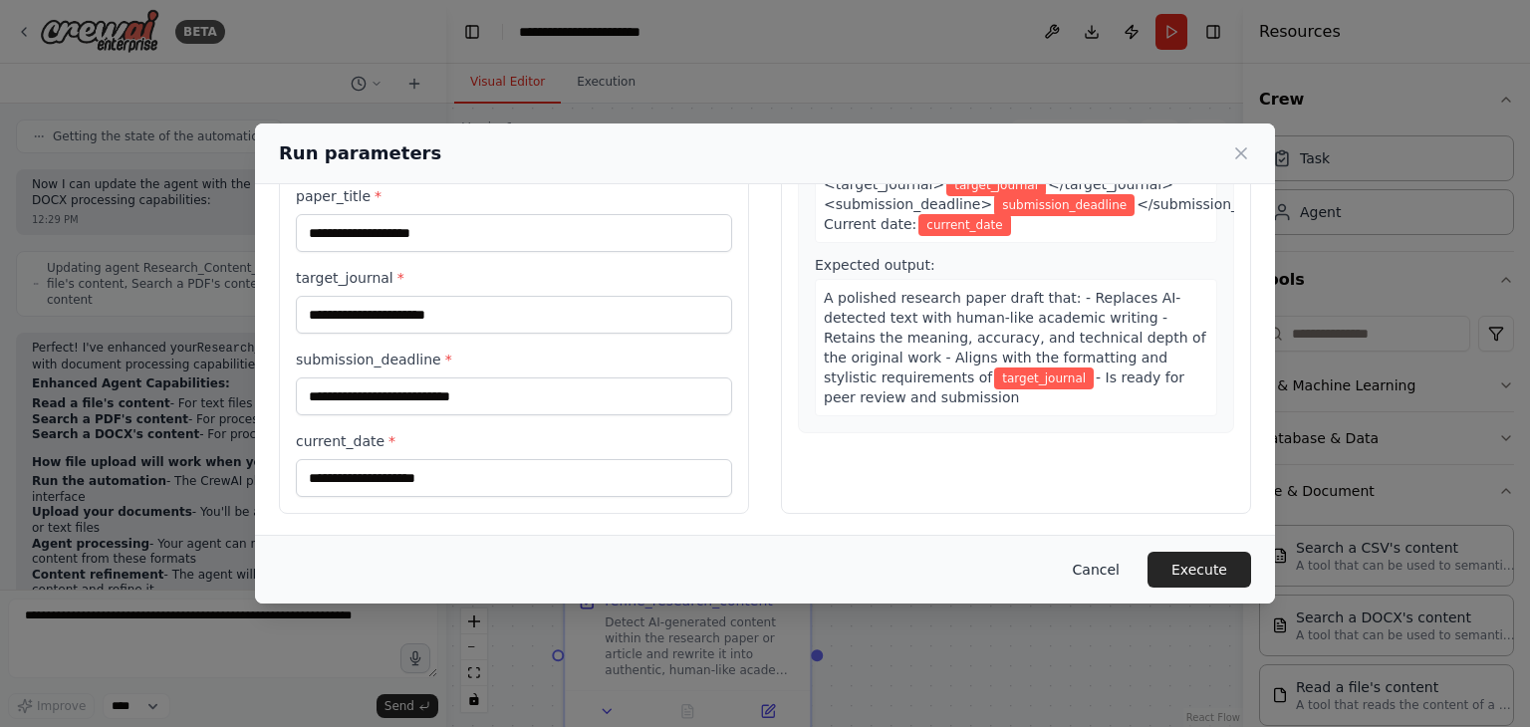
click at [1099, 565] on button "Cancel" at bounding box center [1096, 570] width 79 height 36
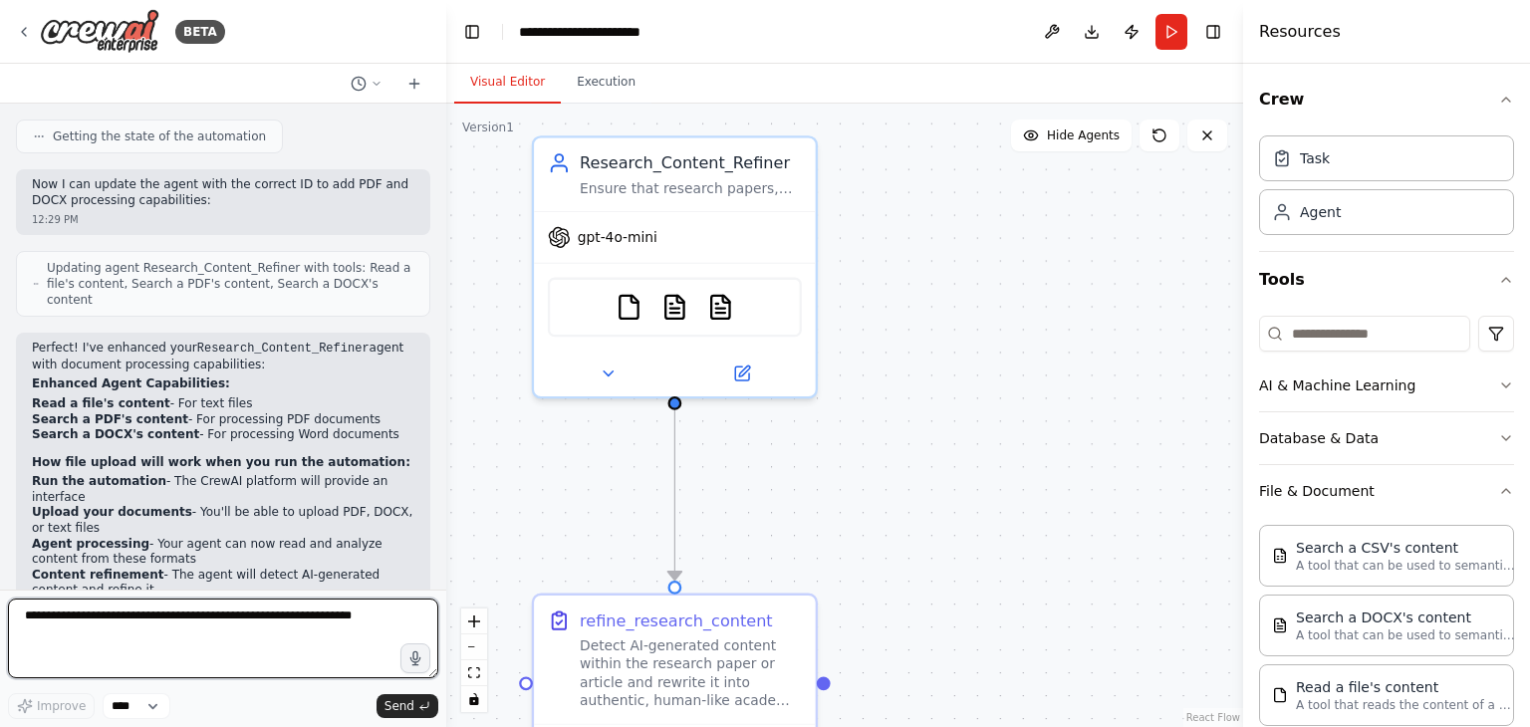
click at [247, 630] on textarea at bounding box center [223, 639] width 430 height 80
type textarea "**********"
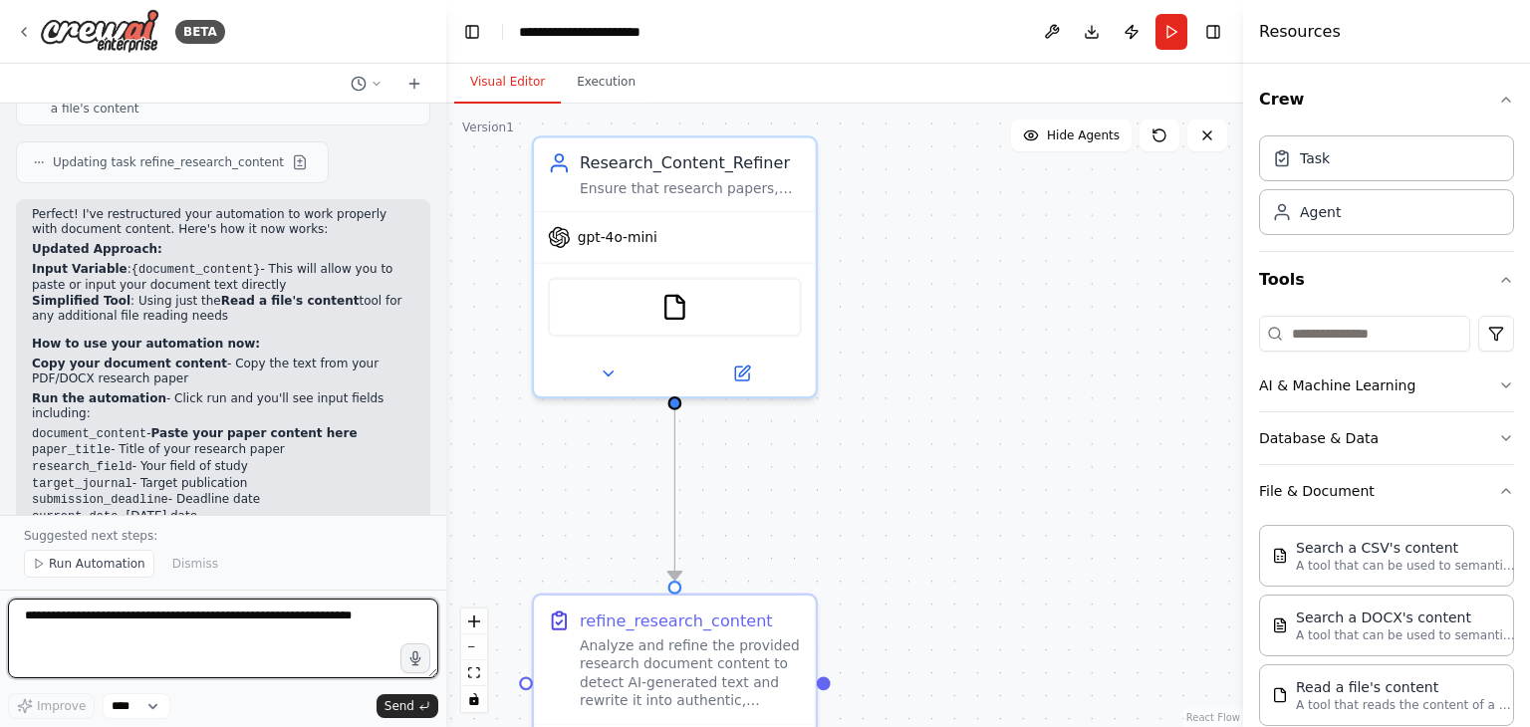
scroll to position [4460, 0]
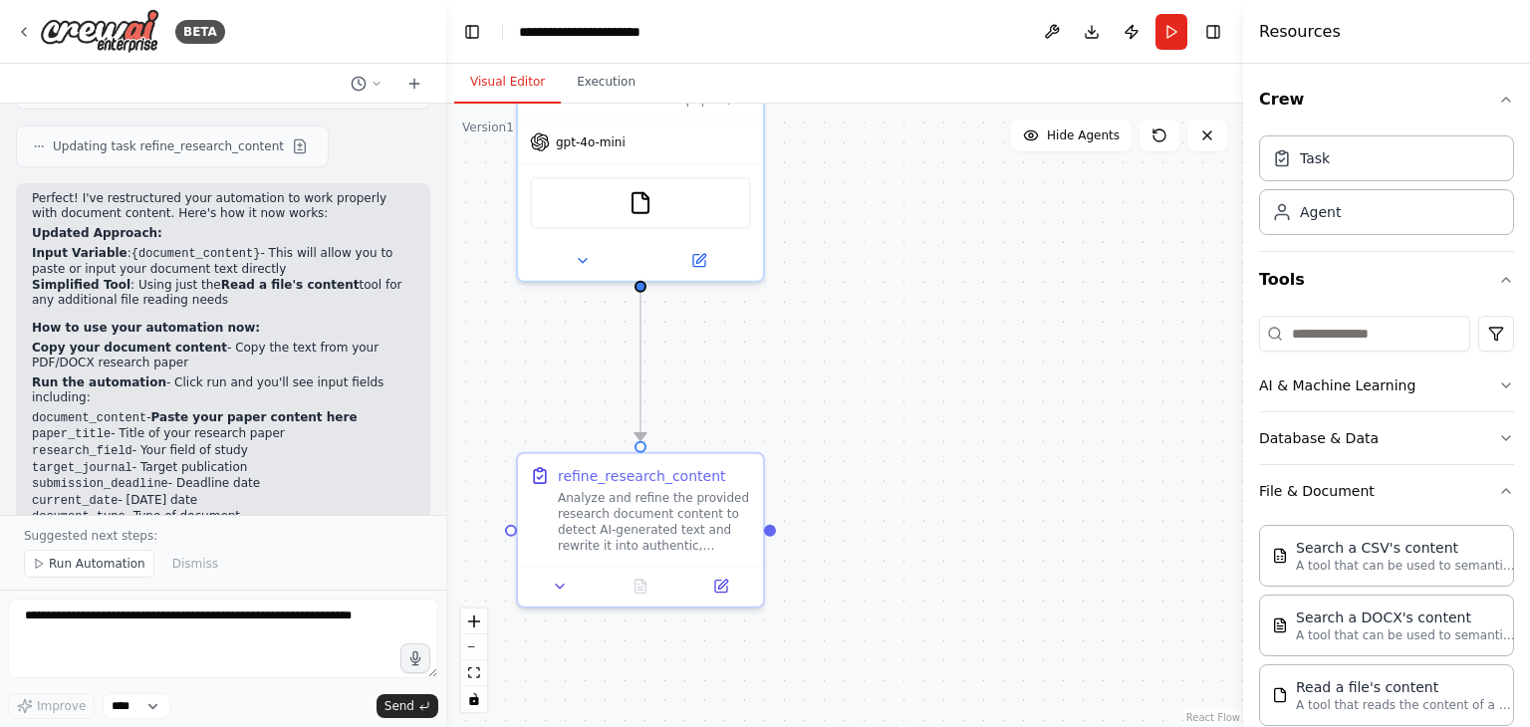
drag, startPoint x: 1038, startPoint y: 521, endPoint x: 1016, endPoint y: 405, distance: 118.6
click at [1016, 405] on div ".deletable-edge-delete-btn { width: 20px; height: 20px; border: 0px solid #ffff…" at bounding box center [844, 416] width 797 height 624
click at [92, 568] on span "Run Automation" at bounding box center [97, 564] width 97 height 16
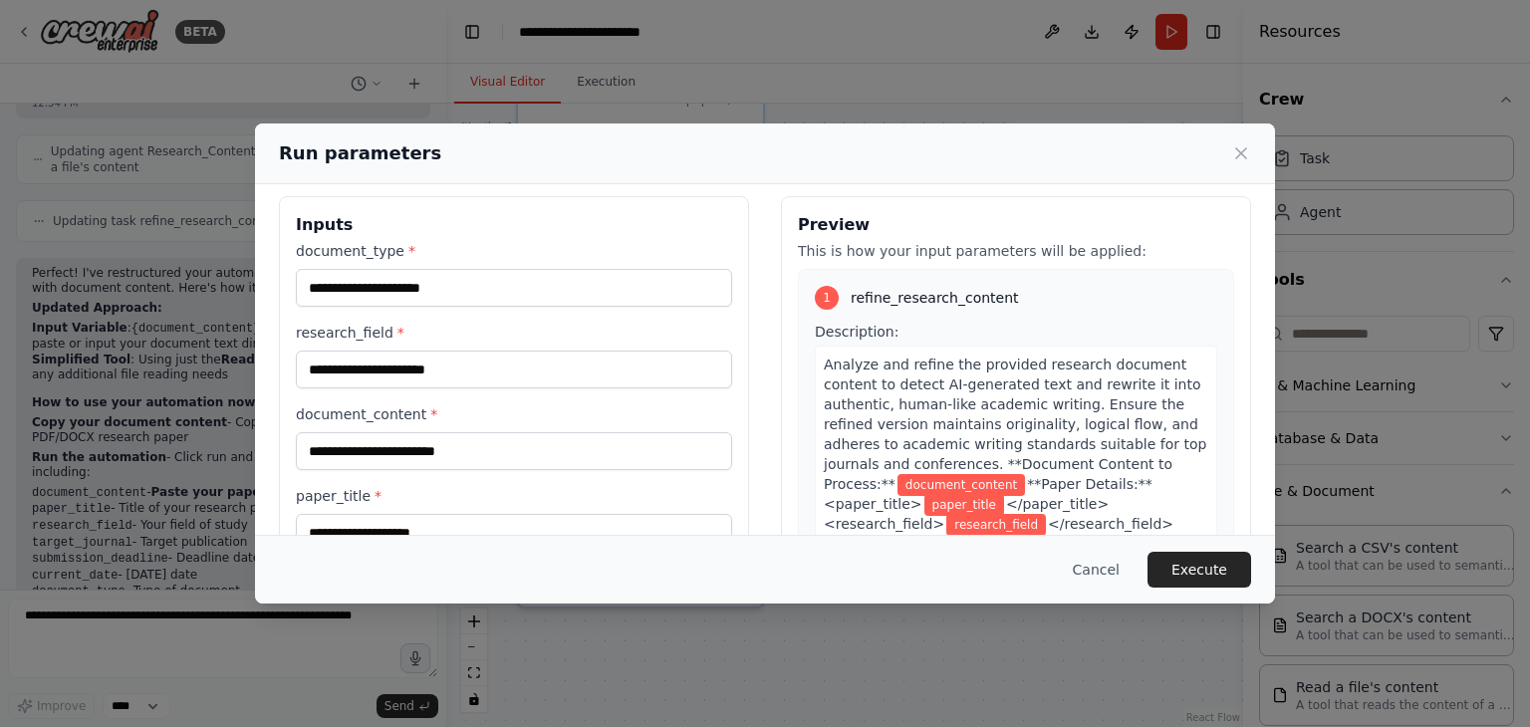
scroll to position [0, 0]
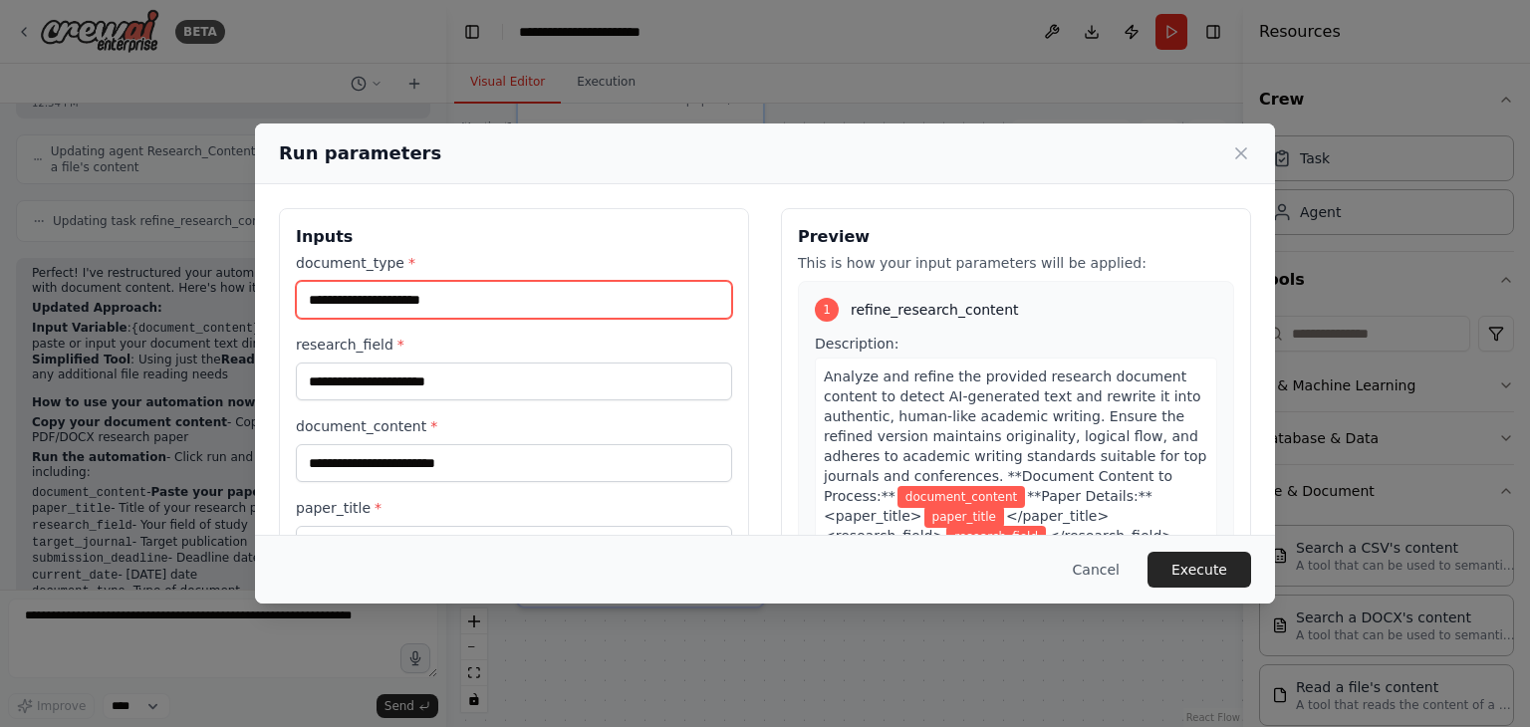
click at [539, 312] on input "document_type *" at bounding box center [514, 300] width 436 height 38
type input "***"
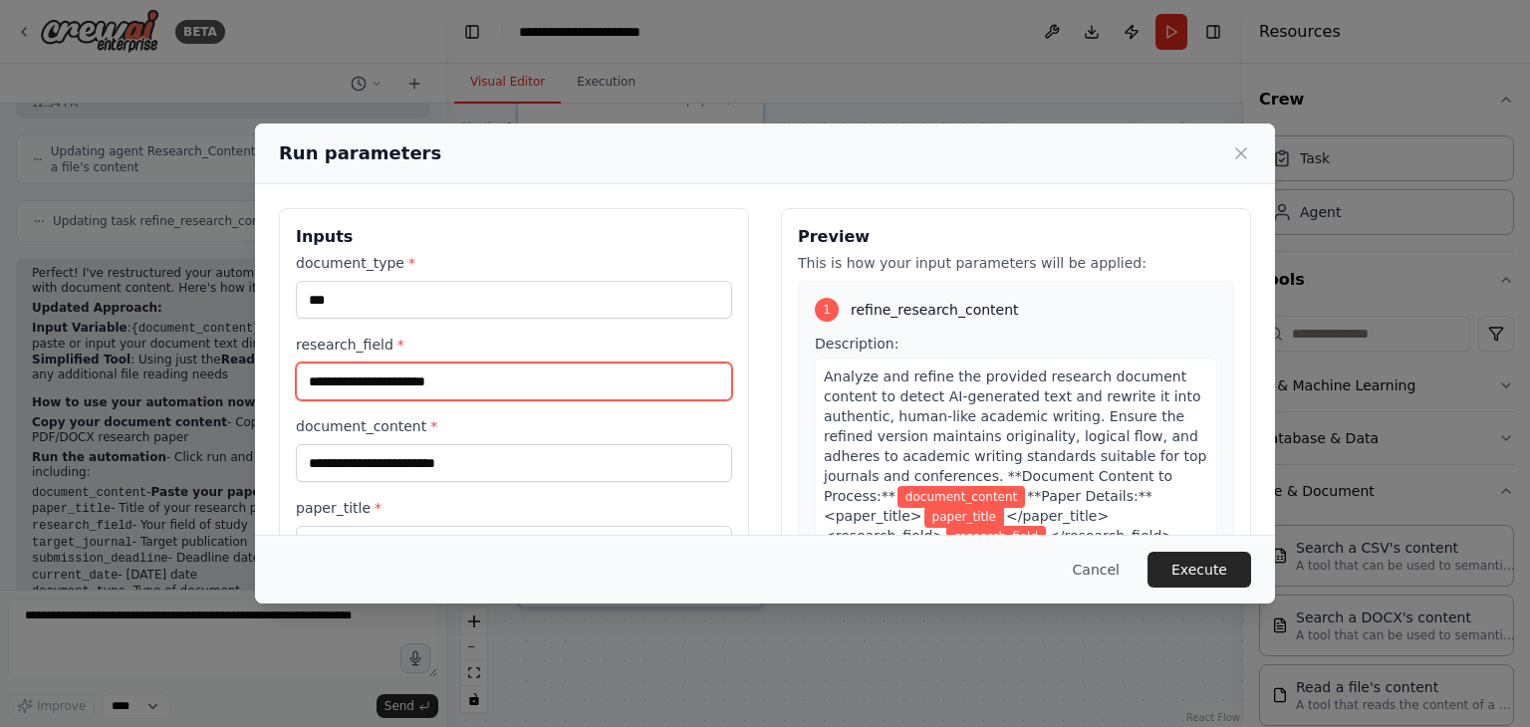
click at [395, 381] on input "research_field *" at bounding box center [514, 382] width 436 height 38
type input "****"
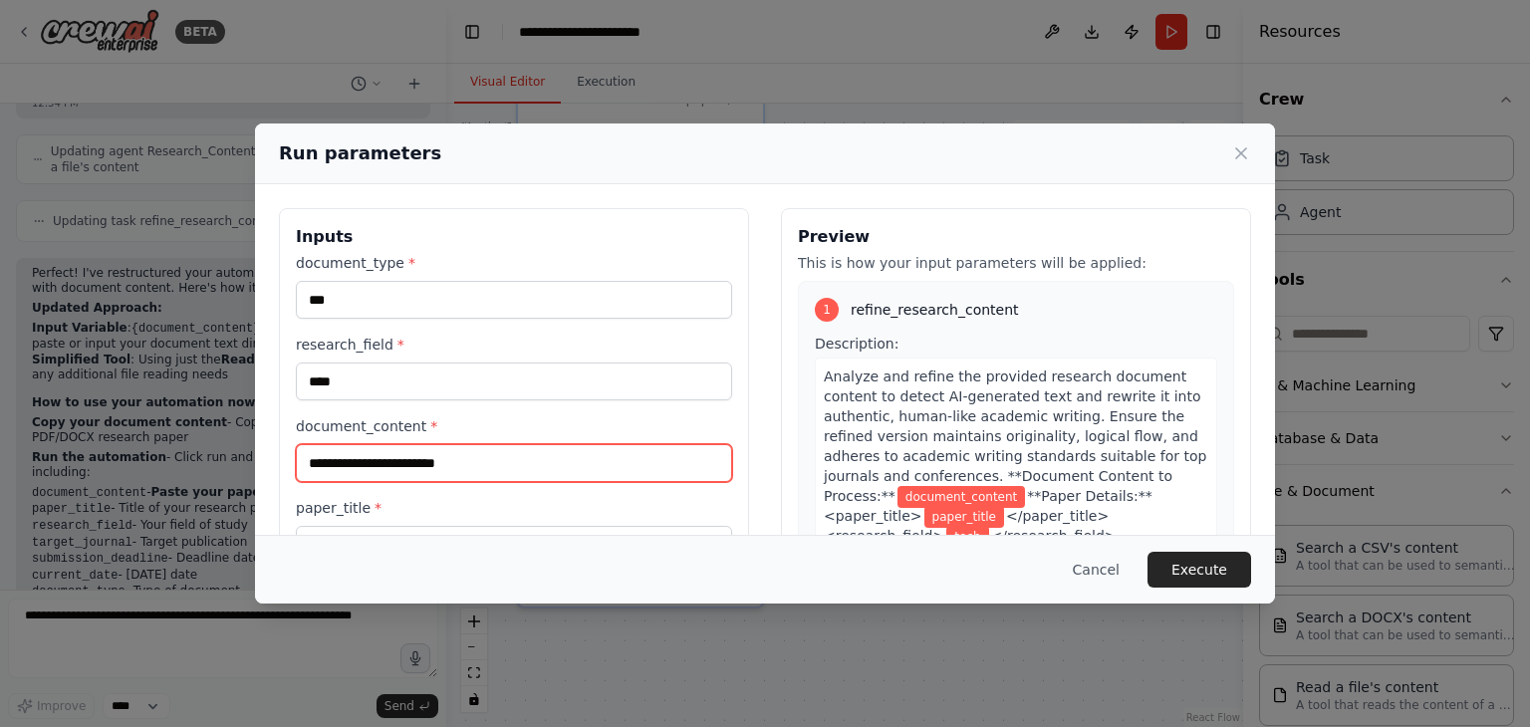
click at [392, 472] on input "document_content *" at bounding box center [514, 463] width 436 height 38
paste input "**********"
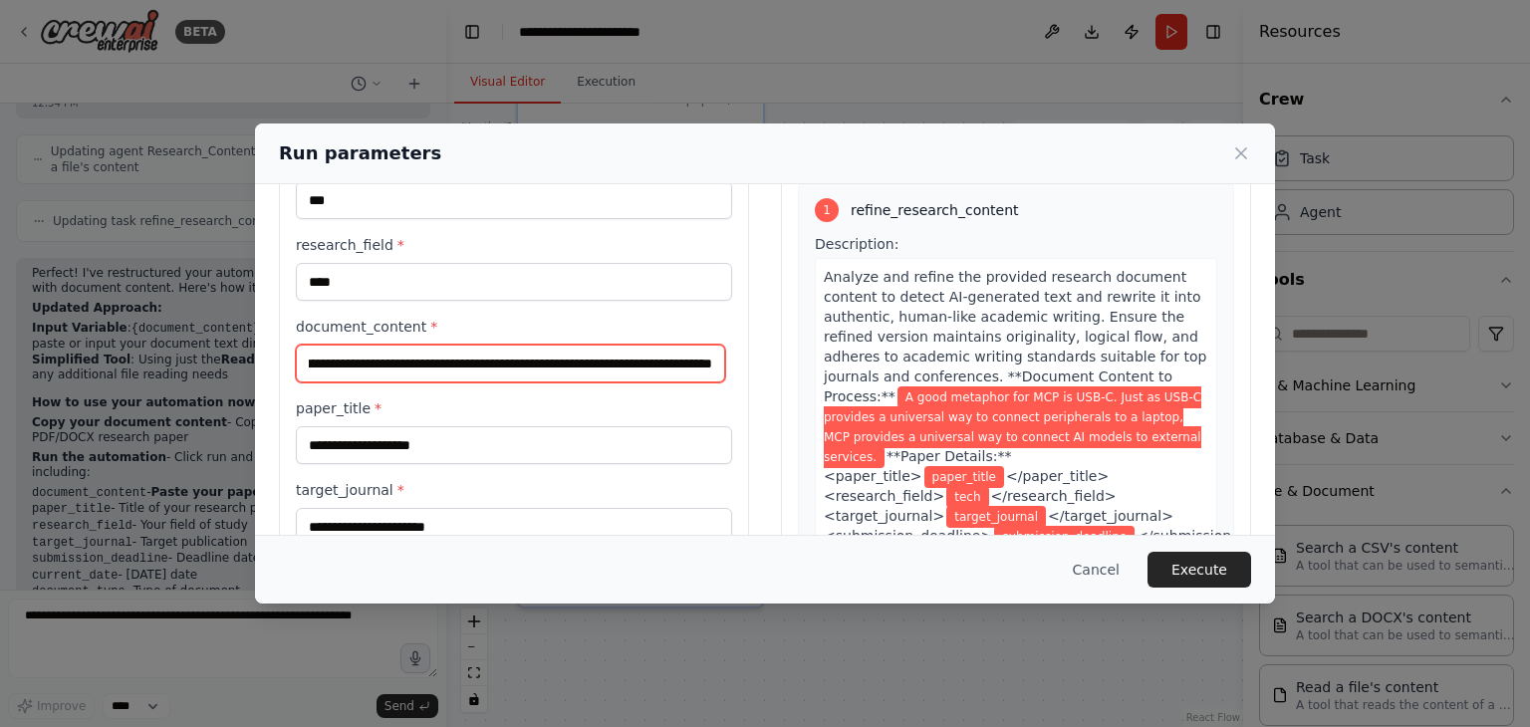
scroll to position [199, 0]
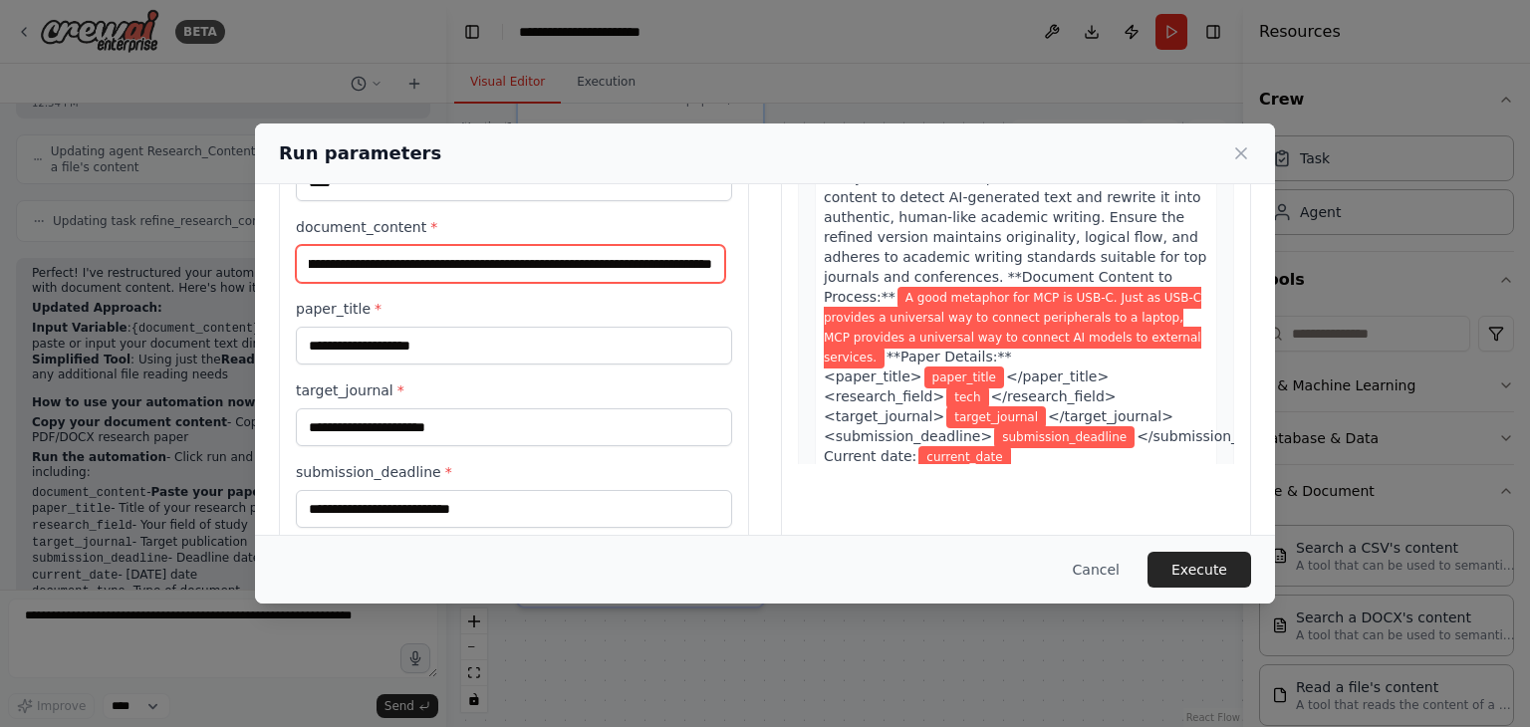
type input "**********"
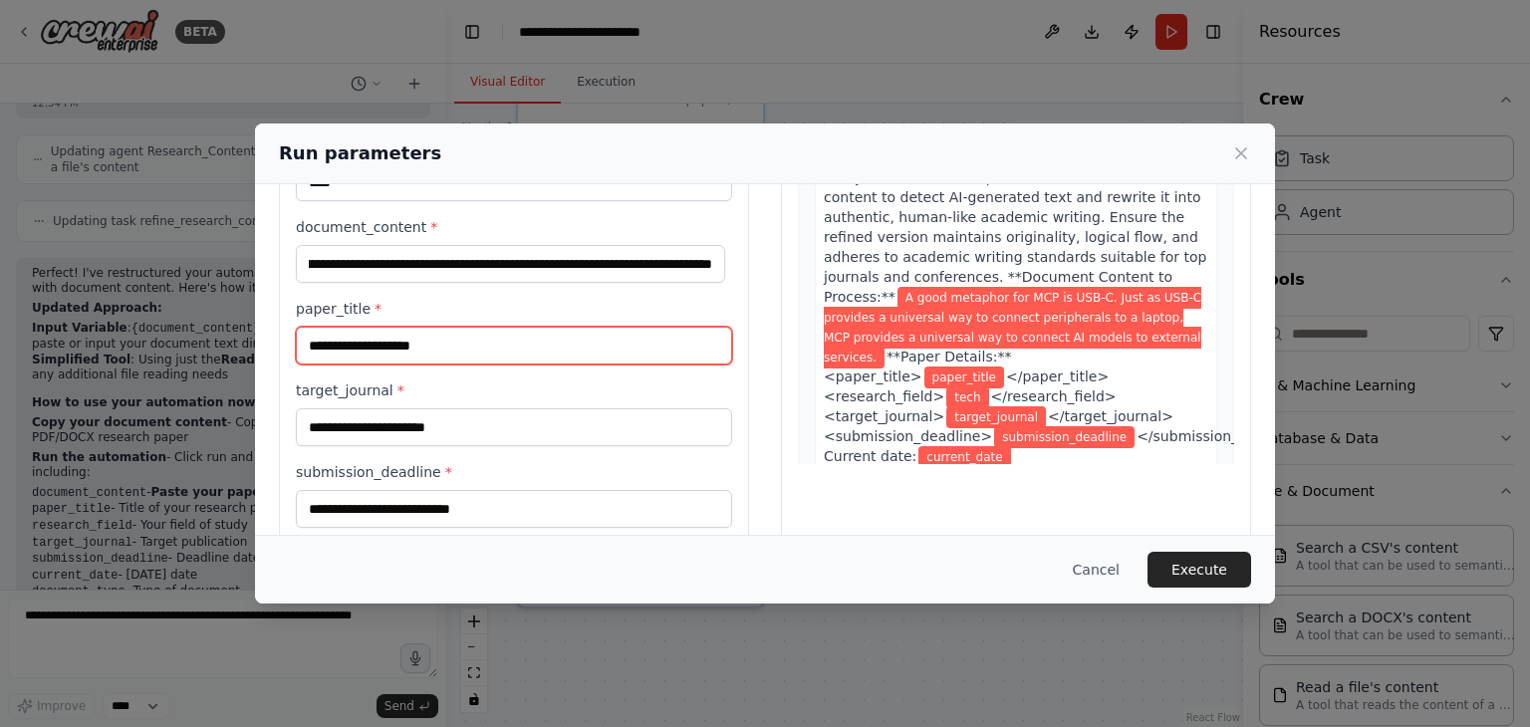
scroll to position [0, 0]
click at [417, 340] on input "paper_title *" at bounding box center [514, 346] width 436 height 38
paste input "**********"
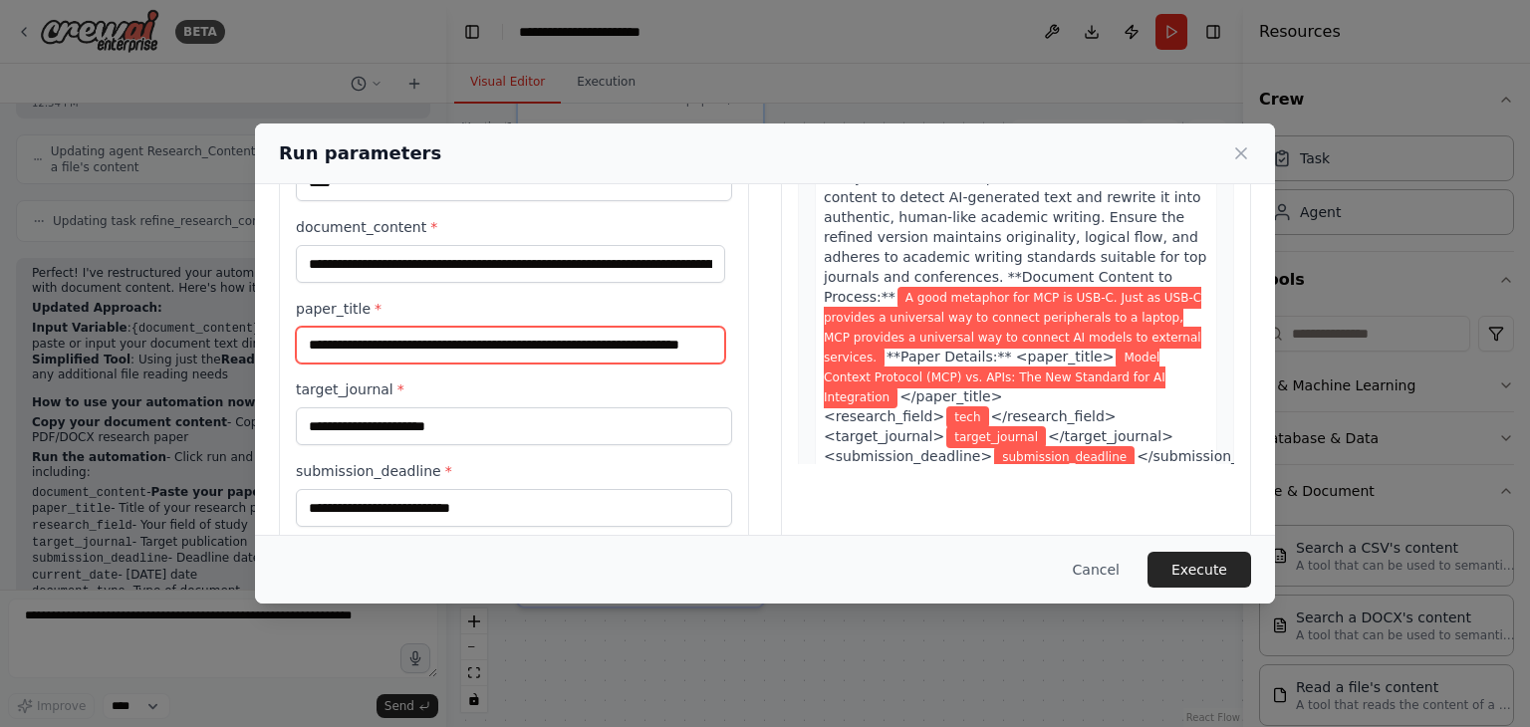
type input "**********"
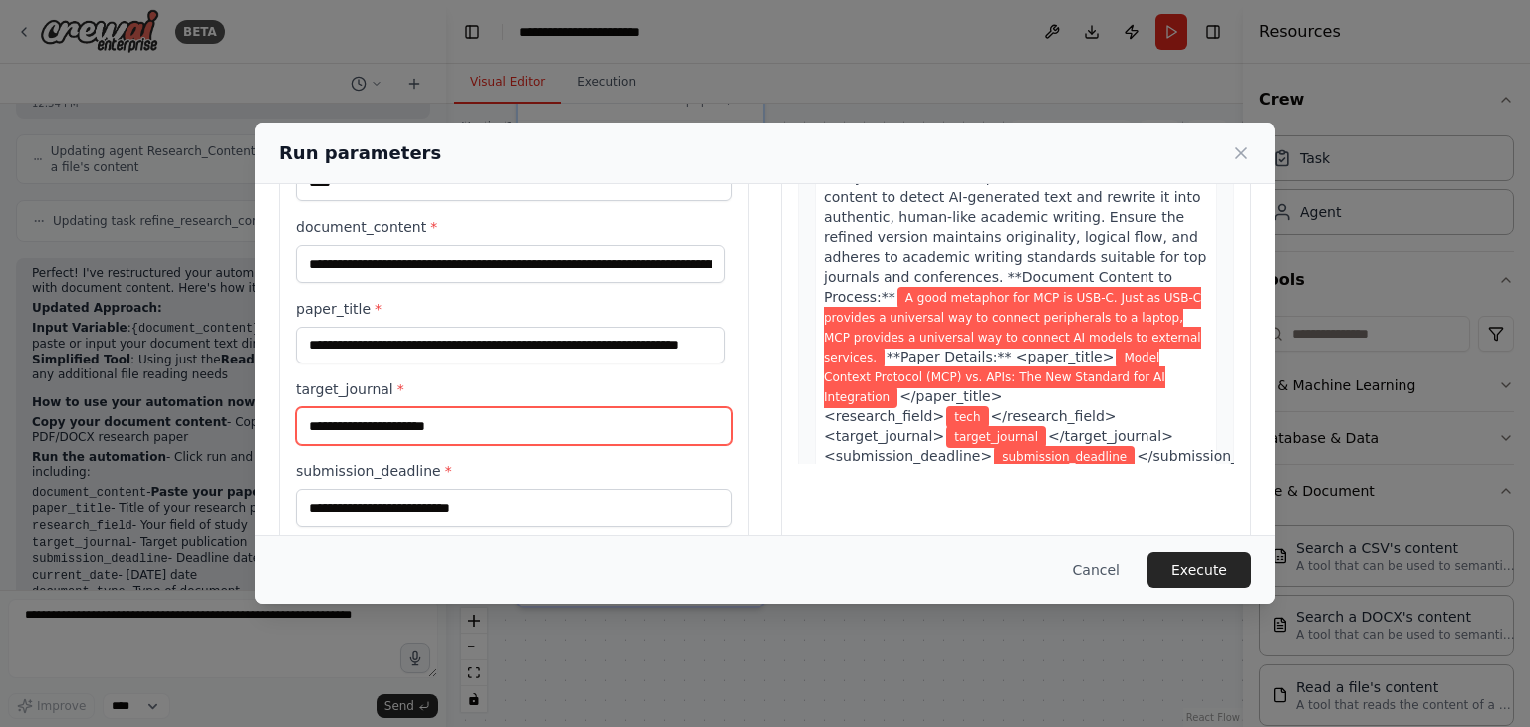
click at [396, 423] on input "target_journal *" at bounding box center [514, 426] width 436 height 38
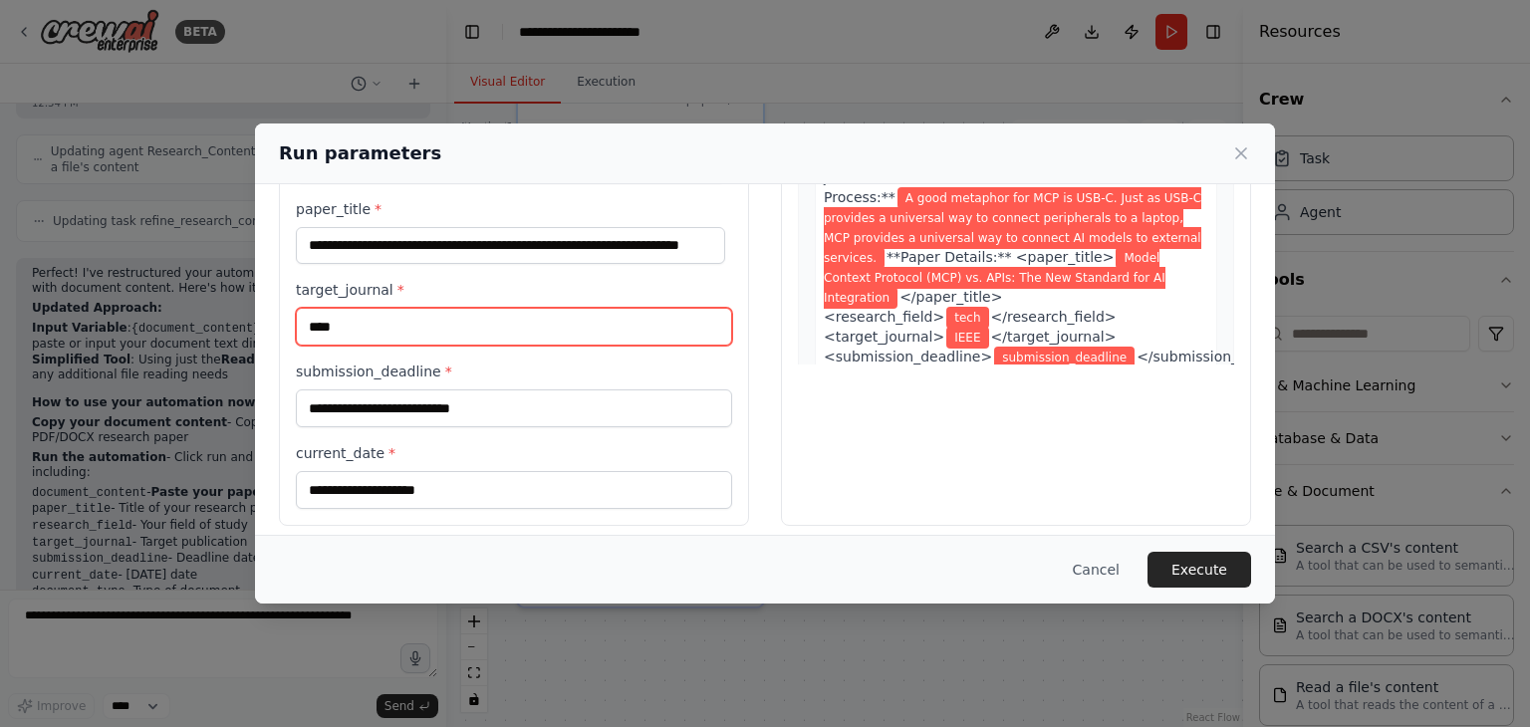
type input "****"
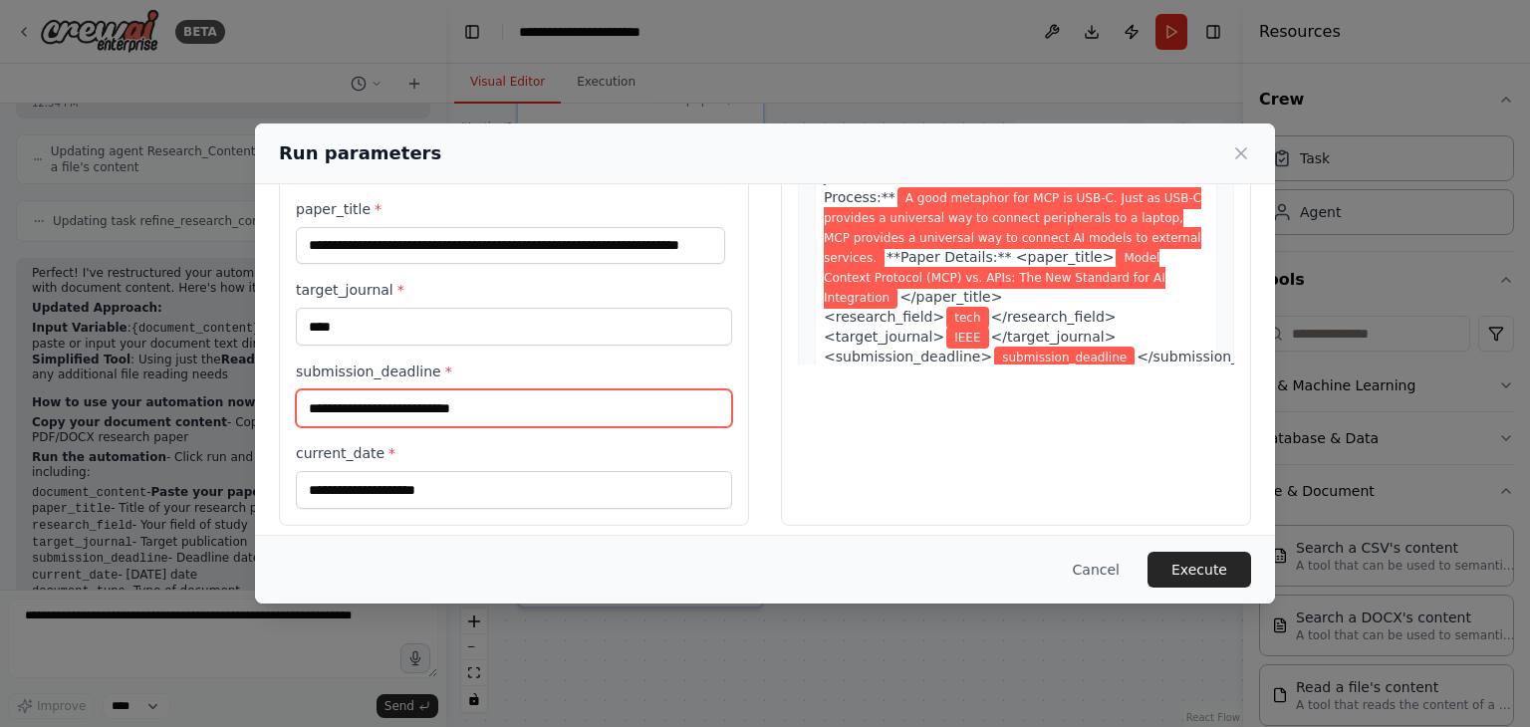
click at [410, 407] on input "submission_deadline *" at bounding box center [514, 409] width 436 height 38
type input "**********"
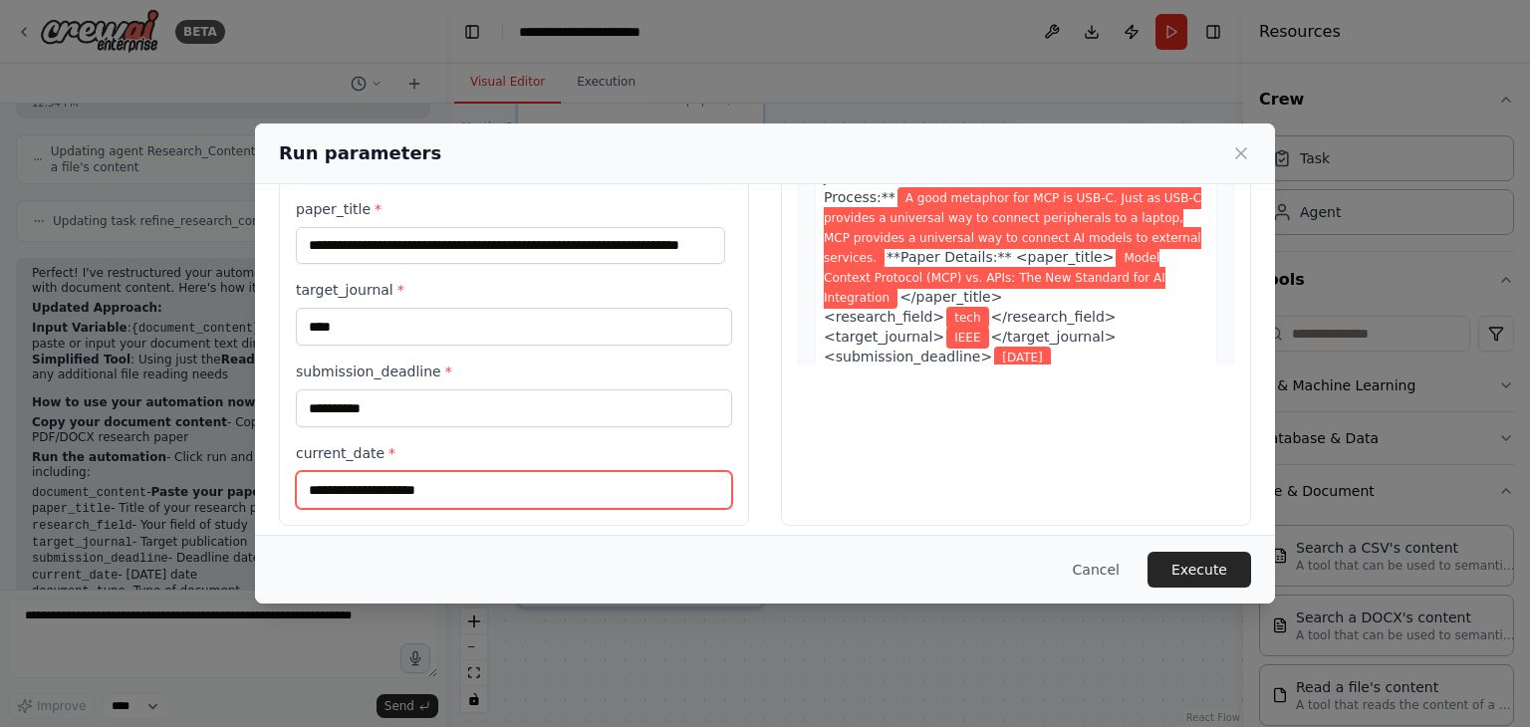
click at [397, 491] on input "current_date *" at bounding box center [514, 490] width 436 height 38
type input "**********"
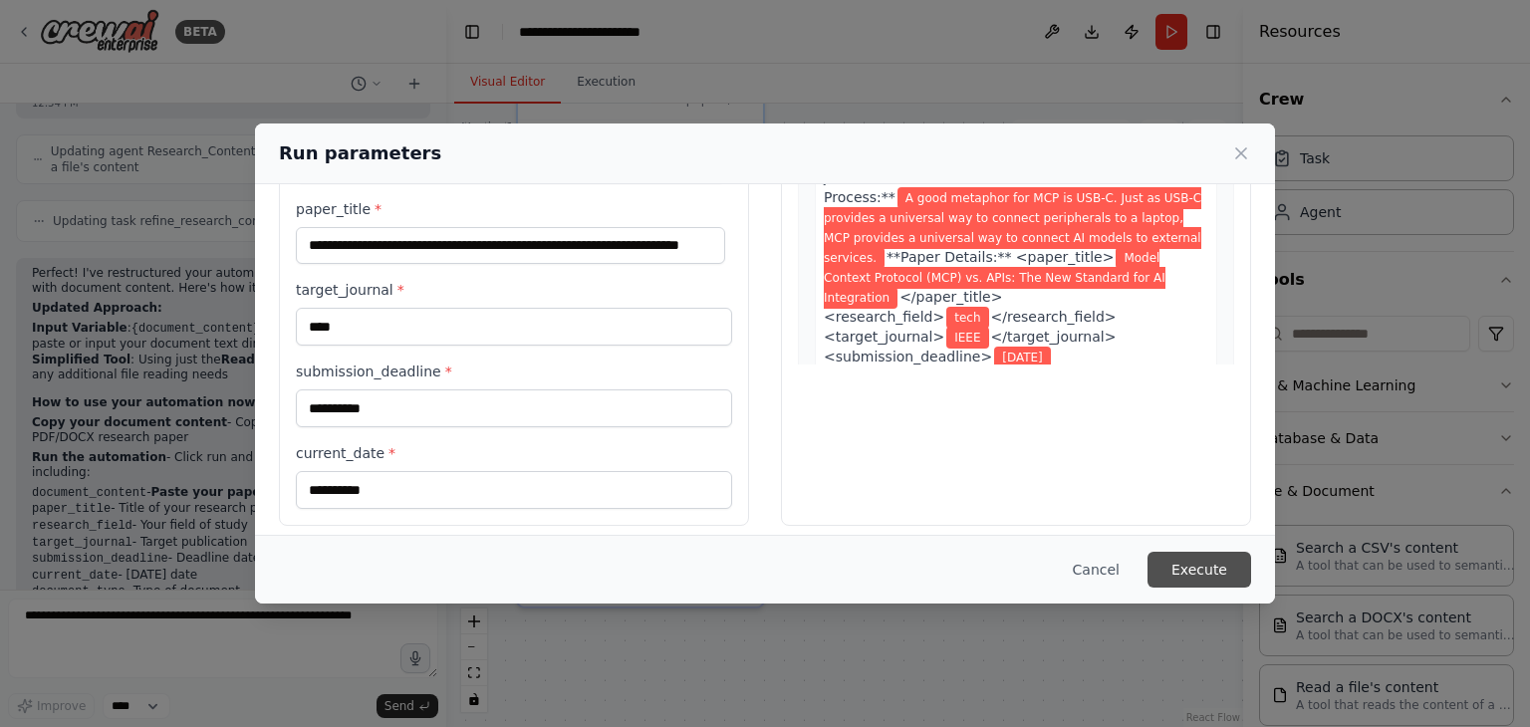
click at [1212, 568] on button "Execute" at bounding box center [1200, 570] width 104 height 36
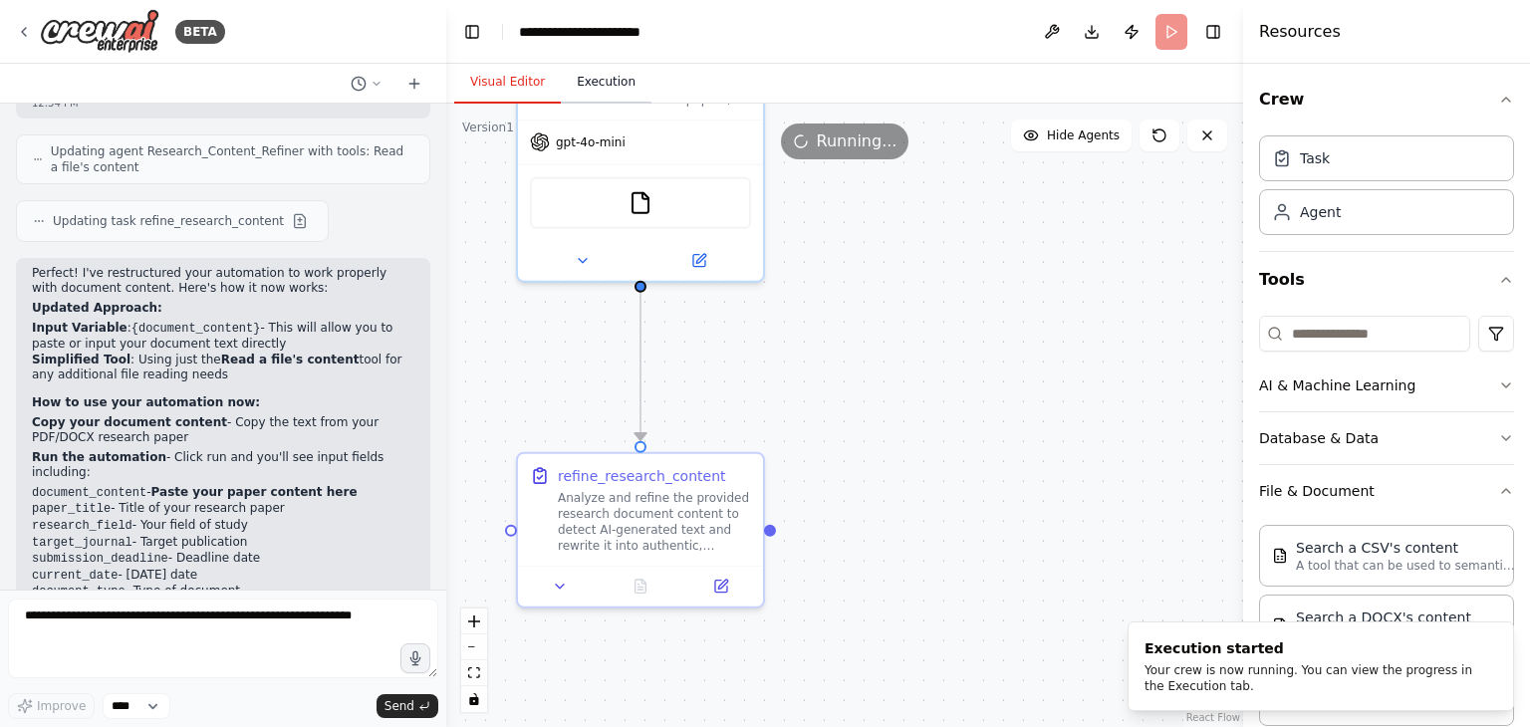
click at [610, 85] on button "Execution" at bounding box center [606, 83] width 91 height 42
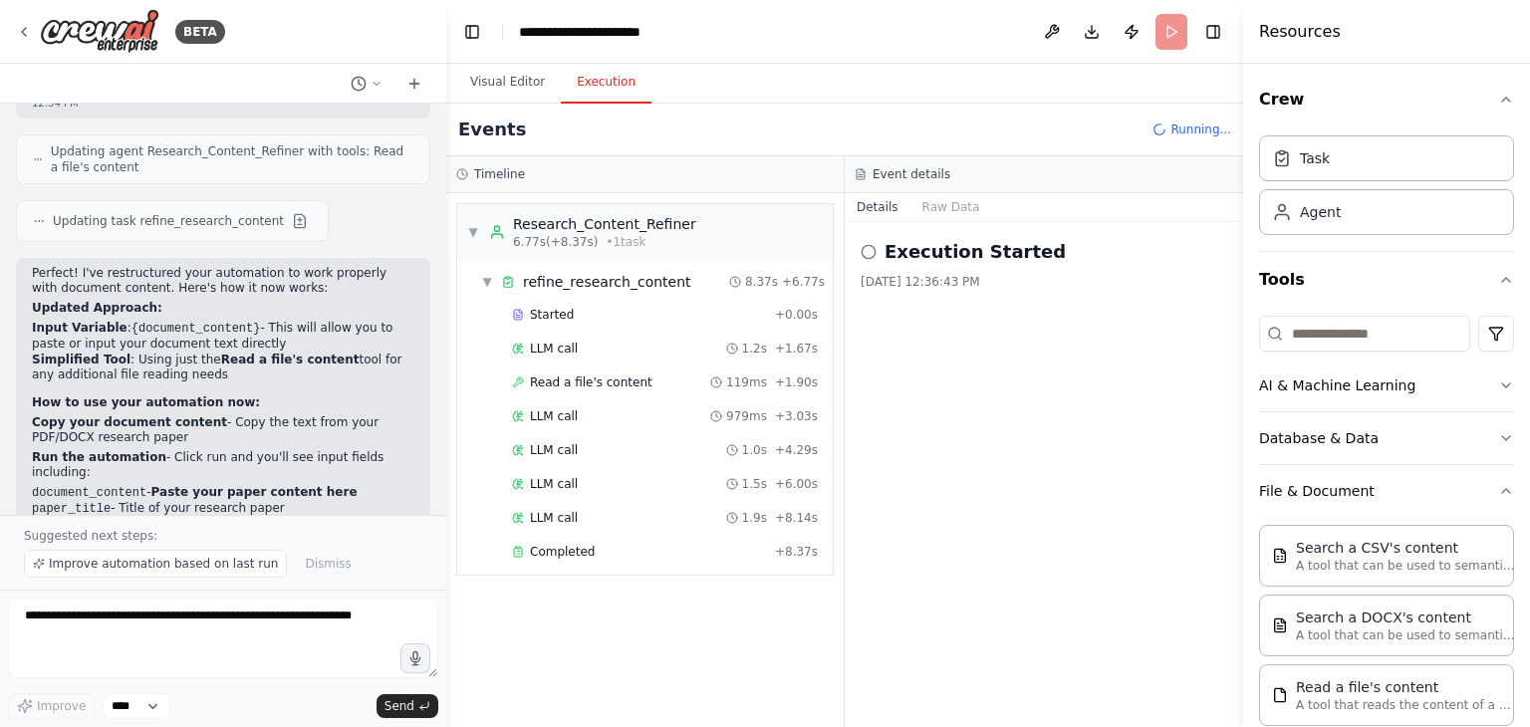
scroll to position [4460, 0]
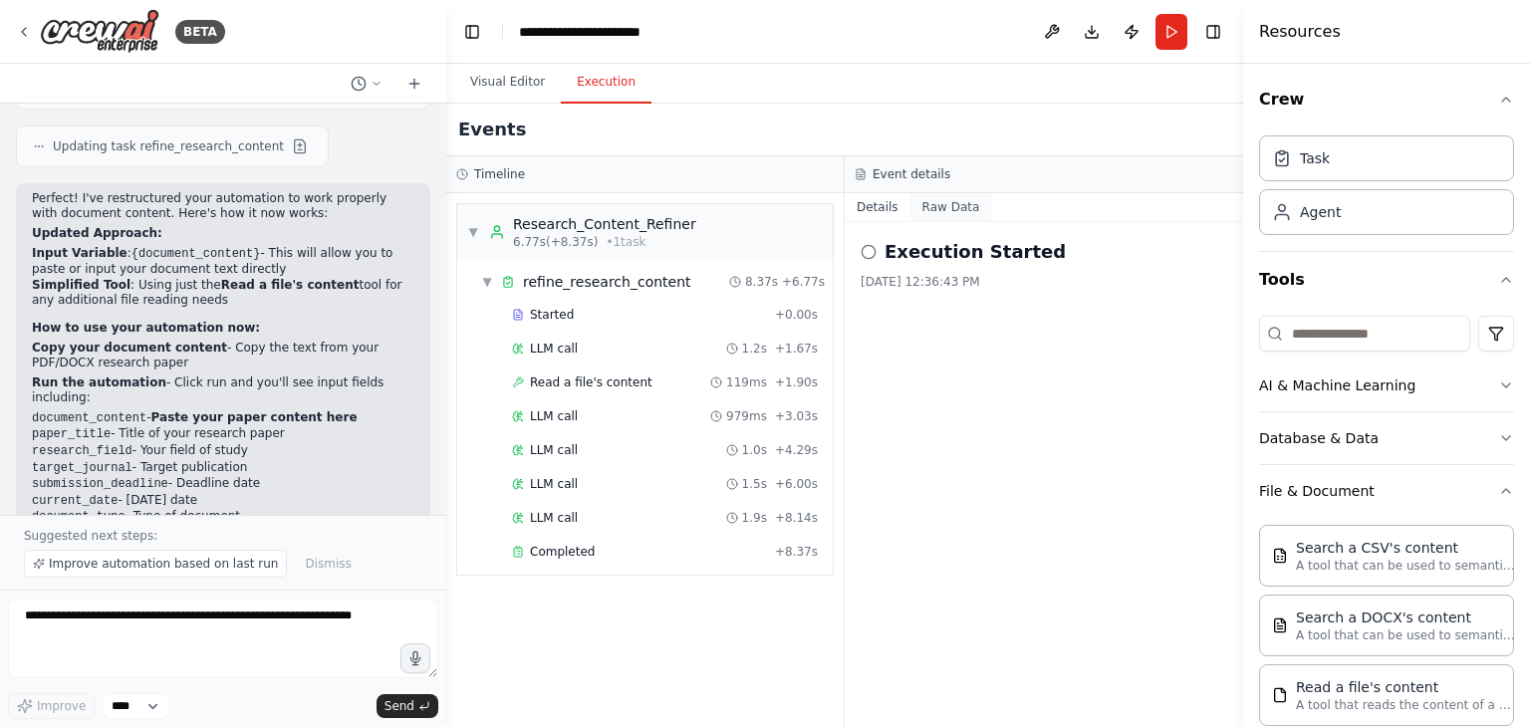
click at [930, 209] on button "Raw Data" at bounding box center [952, 207] width 82 height 28
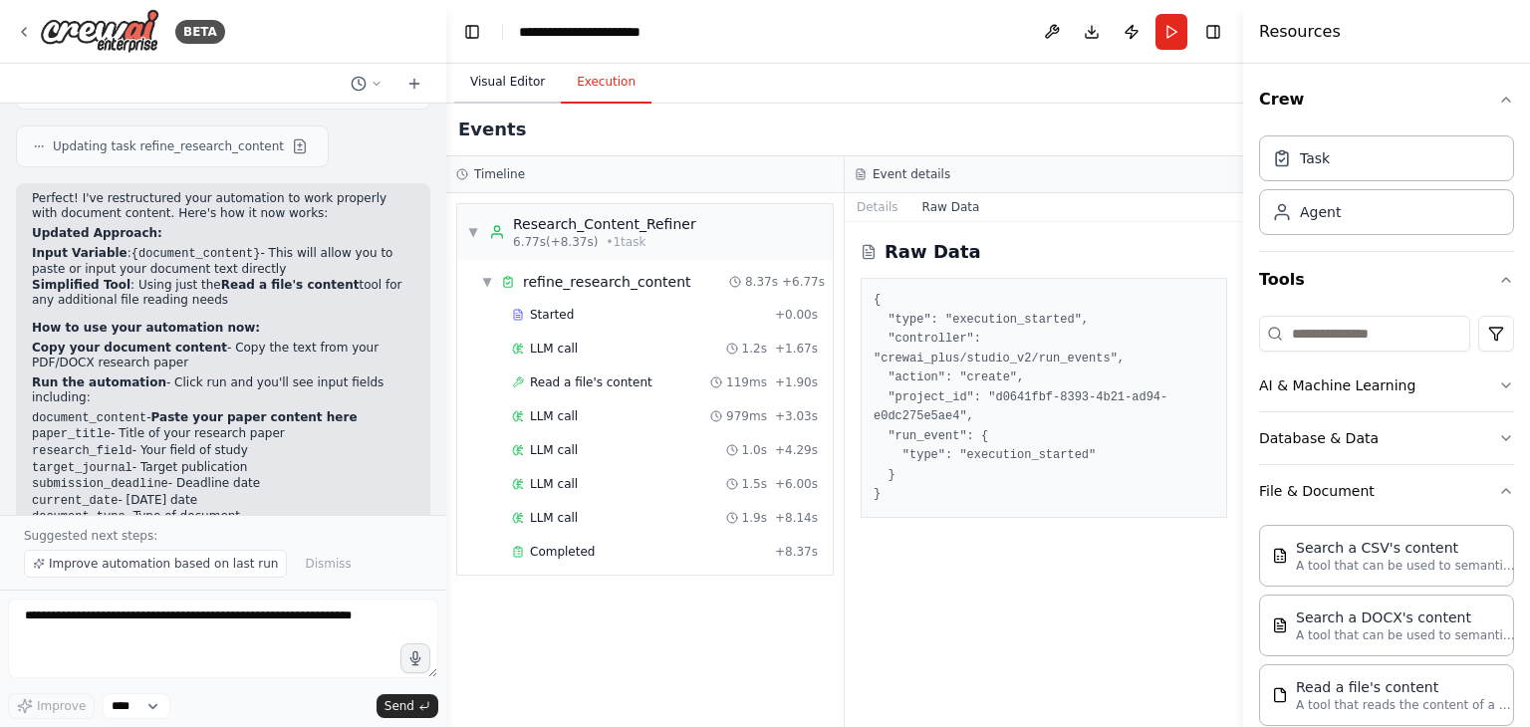
click at [525, 88] on button "Visual Editor" at bounding box center [507, 83] width 107 height 42
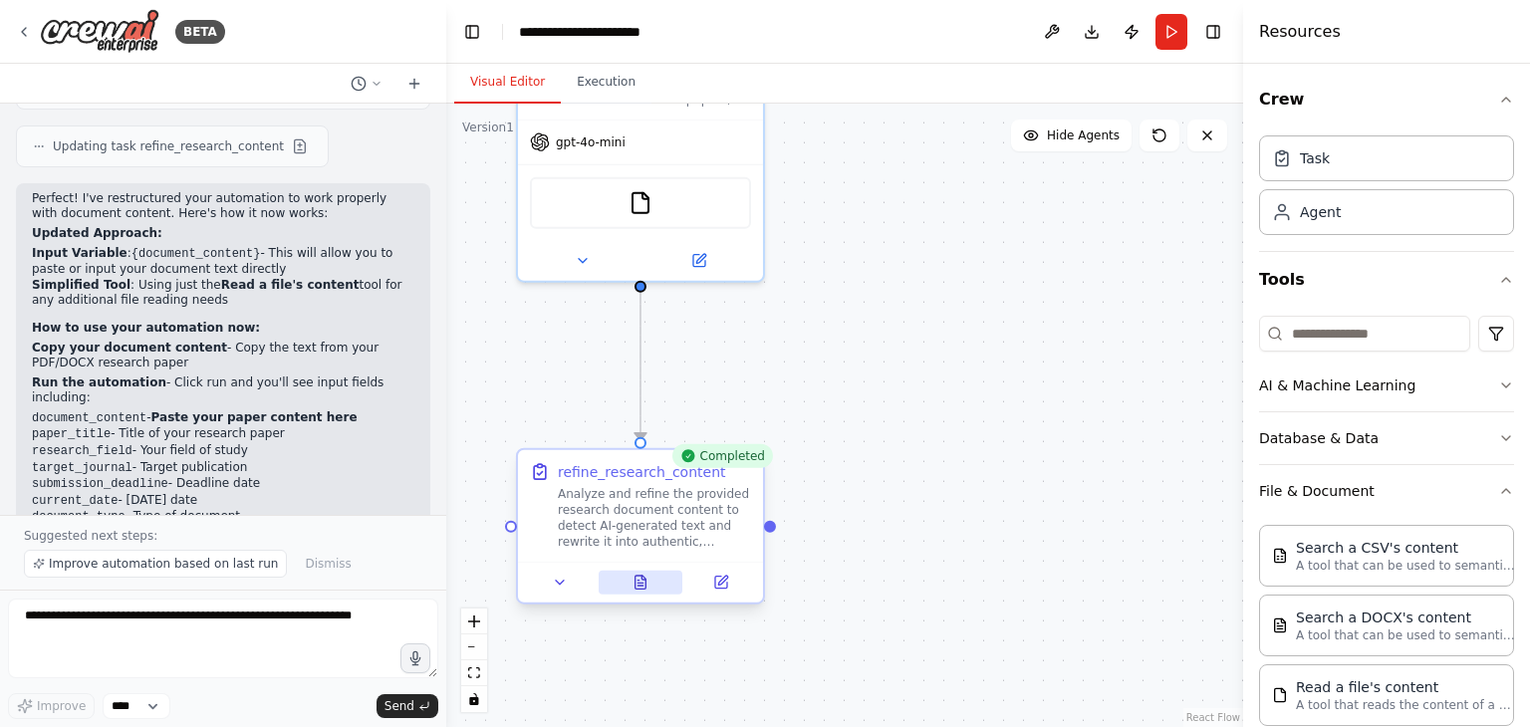
click at [644, 585] on icon at bounding box center [641, 582] width 11 height 13
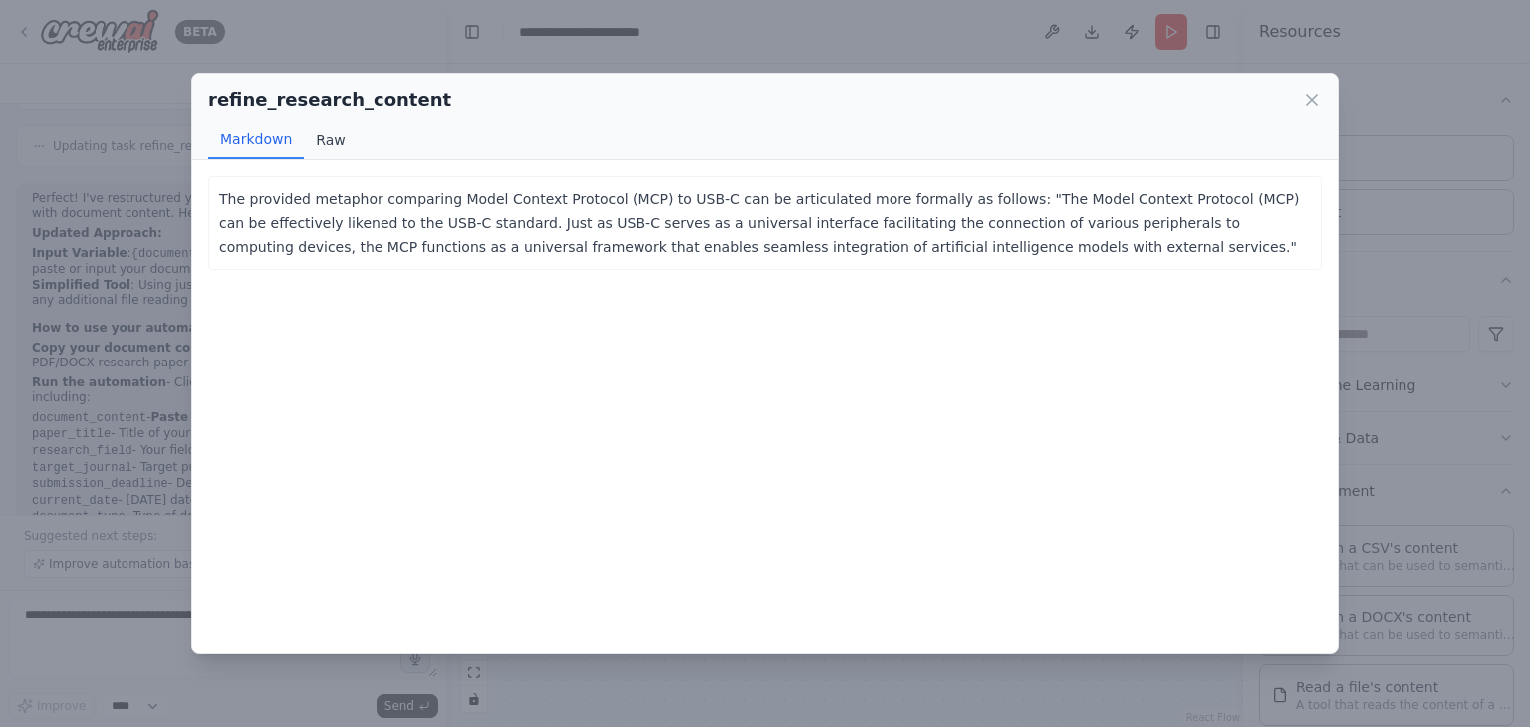
click at [319, 143] on button "Raw" at bounding box center [330, 141] width 53 height 38
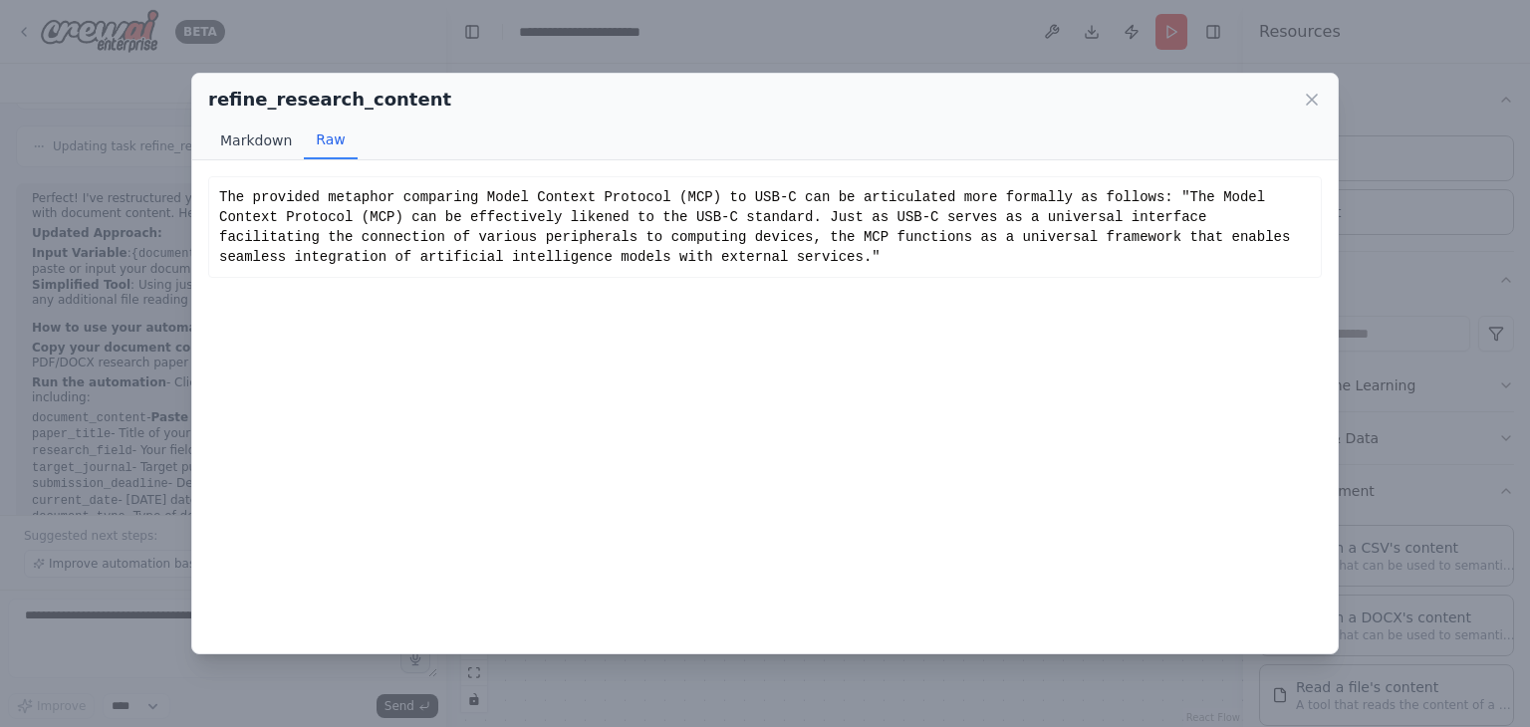
click at [254, 133] on button "Markdown" at bounding box center [256, 141] width 96 height 38
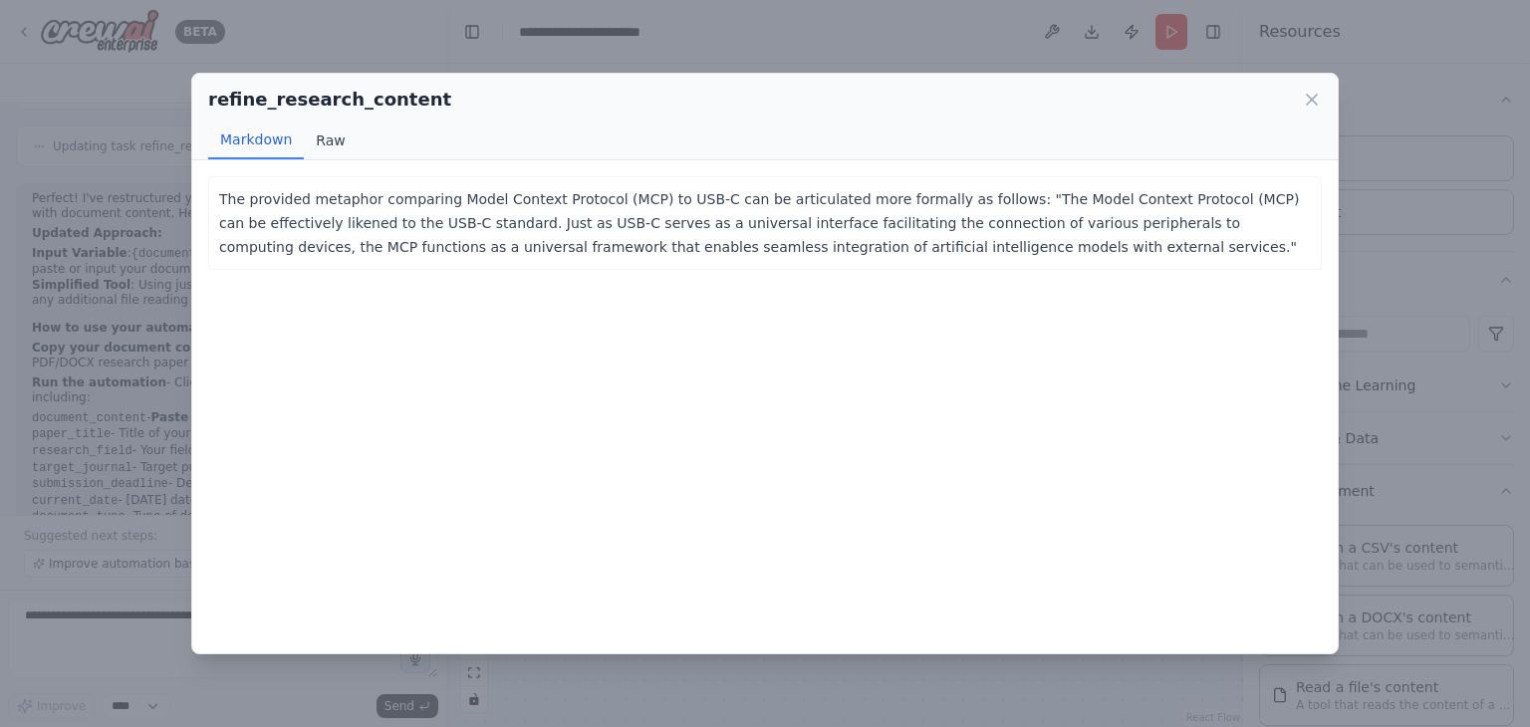
click at [333, 131] on button "Raw" at bounding box center [330, 141] width 53 height 38
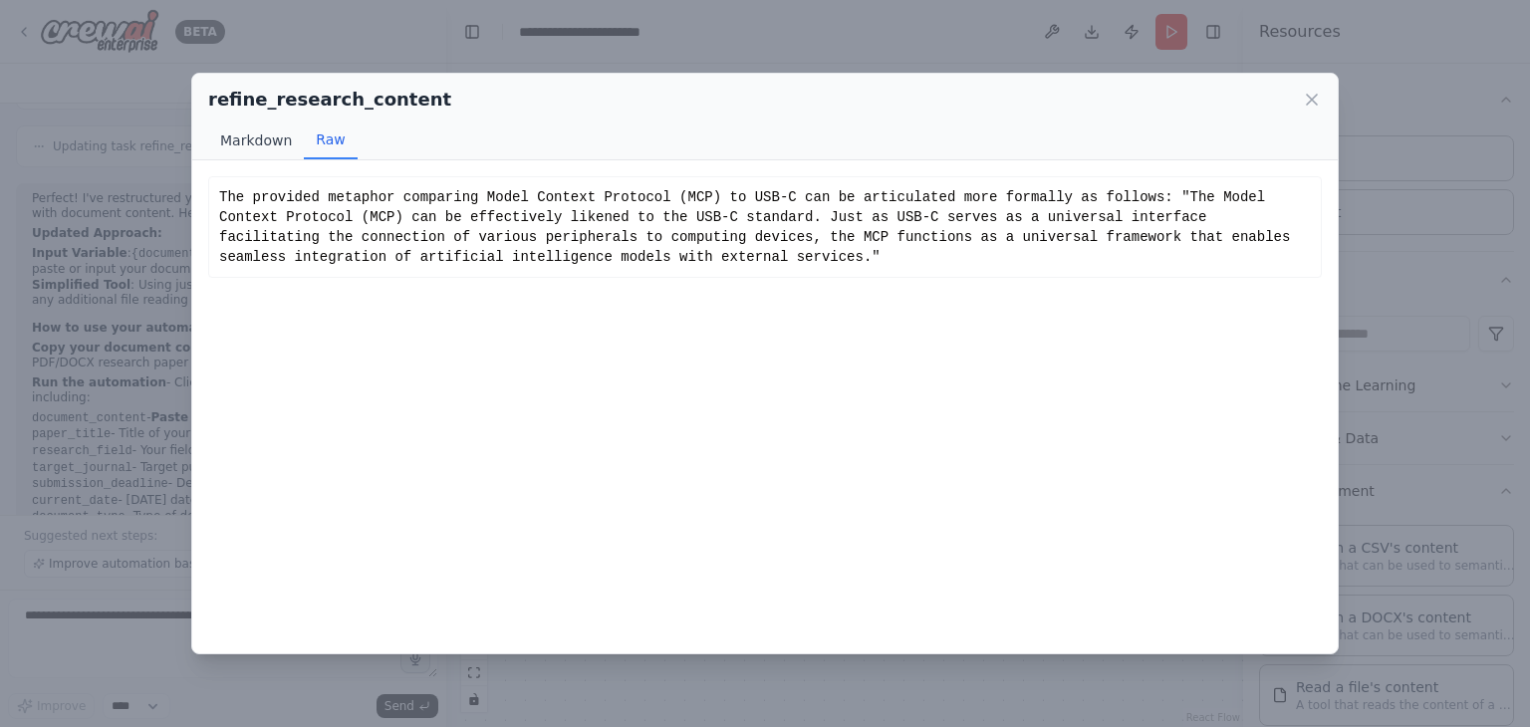
click at [250, 129] on button "Markdown" at bounding box center [256, 141] width 96 height 38
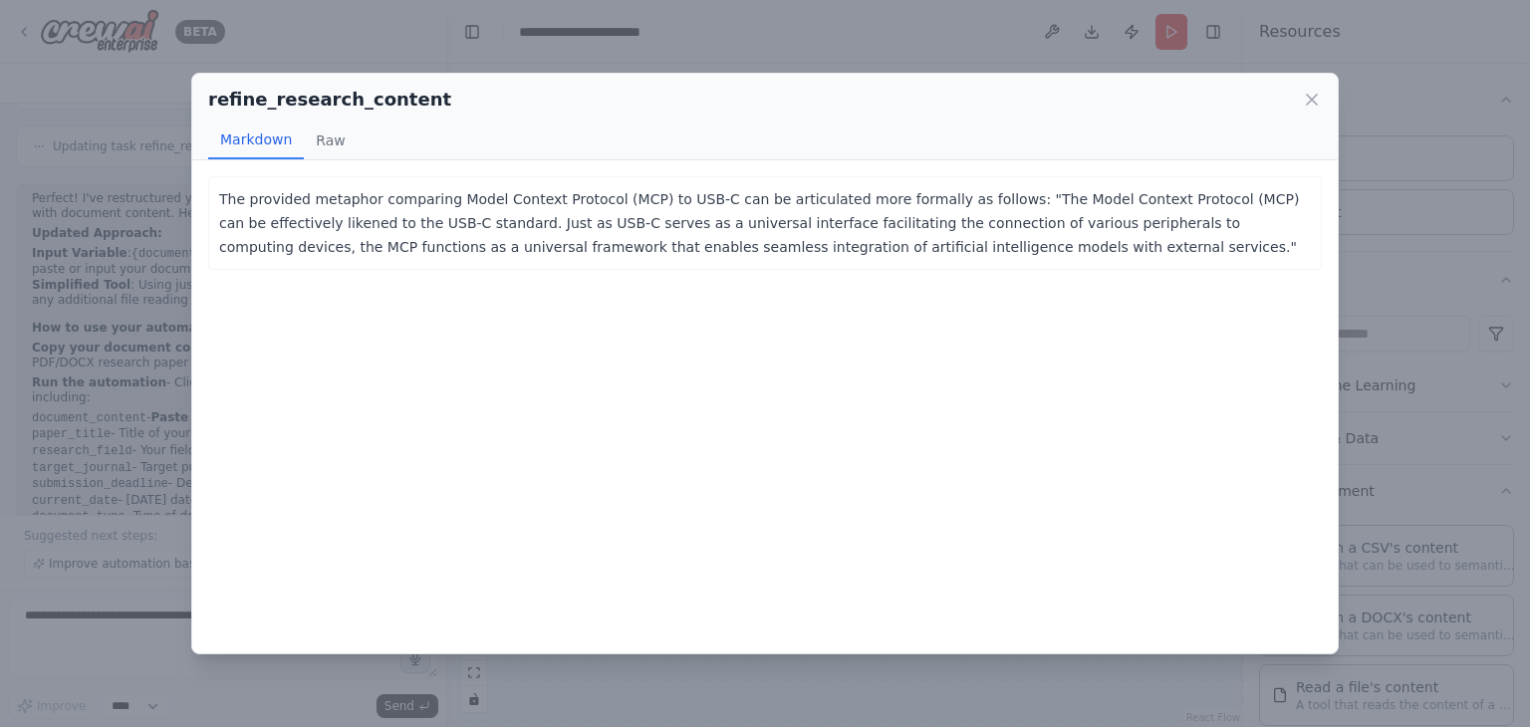
click at [288, 136] on button "Markdown" at bounding box center [256, 141] width 96 height 38
click at [333, 140] on button "Raw" at bounding box center [330, 141] width 53 height 38
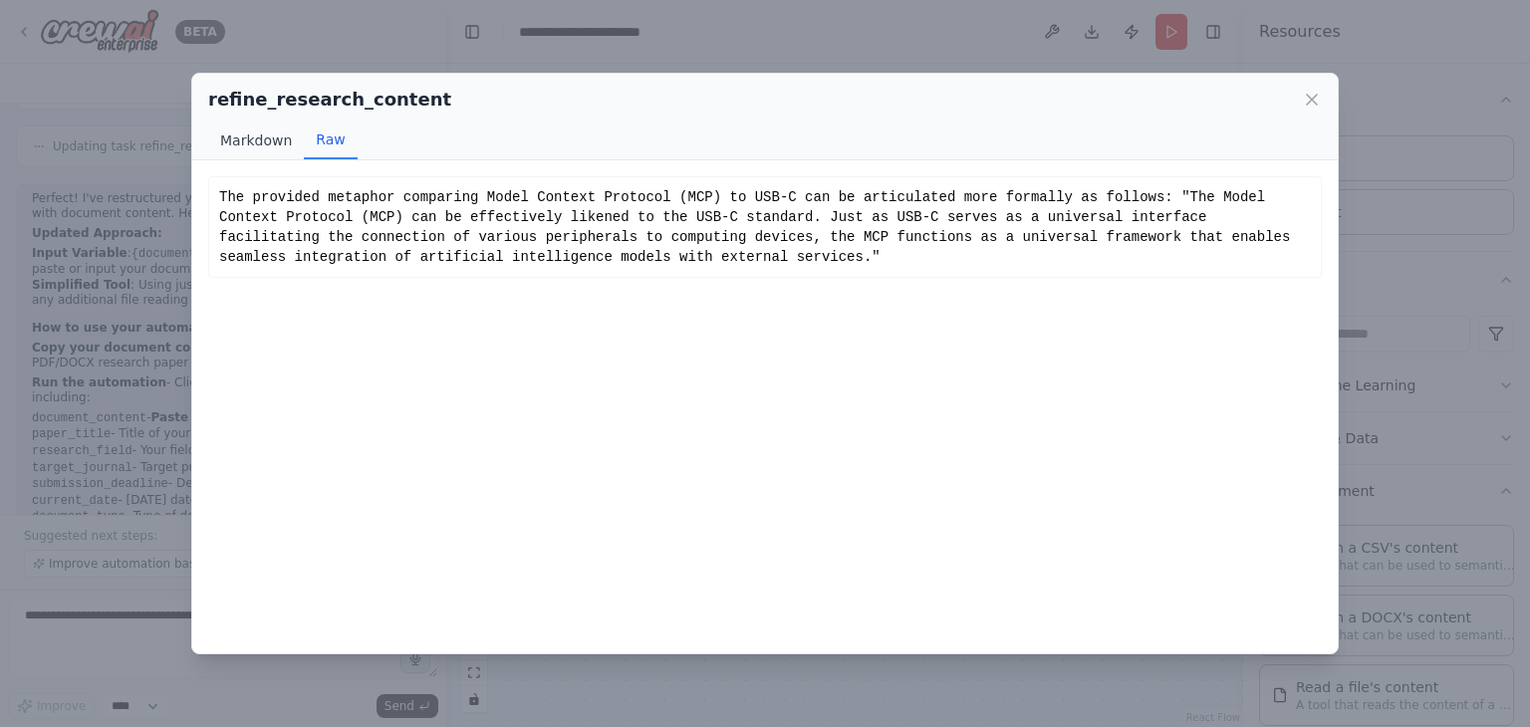
click at [271, 139] on button "Markdown" at bounding box center [256, 141] width 96 height 38
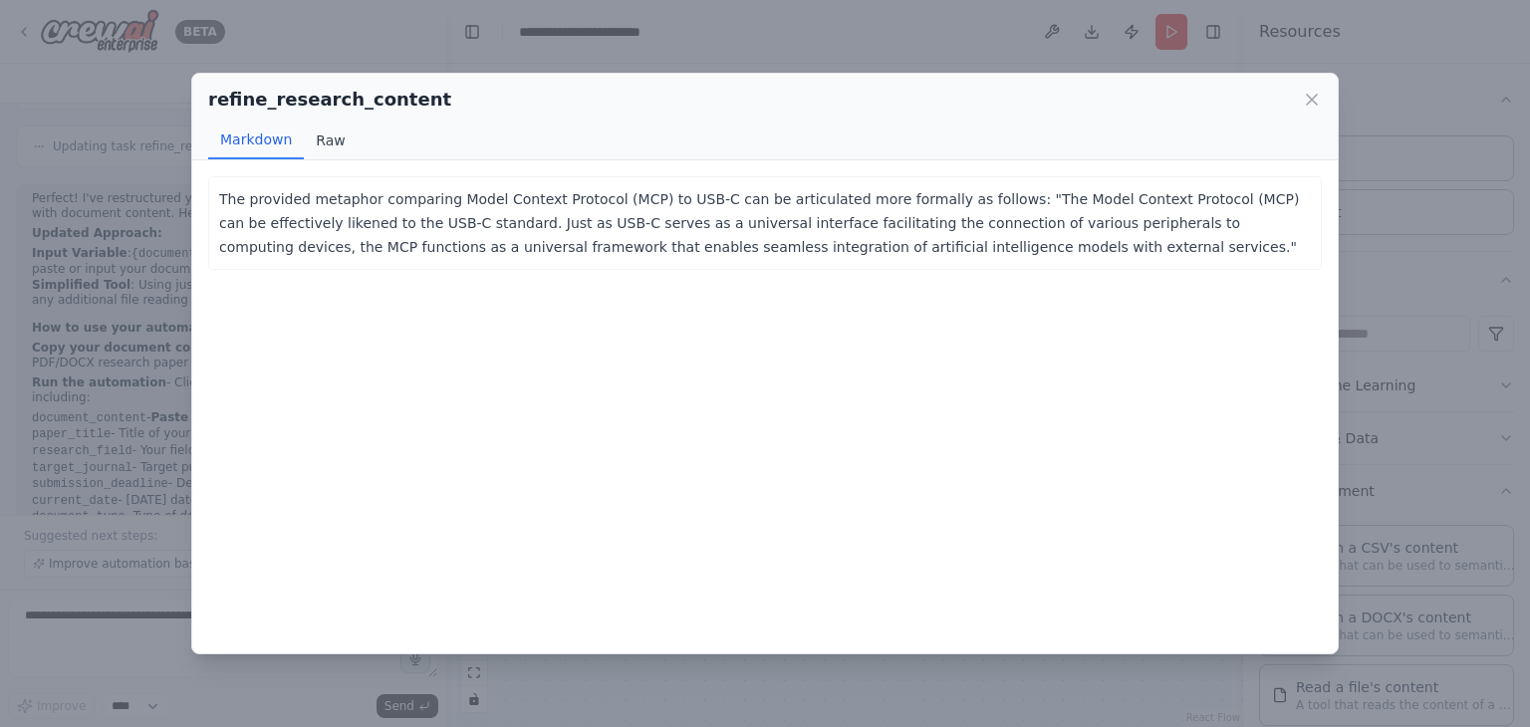
click at [308, 136] on button "Raw" at bounding box center [330, 141] width 53 height 38
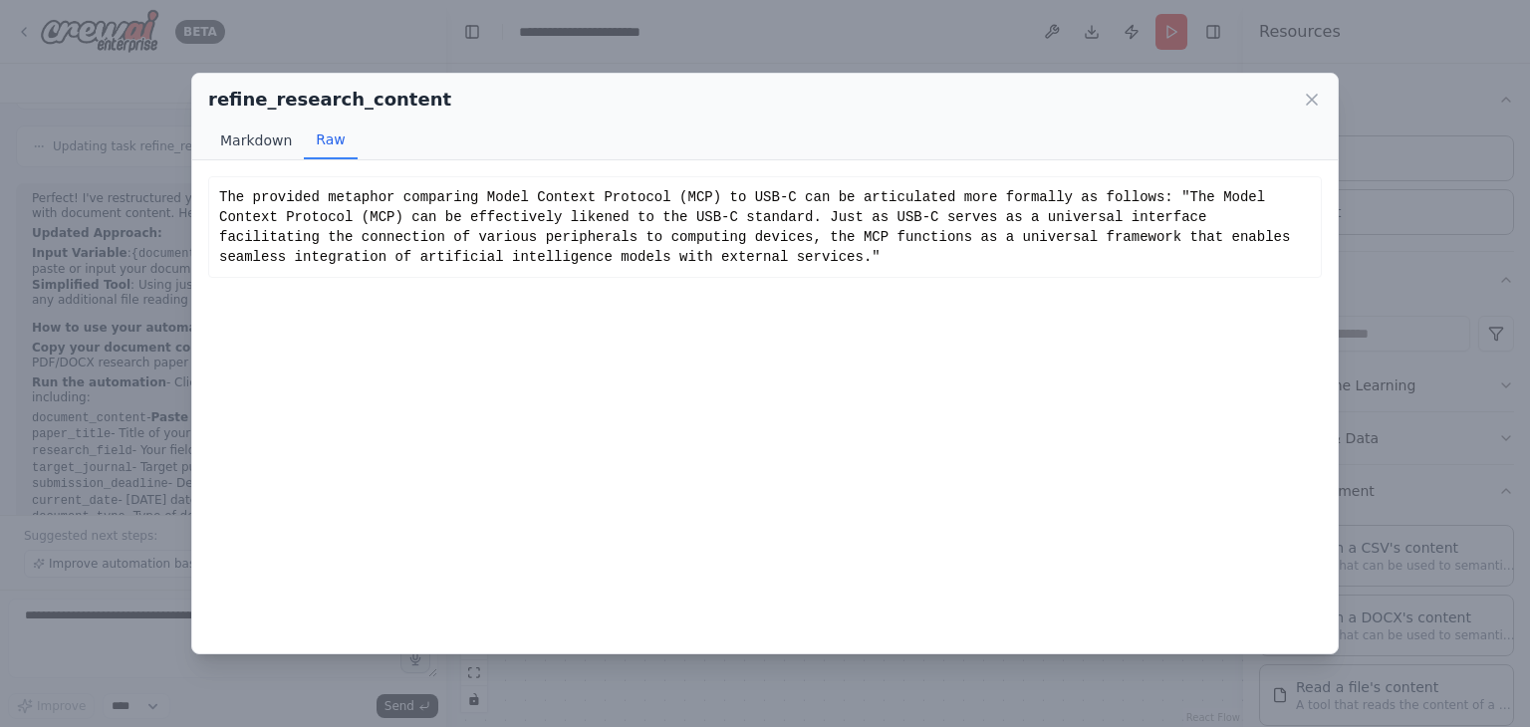
click at [247, 140] on button "Markdown" at bounding box center [256, 141] width 96 height 38
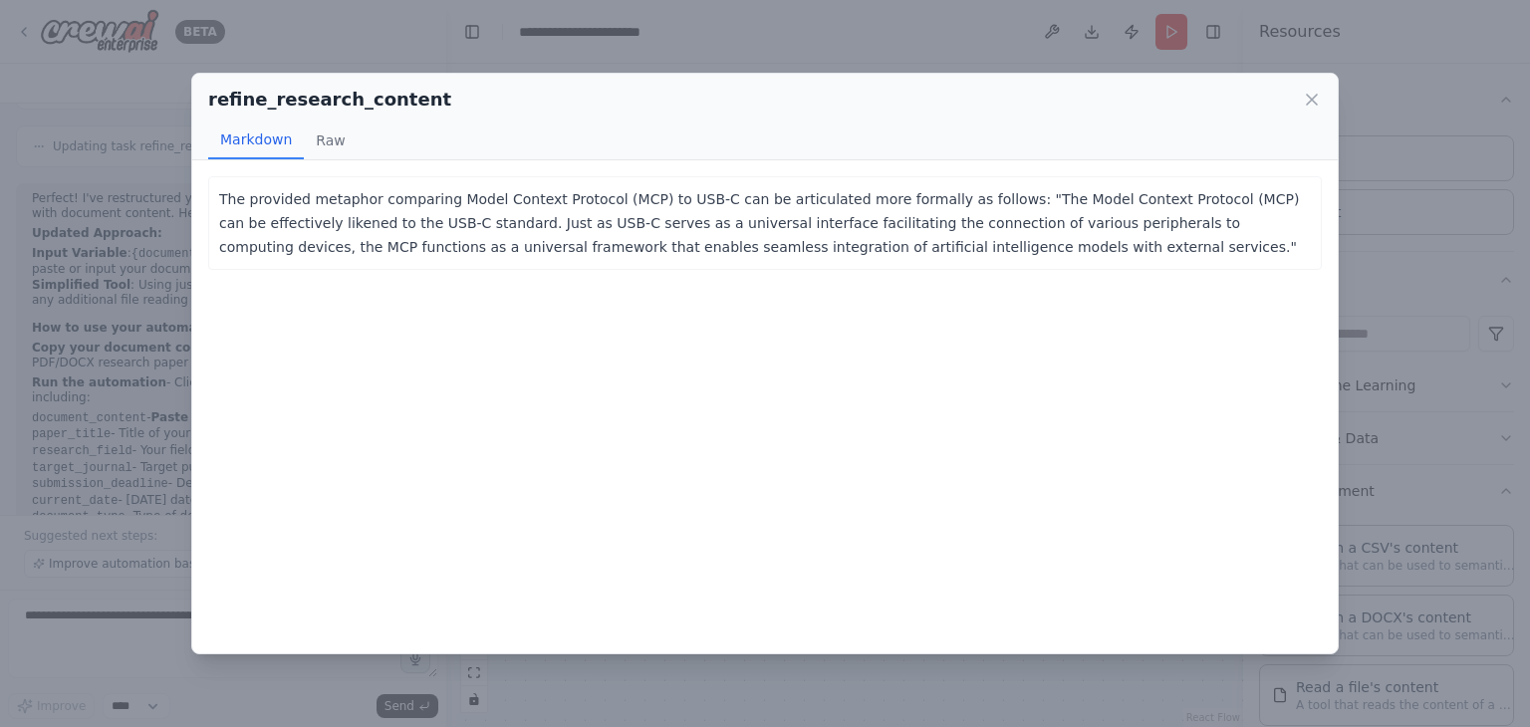
click at [295, 144] on button "Markdown" at bounding box center [256, 141] width 96 height 38
click at [323, 141] on button "Raw" at bounding box center [330, 141] width 53 height 38
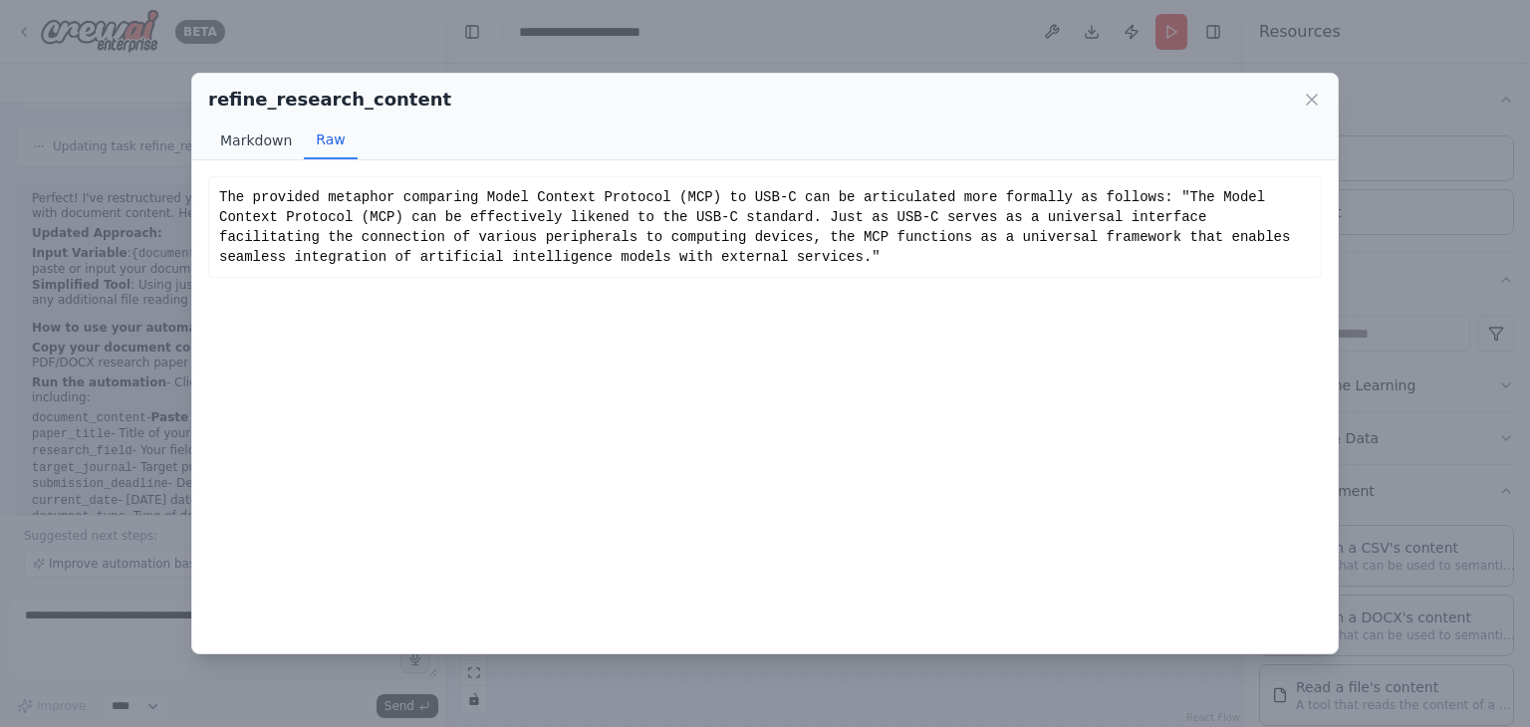
click at [260, 152] on button "Markdown" at bounding box center [256, 141] width 96 height 38
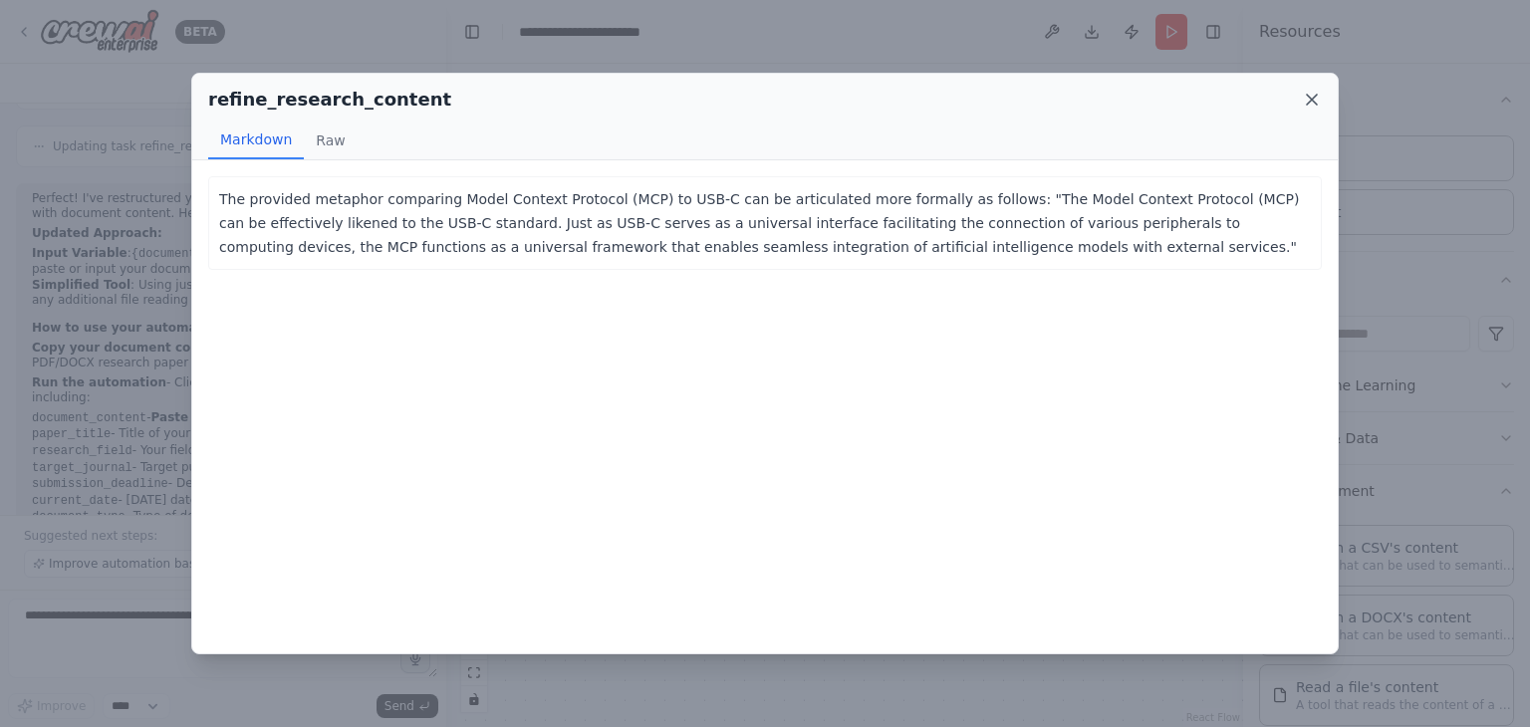
click at [1311, 108] on icon at bounding box center [1312, 100] width 20 height 20
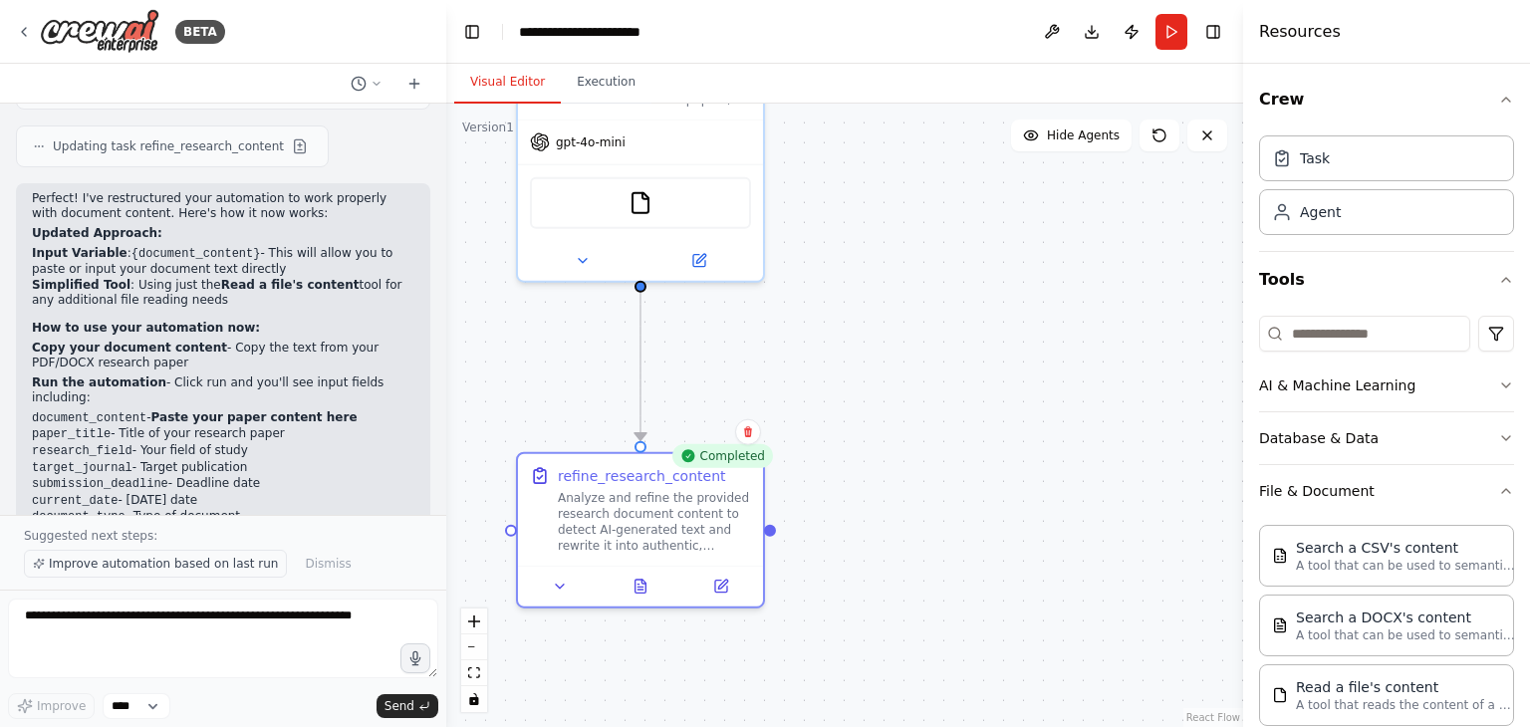
click at [116, 567] on span "Improve automation based on last run" at bounding box center [163, 564] width 229 height 16
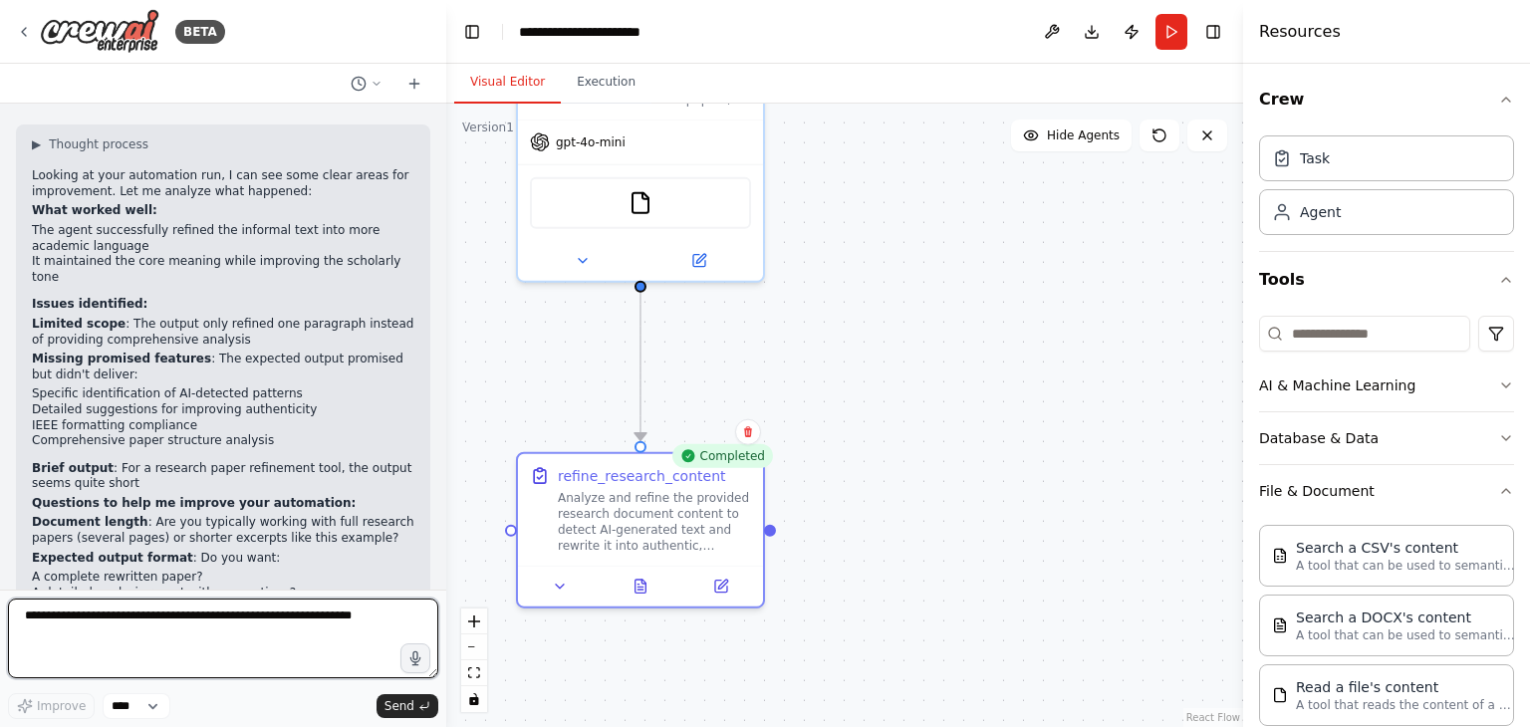
scroll to position [5146, 0]
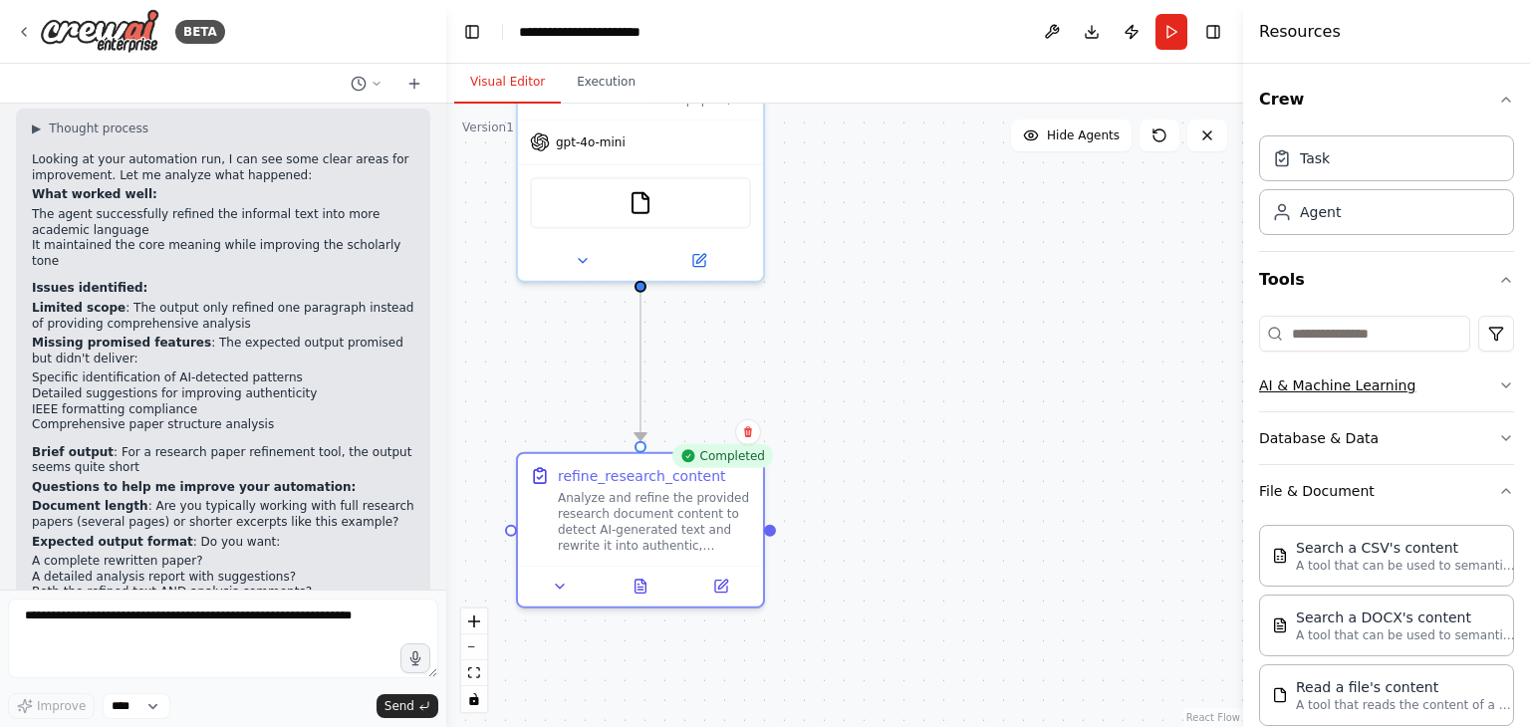
click at [1498, 384] on icon "button" at bounding box center [1506, 386] width 16 height 16
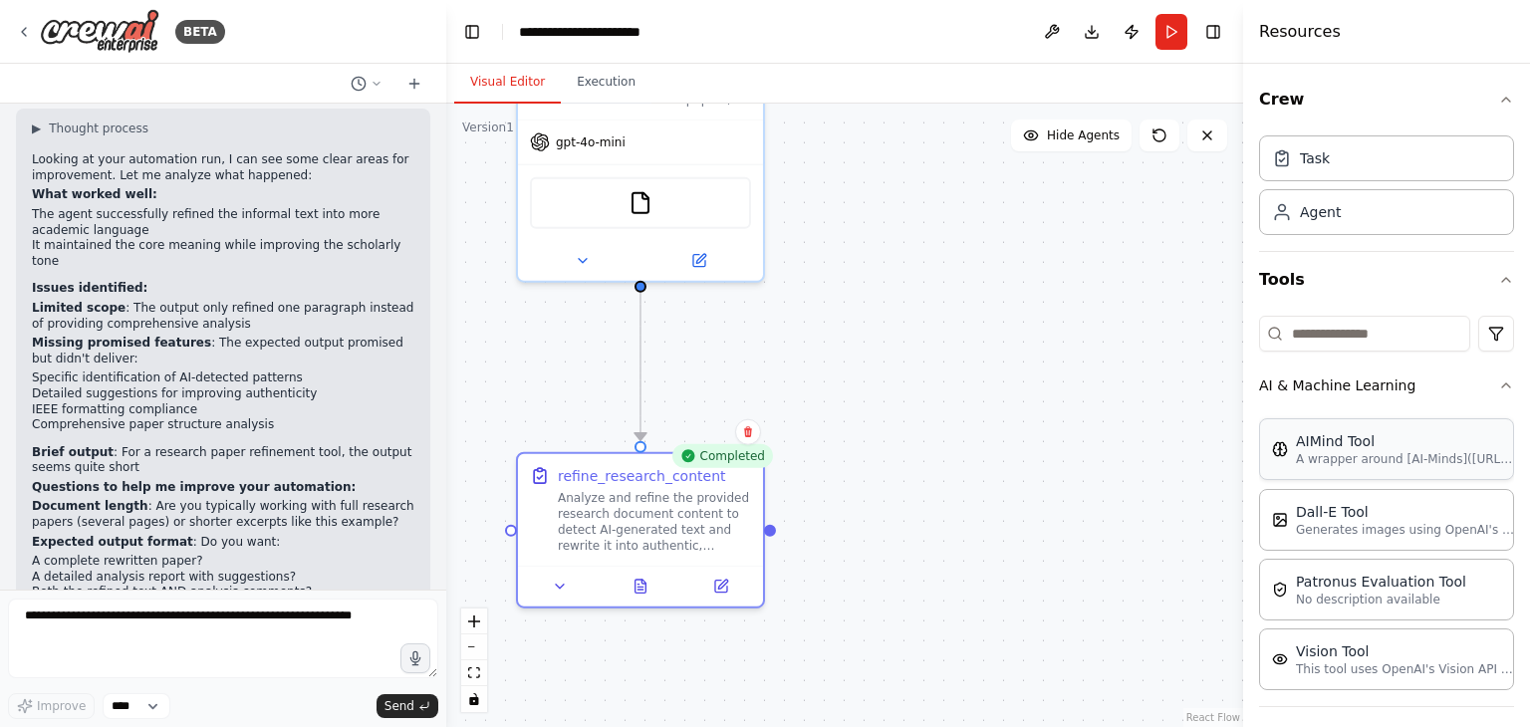
scroll to position [299, 0]
